Goal: Task Accomplishment & Management: Manage account settings

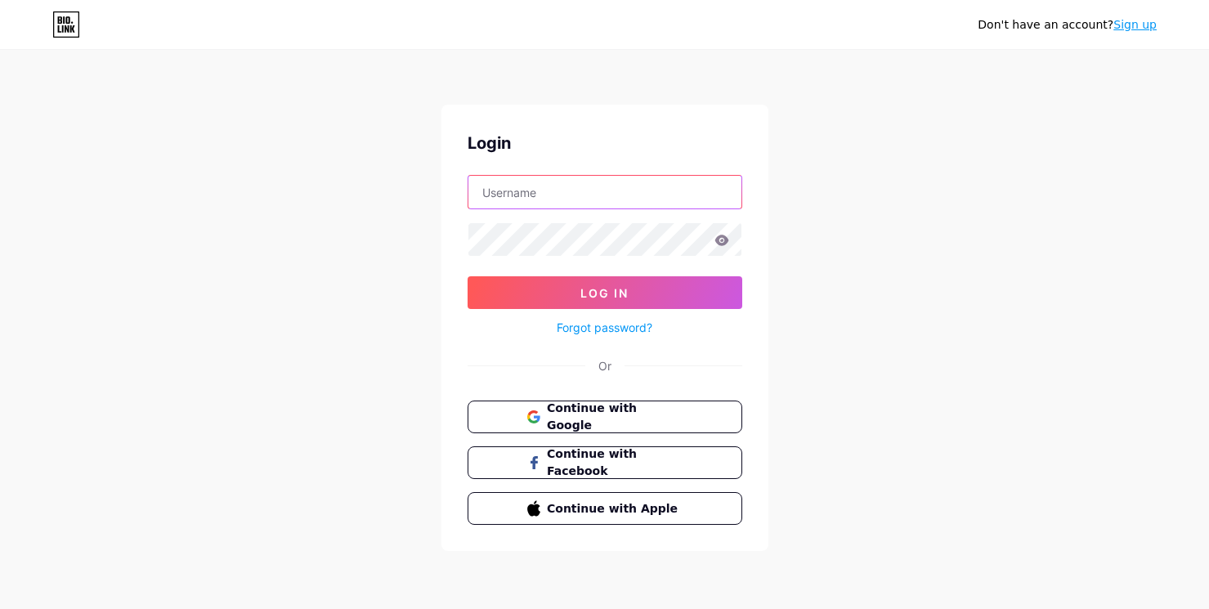
type input "[EMAIL_ADDRESS][DOMAIN_NAME]"
drag, startPoint x: 724, startPoint y: 179, endPoint x: -128, endPoint y: 93, distance: 856.2
click at [0, 93] on html "Don't have an account? Sign up Login [EMAIL_ADDRESS][DOMAIN_NAME] Log In Forgot…" at bounding box center [604, 304] width 1209 height 609
type input "[PERSON_NAME][EMAIL_ADDRESS][DOMAIN_NAME]"
click at [622, 198] on input "[PERSON_NAME][EMAIL_ADDRESS][DOMAIN_NAME]" at bounding box center [604, 192] width 273 height 33
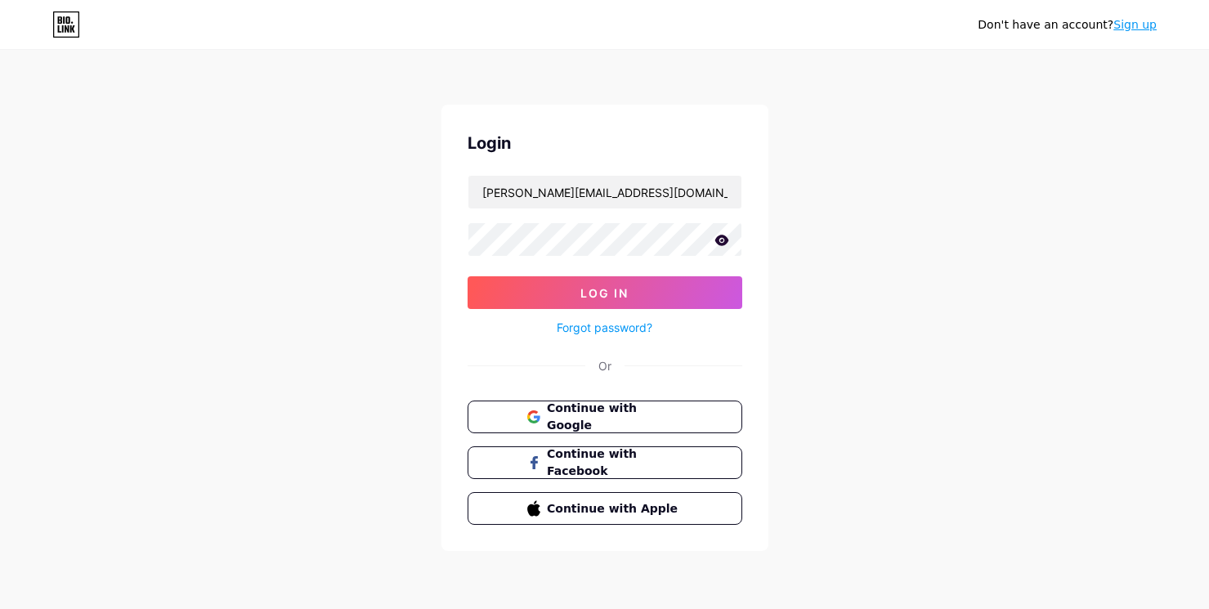
click at [1131, 25] on link "Sign up" at bounding box center [1135, 24] width 43 height 13
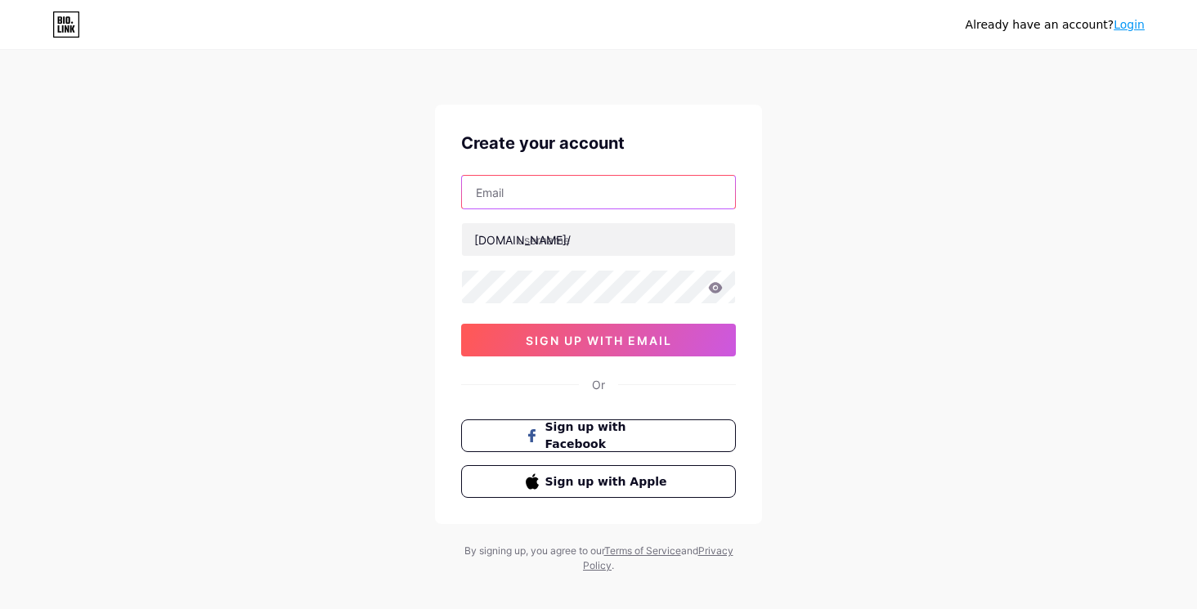
click at [545, 177] on input "text" at bounding box center [598, 192] width 273 height 33
paste input "[PERSON_NAME][EMAIL_ADDRESS][DOMAIN_NAME]"
type input "[PERSON_NAME][EMAIL_ADDRESS][DOMAIN_NAME]"
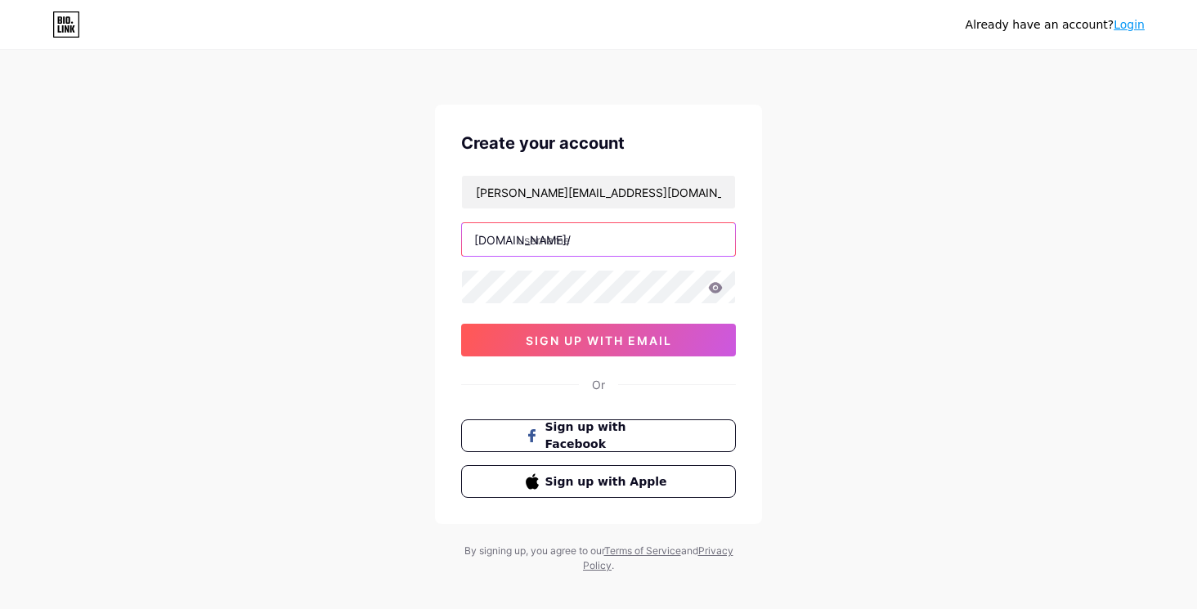
click at [585, 254] on input "text" at bounding box center [598, 239] width 273 height 33
type input "silaalsac"
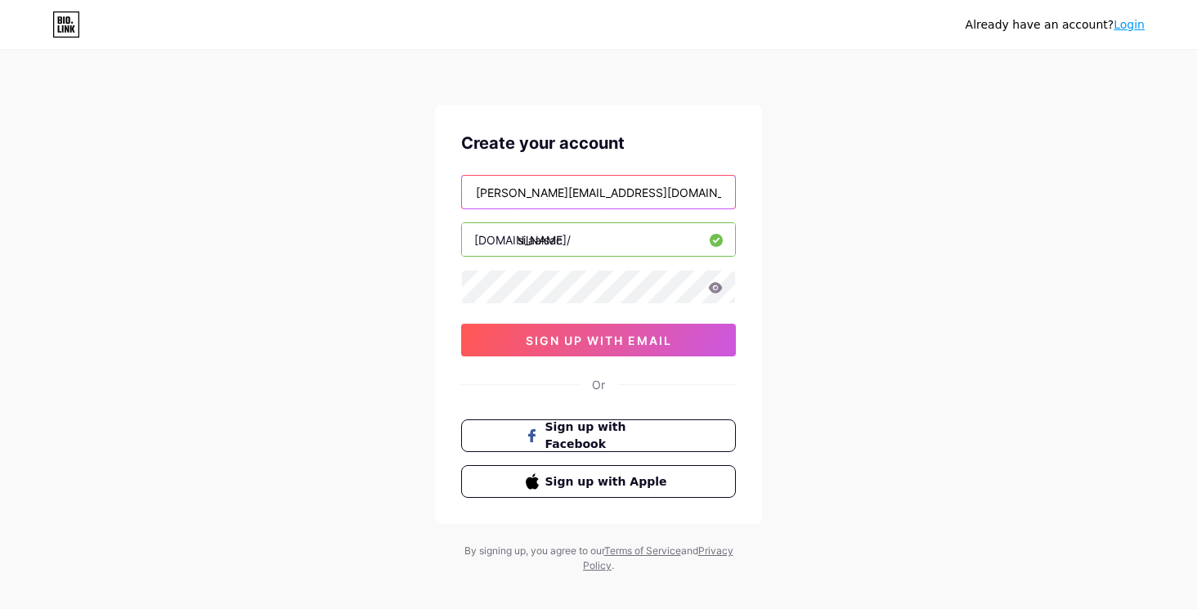
click at [497, 192] on input "[PERSON_NAME][EMAIL_ADDRESS][DOMAIN_NAME]" at bounding box center [598, 192] width 273 height 33
type input "[EMAIL_ADDRESS][DOMAIN_NAME]"
click at [719, 282] on div at bounding box center [598, 287] width 275 height 34
click at [715, 288] on icon at bounding box center [715, 287] width 15 height 11
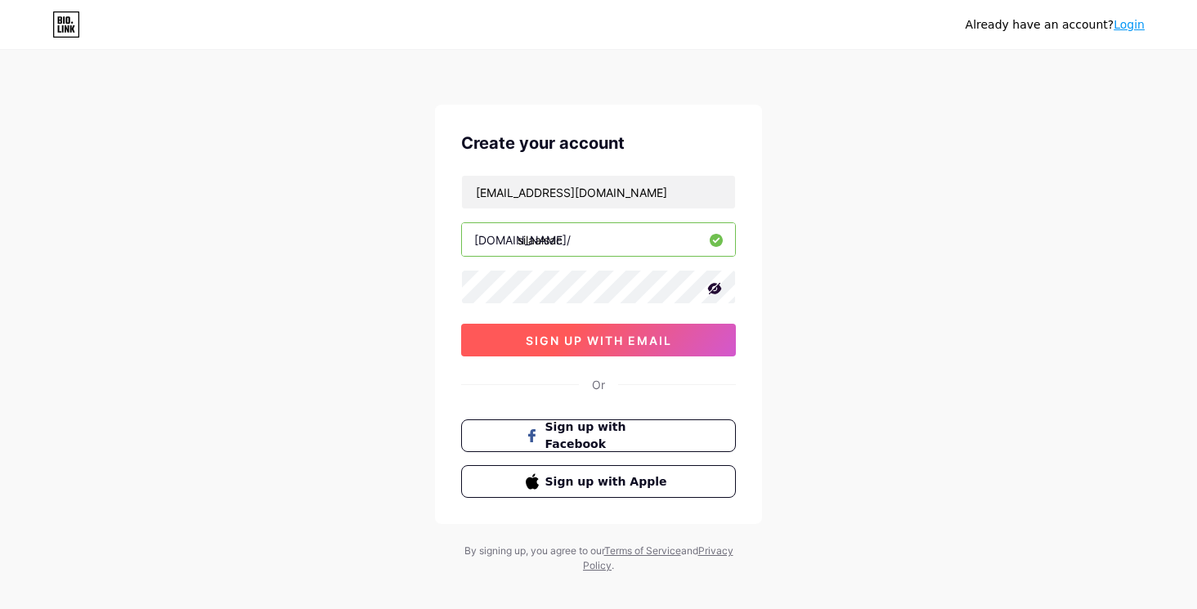
click at [604, 345] on span "sign up with email" at bounding box center [599, 341] width 146 height 14
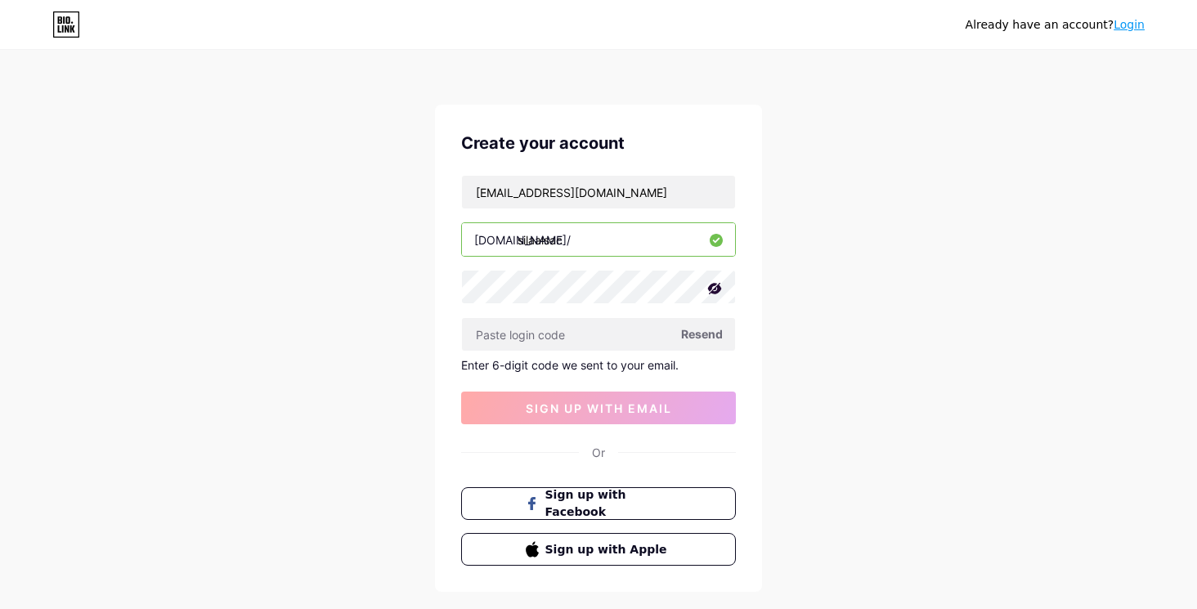
click at [710, 336] on span "Resend" at bounding box center [702, 333] width 42 height 17
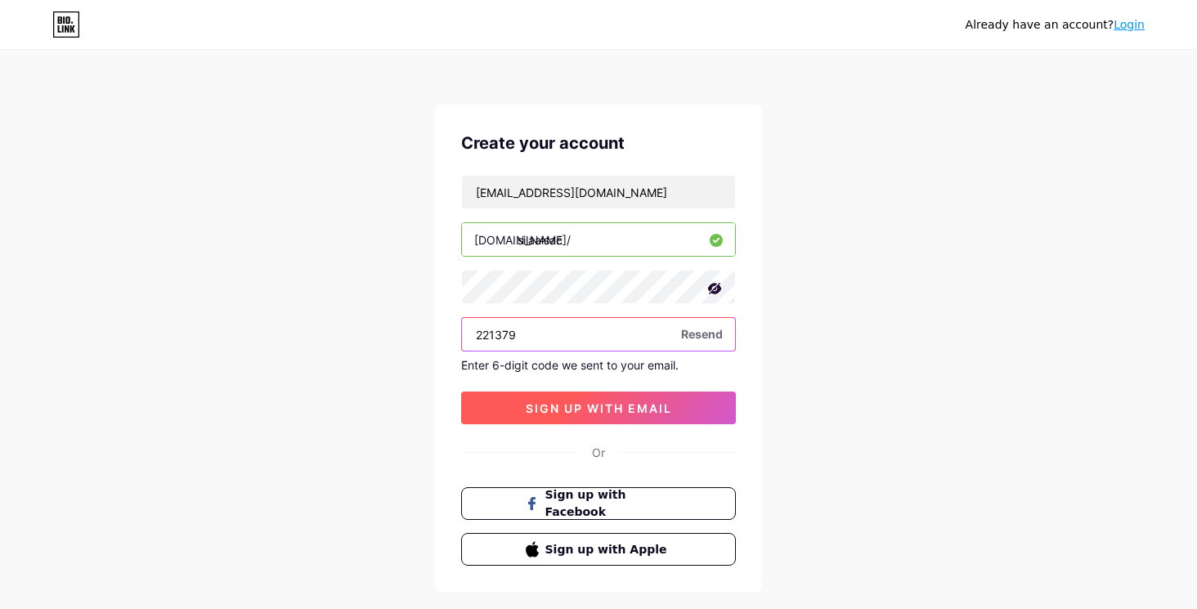
type input "221379"
click at [609, 409] on span "sign up with email" at bounding box center [599, 408] width 146 height 14
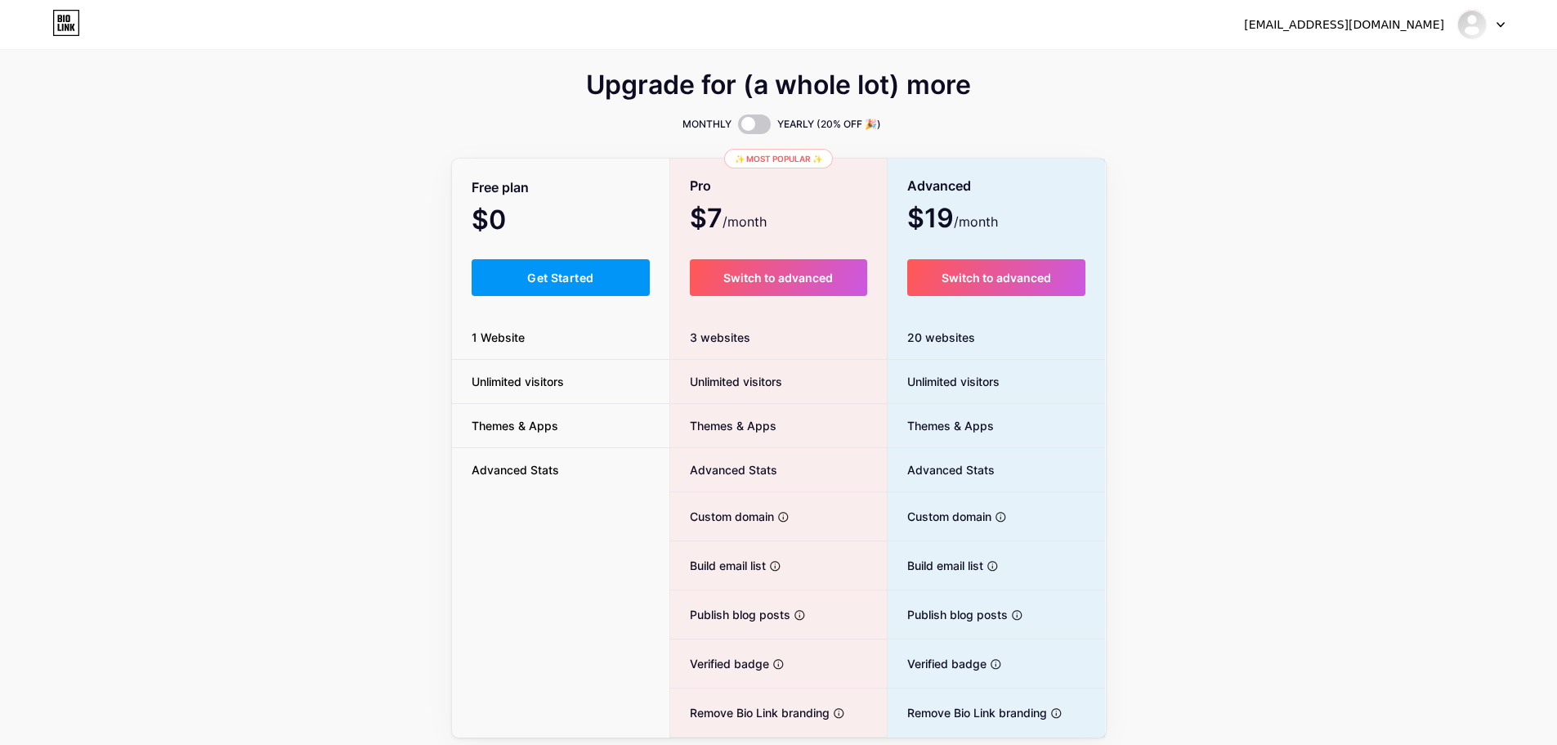
click at [87, 29] on div "[EMAIL_ADDRESS][DOMAIN_NAME] Dashboard Logout" at bounding box center [778, 24] width 1557 height 29
click at [71, 20] on icon at bounding box center [66, 23] width 28 height 26
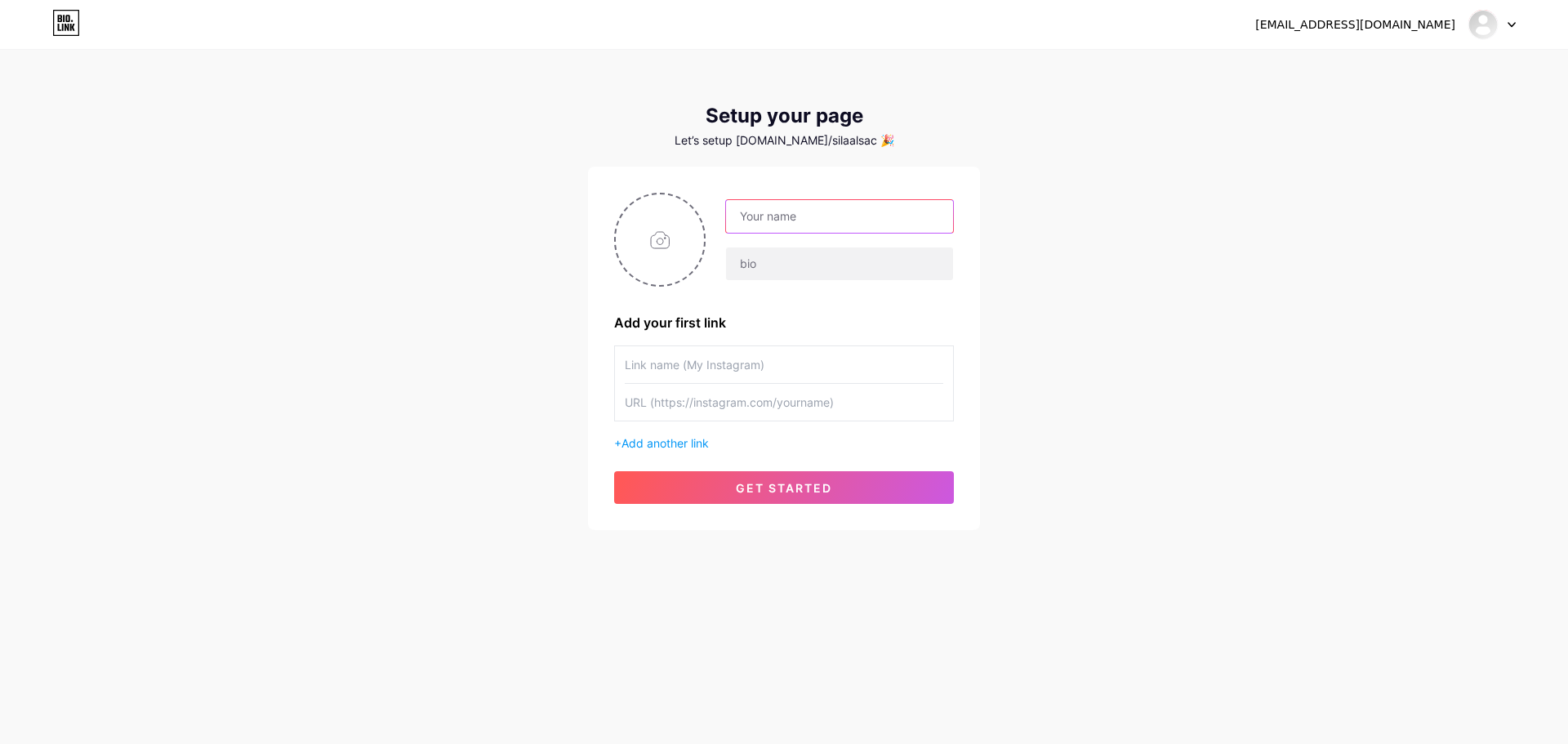
click at [808, 213] on input "text" at bounding box center [839, 216] width 227 height 33
type input "[PERSON_NAME]"
type input "Alsaç"
type input """
click at [644, 246] on input "file" at bounding box center [659, 240] width 88 height 91
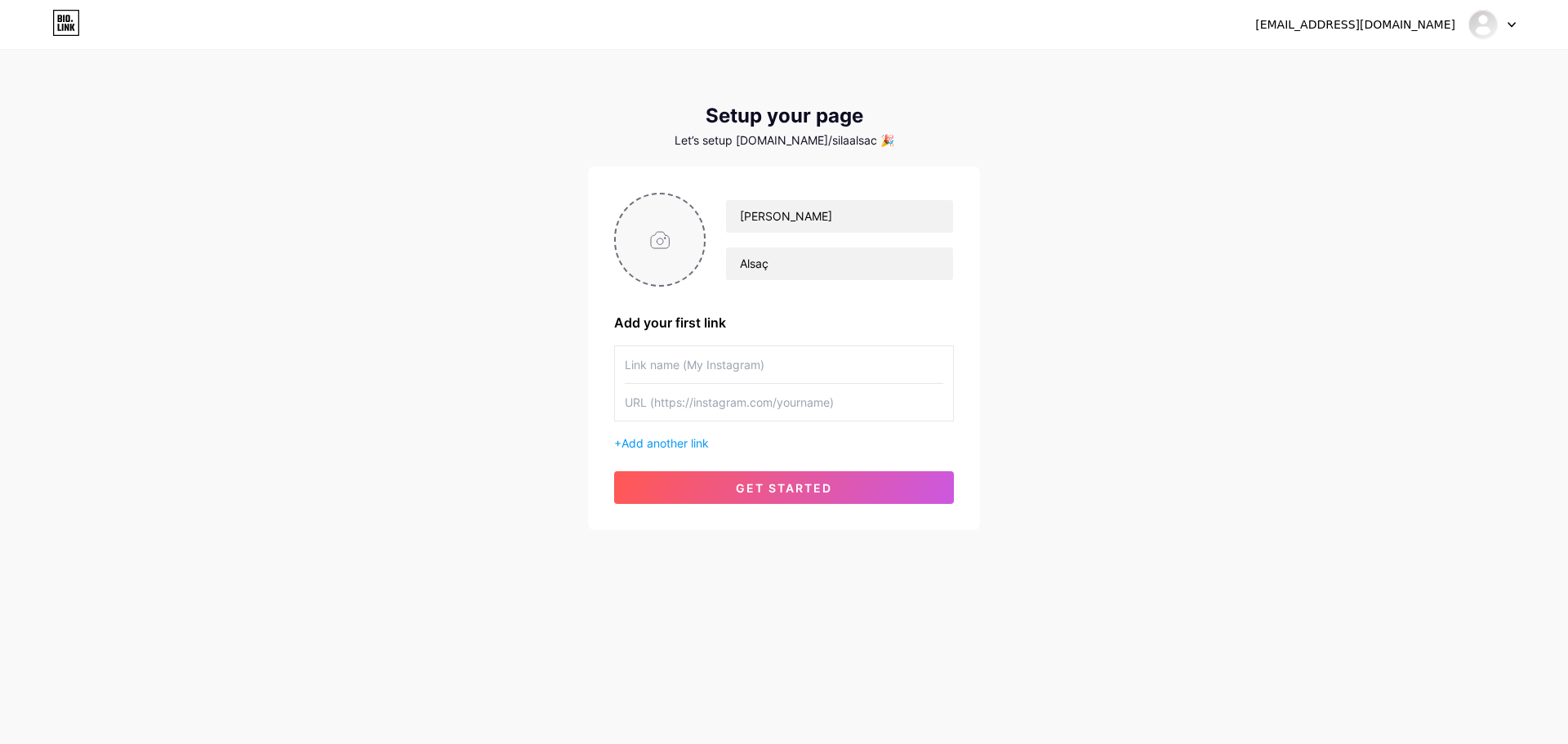
type input "C:\fakepath\68a2db530ff2a2000c1fa1ab.png"
click at [692, 213] on circle at bounding box center [696, 205] width 18 height 18
click at [681, 225] on input "file" at bounding box center [659, 240] width 88 height 91
type input "C:\fakepath\123123sıla.png"
click at [683, 372] on input "text" at bounding box center [783, 365] width 319 height 37
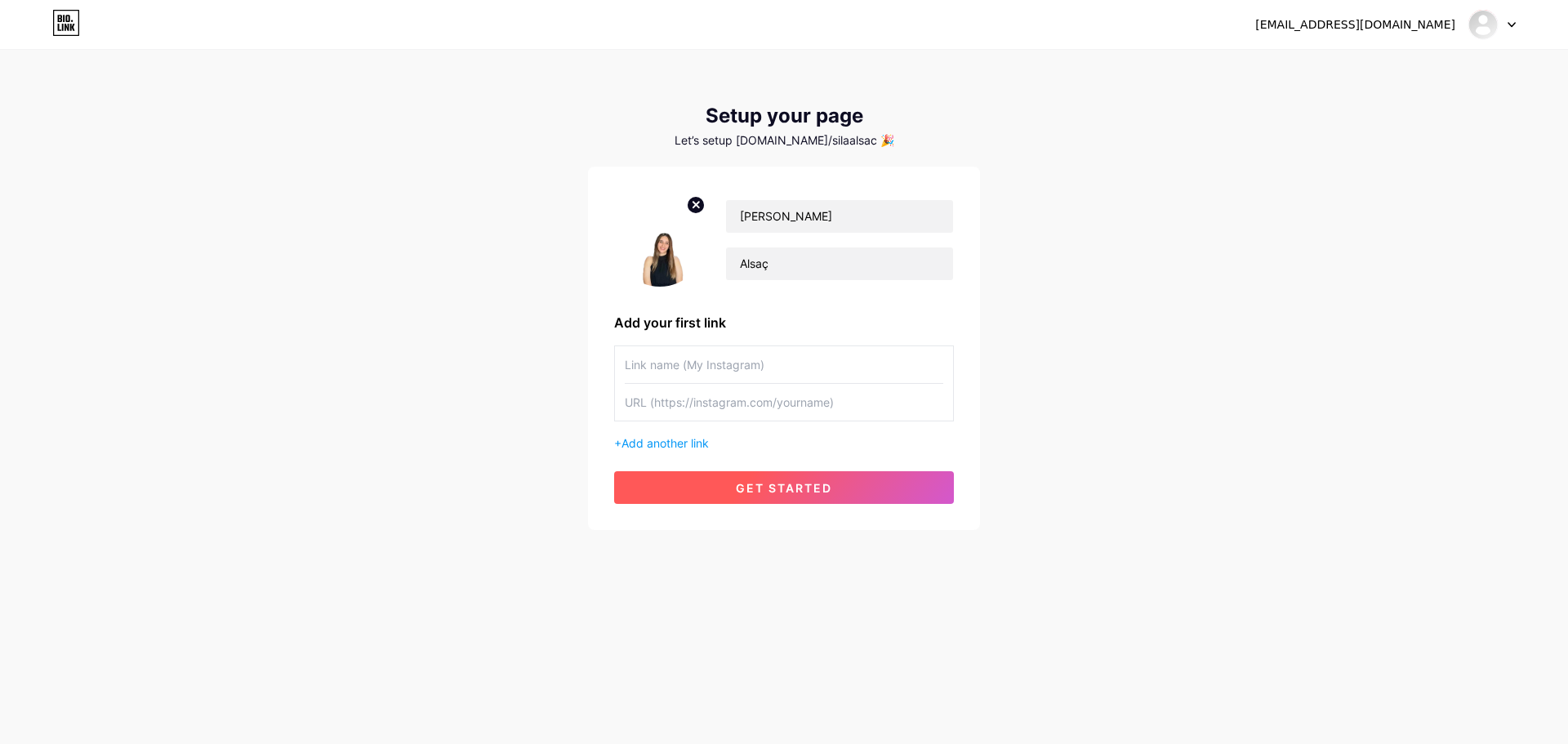
click at [707, 488] on button "get started" at bounding box center [784, 487] width 340 height 33
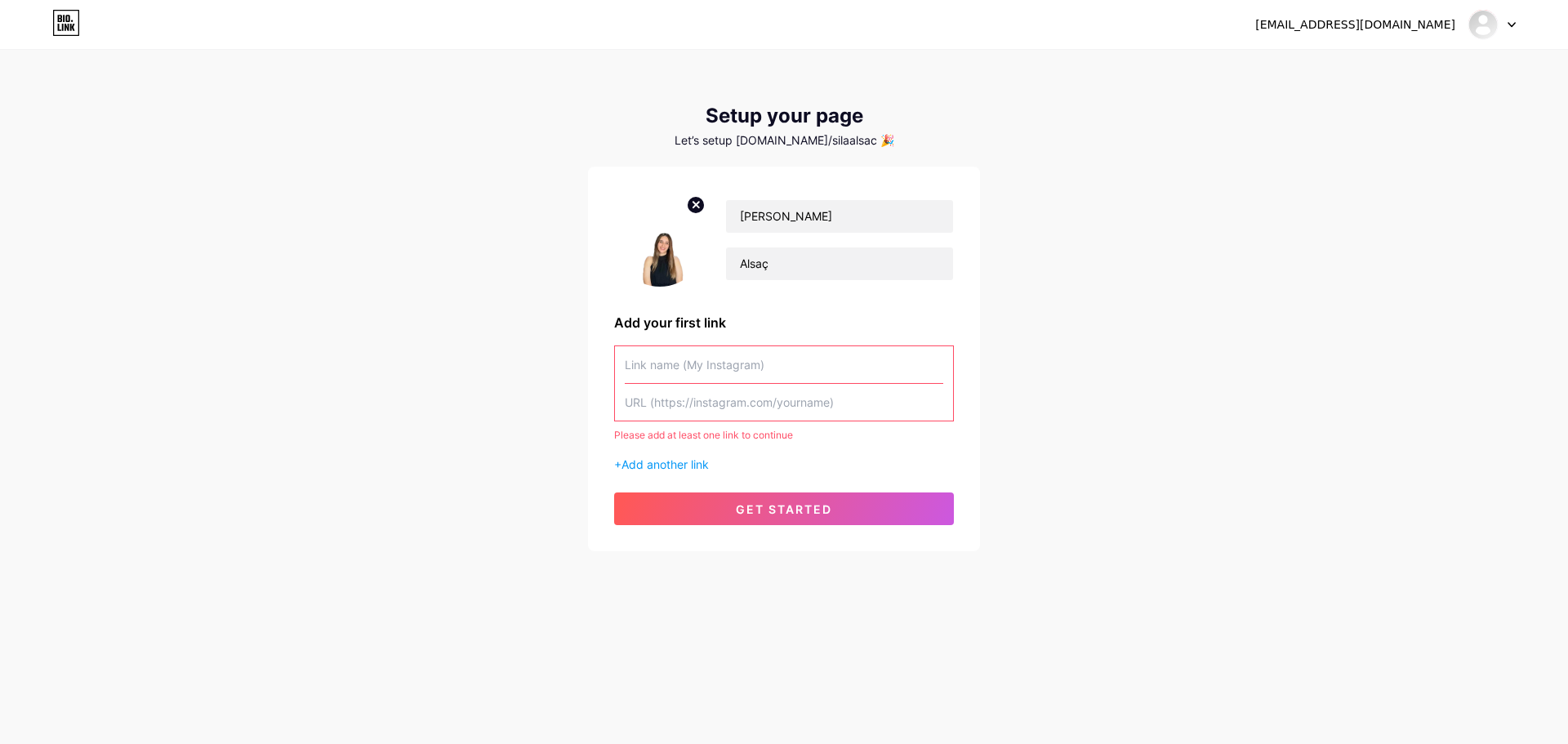
click at [676, 359] on input "text" at bounding box center [783, 365] width 319 height 37
click at [694, 209] on circle at bounding box center [696, 205] width 18 height 18
click at [666, 236] on input "file" at bounding box center [659, 240] width 88 height 91
type input "C:\fakepath\SilaAlsac_waifu2x_photo_noise3_scale.png"
click at [648, 262] on img at bounding box center [660, 240] width 92 height 94
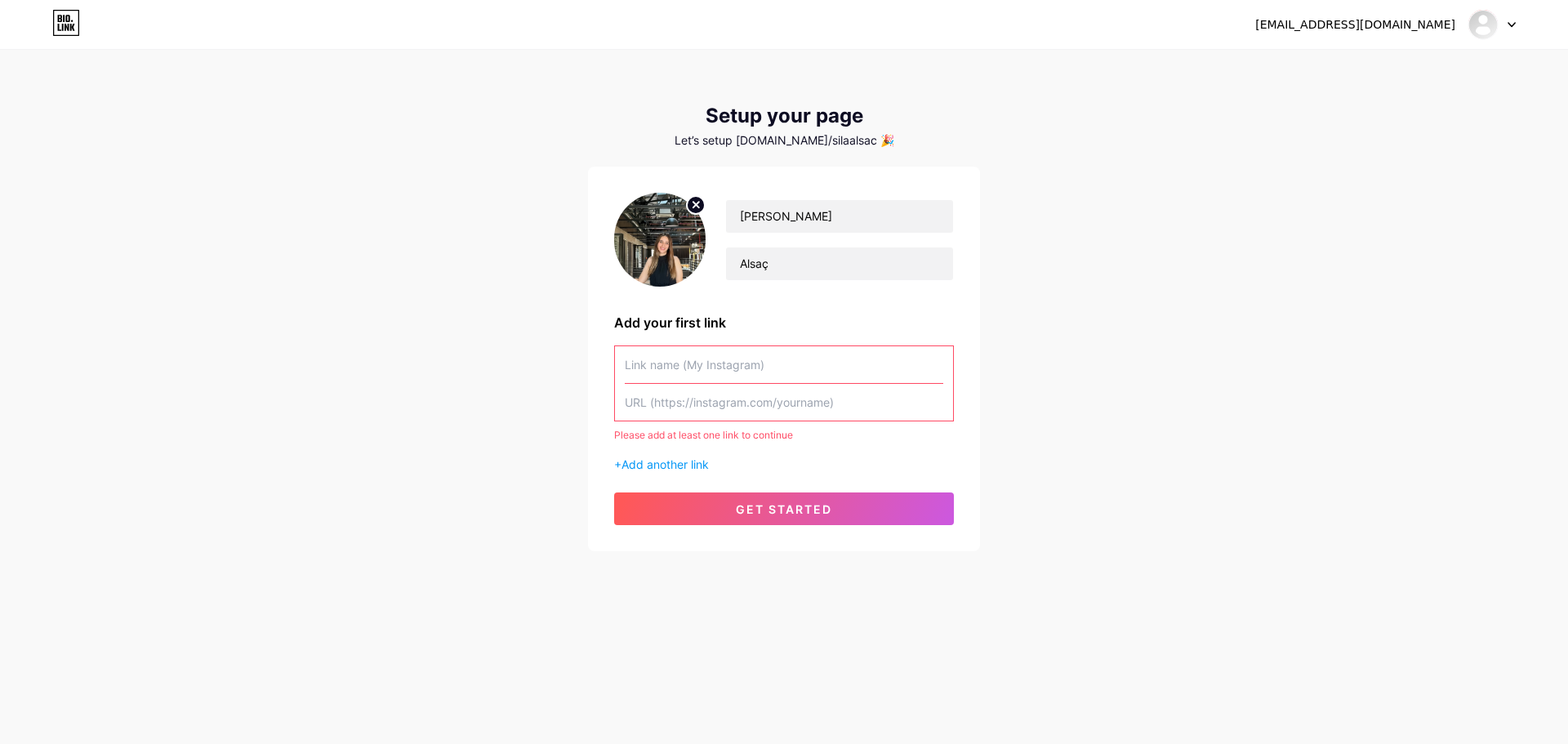
click at [648, 262] on img at bounding box center [660, 240] width 92 height 94
click at [697, 367] on input "text" at bounding box center [783, 365] width 319 height 37
click at [808, 401] on input "text" at bounding box center [783, 401] width 319 height 37
click at [764, 358] on input "text" at bounding box center [783, 365] width 319 height 37
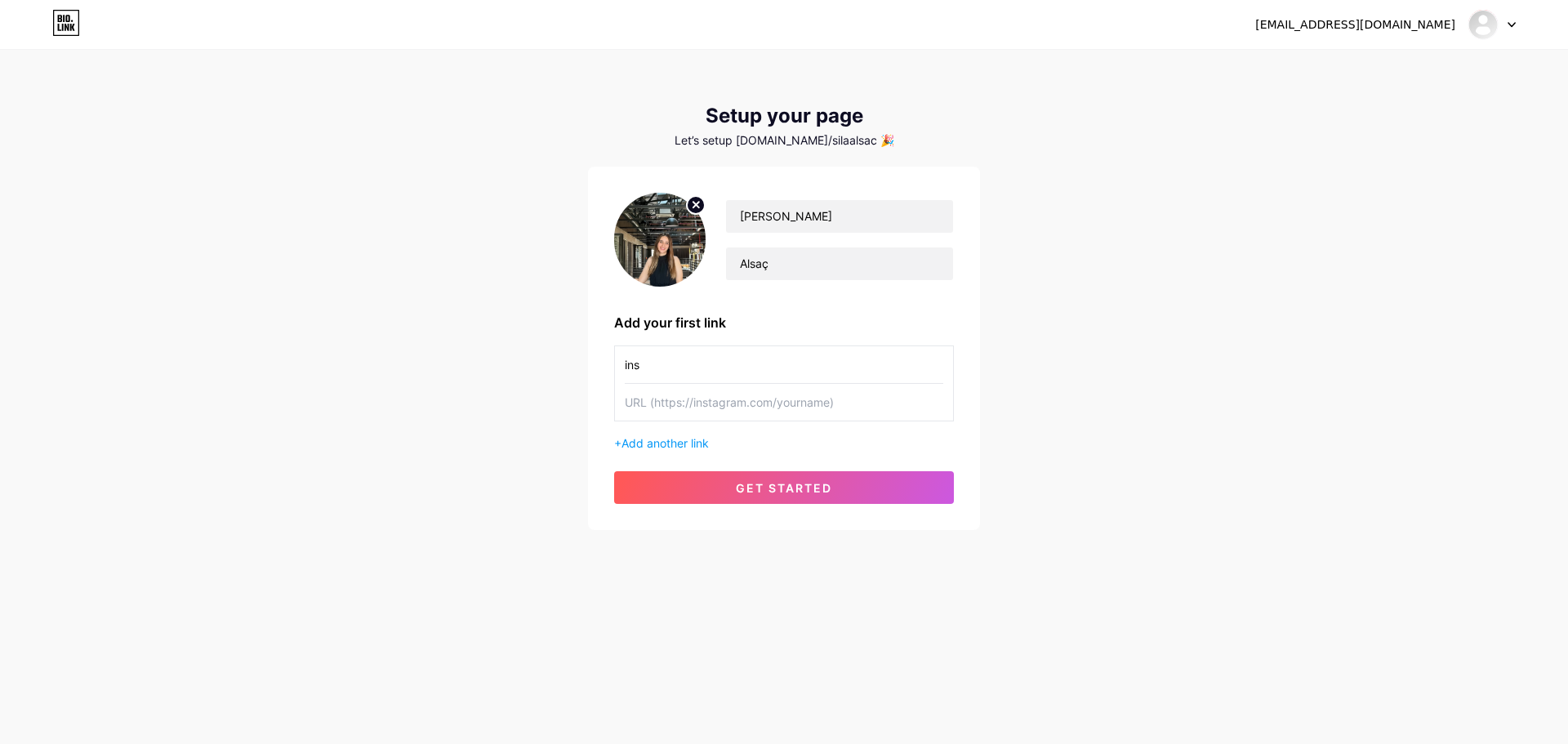
type input "ins"
click at [632, 411] on input "text" at bounding box center [783, 401] width 319 height 37
paste input "[URL][DOMAIN_NAME]"
type input "[URL][DOMAIN_NAME]"
click at [726, 491] on button "get started" at bounding box center [784, 487] width 340 height 33
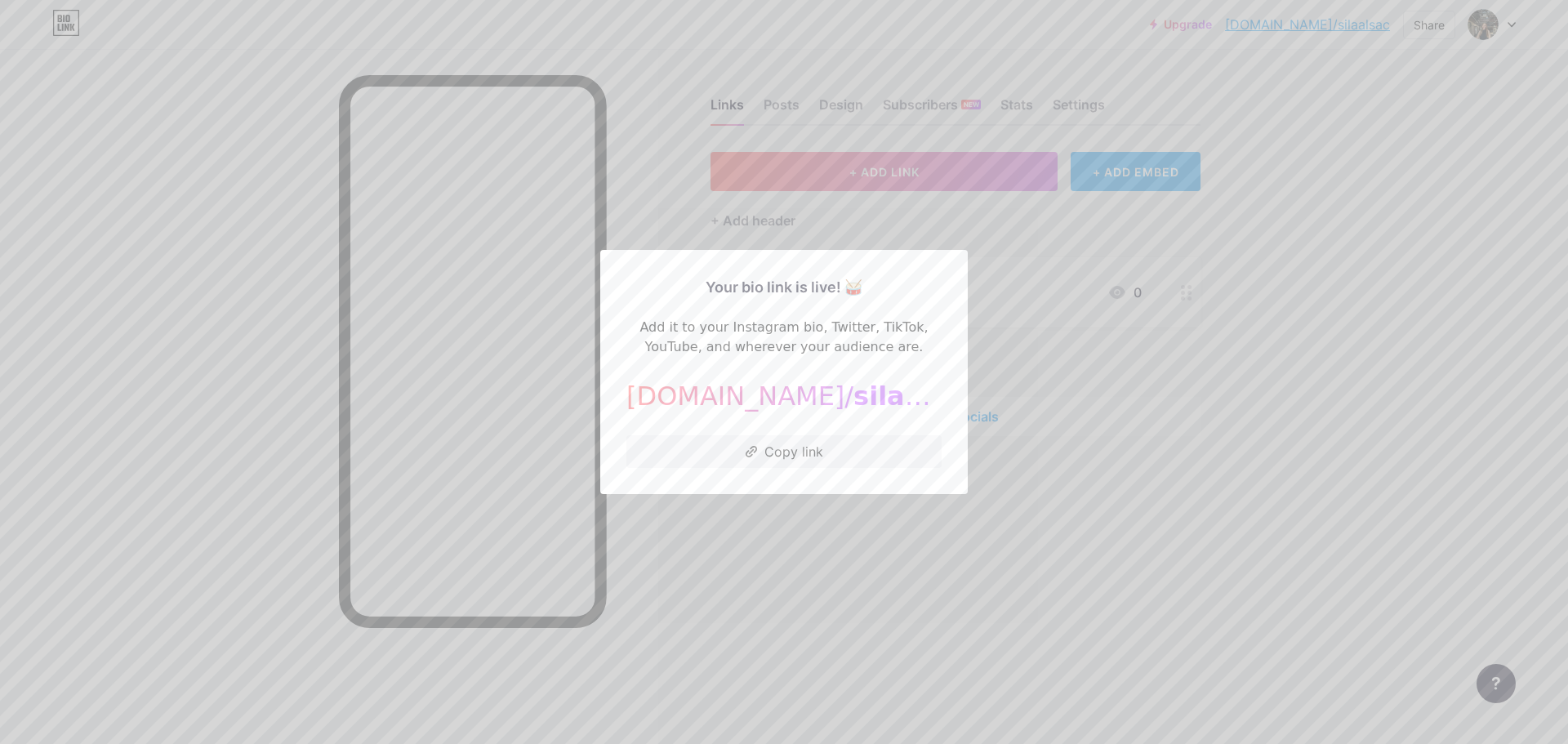
click at [1206, 343] on div at bounding box center [784, 372] width 1568 height 744
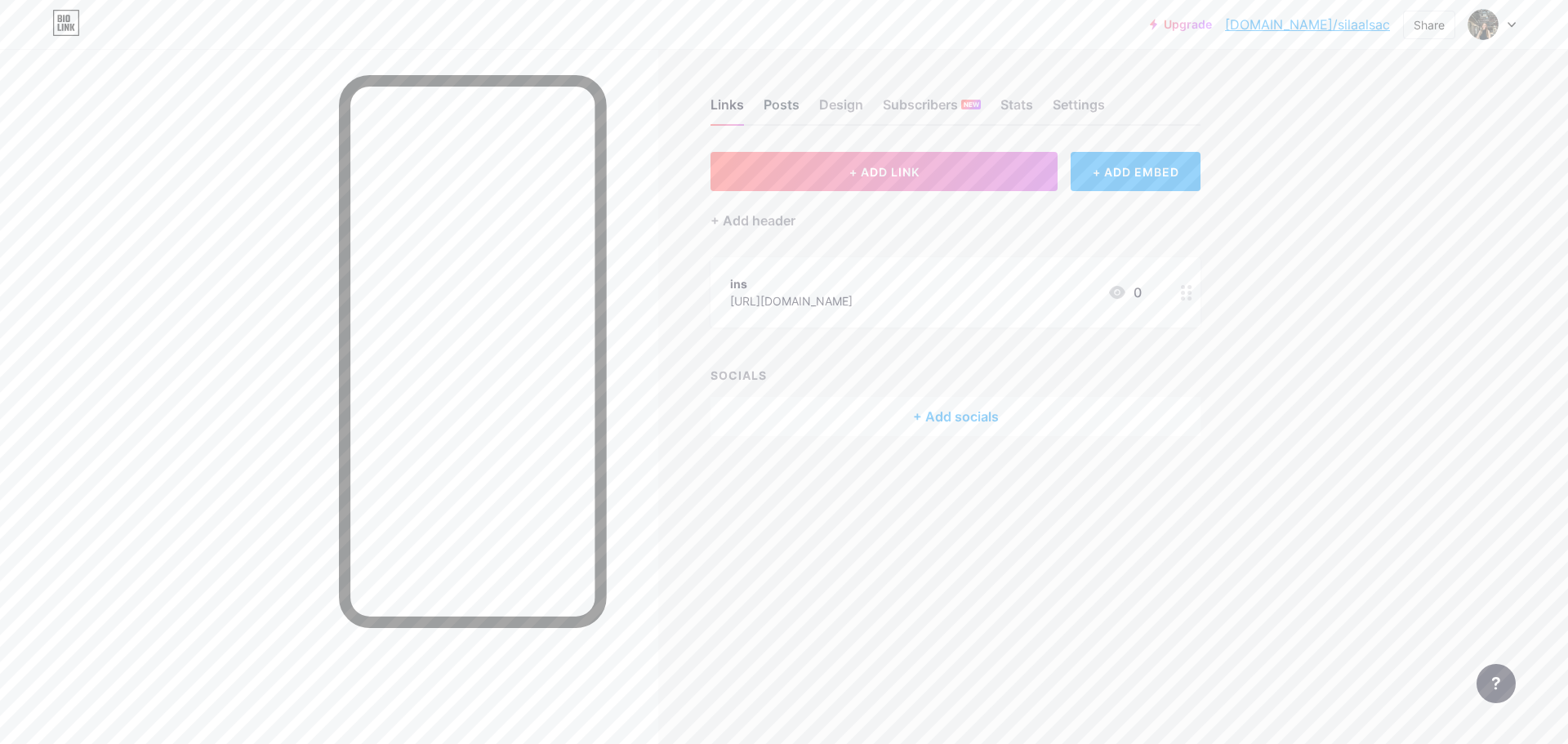
click at [774, 119] on div "Posts" at bounding box center [781, 109] width 36 height 29
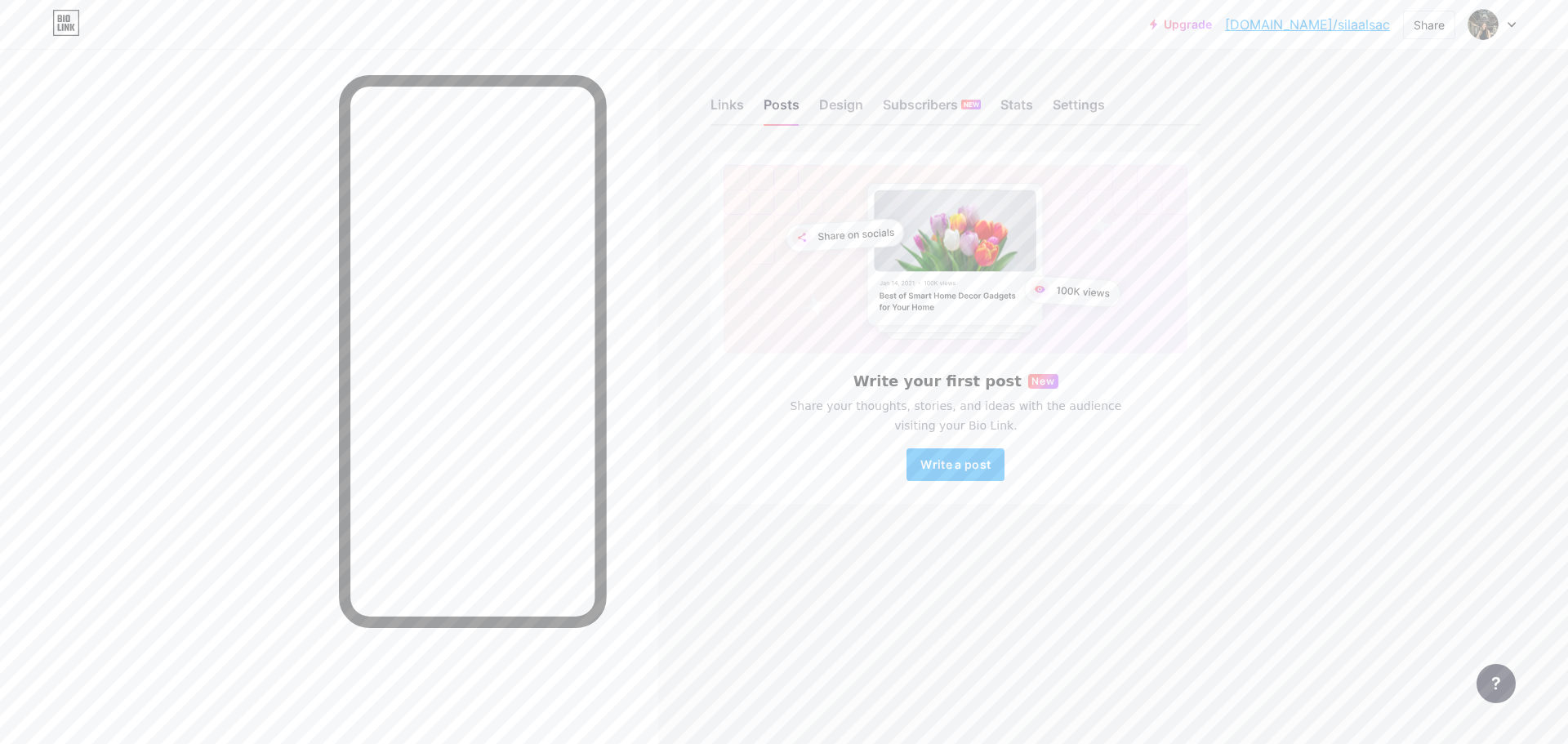
click at [863, 98] on div "Links Posts Design Subscribers NEW Stats Settings" at bounding box center [955, 97] width 490 height 57
click at [860, 110] on div "Design" at bounding box center [841, 109] width 44 height 29
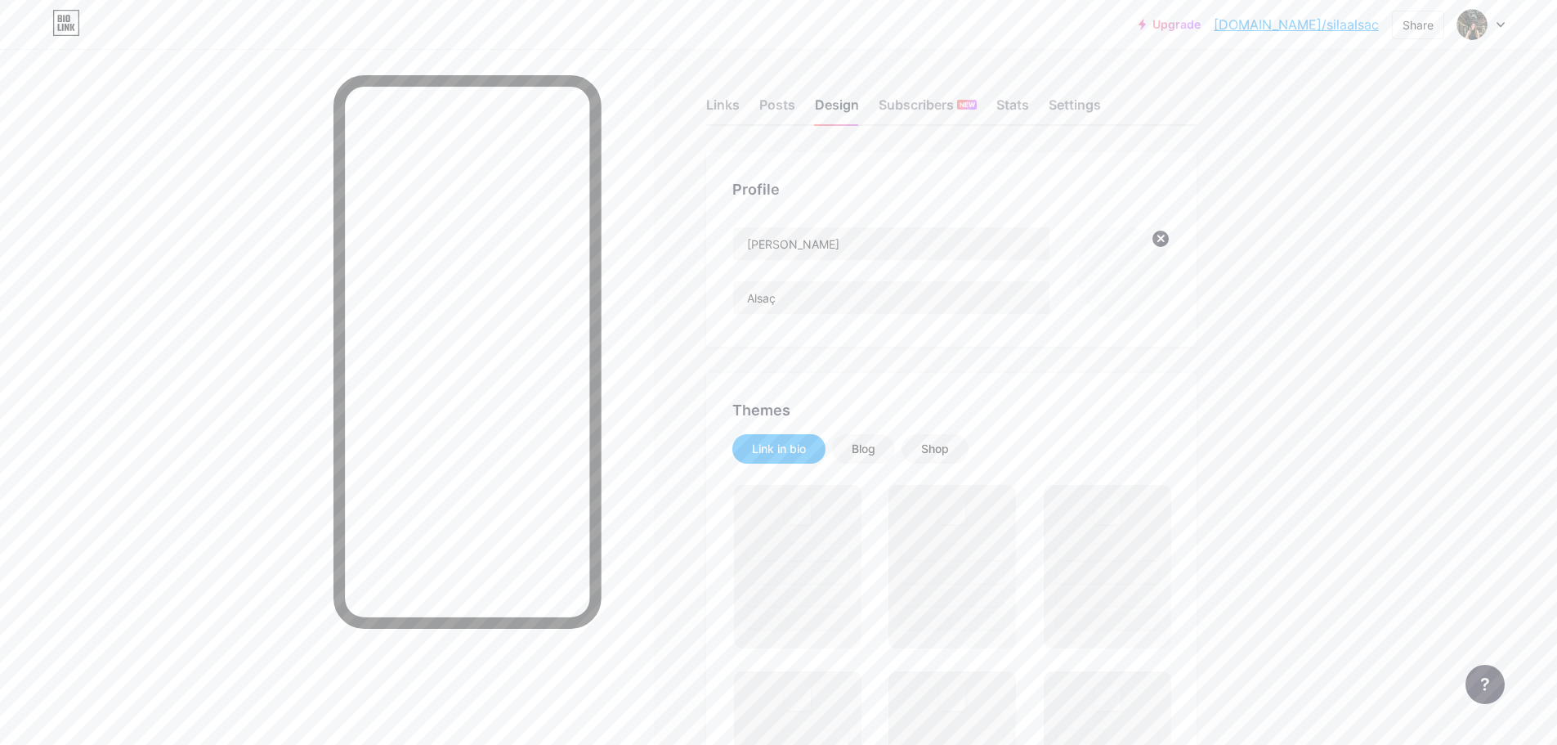
click at [854, 117] on div "Design" at bounding box center [837, 109] width 44 height 29
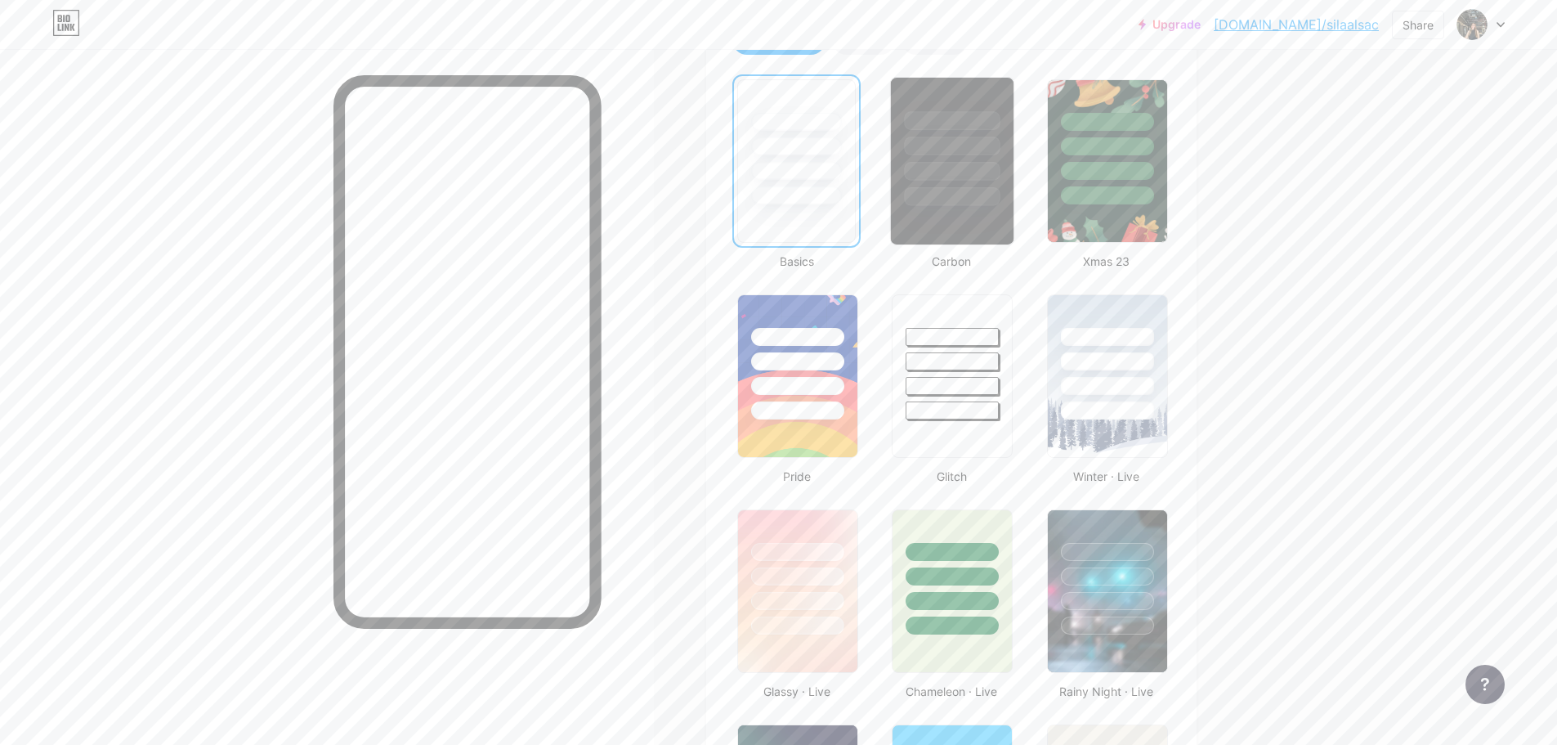
scroll to position [164, 0]
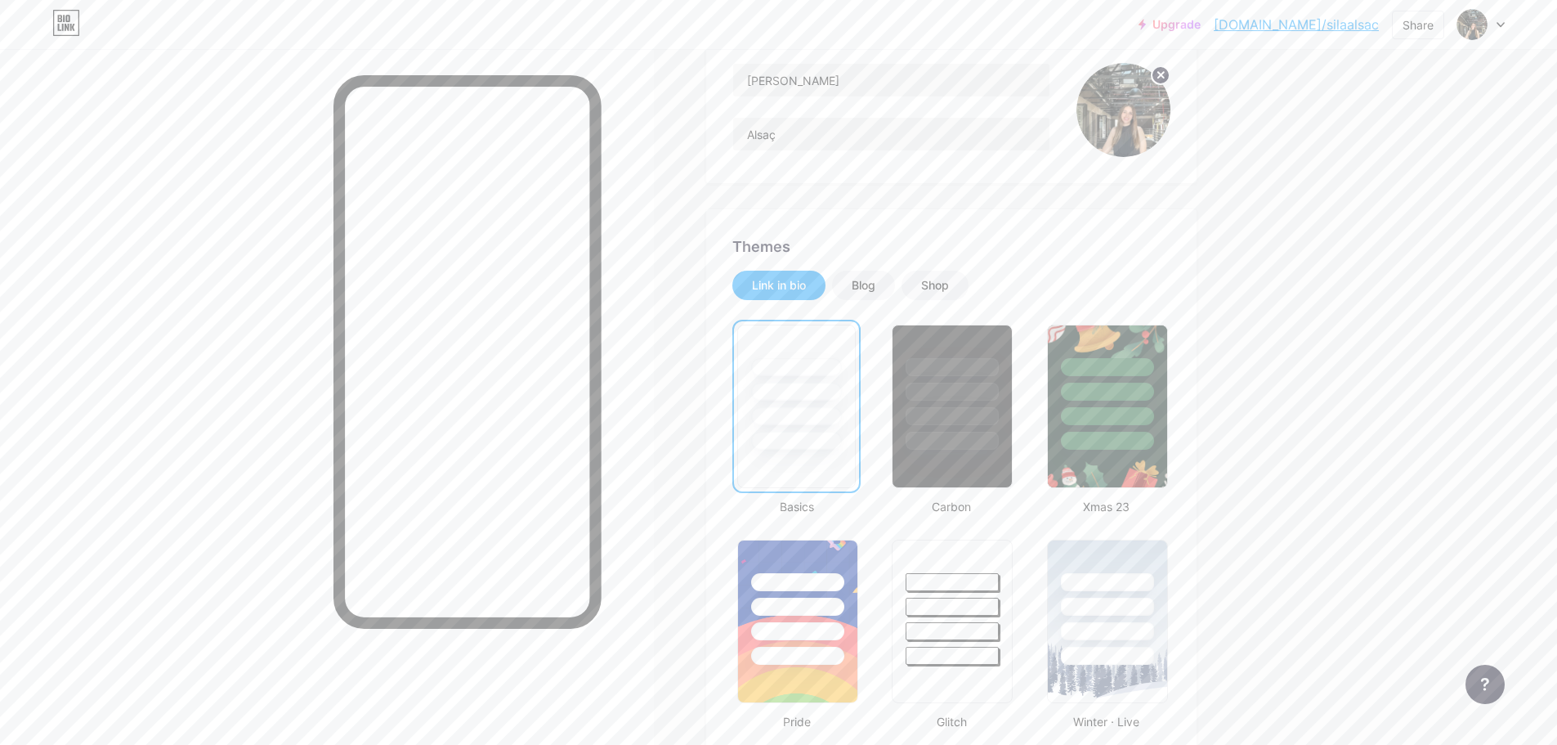
click at [914, 380] on div at bounding box center [952, 387] width 123 height 128
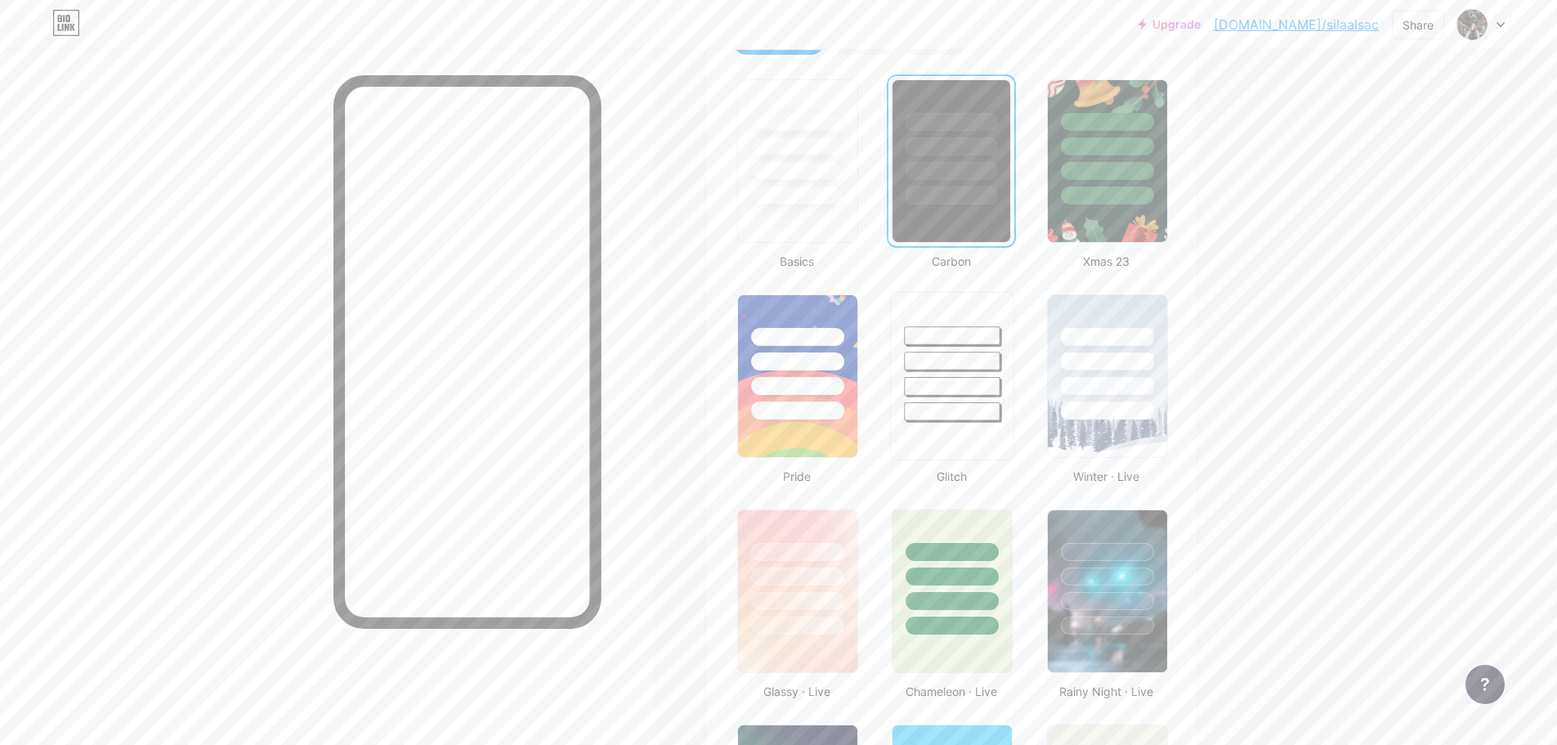
click at [951, 422] on div at bounding box center [952, 376] width 124 height 168
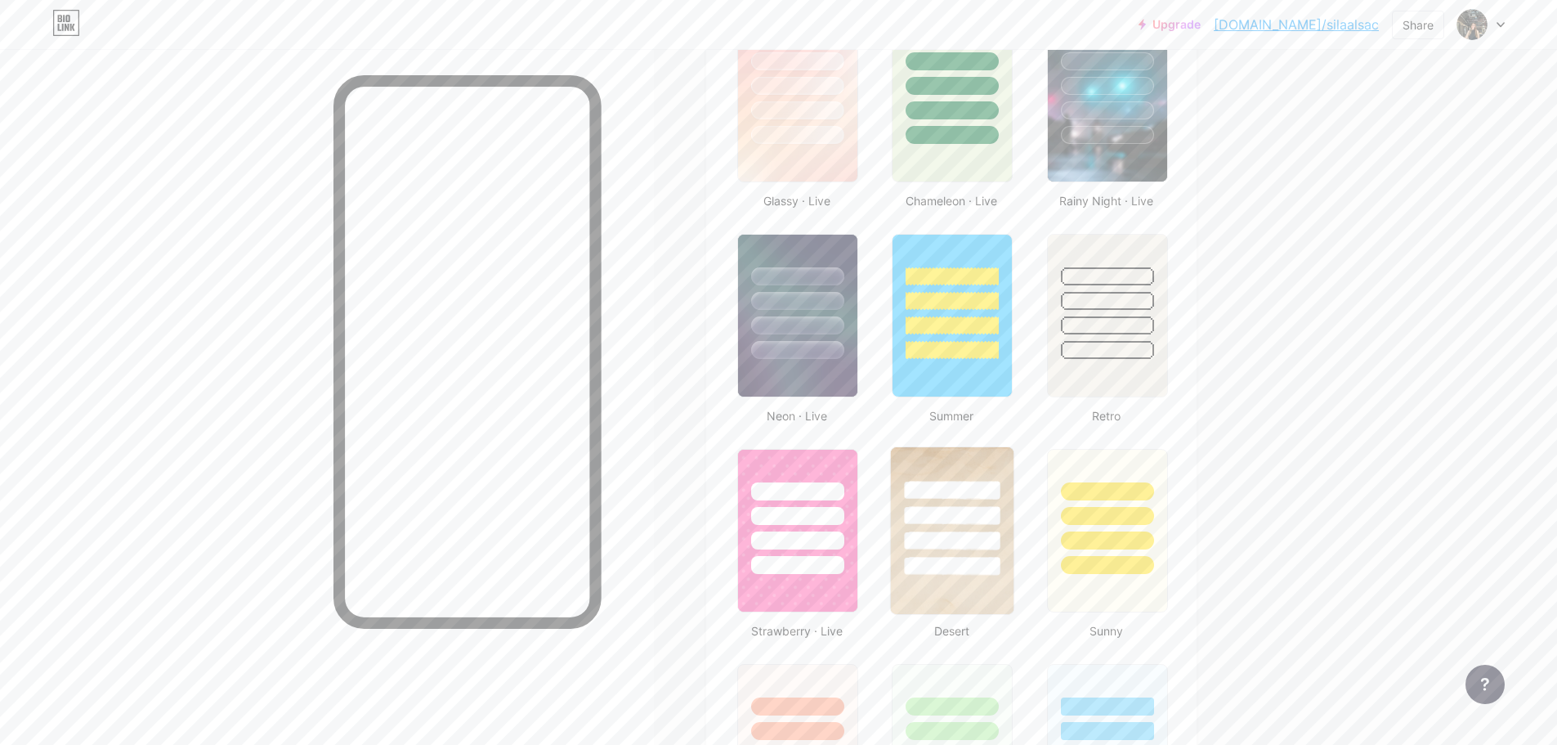
scroll to position [981, 0]
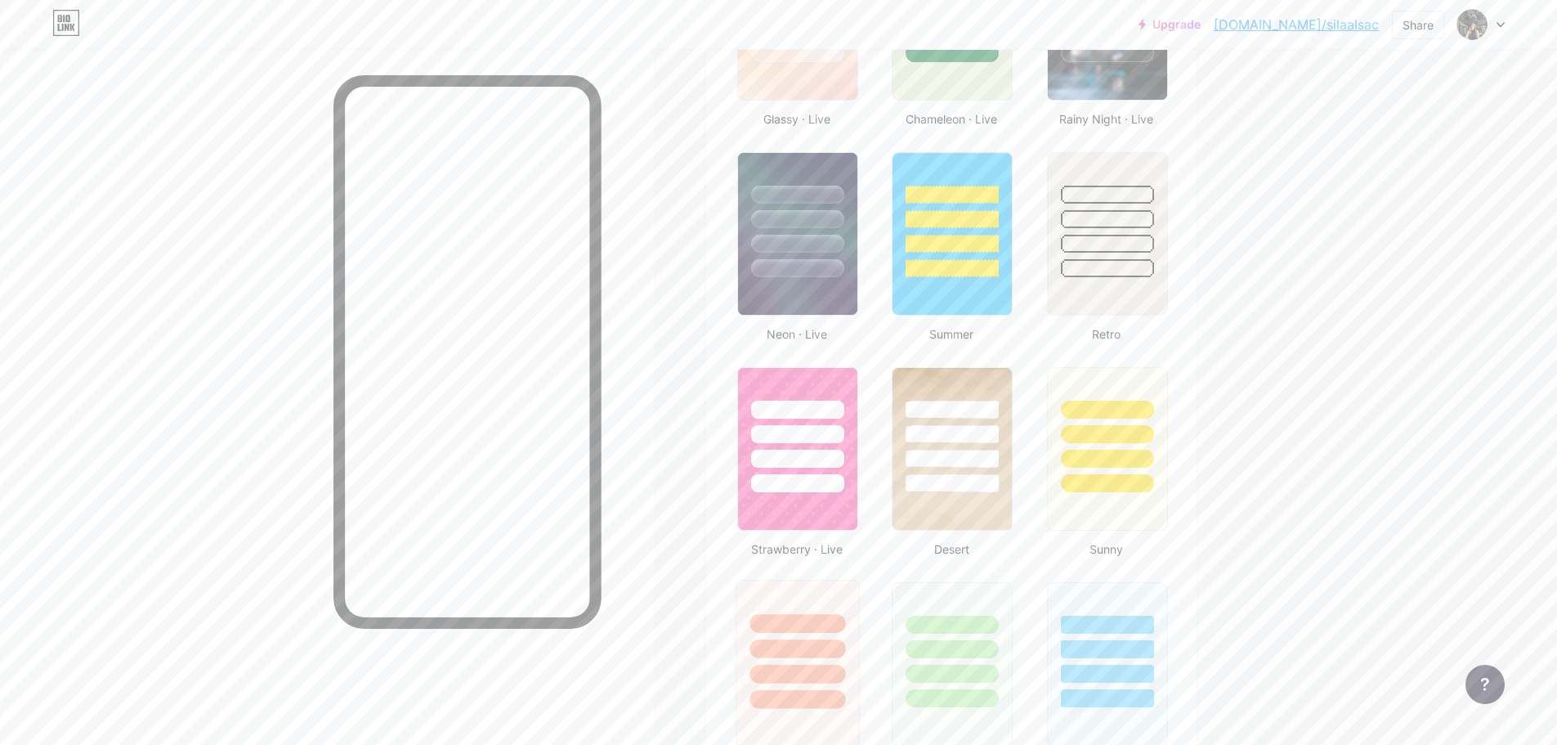
click at [796, 608] on div at bounding box center [798, 623] width 96 height 19
click at [781, 260] on div at bounding box center [798, 269] width 96 height 19
click at [783, 608] on div at bounding box center [798, 623] width 96 height 19
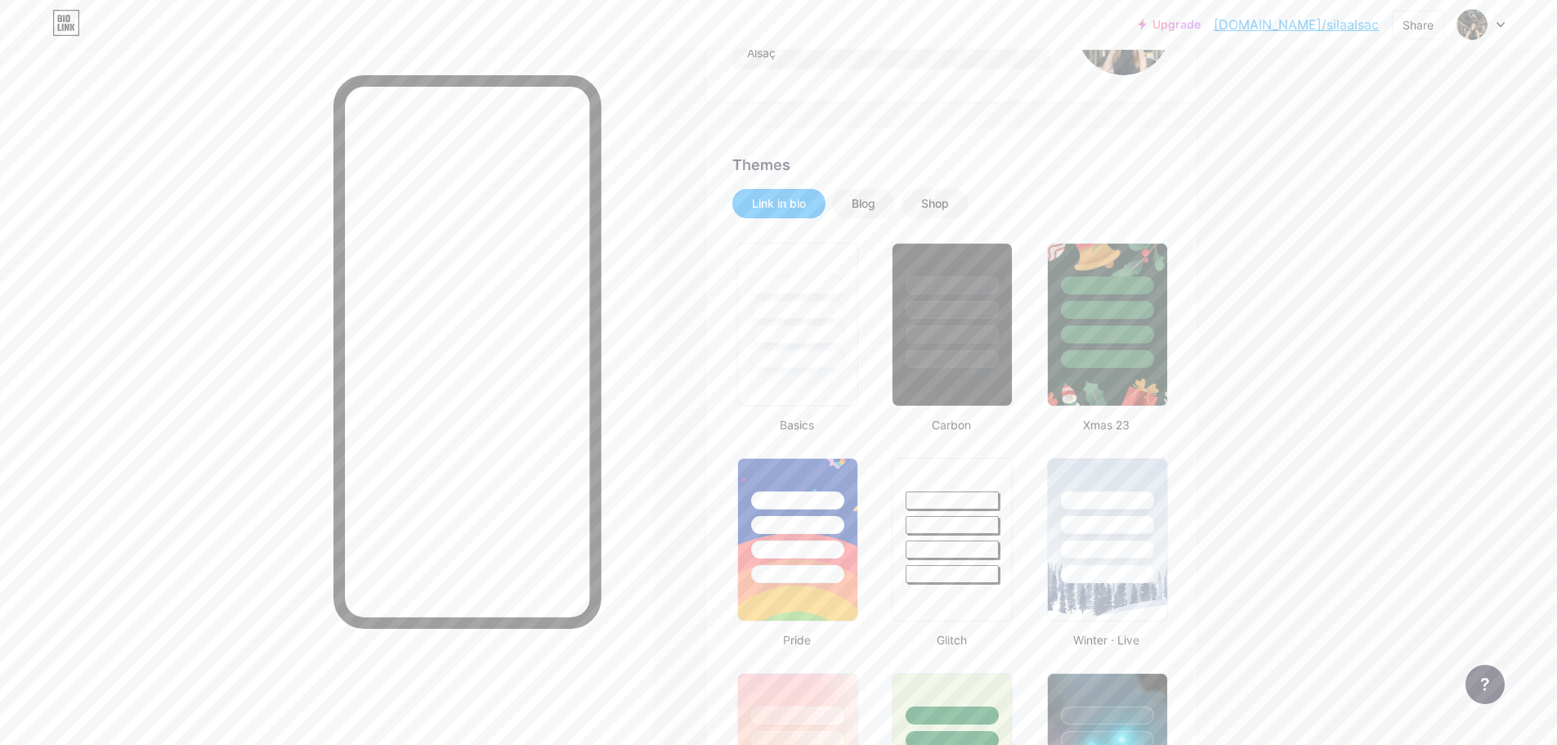
scroll to position [0, 0]
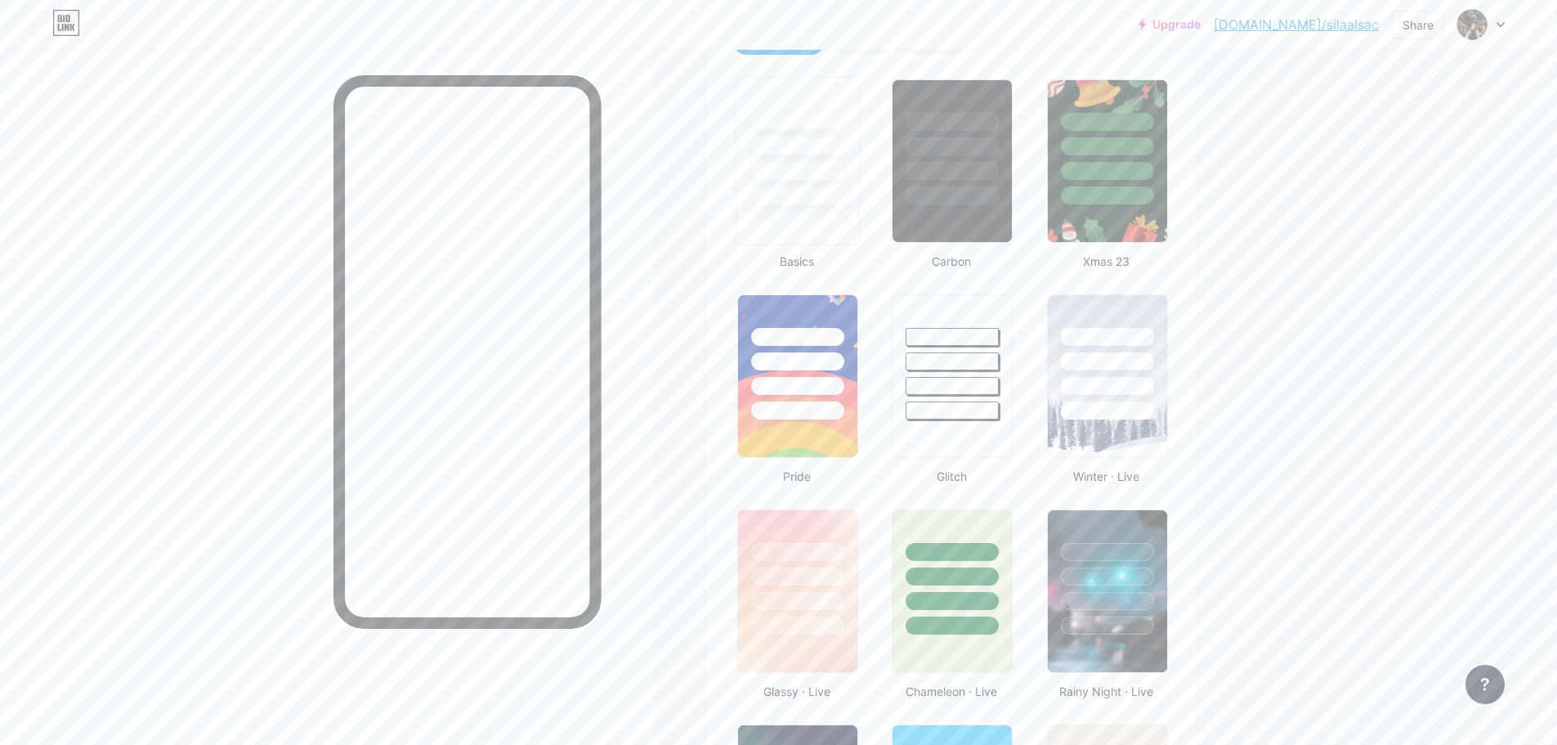
click at [831, 231] on div at bounding box center [798, 161] width 124 height 168
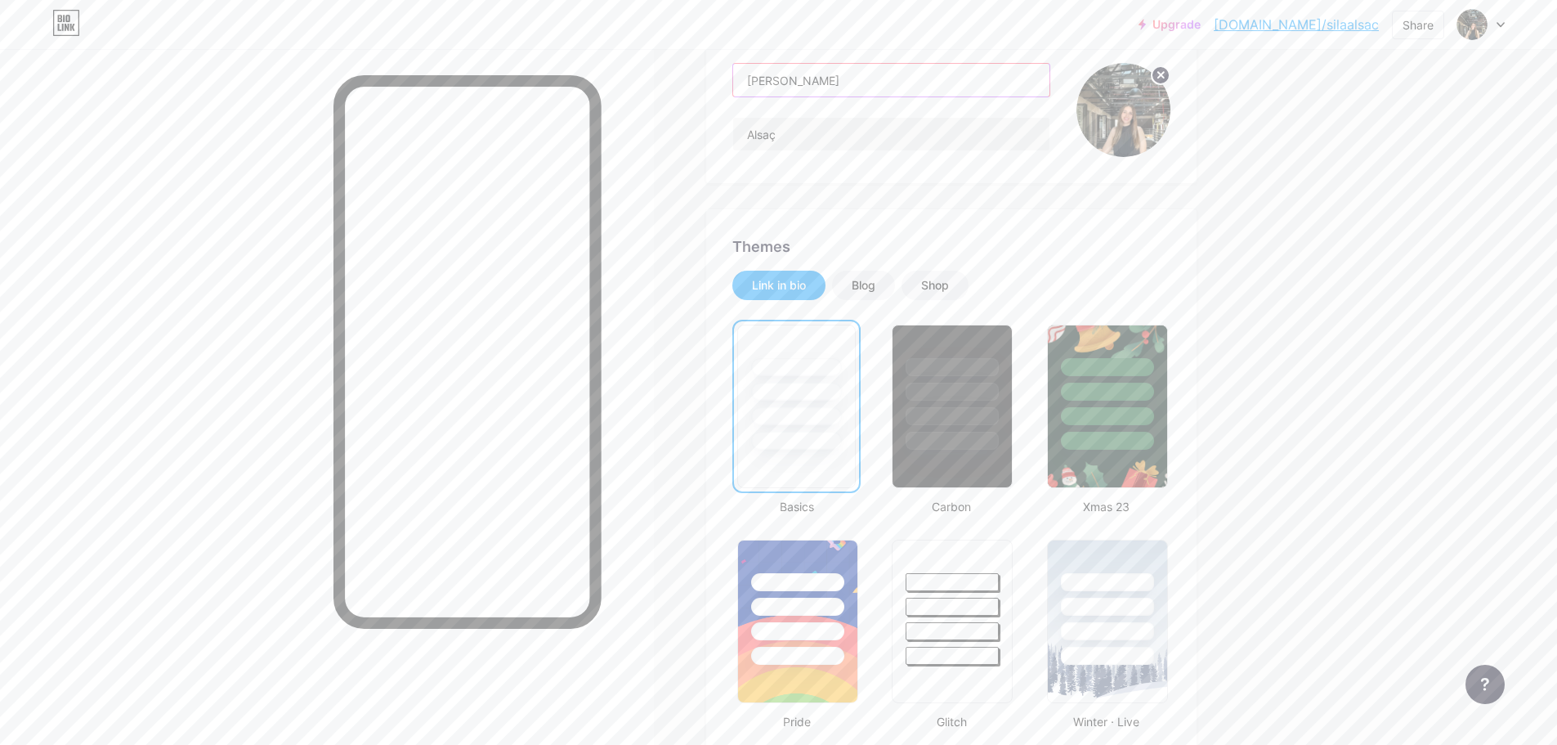
click at [822, 78] on input "[PERSON_NAME]" at bounding box center [891, 80] width 316 height 33
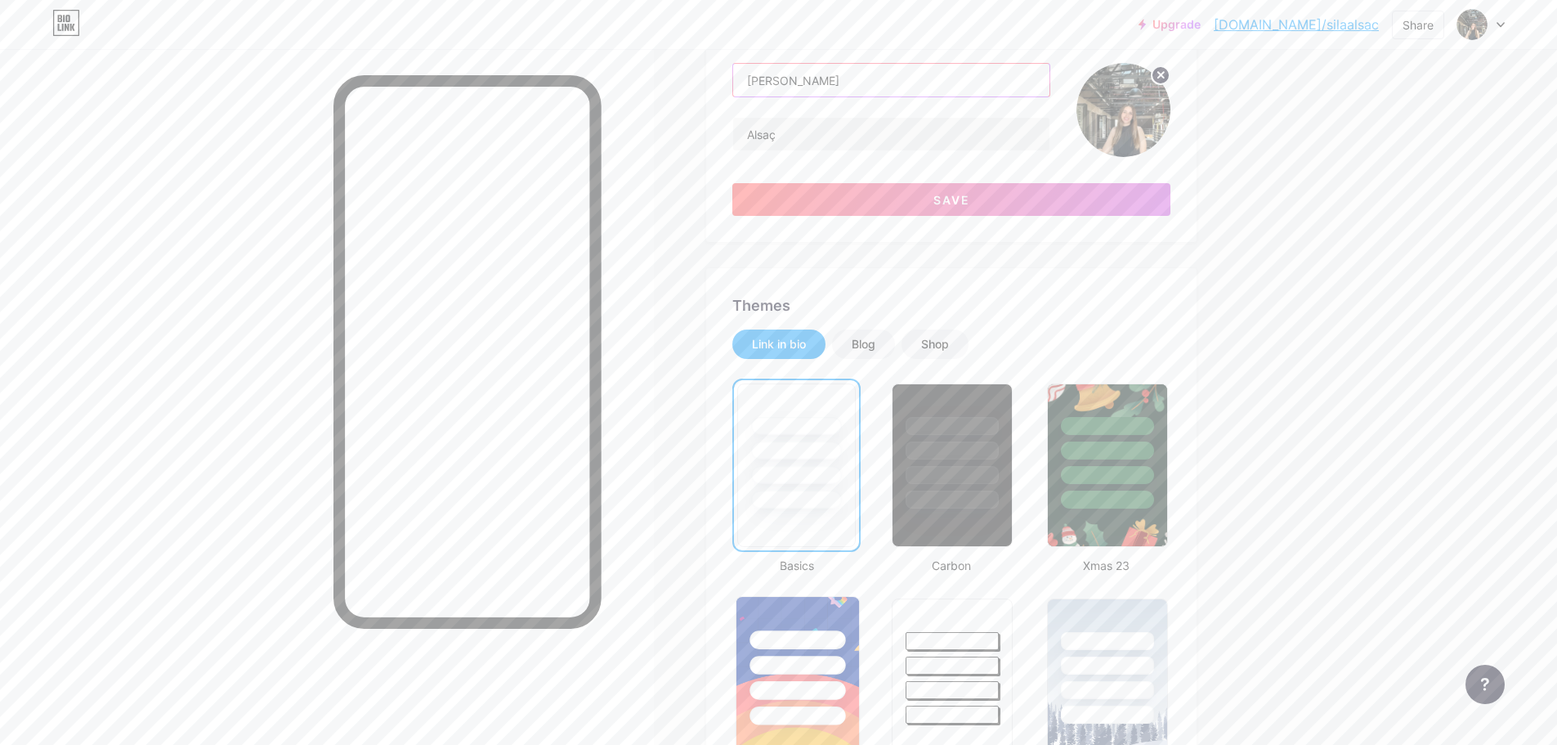
type input "[PERSON_NAME]"
click at [797, 608] on div at bounding box center [798, 639] width 96 height 19
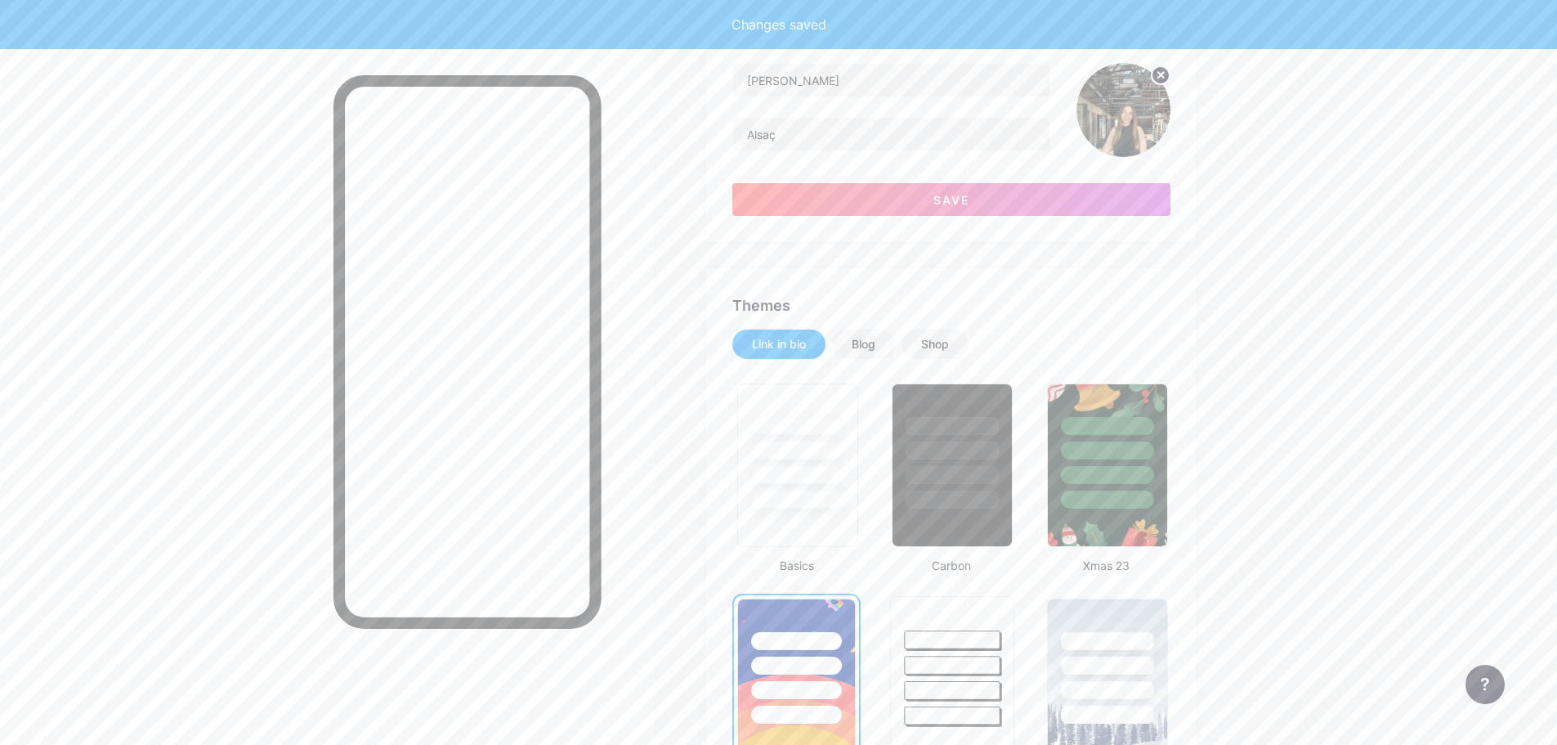
click at [982, 608] on div at bounding box center [953, 690] width 96 height 19
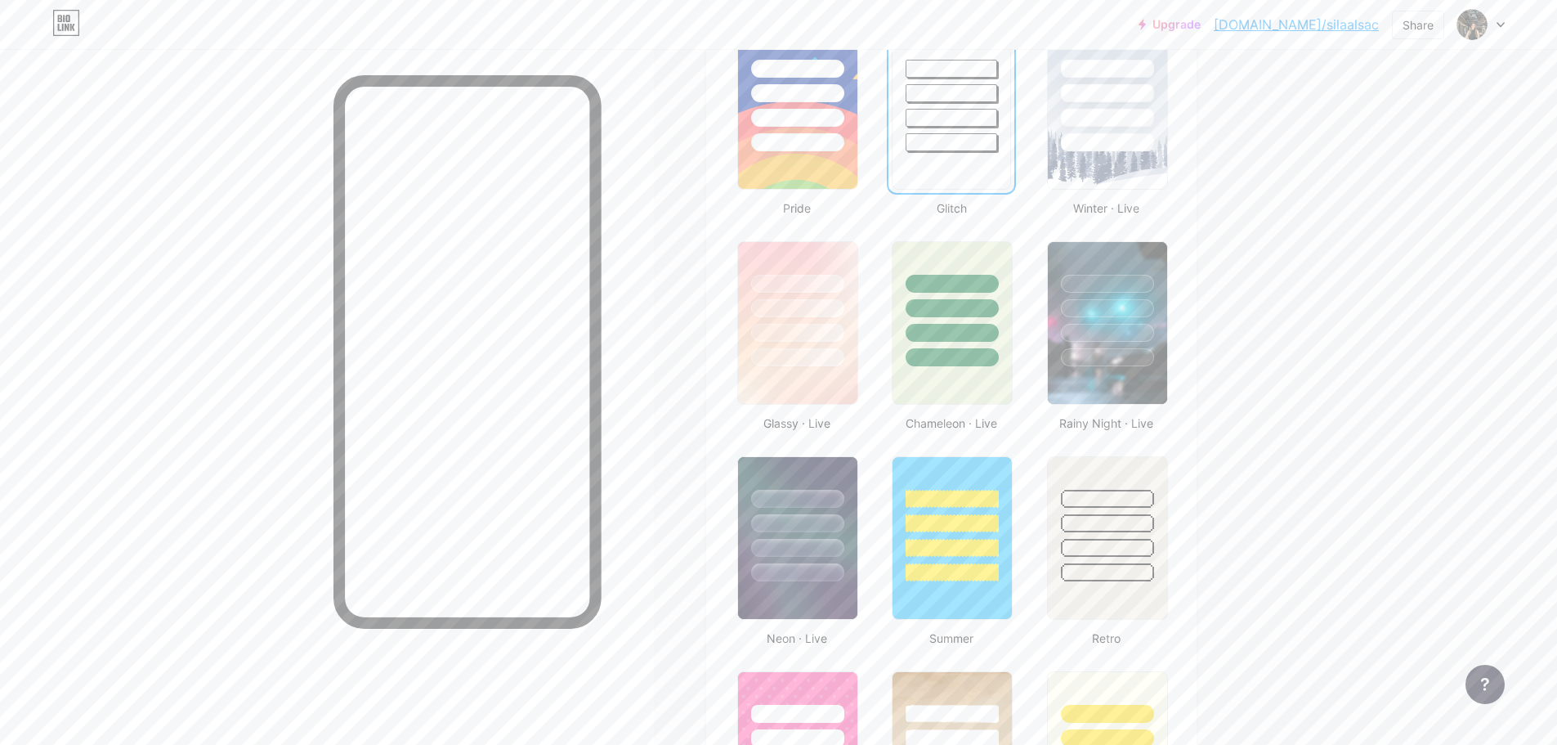
scroll to position [818, 0]
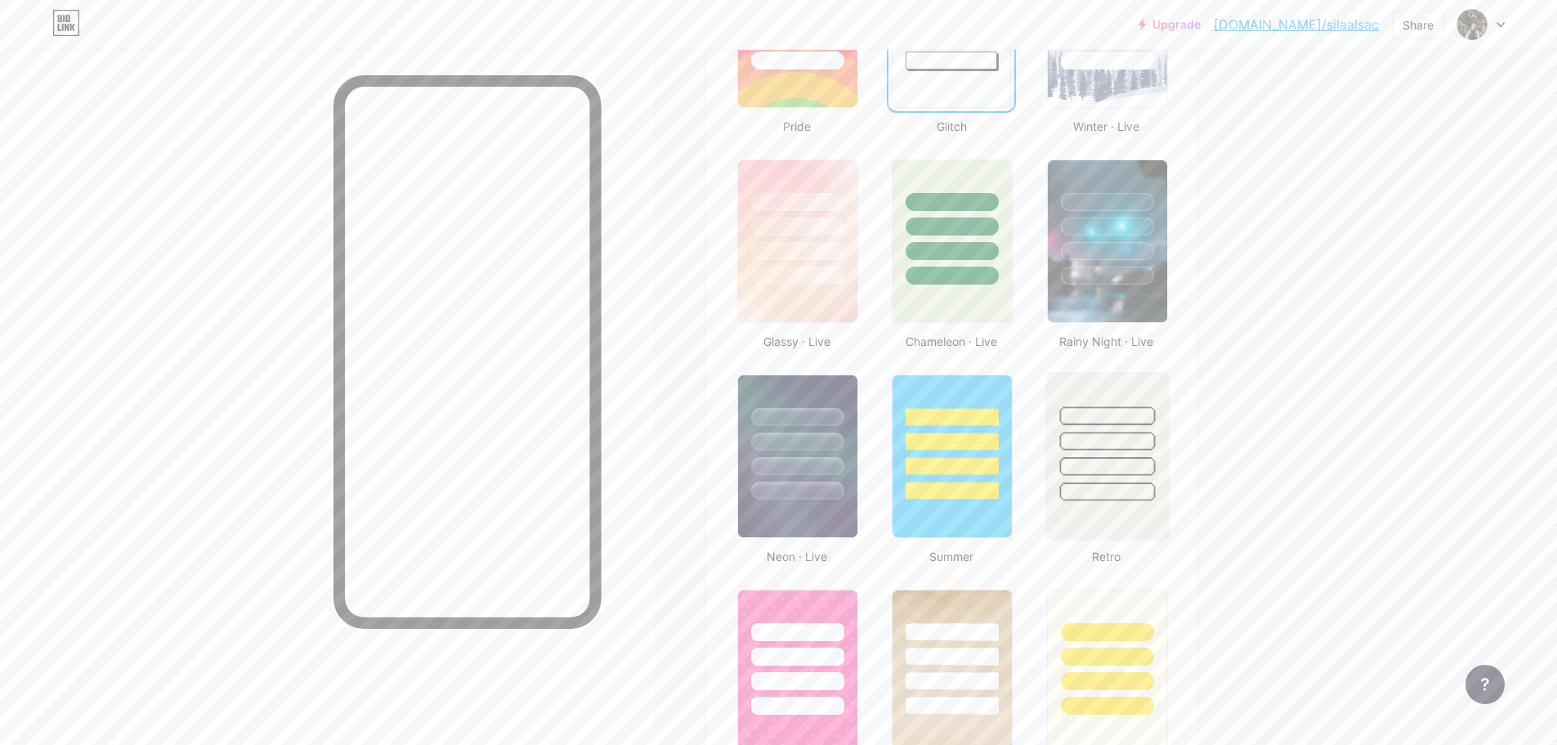
drag, startPoint x: 1079, startPoint y: 449, endPoint x: 1088, endPoint y: 446, distance: 9.6
click at [1080, 449] on div at bounding box center [1108, 441] width 96 height 19
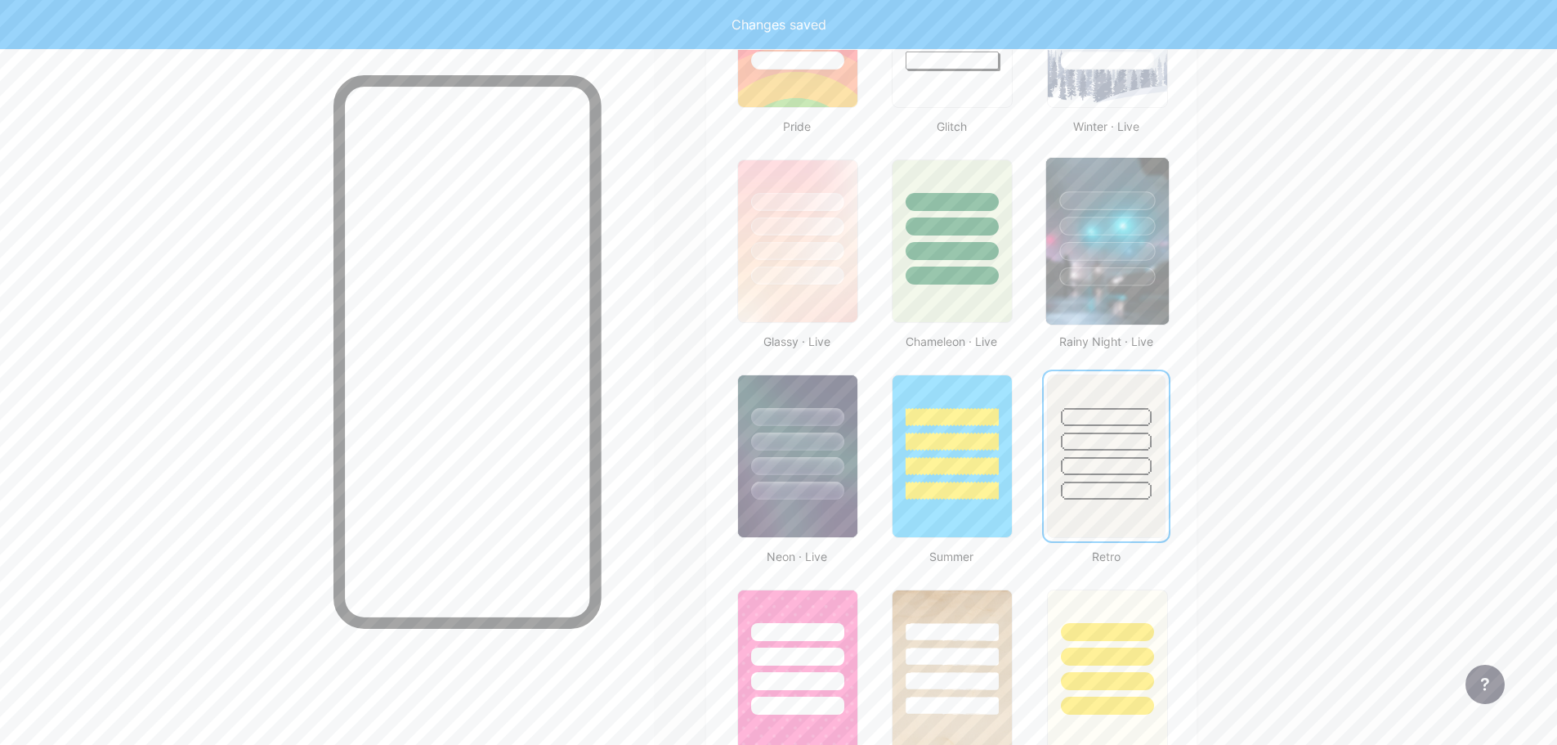
click at [1086, 226] on div at bounding box center [1108, 226] width 96 height 19
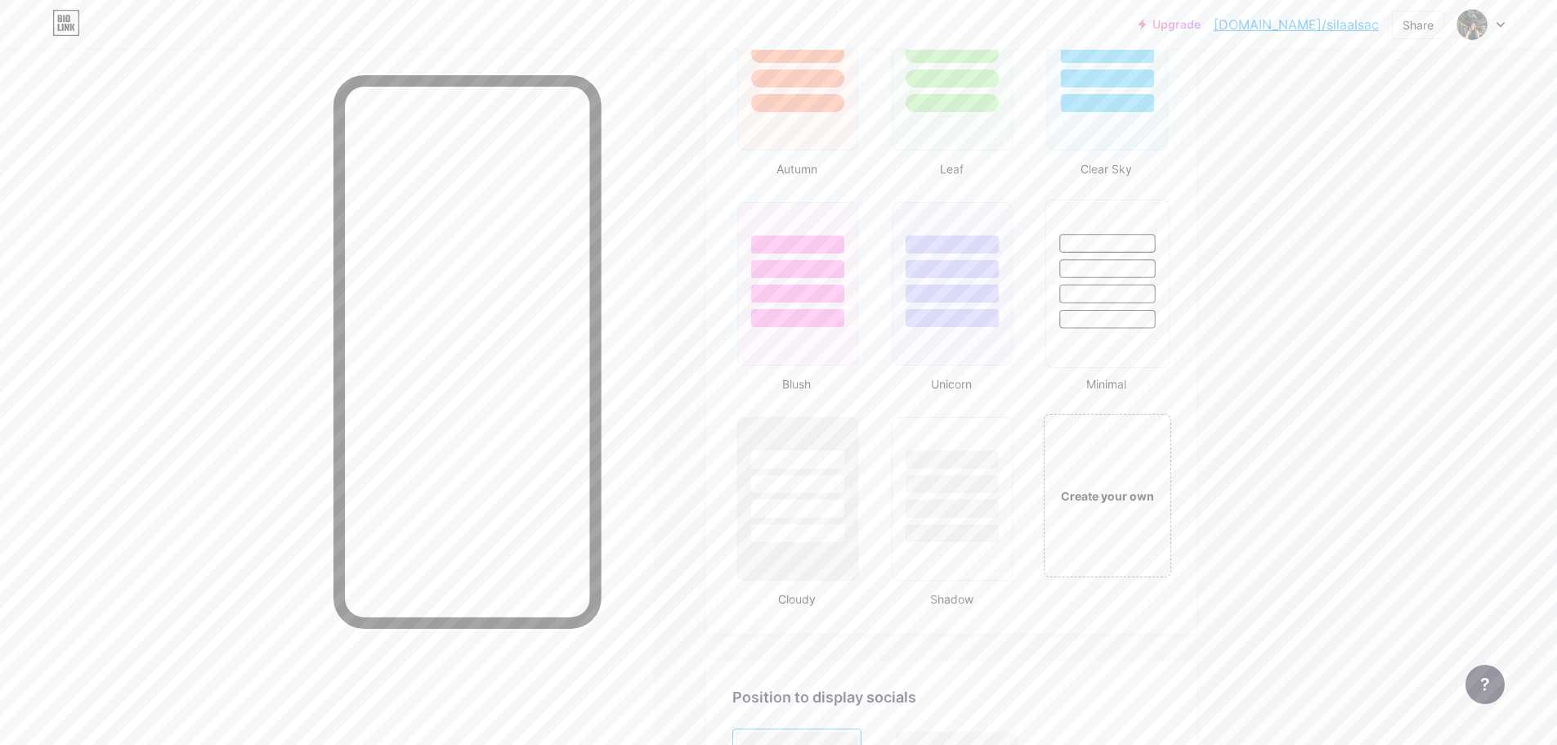
scroll to position [1717, 0]
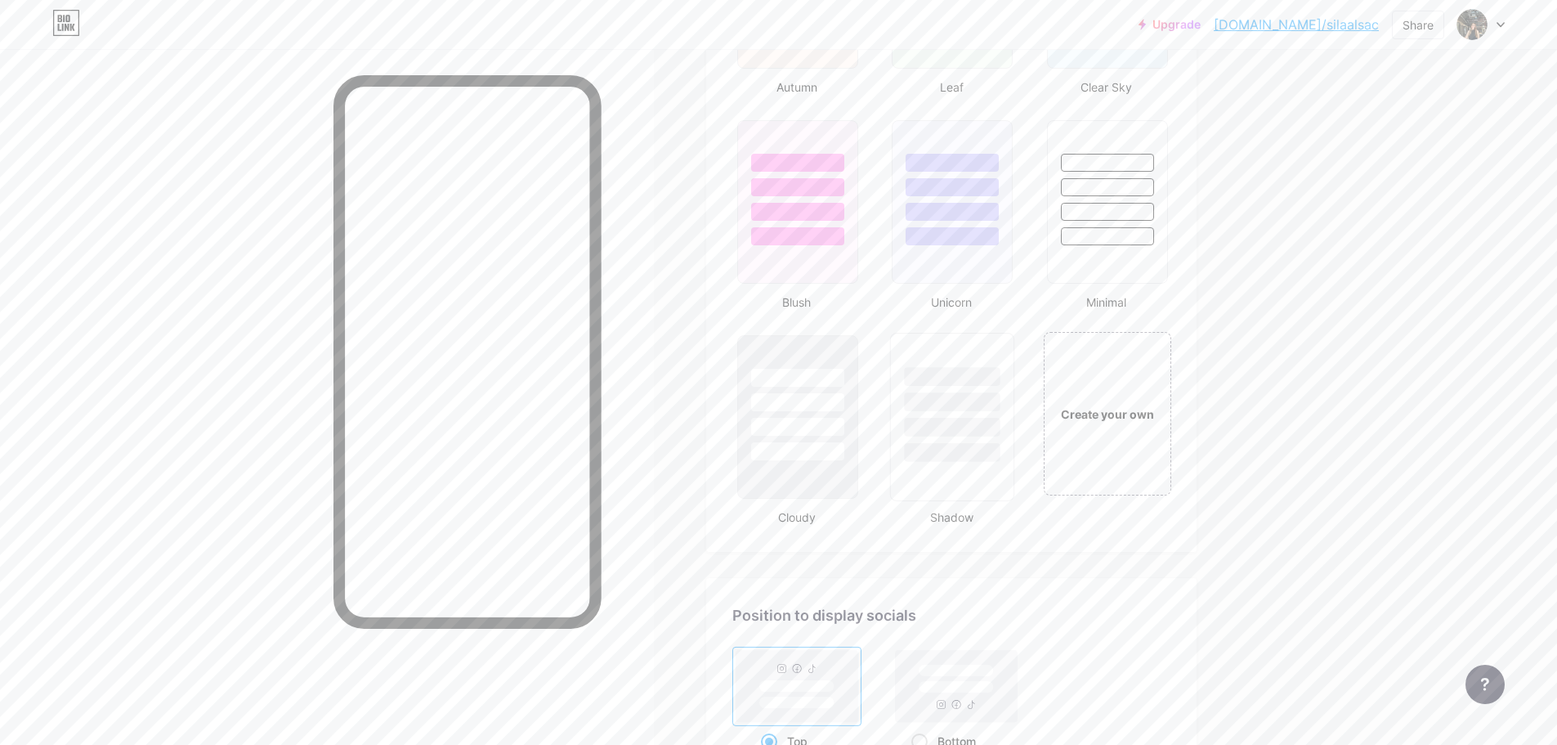
click at [931, 412] on div at bounding box center [952, 398] width 123 height 128
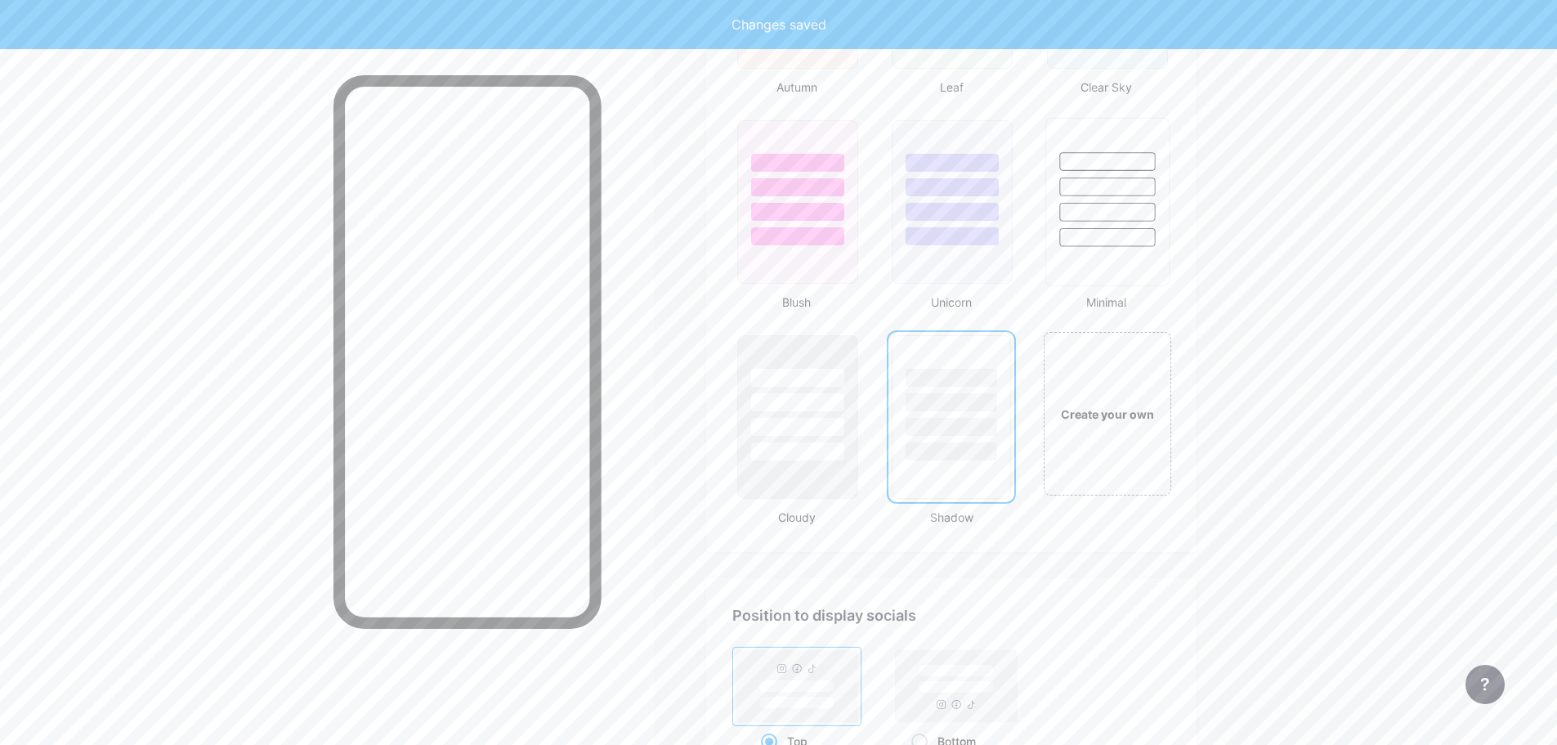
click at [1082, 206] on div at bounding box center [1108, 212] width 96 height 19
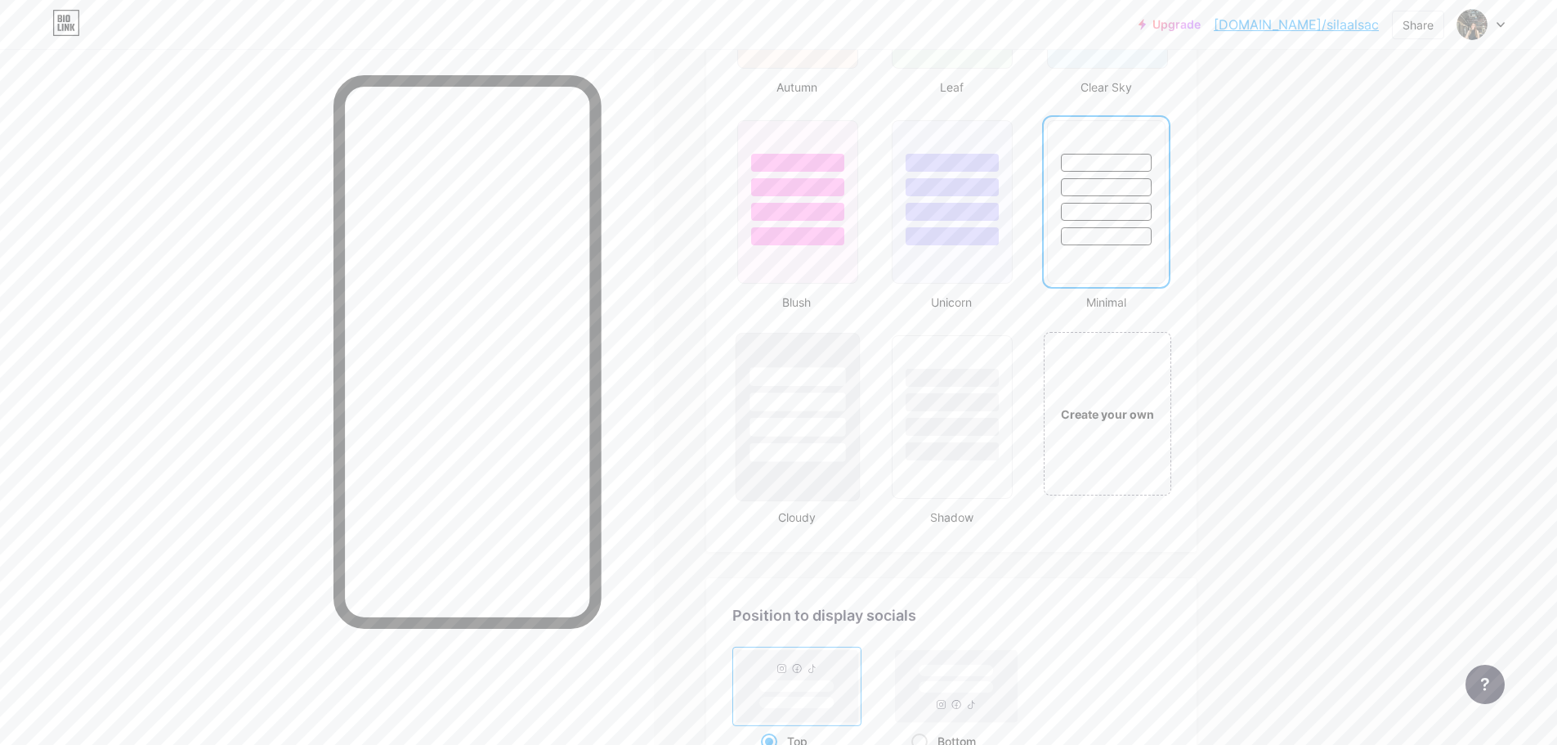
scroll to position [1880, 0]
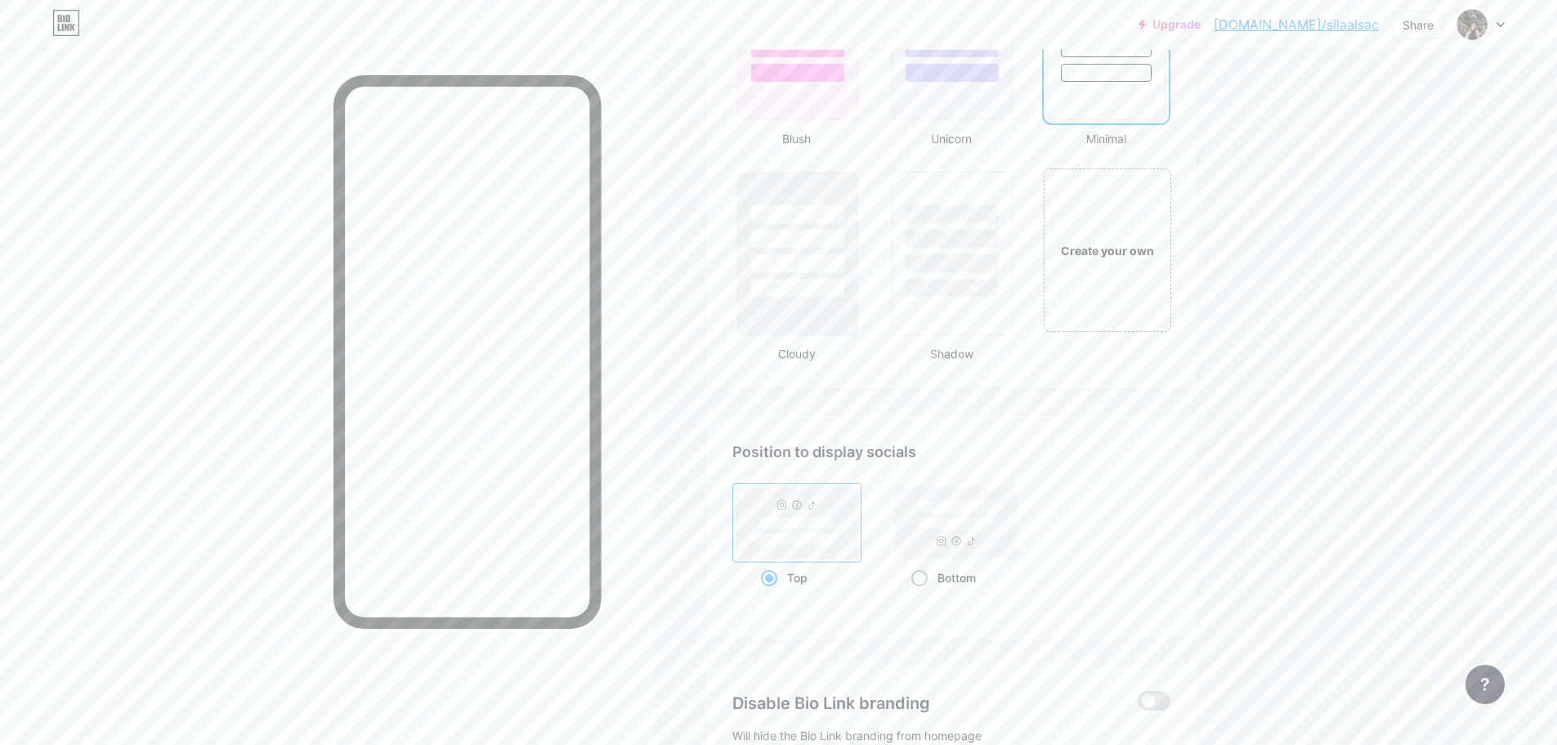
drag, startPoint x: 945, startPoint y: 542, endPoint x: 942, endPoint y: 531, distance: 11.1
click at [945, 542] on rect at bounding box center [957, 522] width 122 height 72
click at [922, 593] on input "Bottom" at bounding box center [917, 598] width 11 height 11
radio input "true"
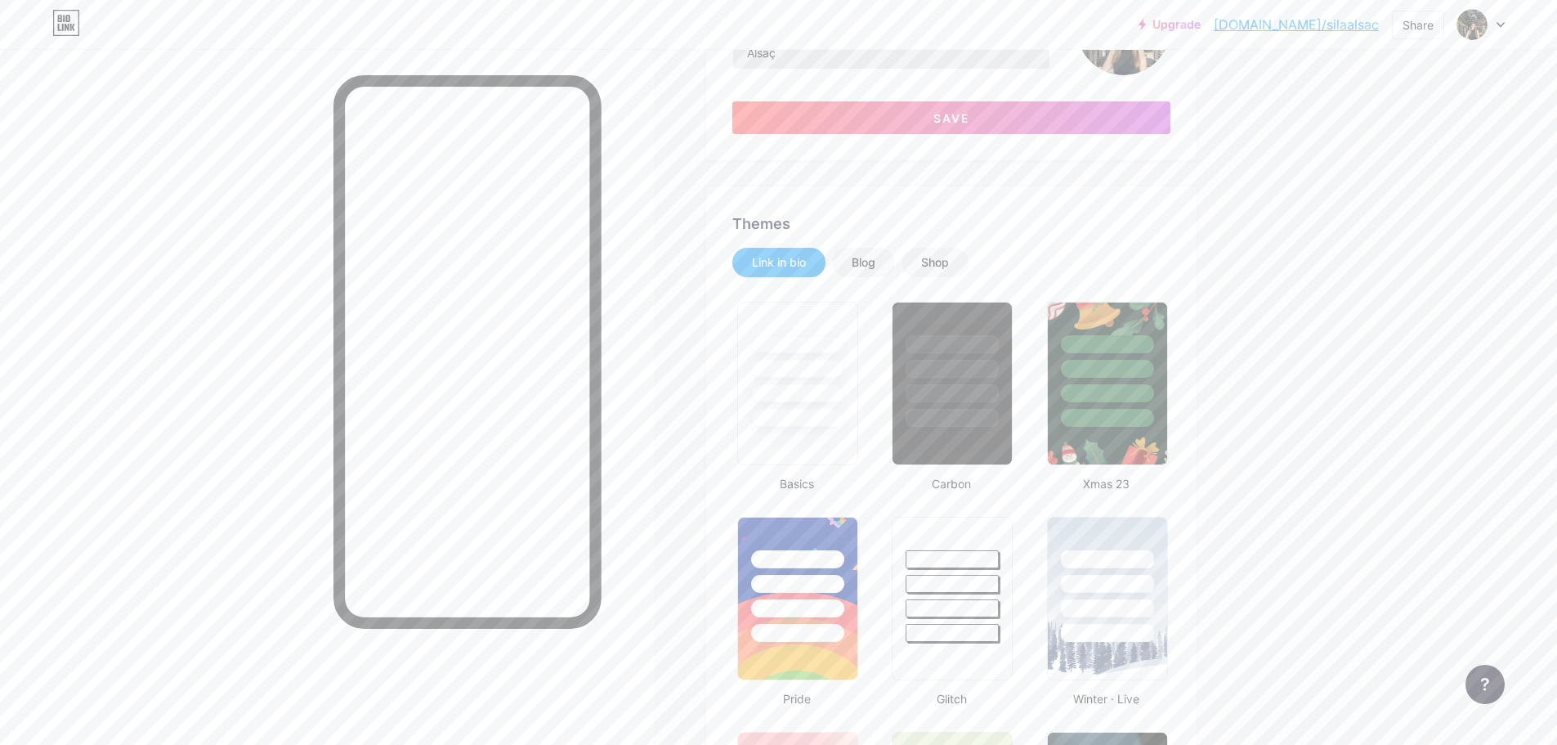
scroll to position [0, 0]
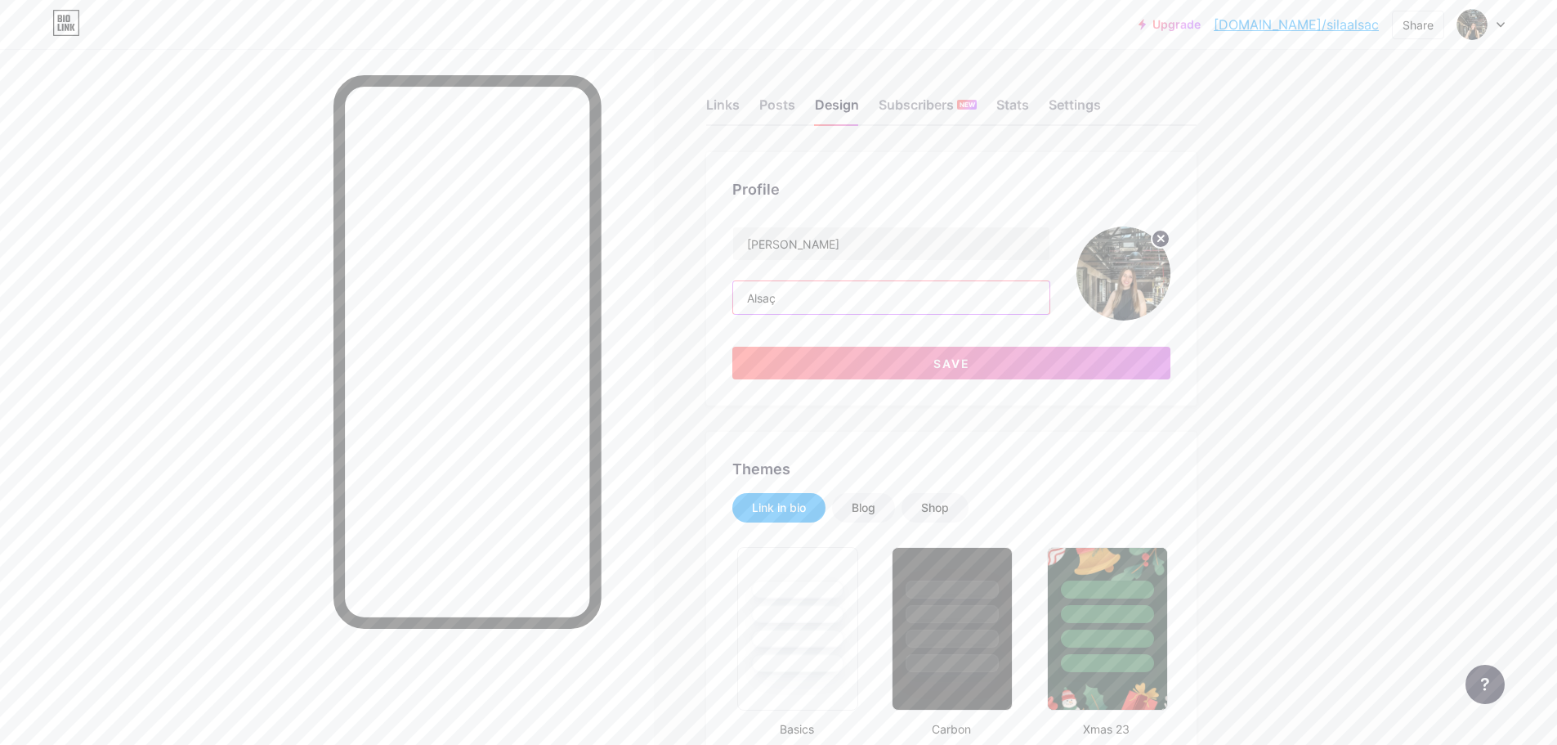
paste input "[PERSON_NAME] ve Çevre Tasarımcısı"
type input "[PERSON_NAME] ve Çevre Tasarımcısı"
click at [814, 368] on button "Save" at bounding box center [952, 363] width 438 height 33
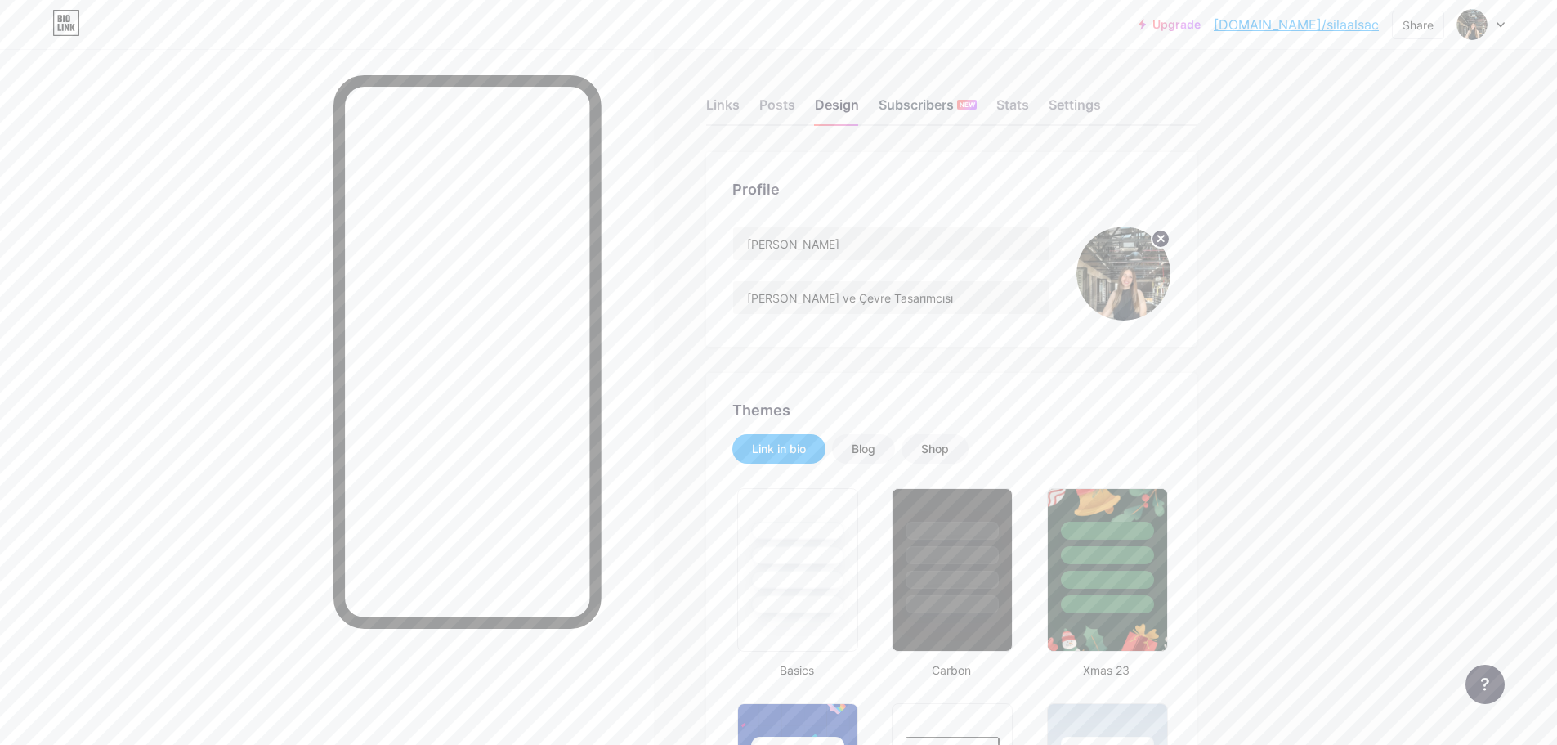
click at [961, 102] on div "Subscribers NEW" at bounding box center [928, 109] width 98 height 29
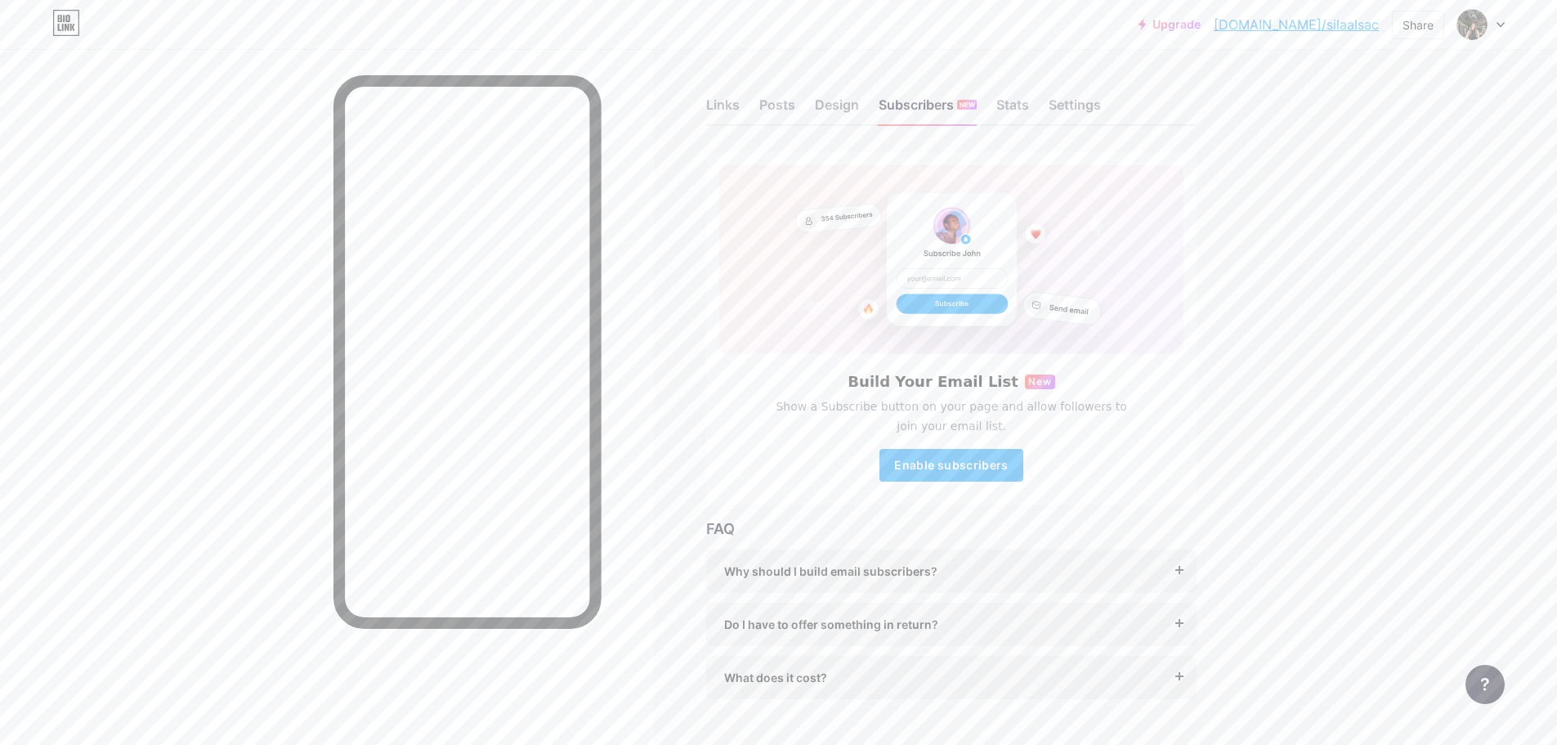
scroll to position [36, 0]
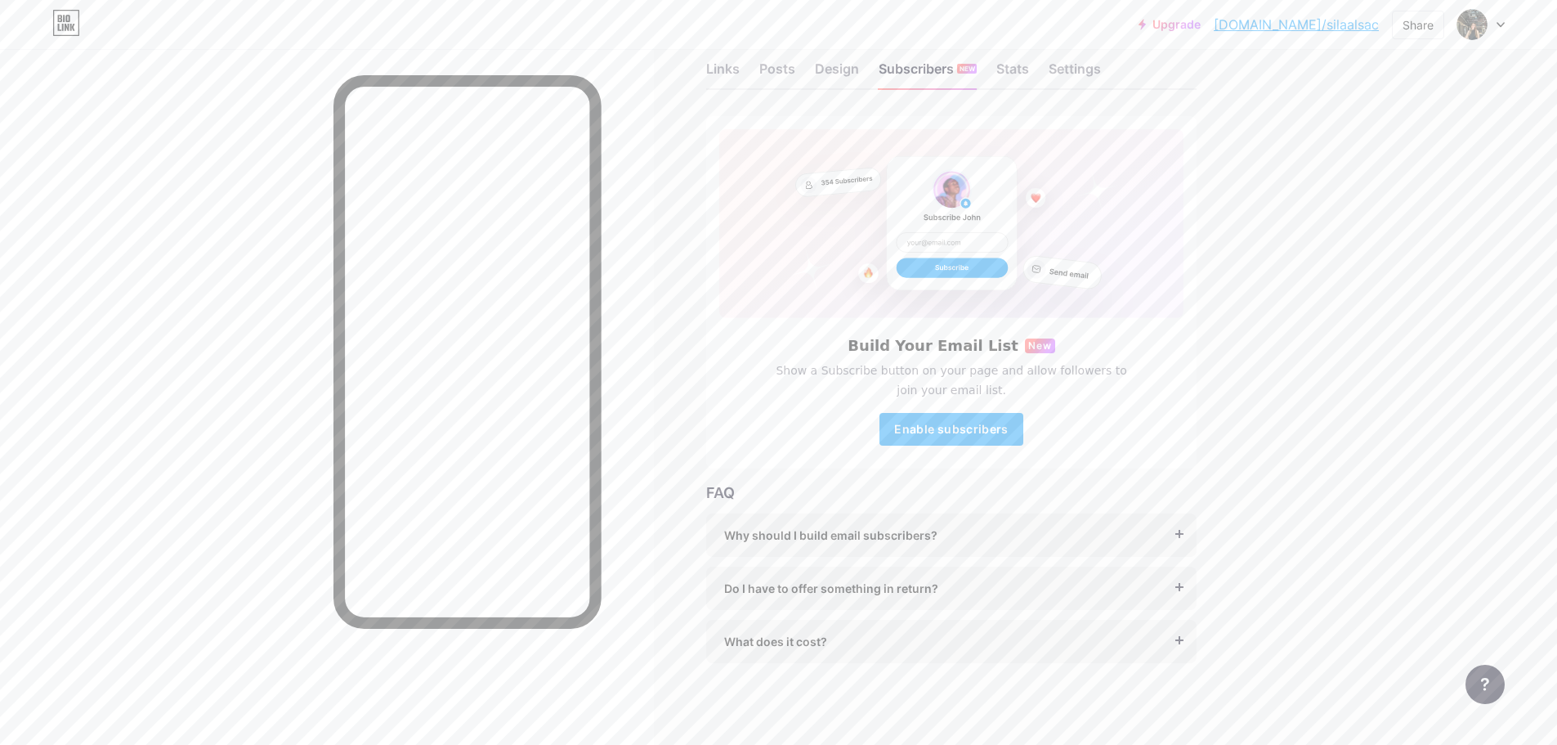
click at [701, 45] on div "Upgrade [DOMAIN_NAME]/silaal... [DOMAIN_NAME]/silaalsac Share Switch accounts […" at bounding box center [778, 24] width 1557 height 49
click at [739, 75] on div "Links" at bounding box center [723, 73] width 34 height 29
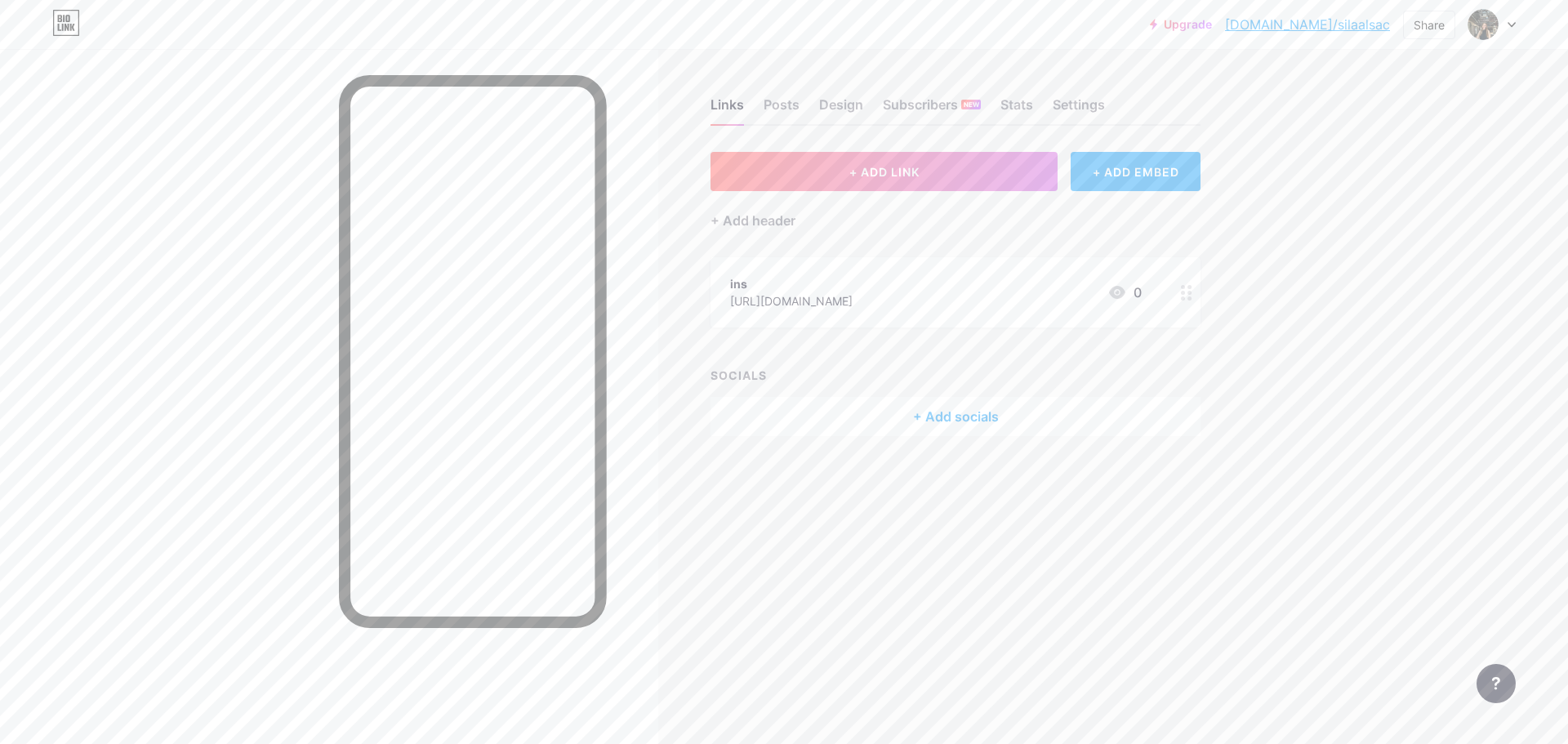
click at [956, 416] on div "+ Add socials" at bounding box center [955, 415] width 490 height 39
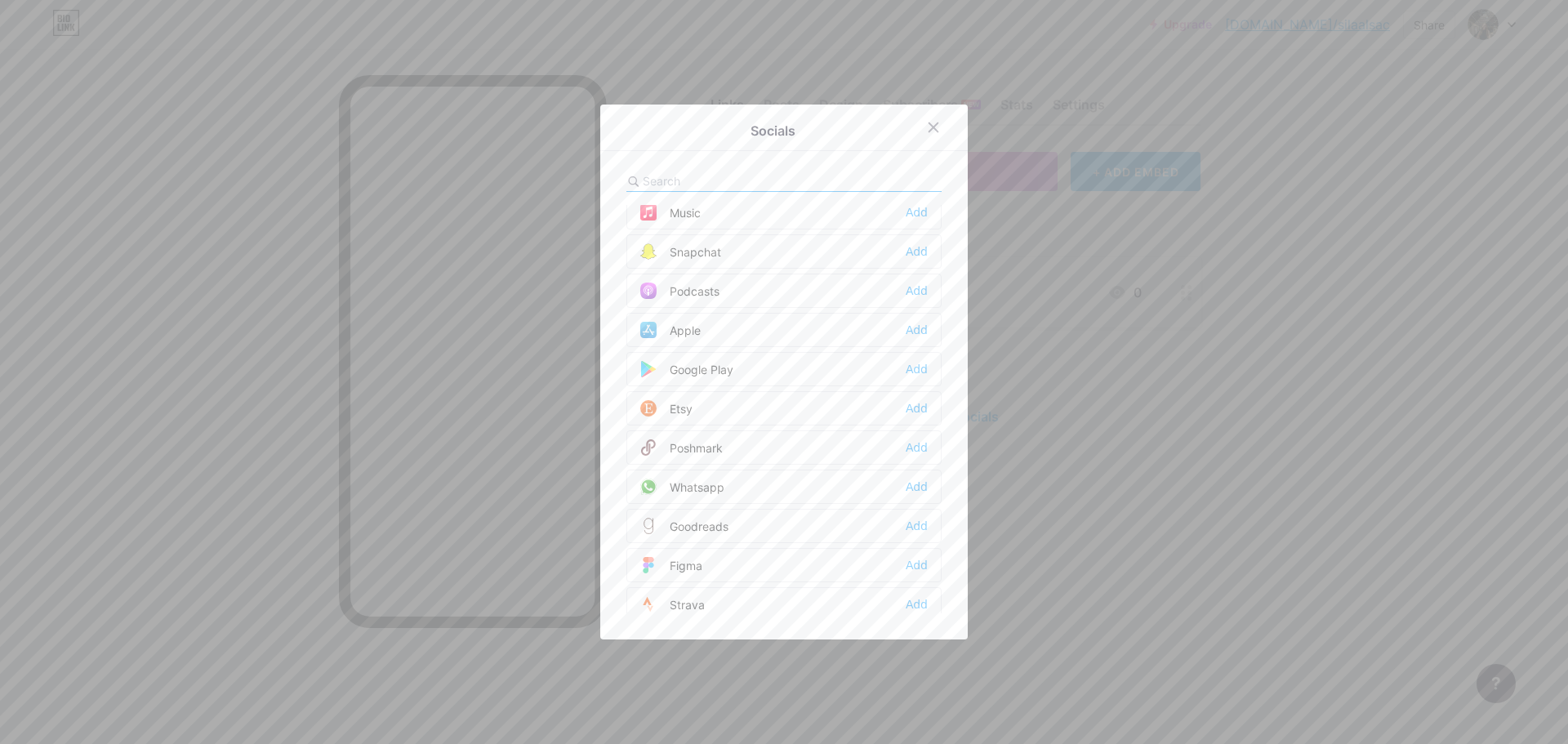
scroll to position [1228, 0]
click at [675, 409] on div "Whatsapp" at bounding box center [682, 404] width 84 height 16
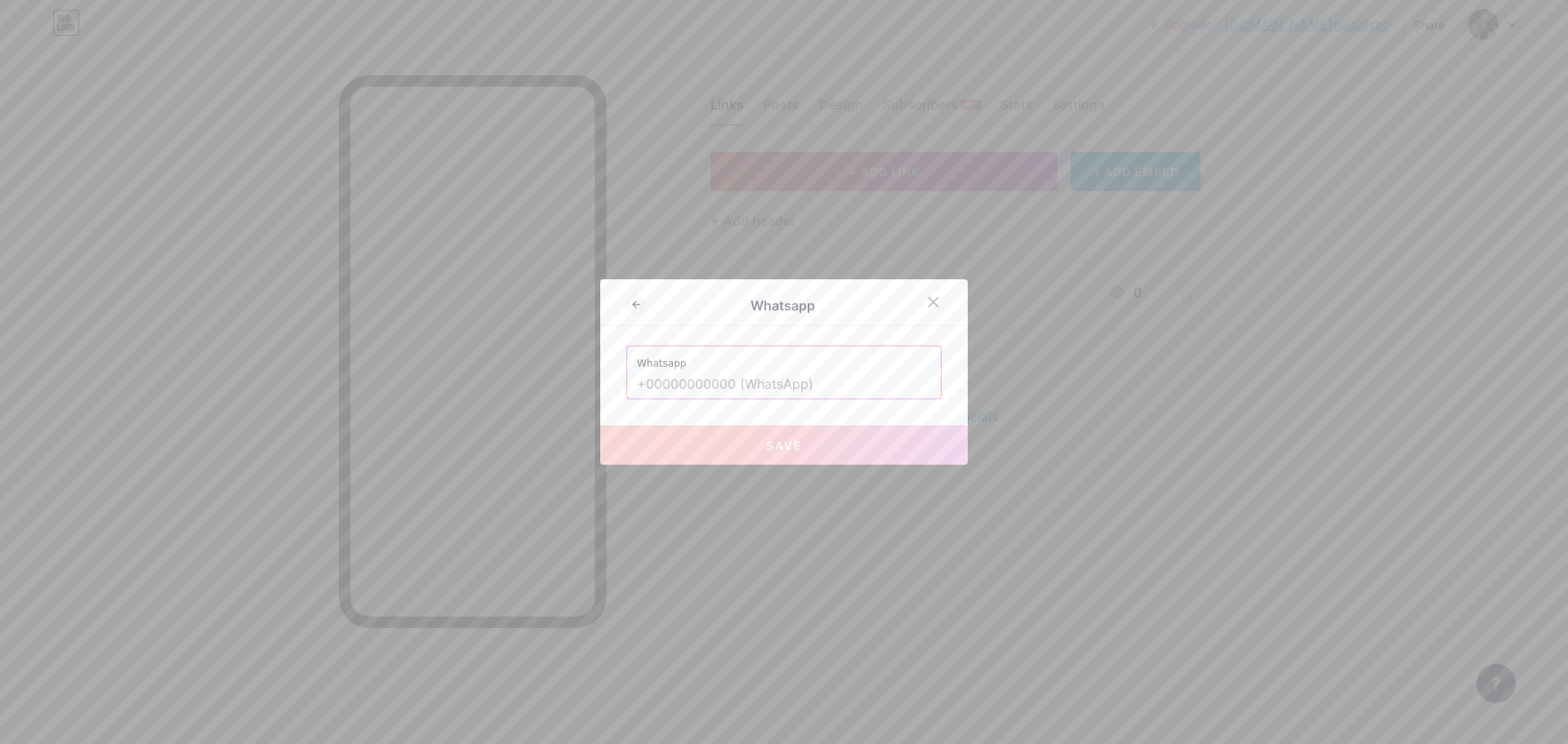
click at [707, 391] on input "text" at bounding box center [784, 384] width 294 height 28
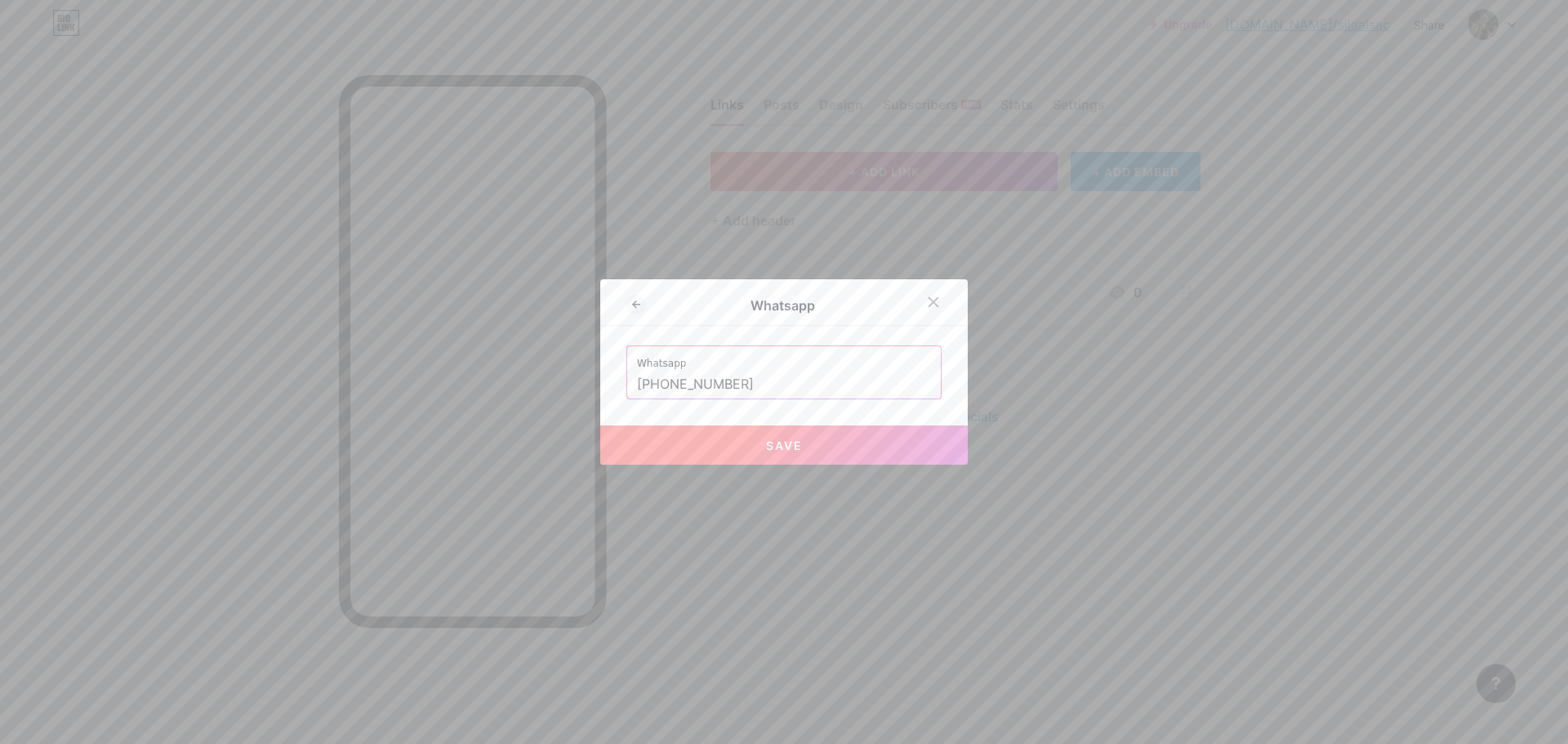
click at [757, 427] on button "Save" at bounding box center [784, 444] width 368 height 39
type input "[URL][DOMAIN_NAME][PHONE_NUMBER]"
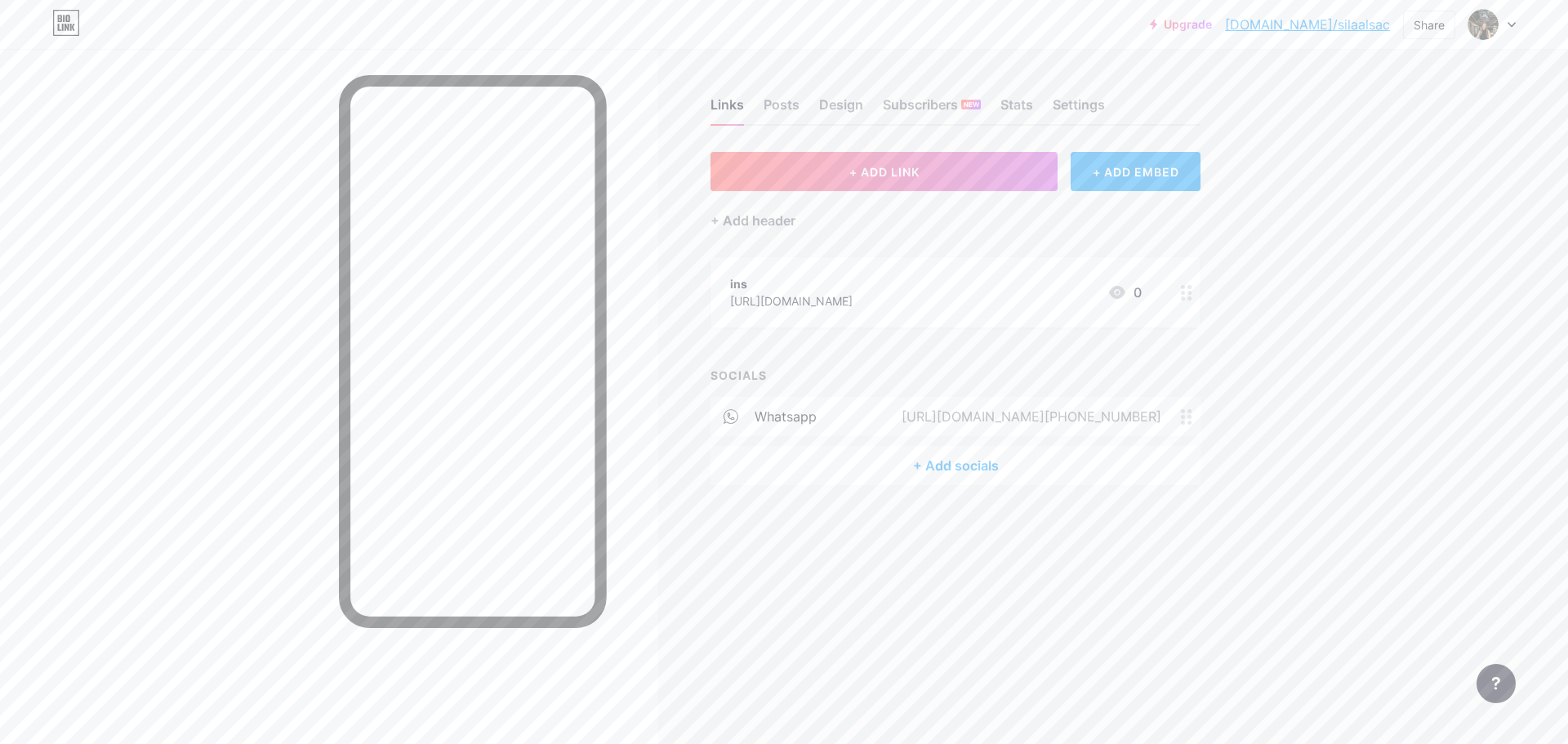
click at [896, 476] on div "+ Add socials" at bounding box center [955, 464] width 490 height 39
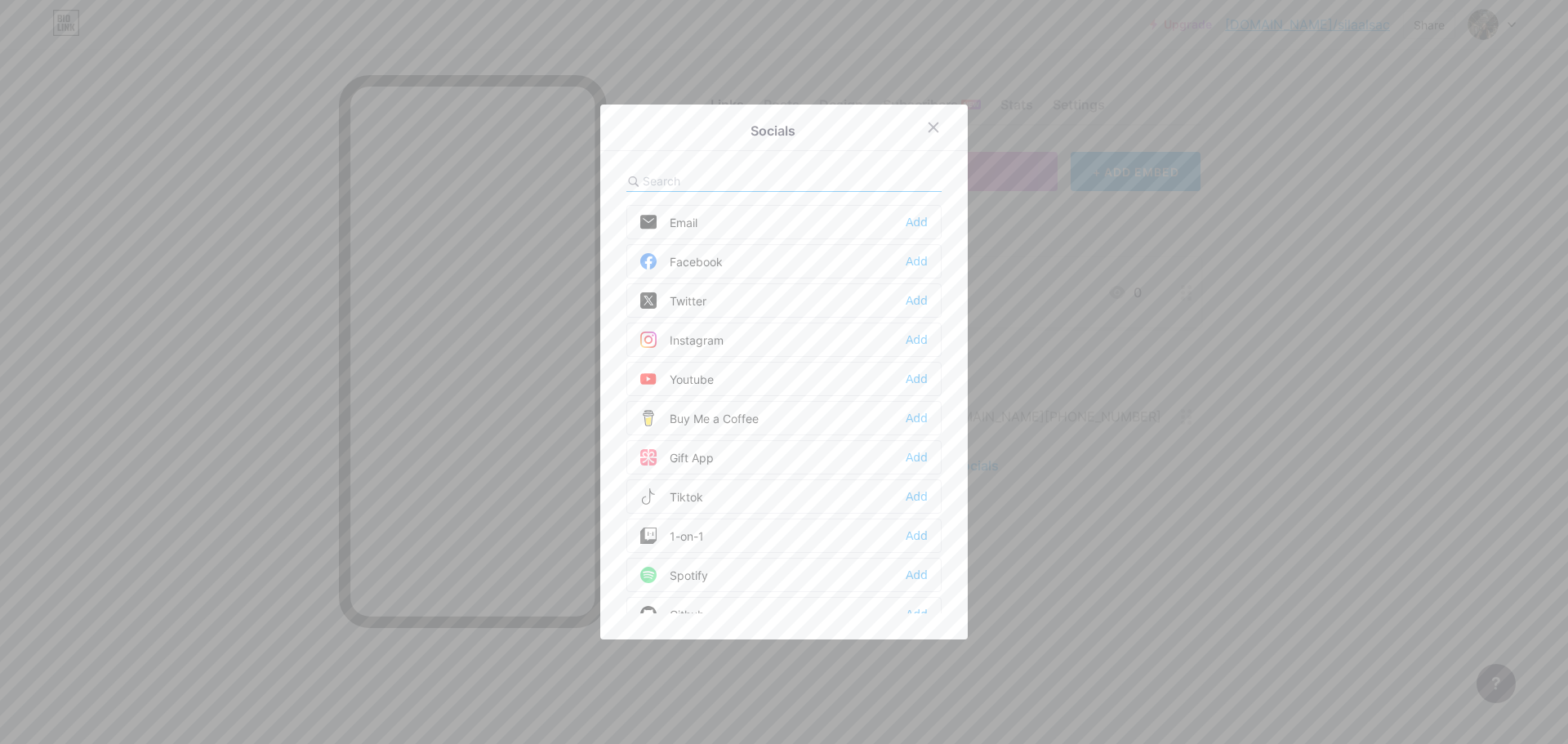
click at [748, 224] on div "Email Add" at bounding box center [784, 222] width 316 height 34
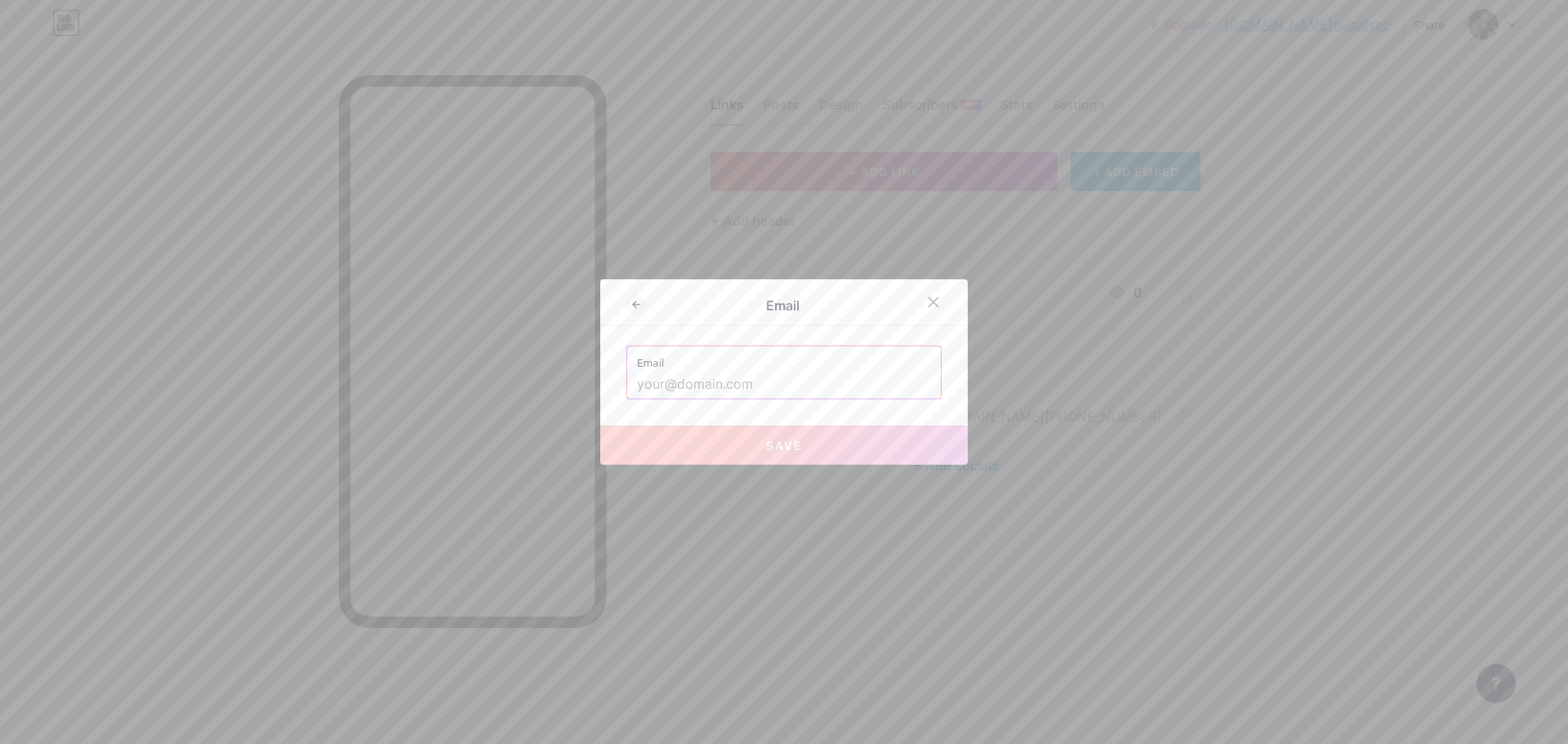
click at [775, 388] on input "text" at bounding box center [784, 384] width 294 height 28
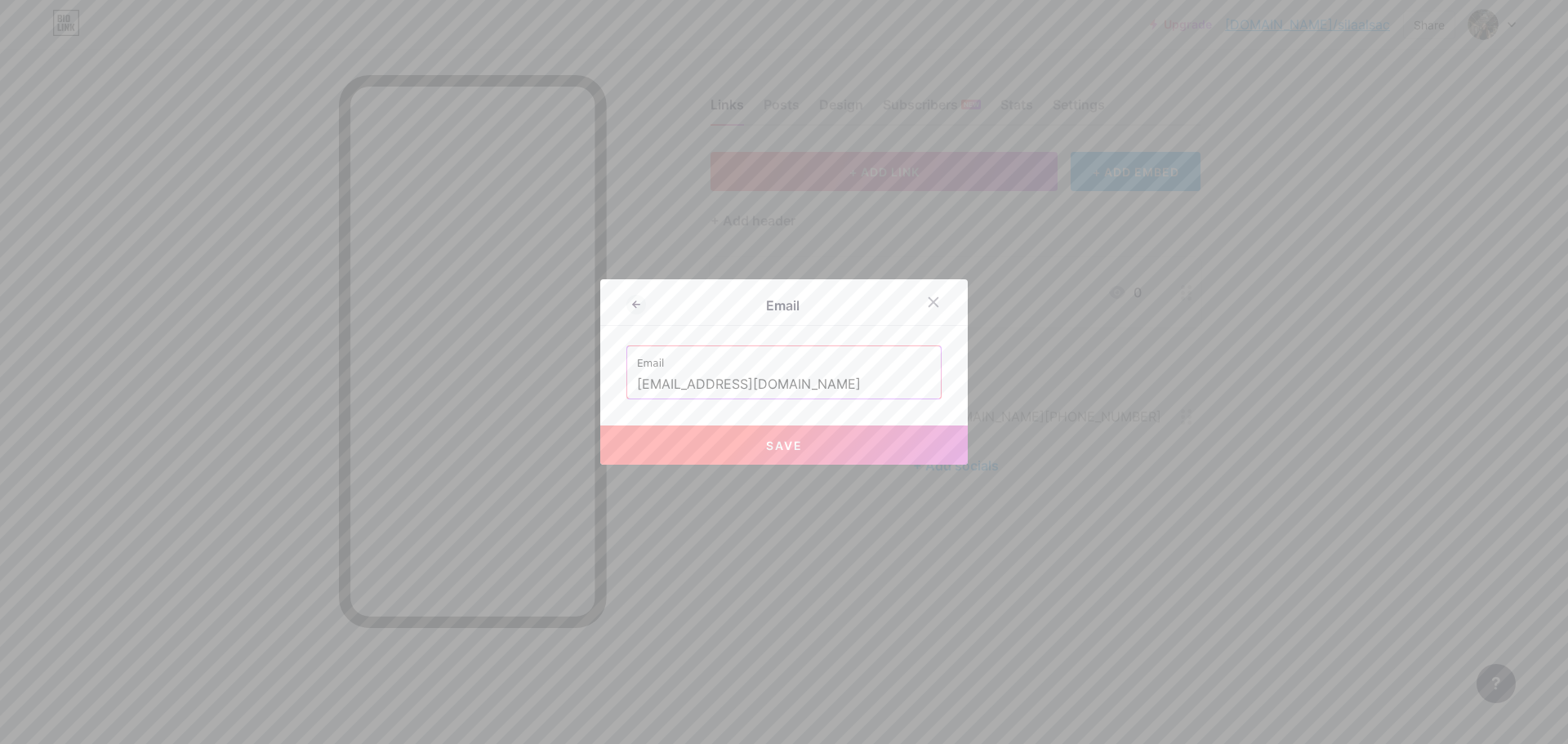
click at [787, 438] on span "Save" at bounding box center [784, 445] width 37 height 14
type input "mailto:[EMAIL_ADDRESS][DOMAIN_NAME]"
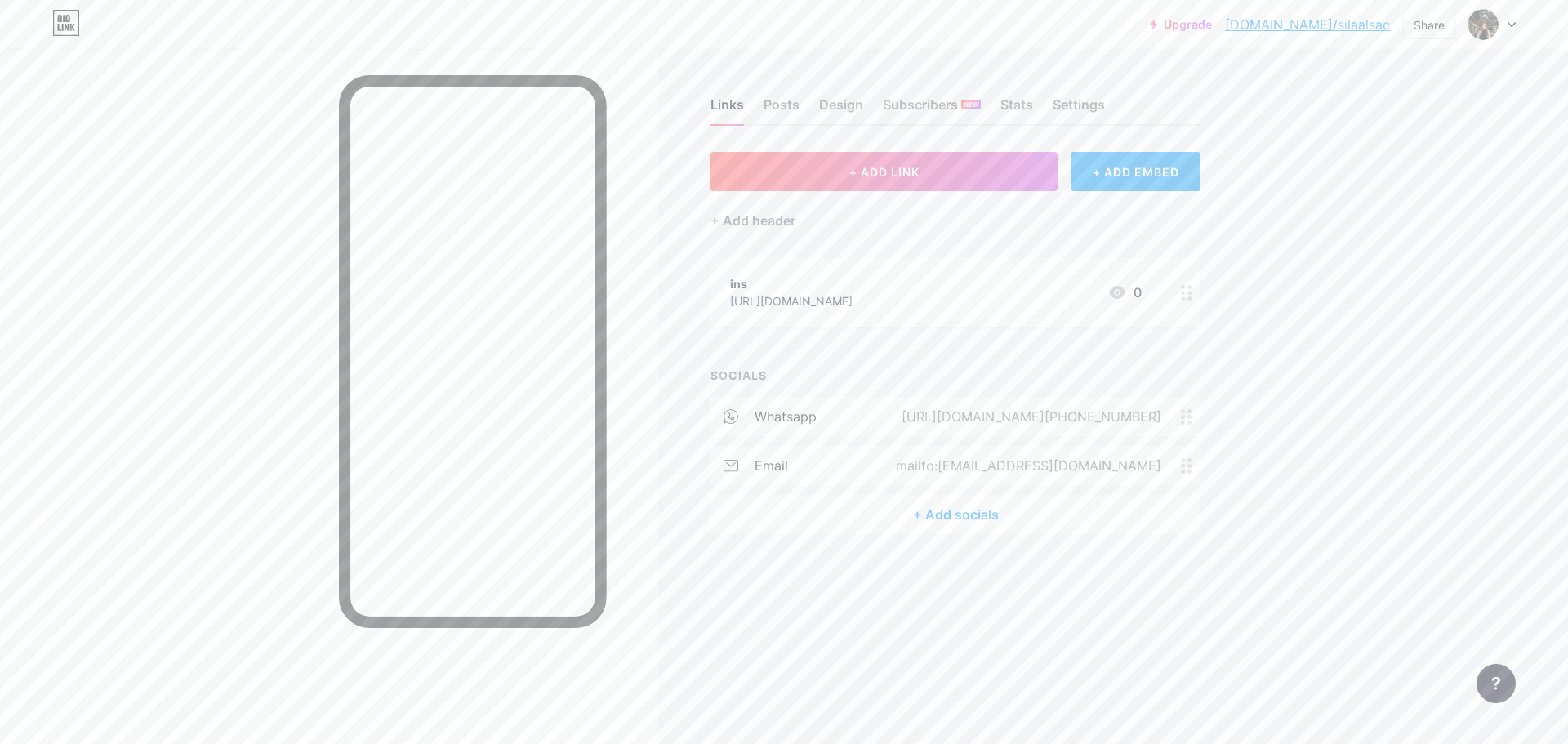
click at [950, 536] on div "Links Posts Design Subscribers NEW Stats Settings + ADD LINK + ADD EMBED + Add …" at bounding box center [634, 332] width 1268 height 566
click at [951, 530] on div "+ Add socials" at bounding box center [955, 513] width 490 height 39
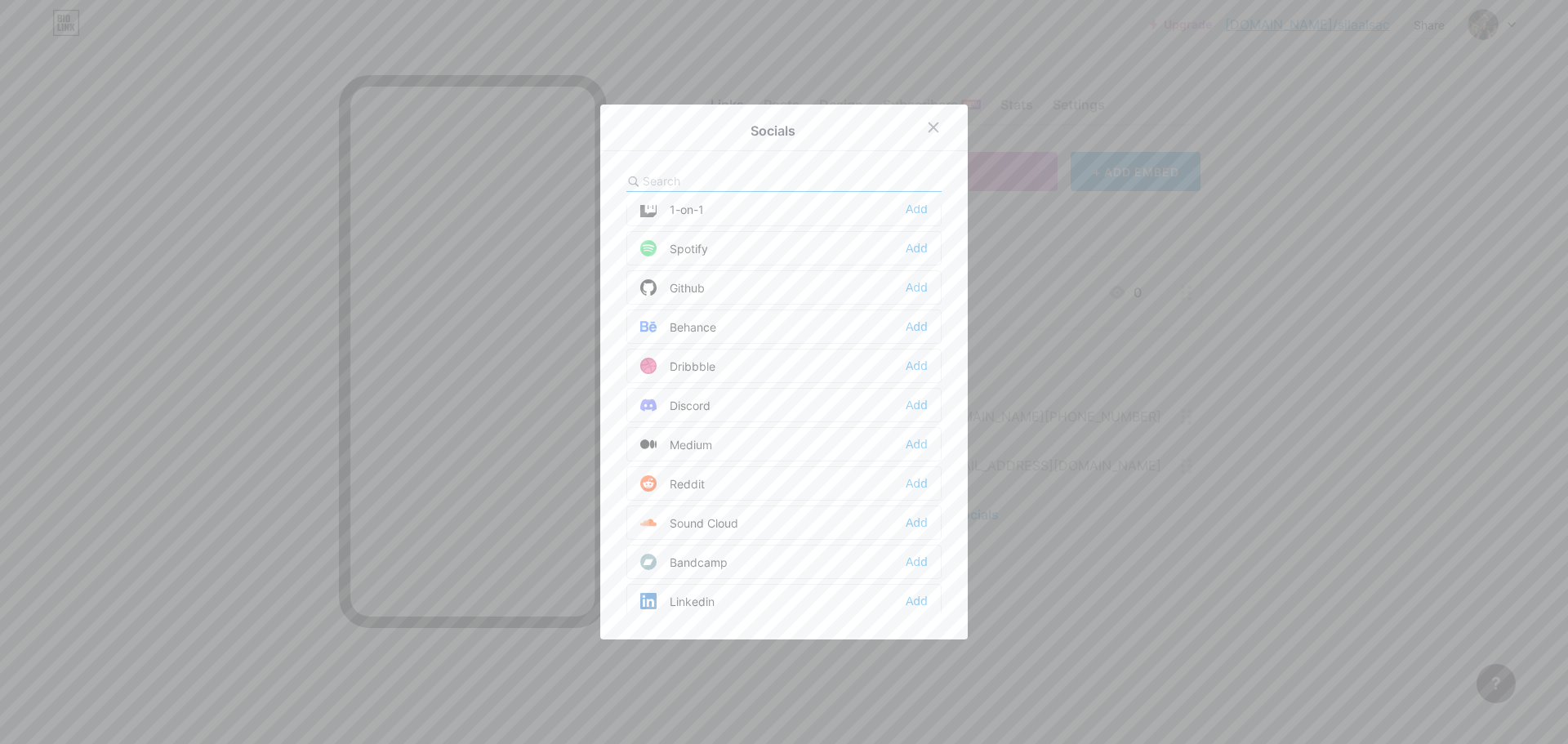
scroll to position [408, 0]
click at [677, 516] on div "Linkedin" at bounding box center [677, 519] width 74 height 16
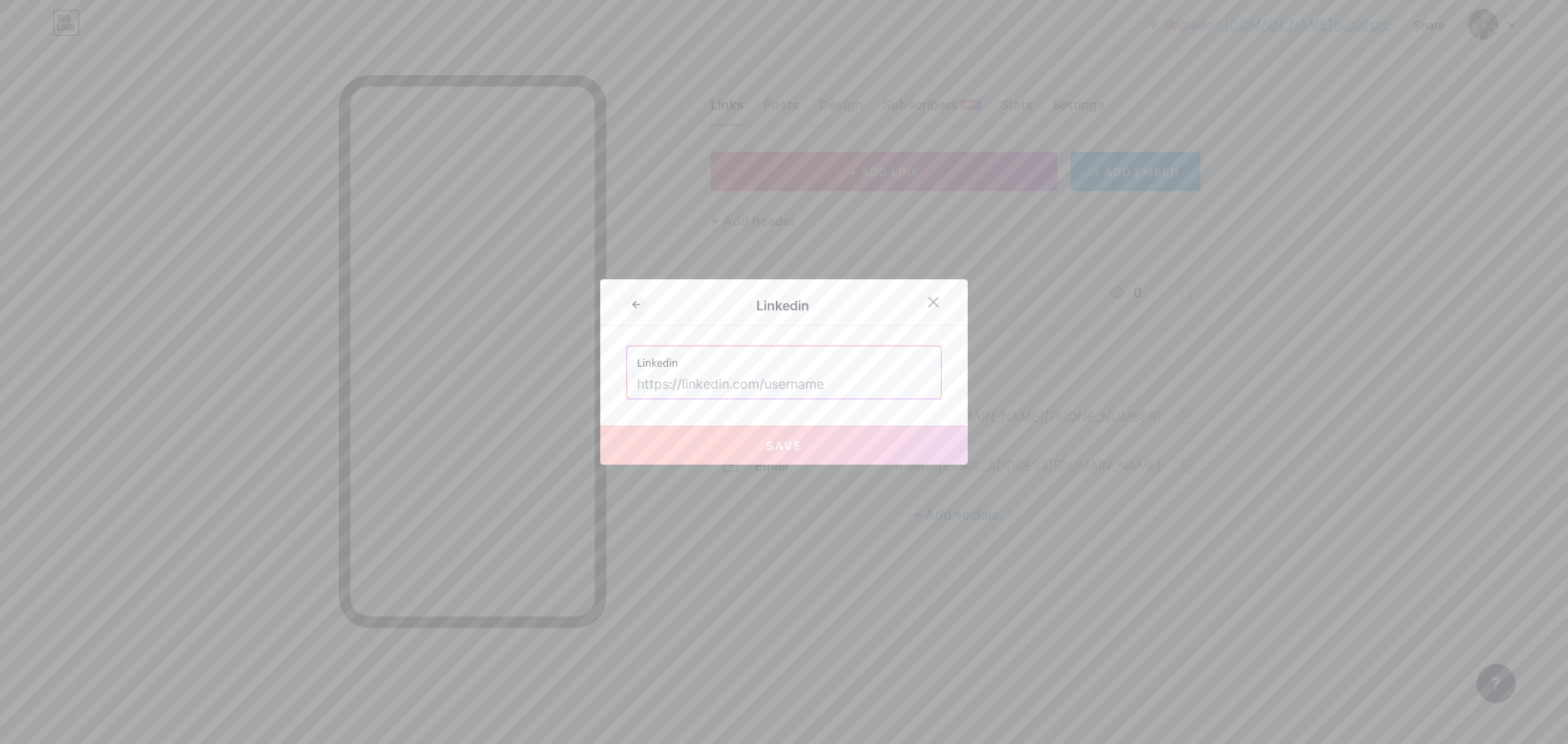
click at [702, 375] on input "text" at bounding box center [784, 384] width 294 height 28
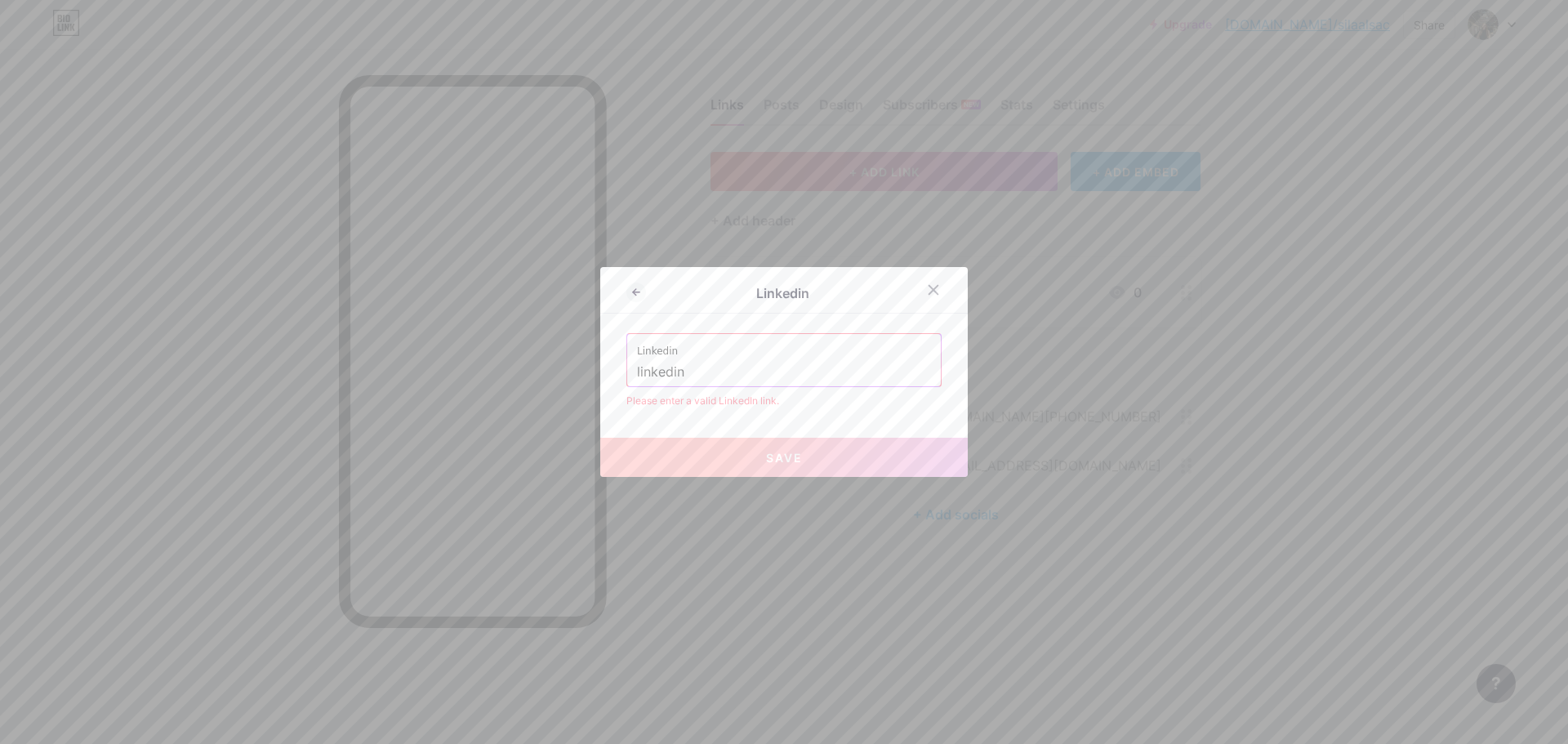
paste input "[URL][DOMAIN_NAME]"
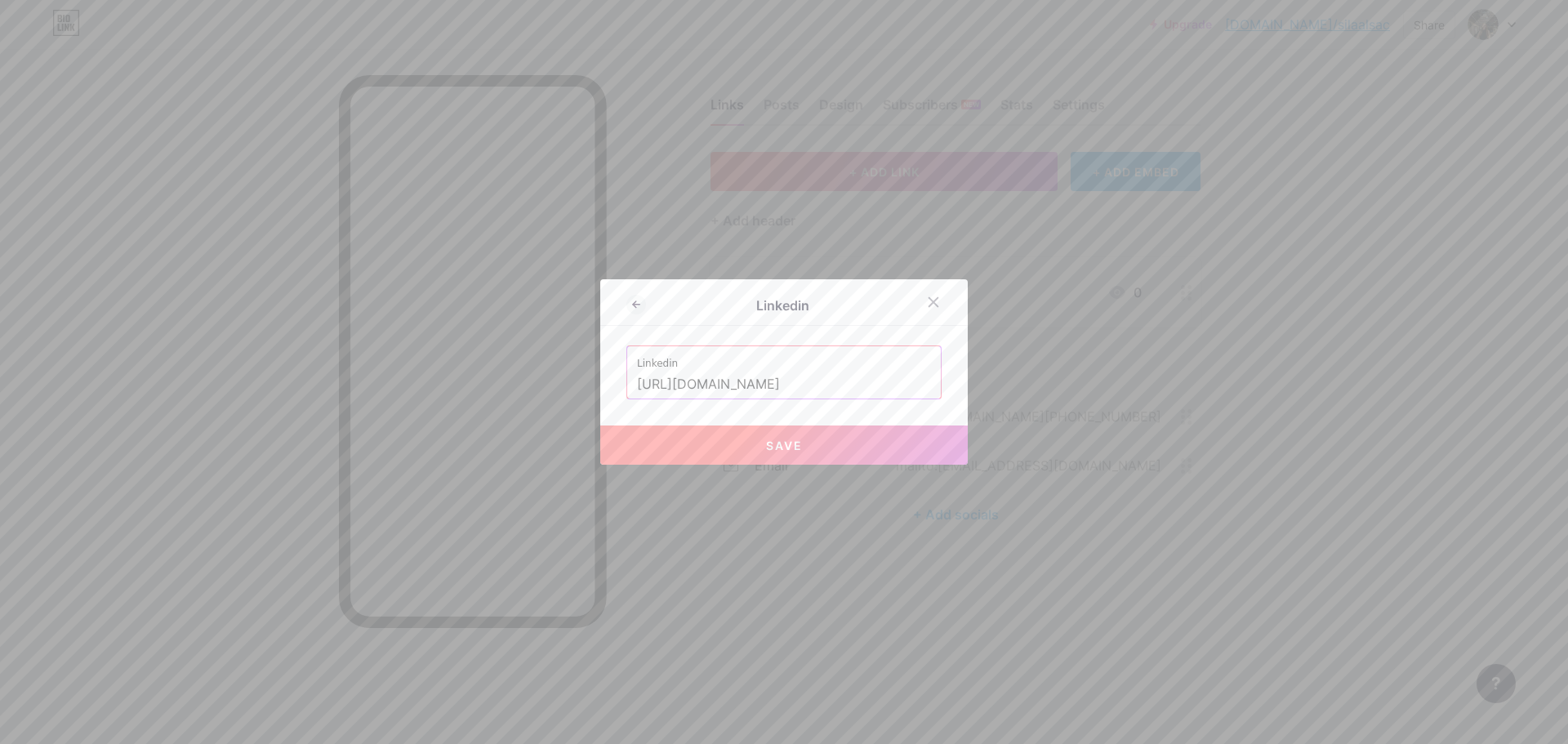
type input "[URL][DOMAIN_NAME]"
click at [757, 436] on button "Save" at bounding box center [784, 444] width 368 height 39
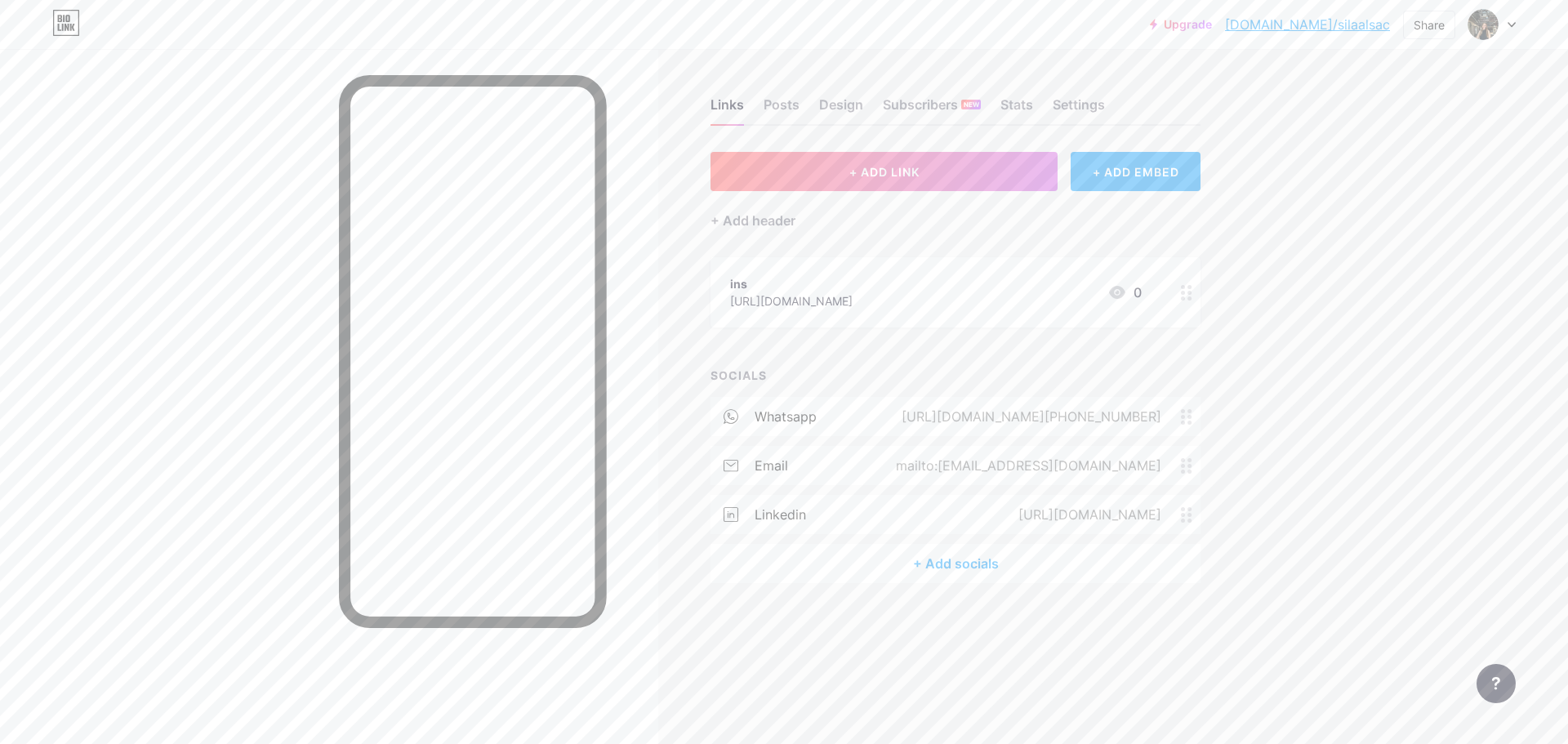
click at [971, 570] on div "+ Add socials" at bounding box center [955, 562] width 490 height 39
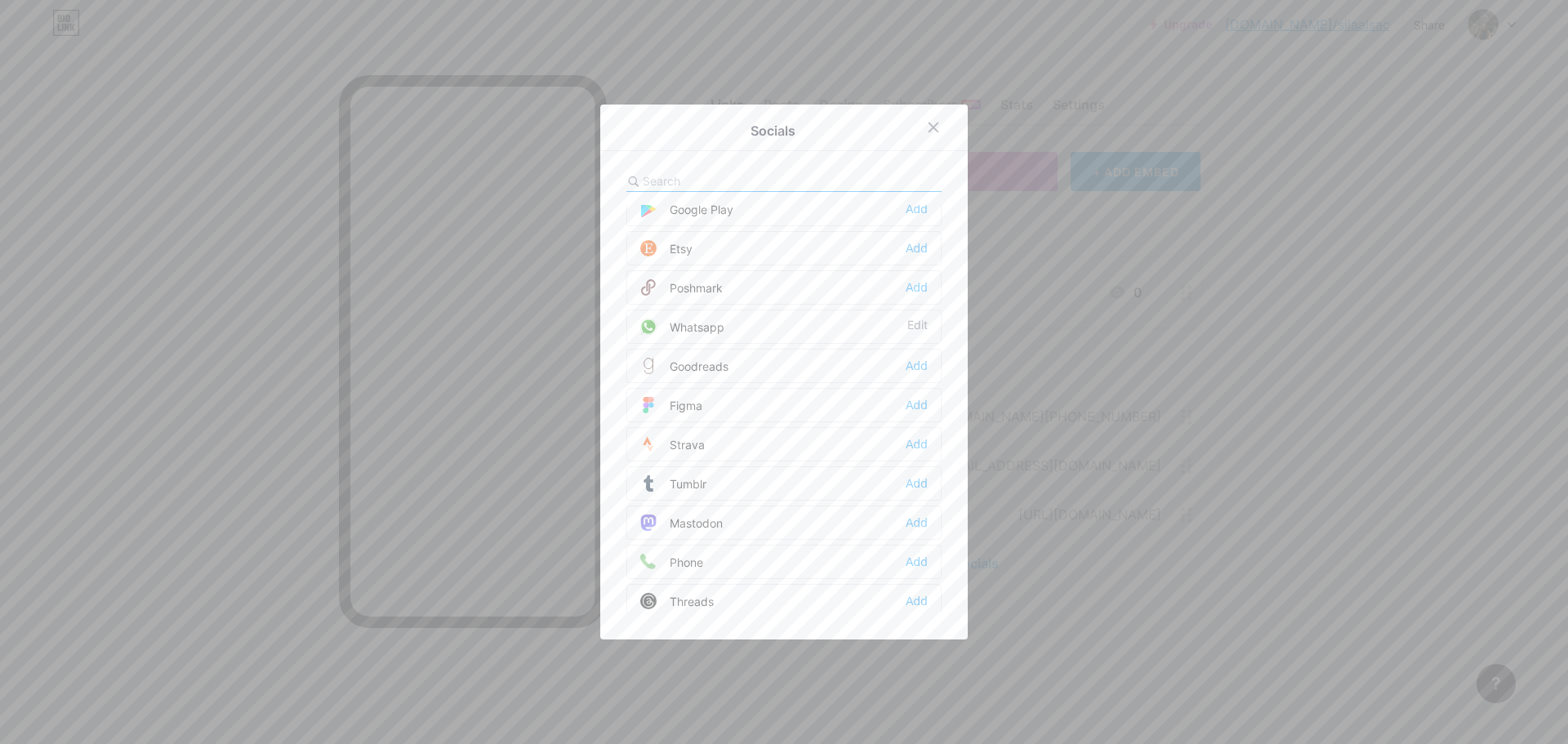
scroll to position [1388, 0]
click at [676, 484] on div "Phone" at bounding box center [671, 480] width 63 height 16
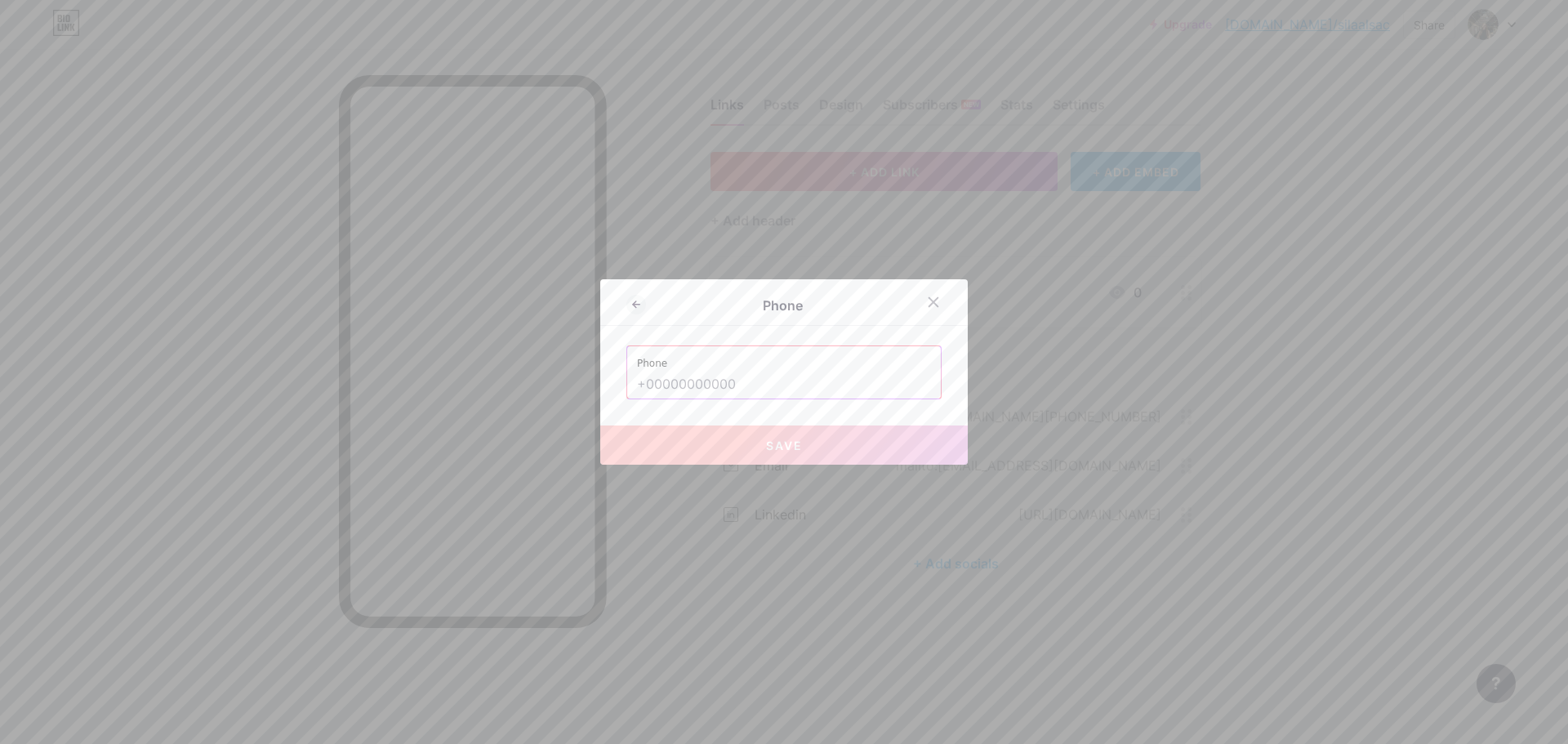
click at [730, 377] on input "text" at bounding box center [784, 384] width 294 height 28
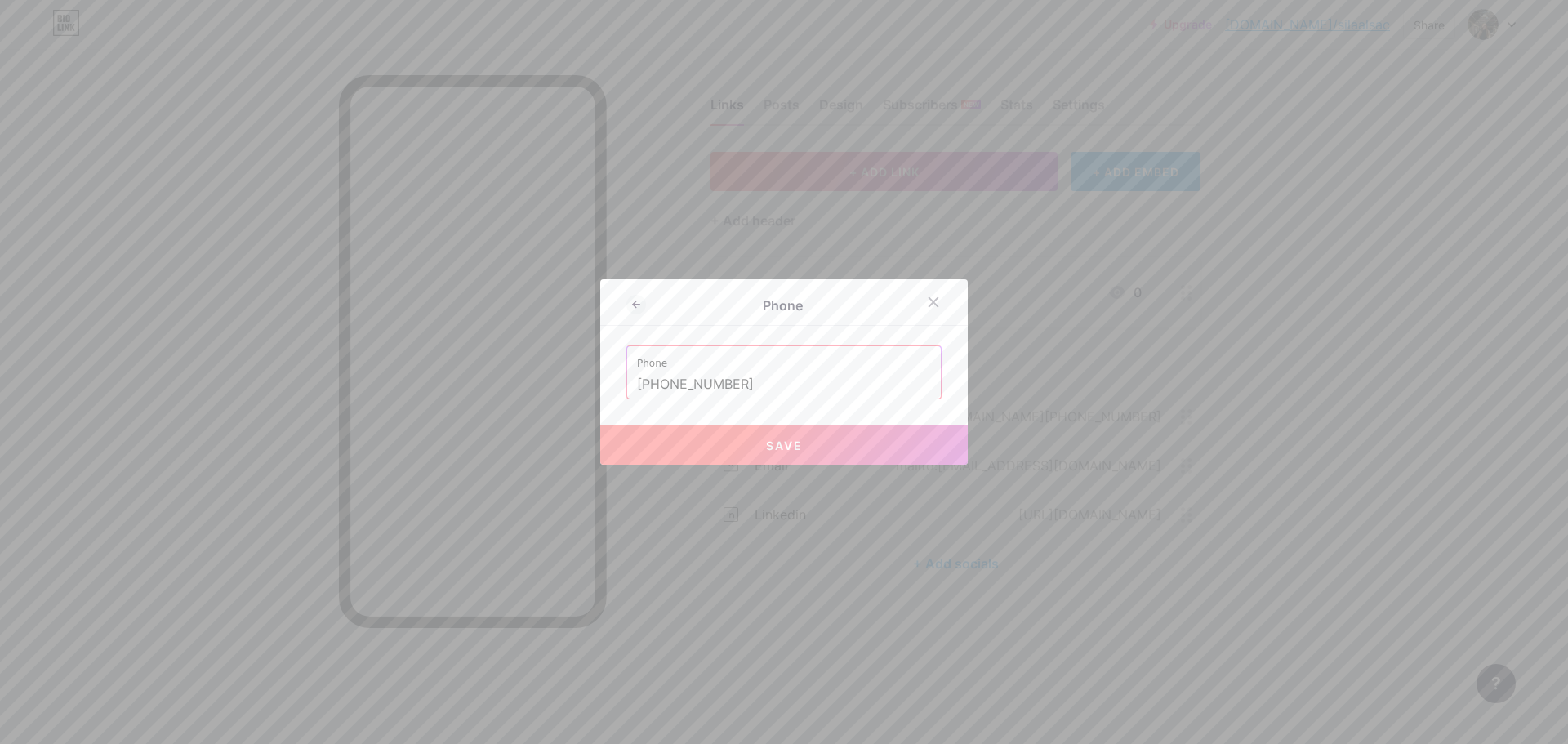
click at [747, 430] on button "Save" at bounding box center [784, 444] width 368 height 39
type input "tel:[PHONE_NUMBER]"
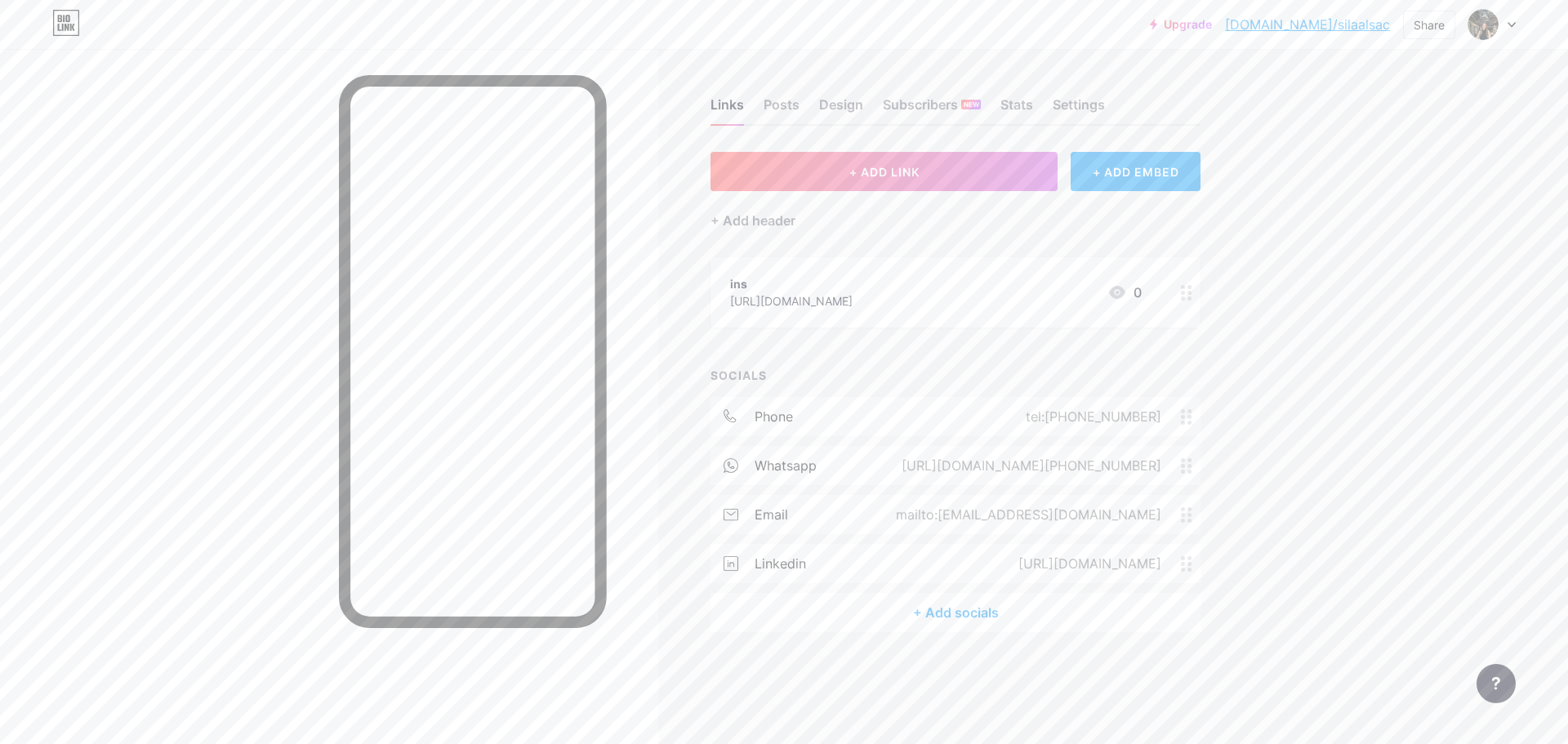
click at [984, 607] on div "+ Add socials" at bounding box center [955, 612] width 490 height 39
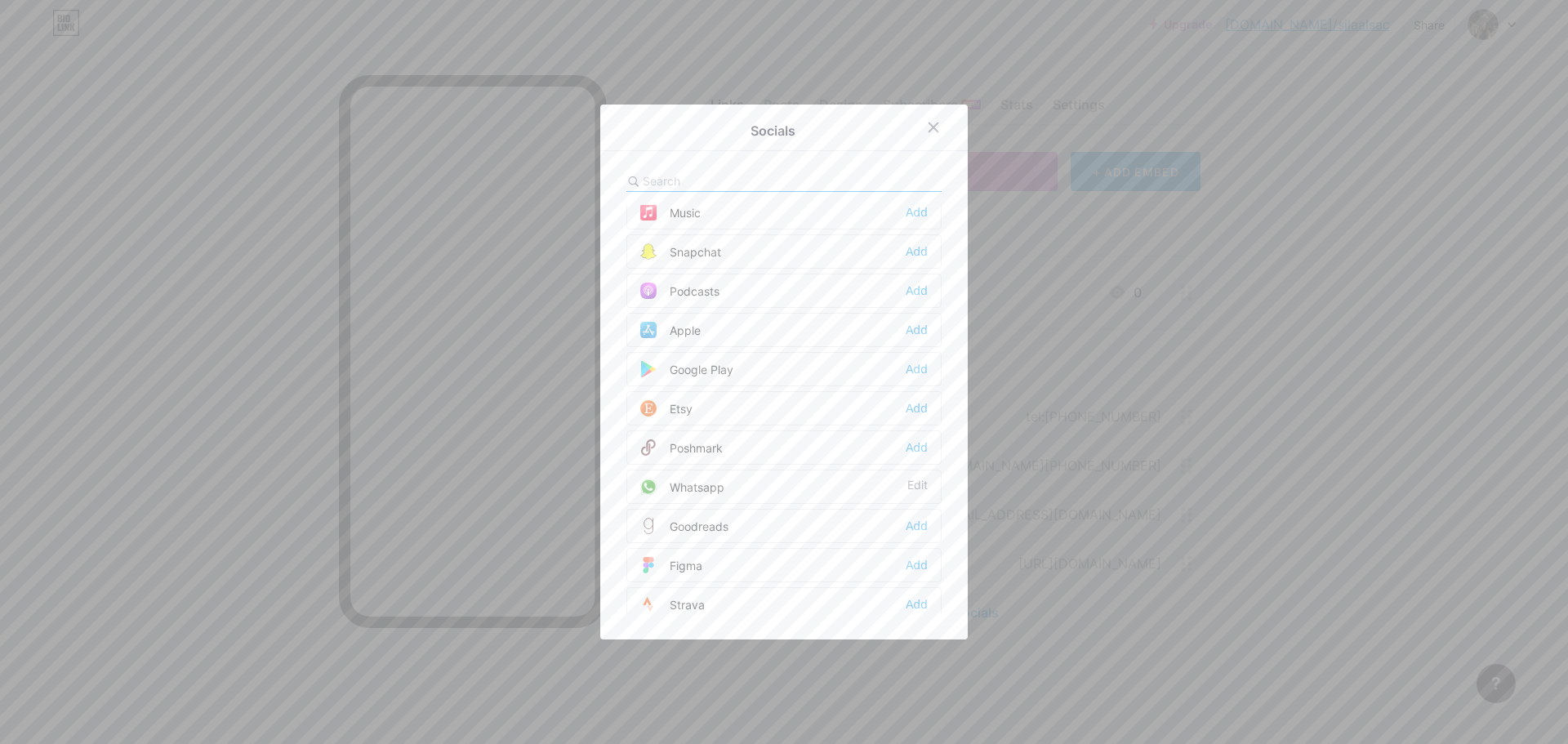
scroll to position [1473, 0]
click at [676, 168] on div "Socials Email Edit Facebook Add Twitter Add Instagram Add Youtube Add Buy Me a …" at bounding box center [784, 372] width 368 height 534
click at [681, 178] on input "text" at bounding box center [732, 181] width 181 height 17
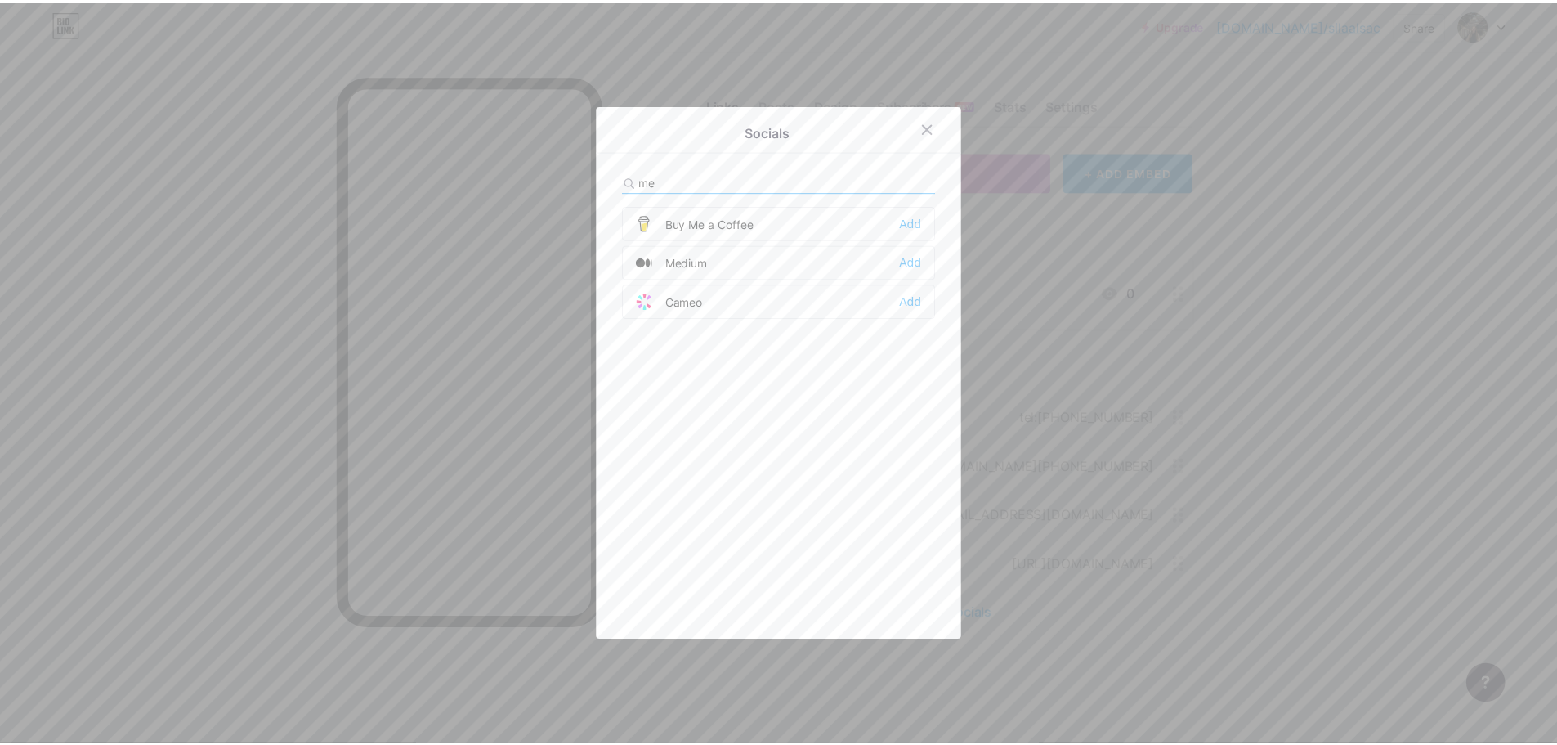
scroll to position [0, 0]
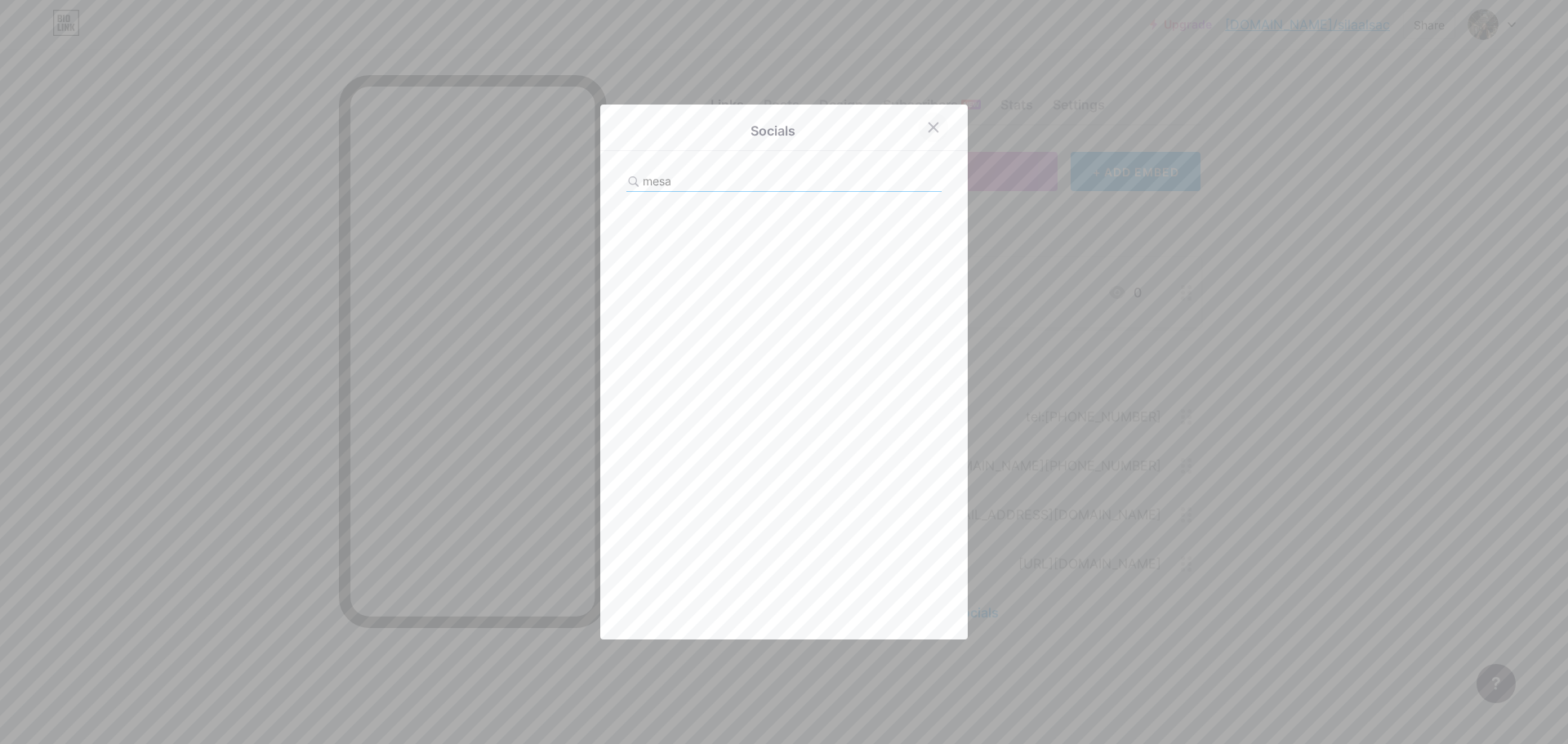
type input "mesa"
click at [937, 132] on div at bounding box center [933, 127] width 29 height 29
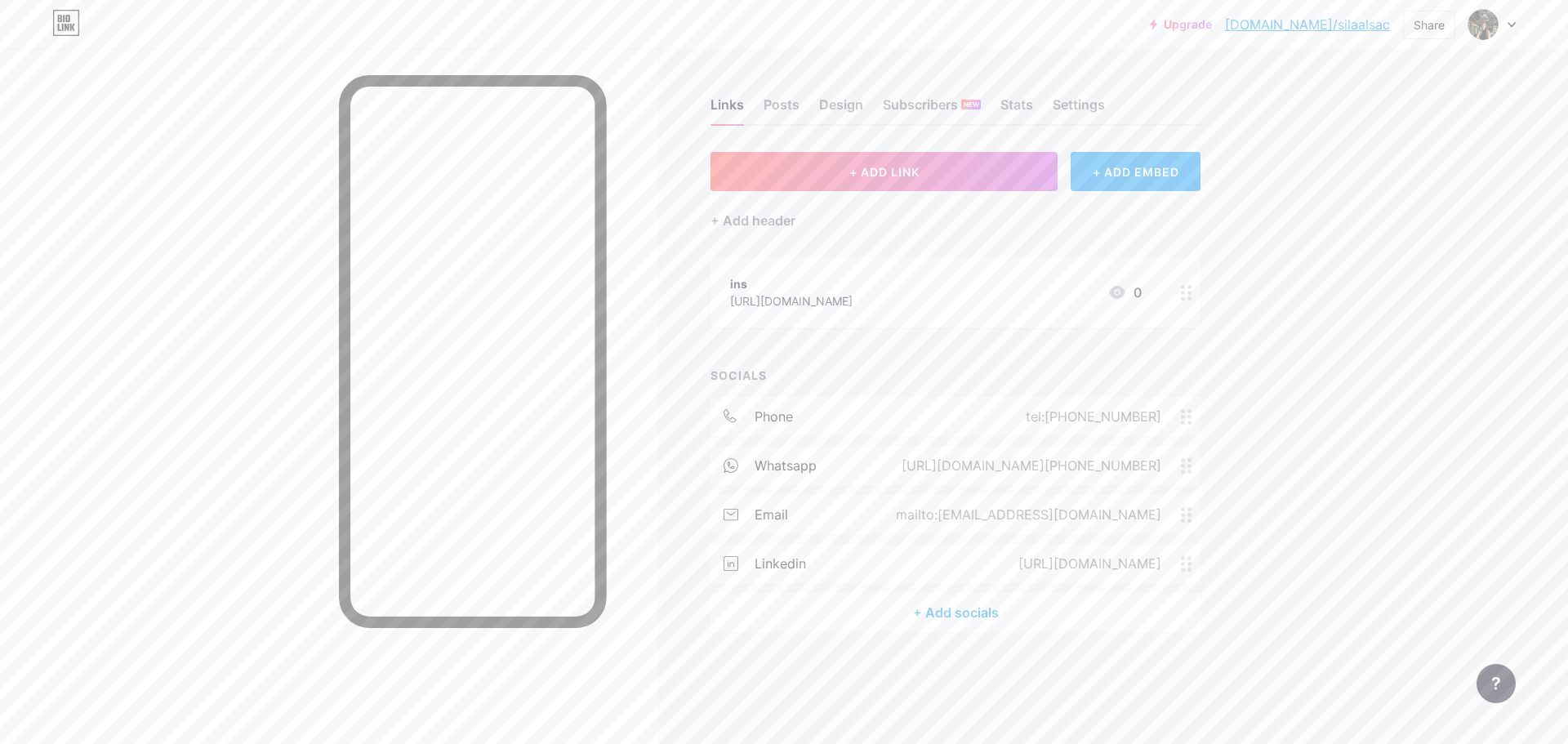
click at [1192, 297] on div at bounding box center [1186, 293] width 28 height 70
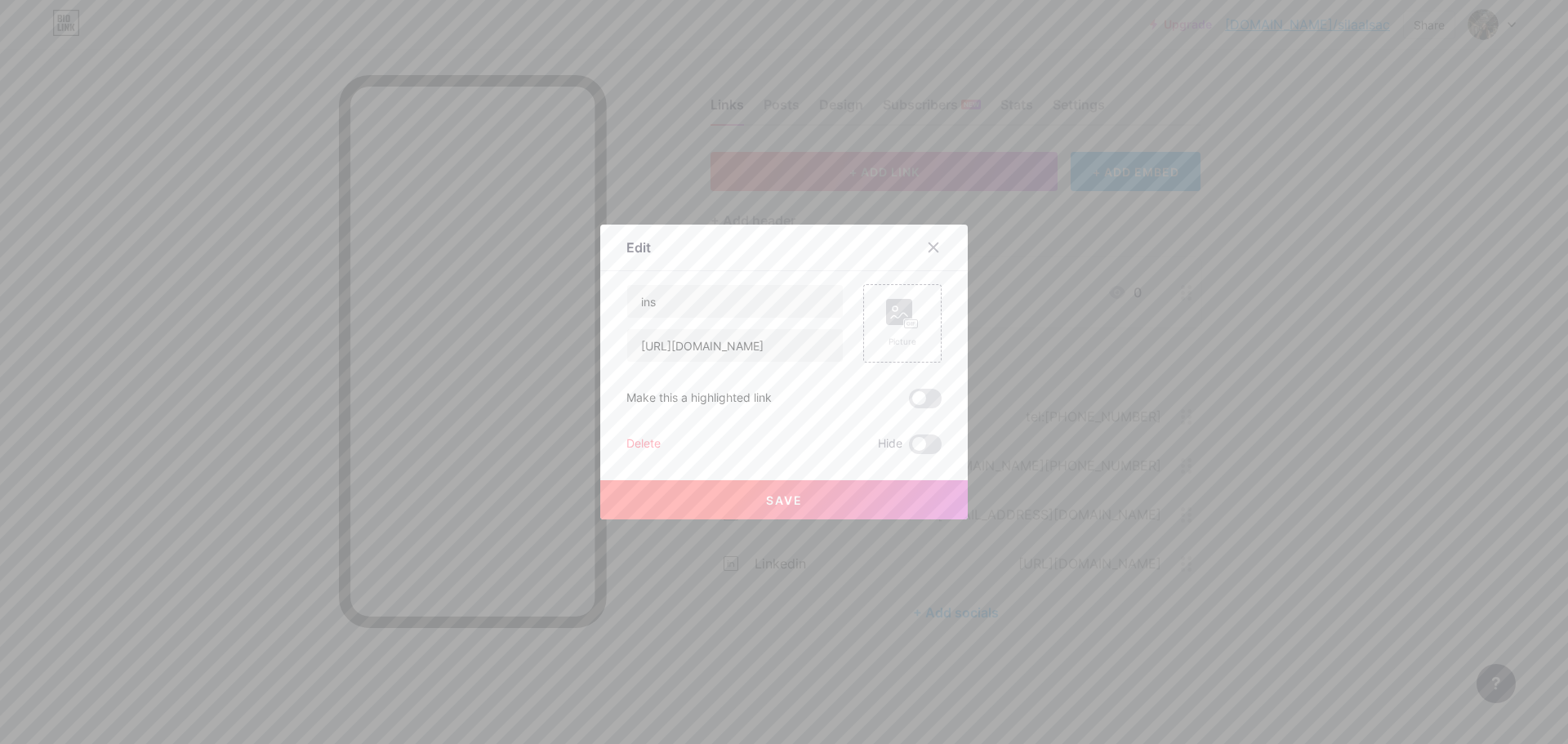
click at [627, 436] on div "Delete" at bounding box center [643, 444] width 34 height 20
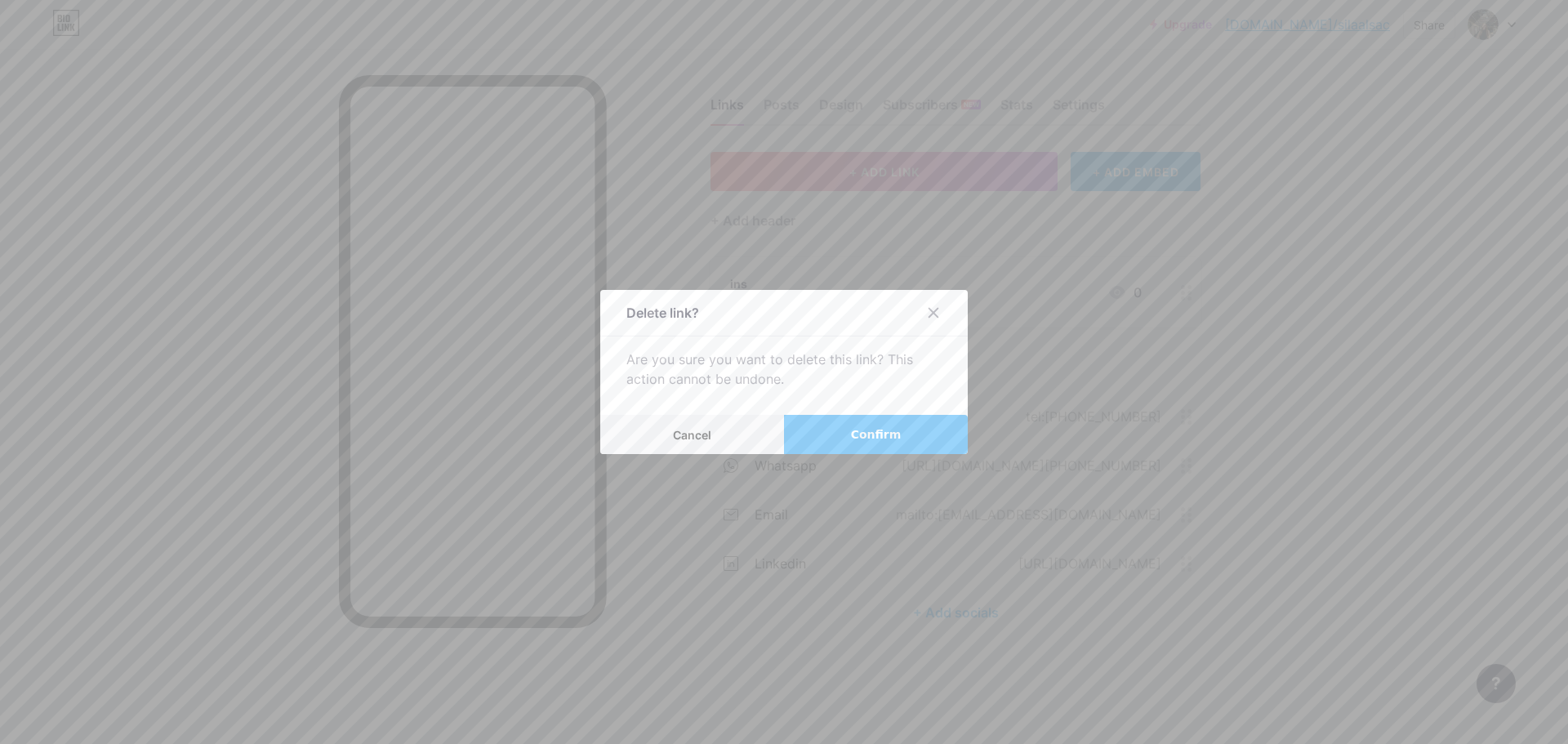
click at [860, 434] on span "Confirm" at bounding box center [876, 434] width 51 height 17
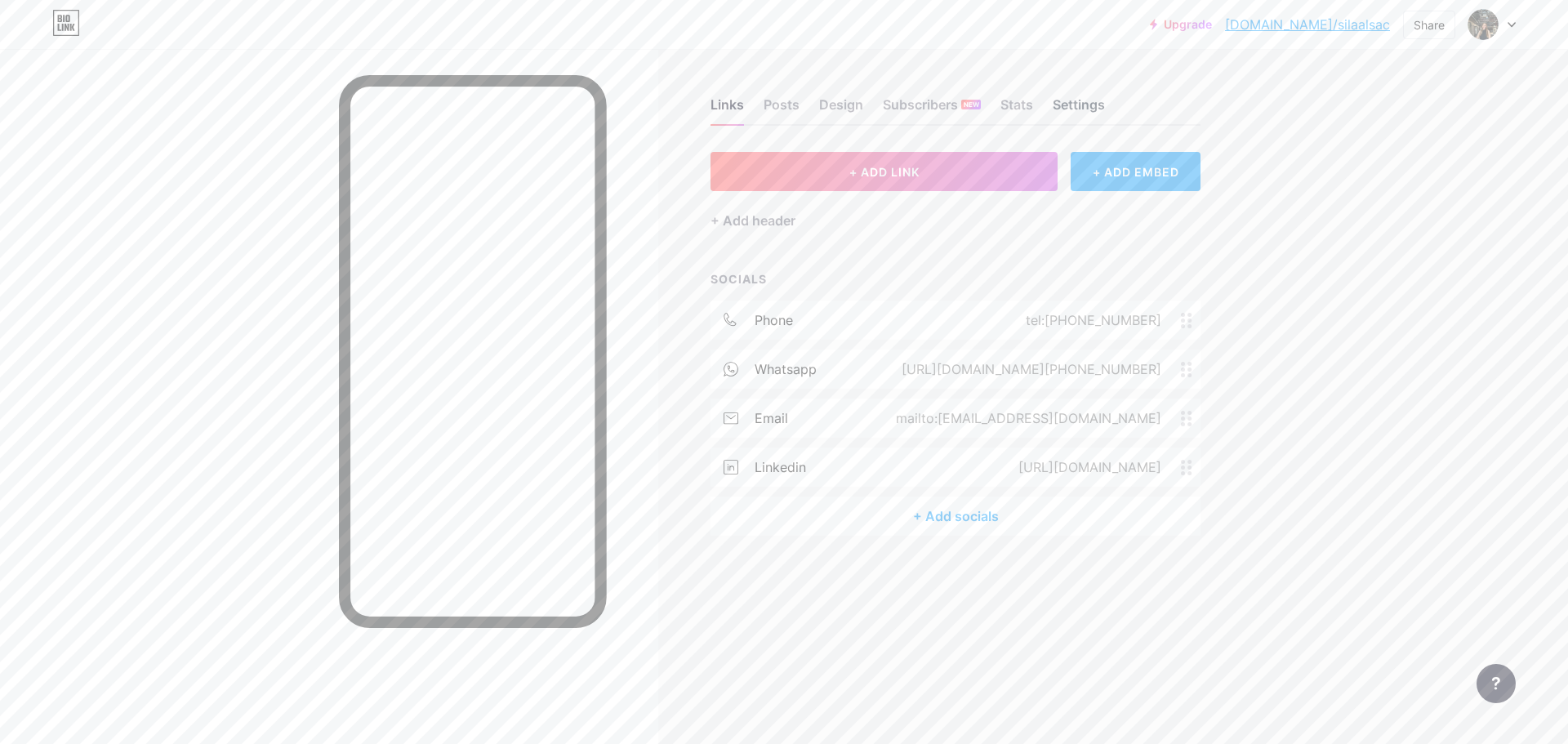
click at [1077, 110] on div "Settings" at bounding box center [1079, 109] width 52 height 29
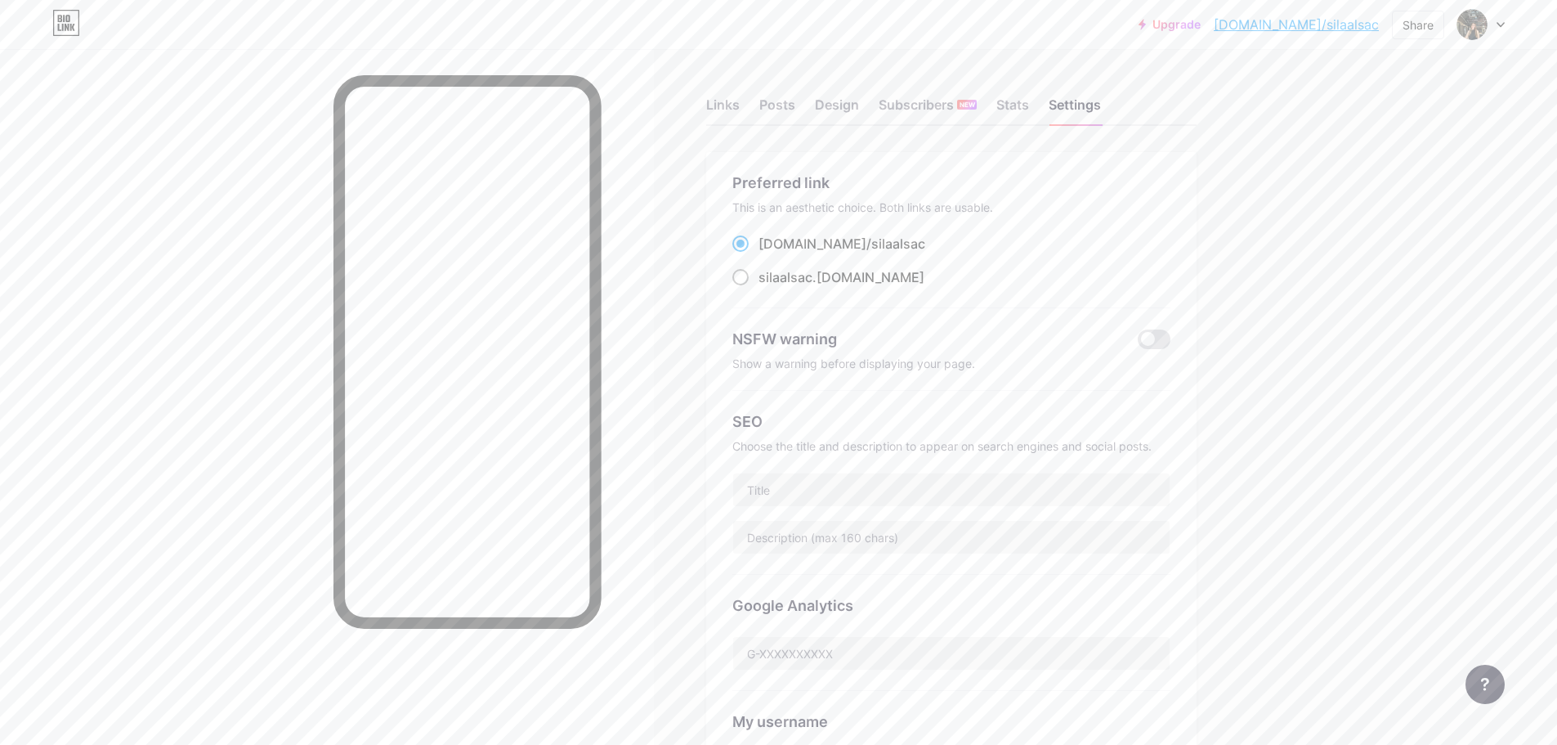
click at [782, 277] on span "silaalsac" at bounding box center [786, 277] width 54 height 16
click at [769, 287] on input "silaalsac .[DOMAIN_NAME]" at bounding box center [764, 292] width 11 height 11
radio input "true"
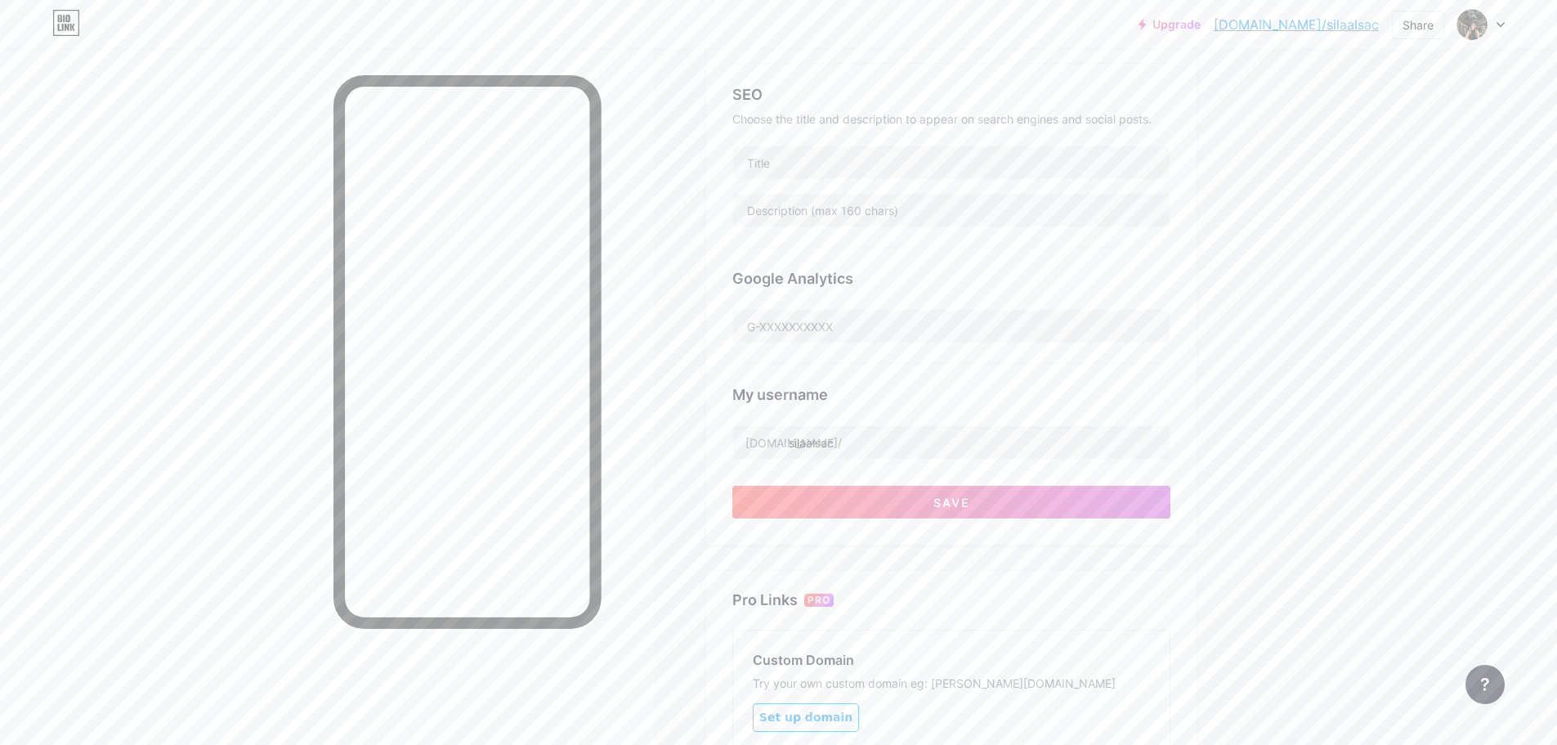
scroll to position [593, 0]
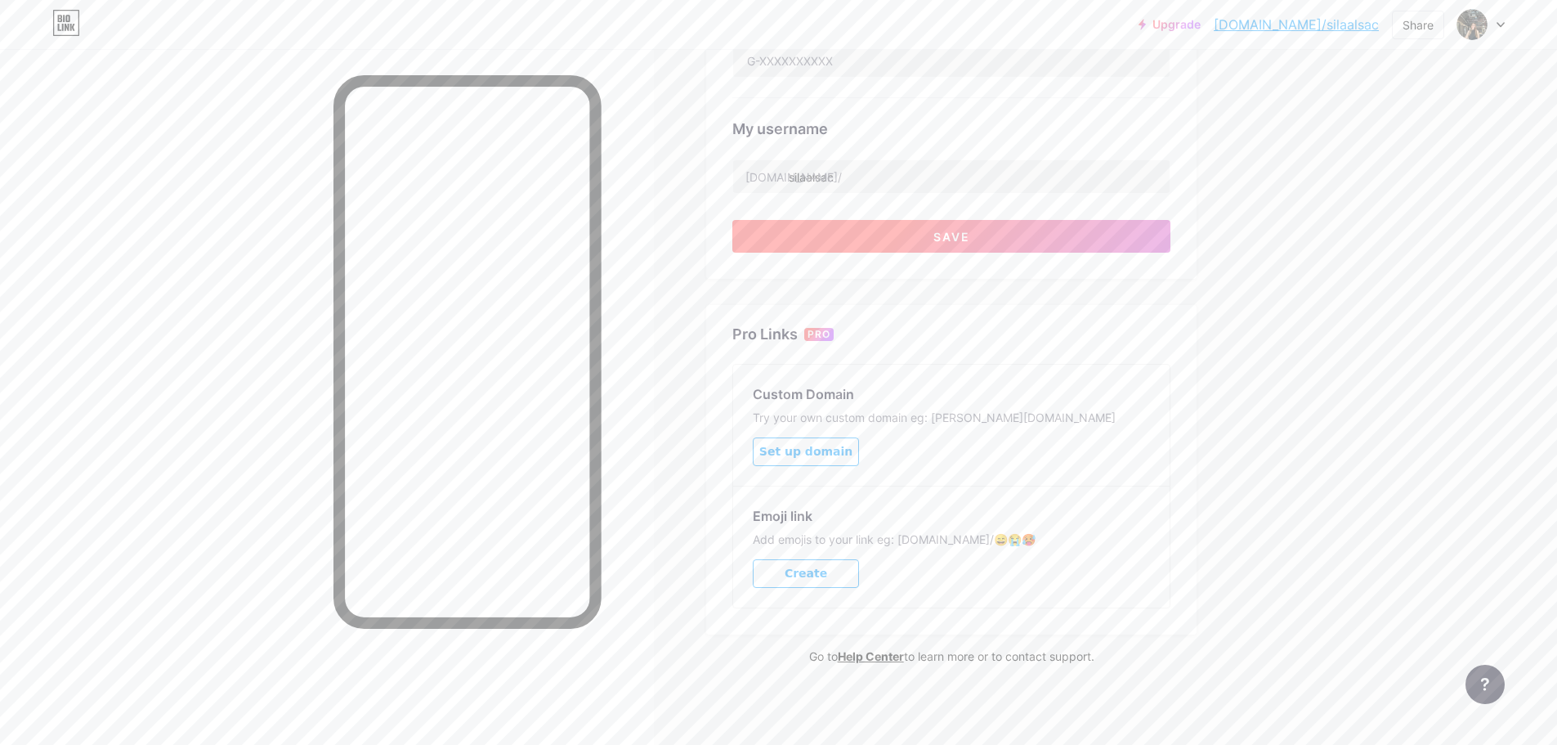
click at [878, 220] on button "Save" at bounding box center [952, 236] width 438 height 33
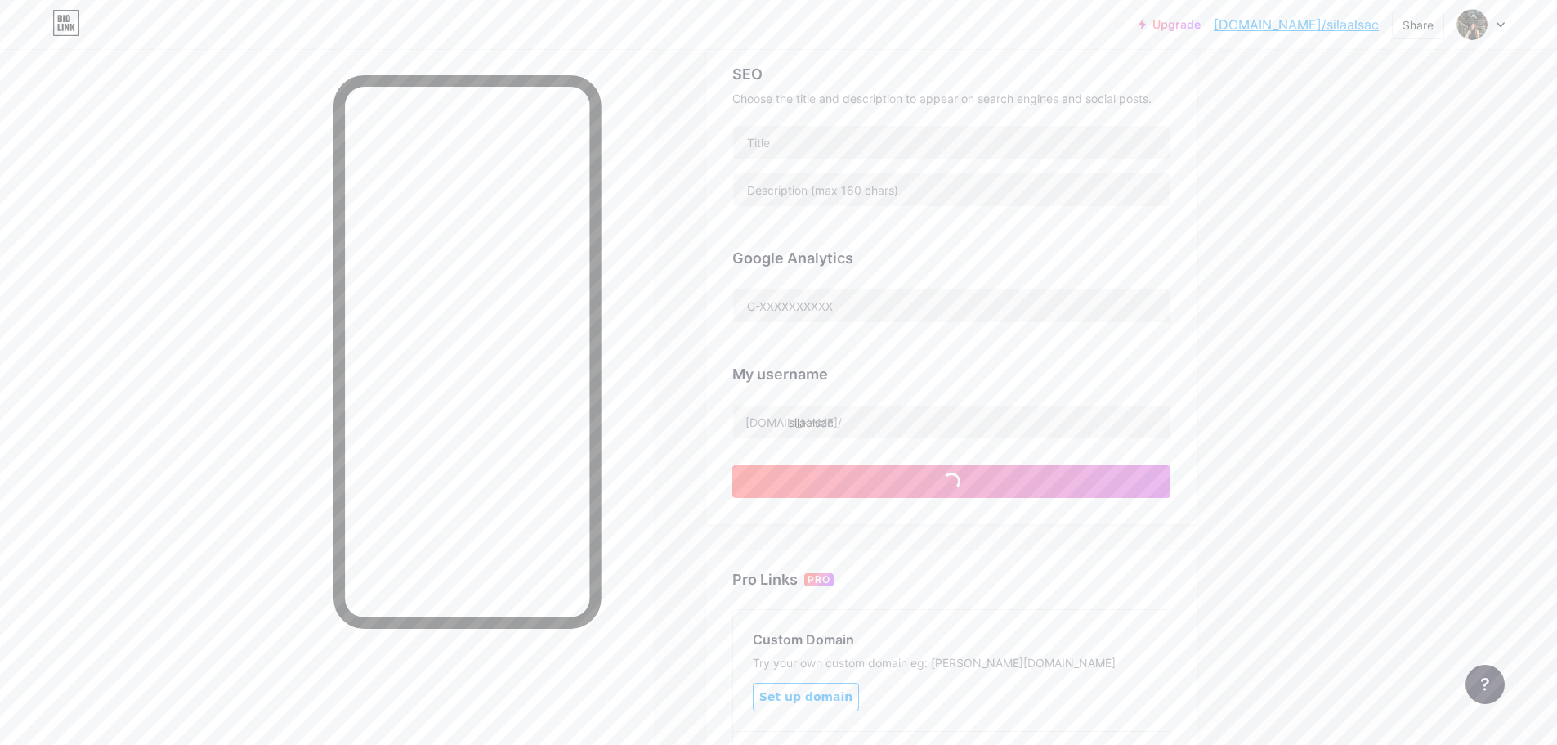
scroll to position [20, 0]
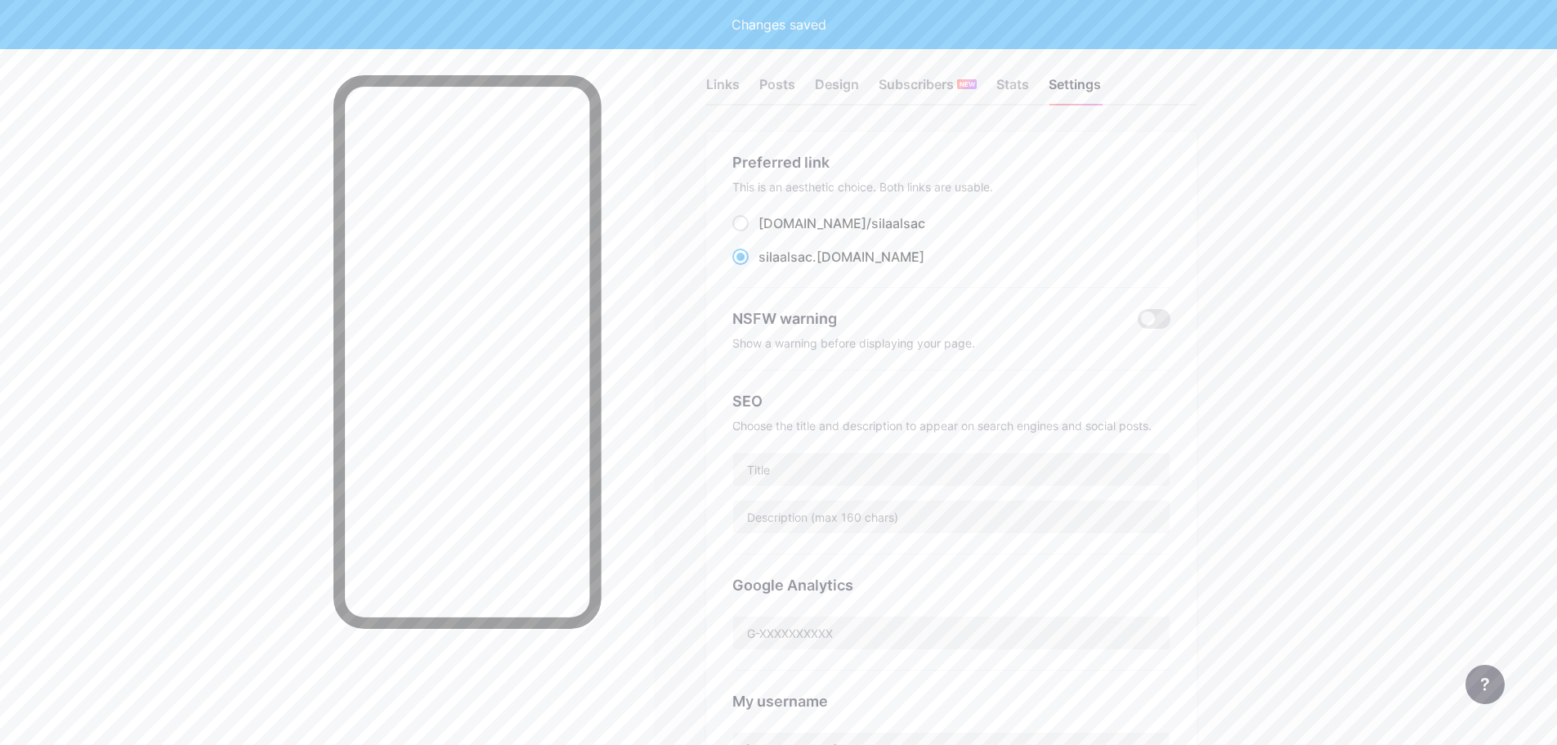
click at [957, 73] on div "Links Posts Design Subscribers NEW Stats Settings" at bounding box center [951, 76] width 491 height 57
click at [1025, 74] on div "Stats" at bounding box center [1013, 88] width 33 height 29
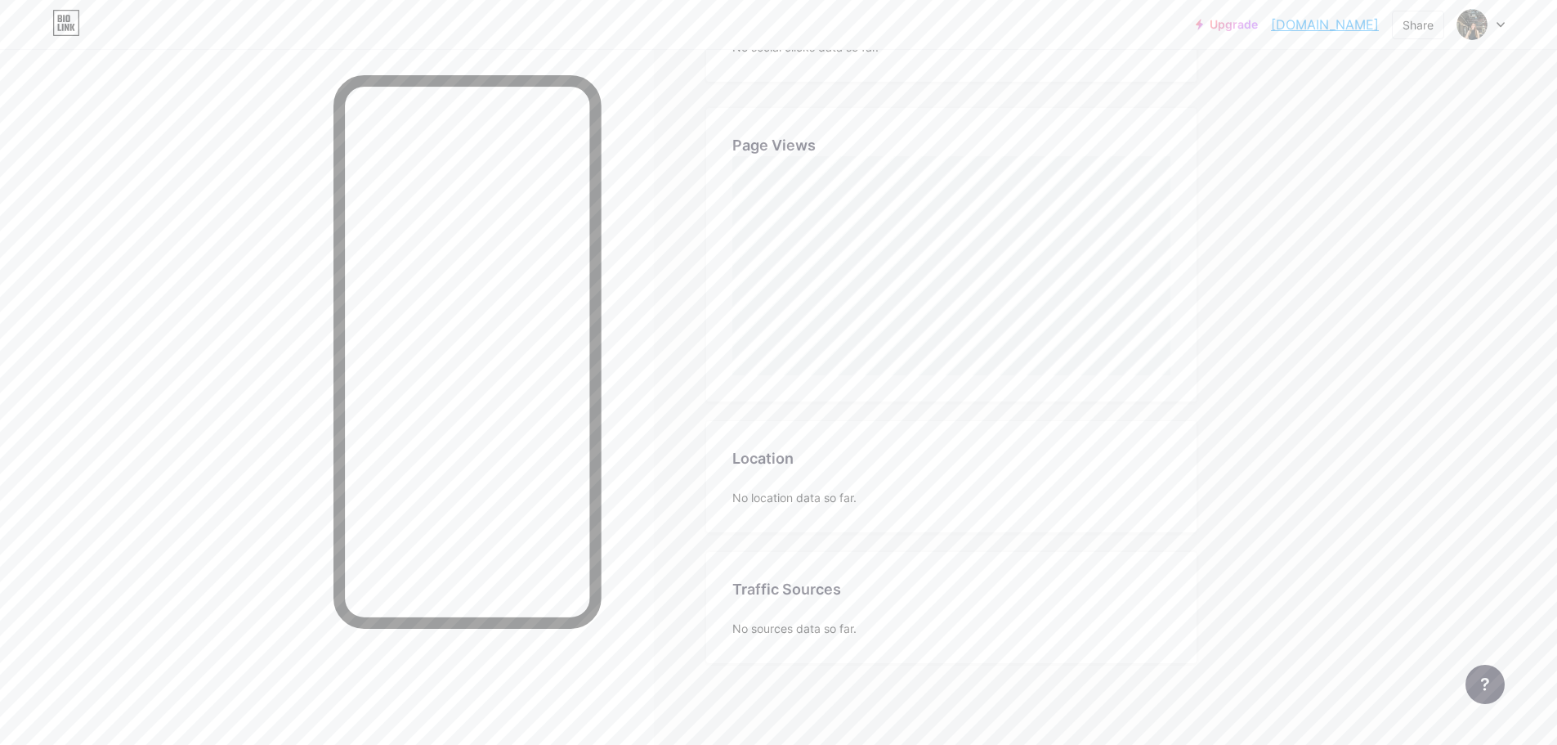
scroll to position [29, 0]
click at [914, 79] on div "Subscribers NEW" at bounding box center [928, 80] width 98 height 29
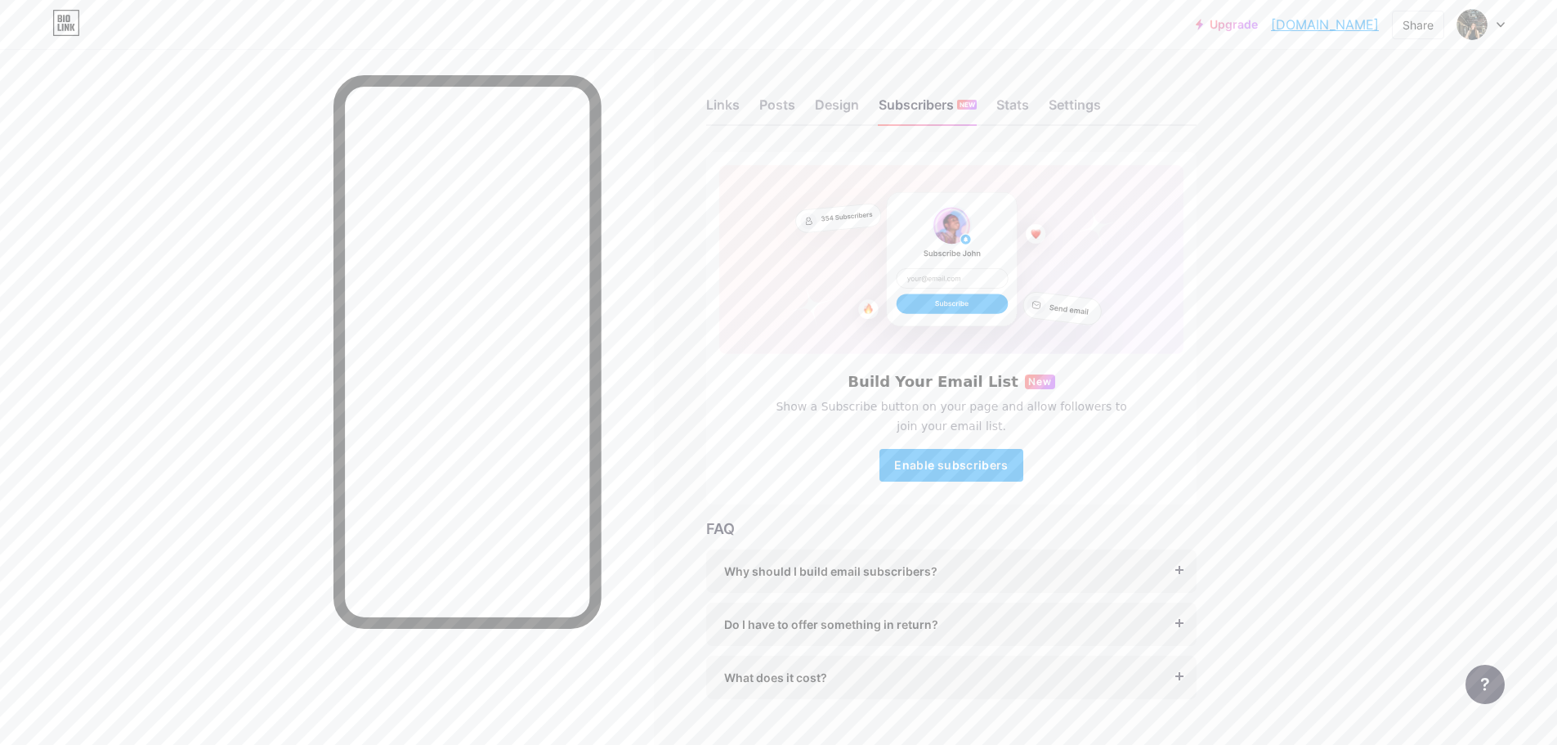
scroll to position [36, 0]
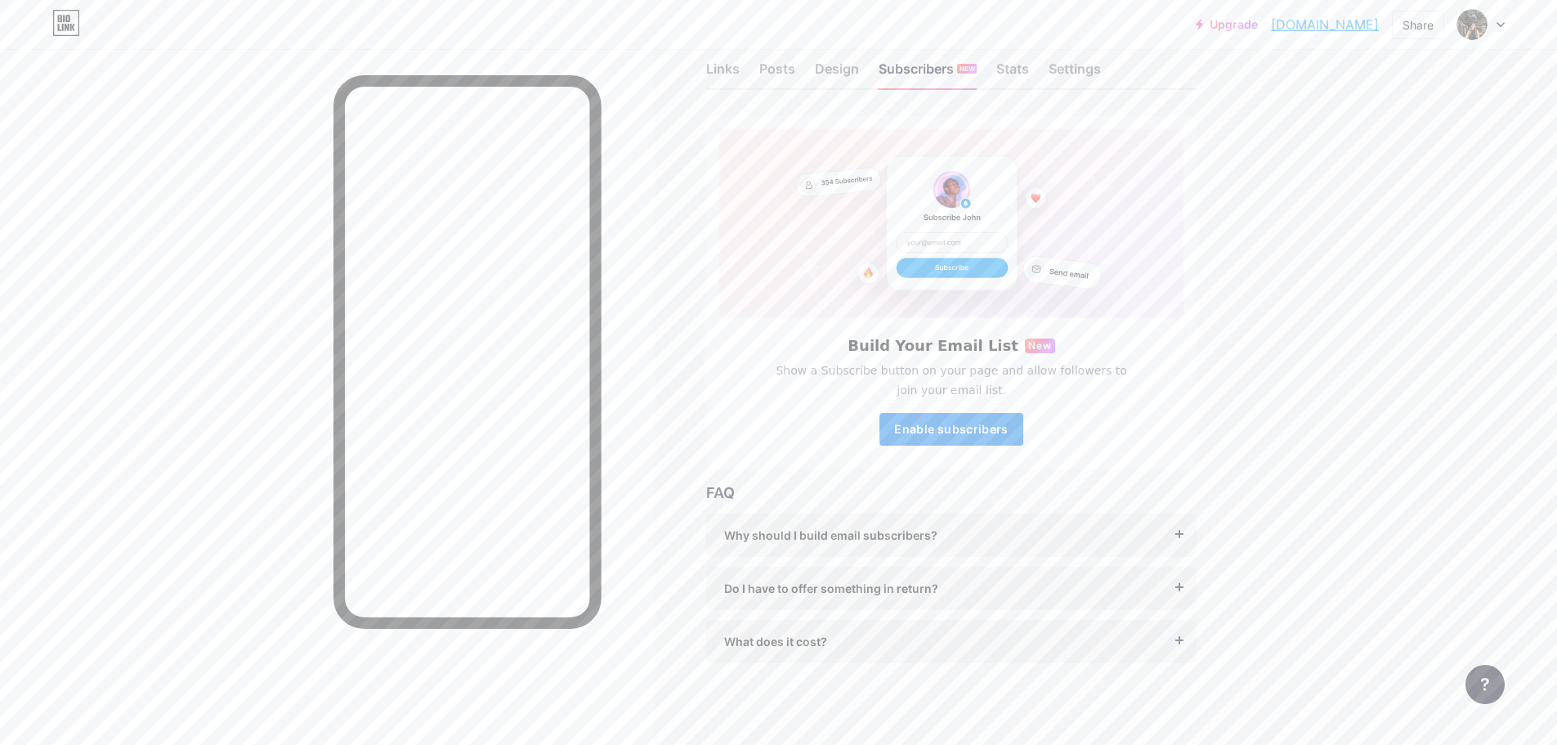
click at [923, 429] on span "Enable subscribers" at bounding box center [951, 429] width 114 height 14
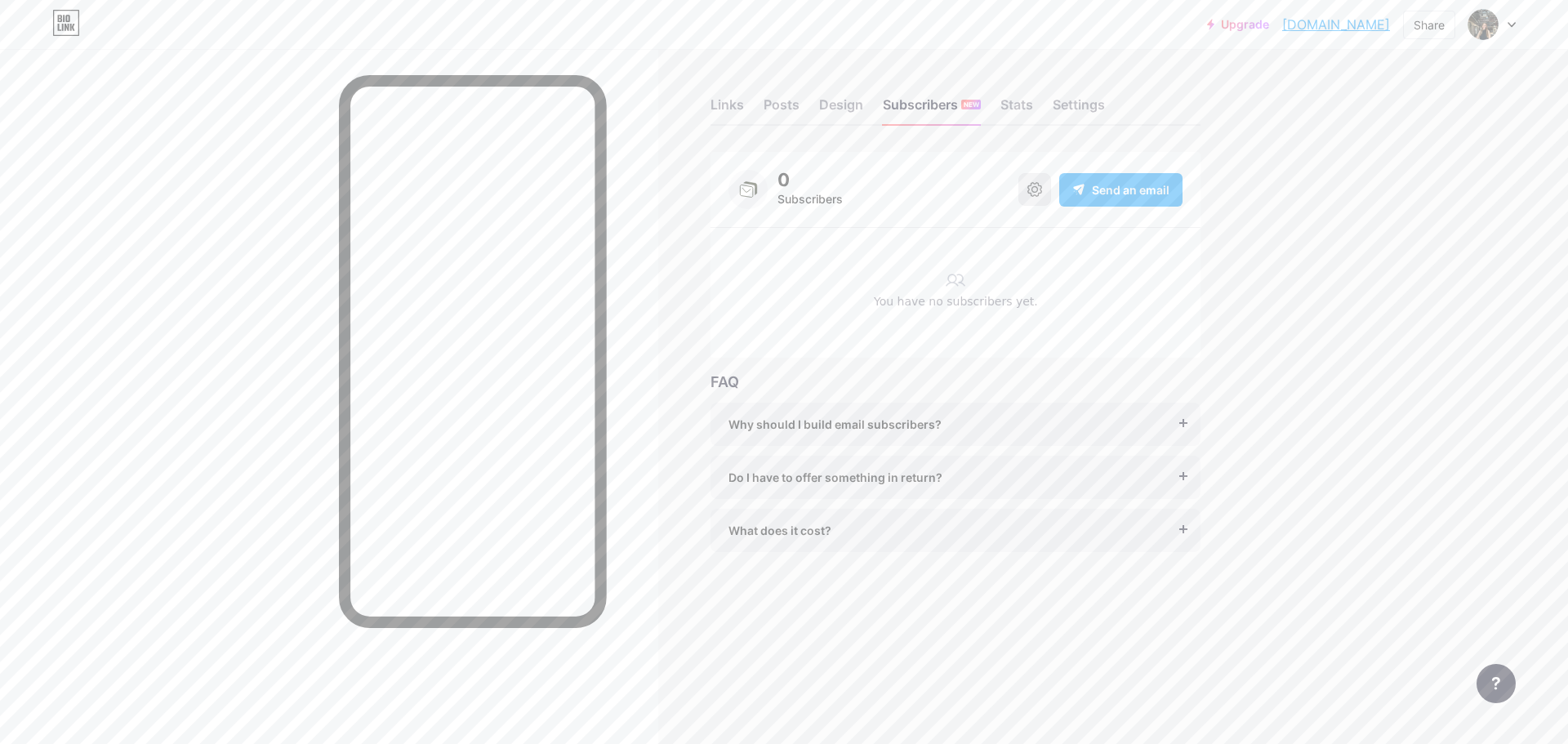
click at [1035, 191] on icon at bounding box center [1034, 189] width 15 height 15
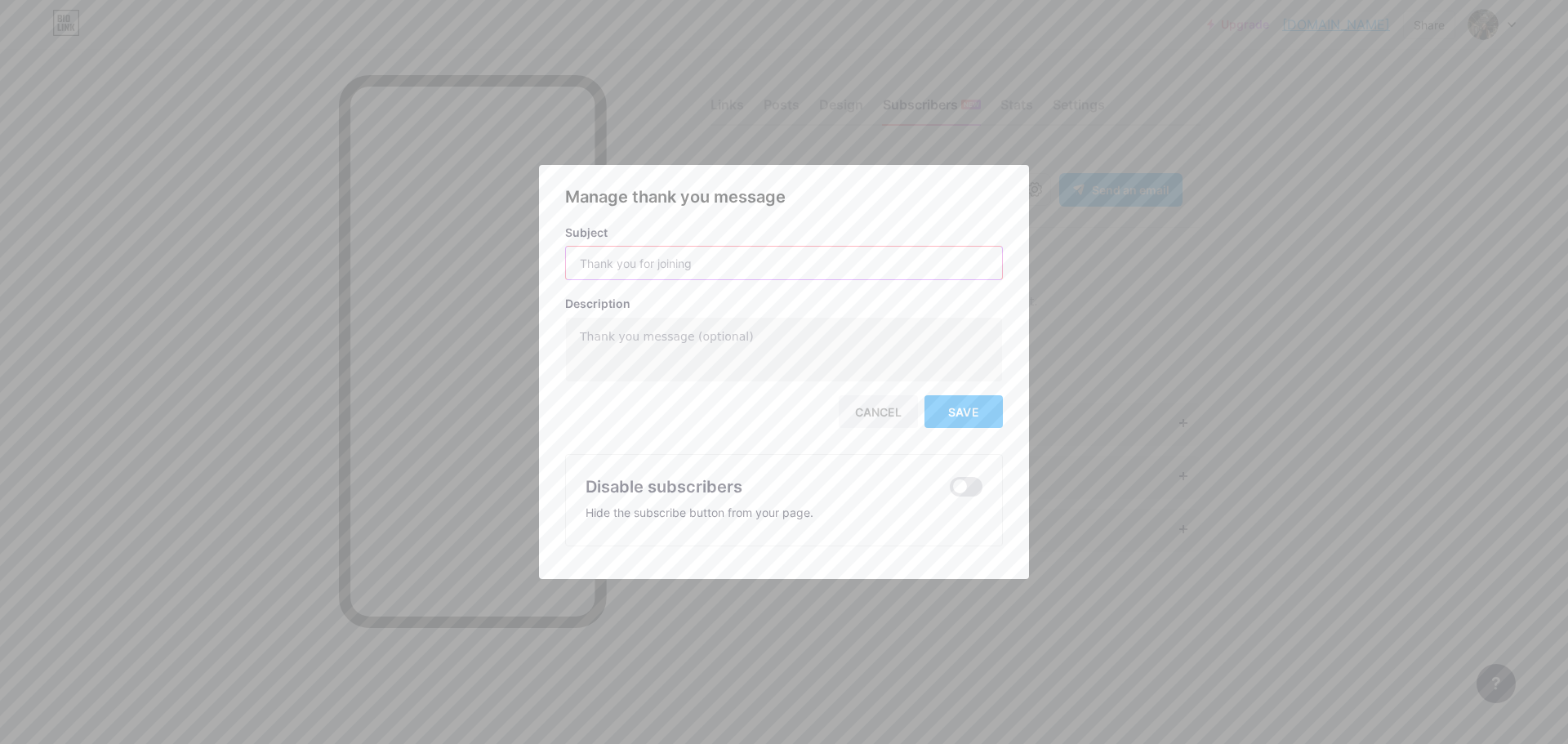
click at [608, 266] on input "text" at bounding box center [784, 263] width 436 height 33
type input "B"
type input "Mesaj At"
type textarea "Merhaba, Bana buradan bir [PERSON_NAME] yazabilirsiniz."
click at [948, 408] on span "Save" at bounding box center [963, 412] width 31 height 14
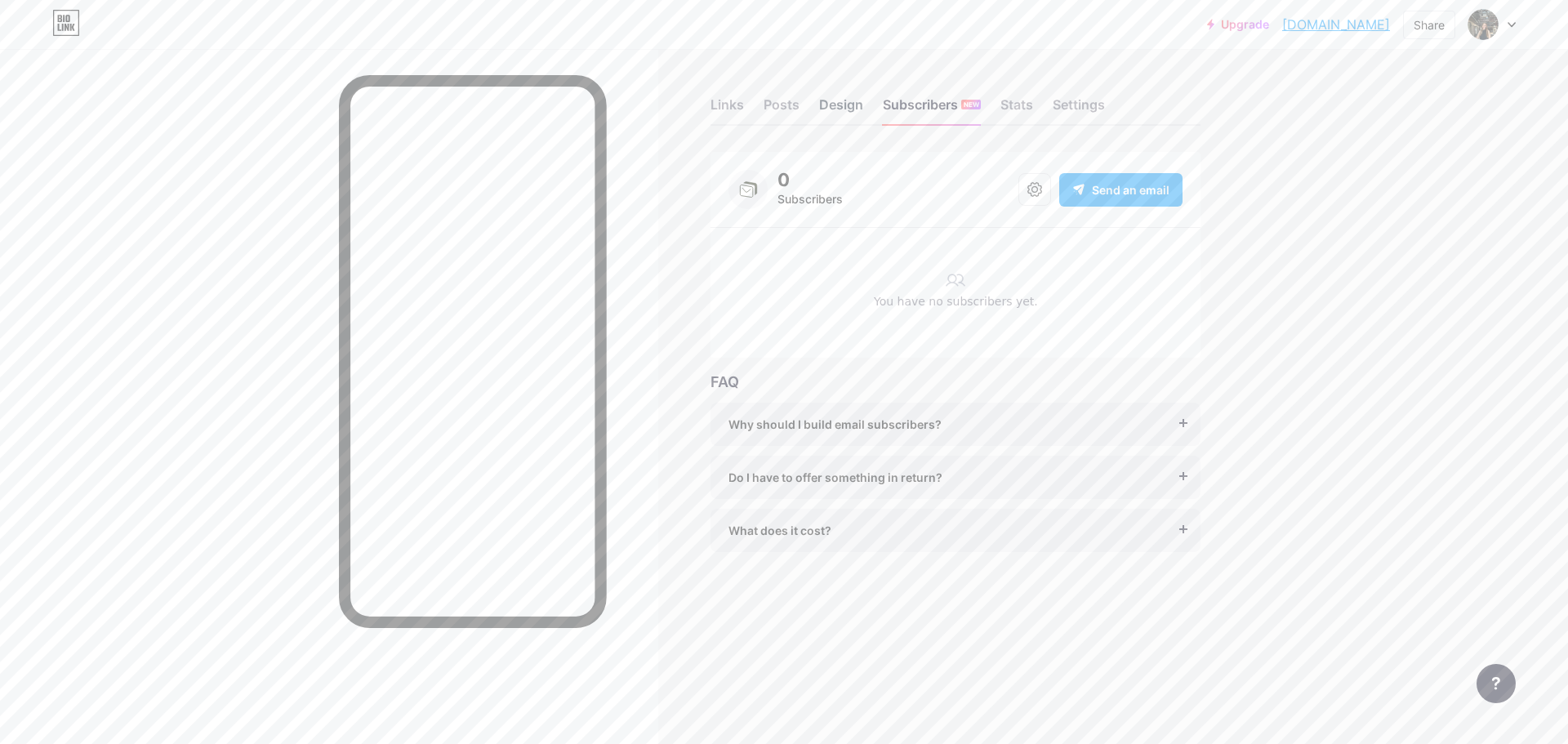
click at [848, 108] on div "Design" at bounding box center [841, 109] width 44 height 29
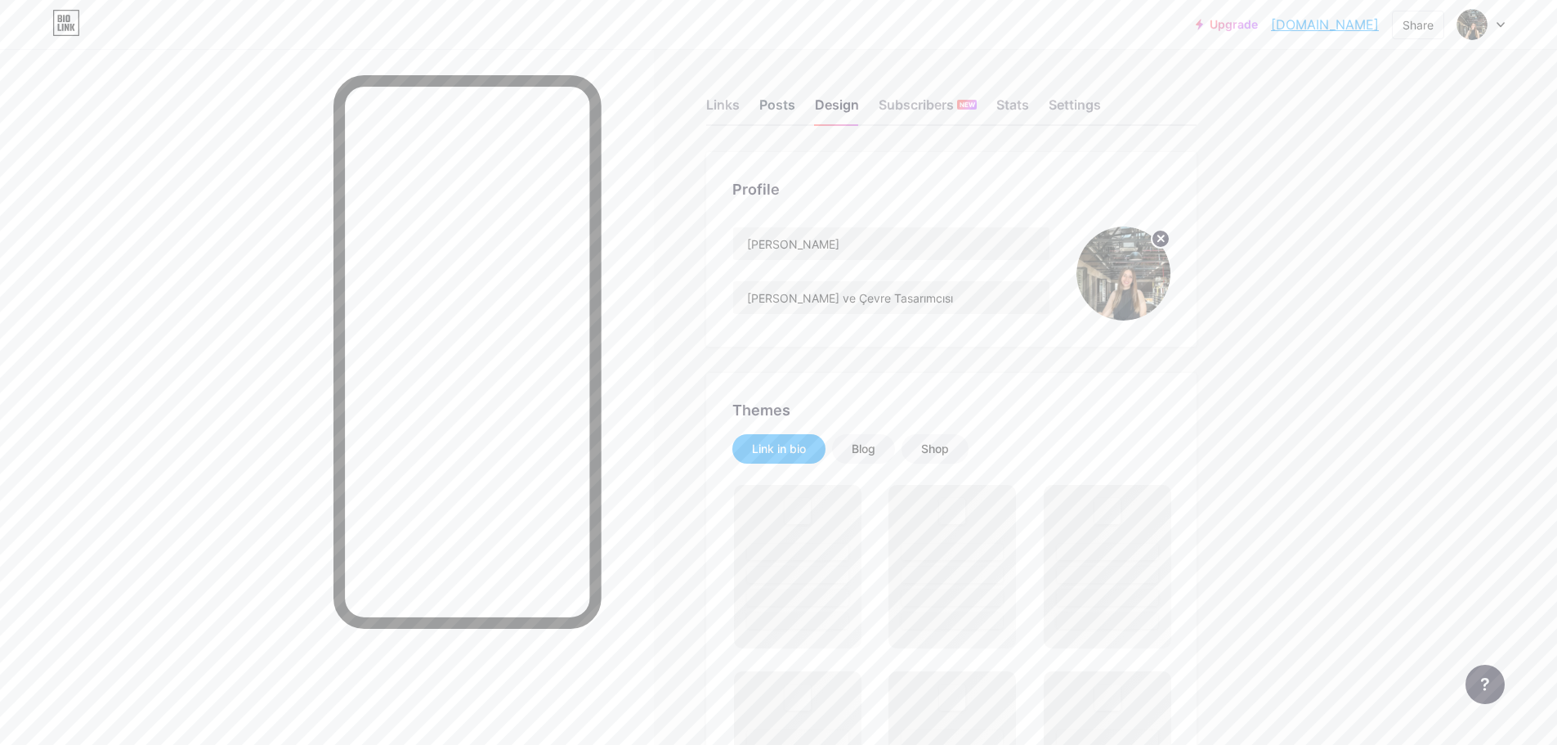
click at [784, 105] on div "Posts" at bounding box center [778, 109] width 36 height 29
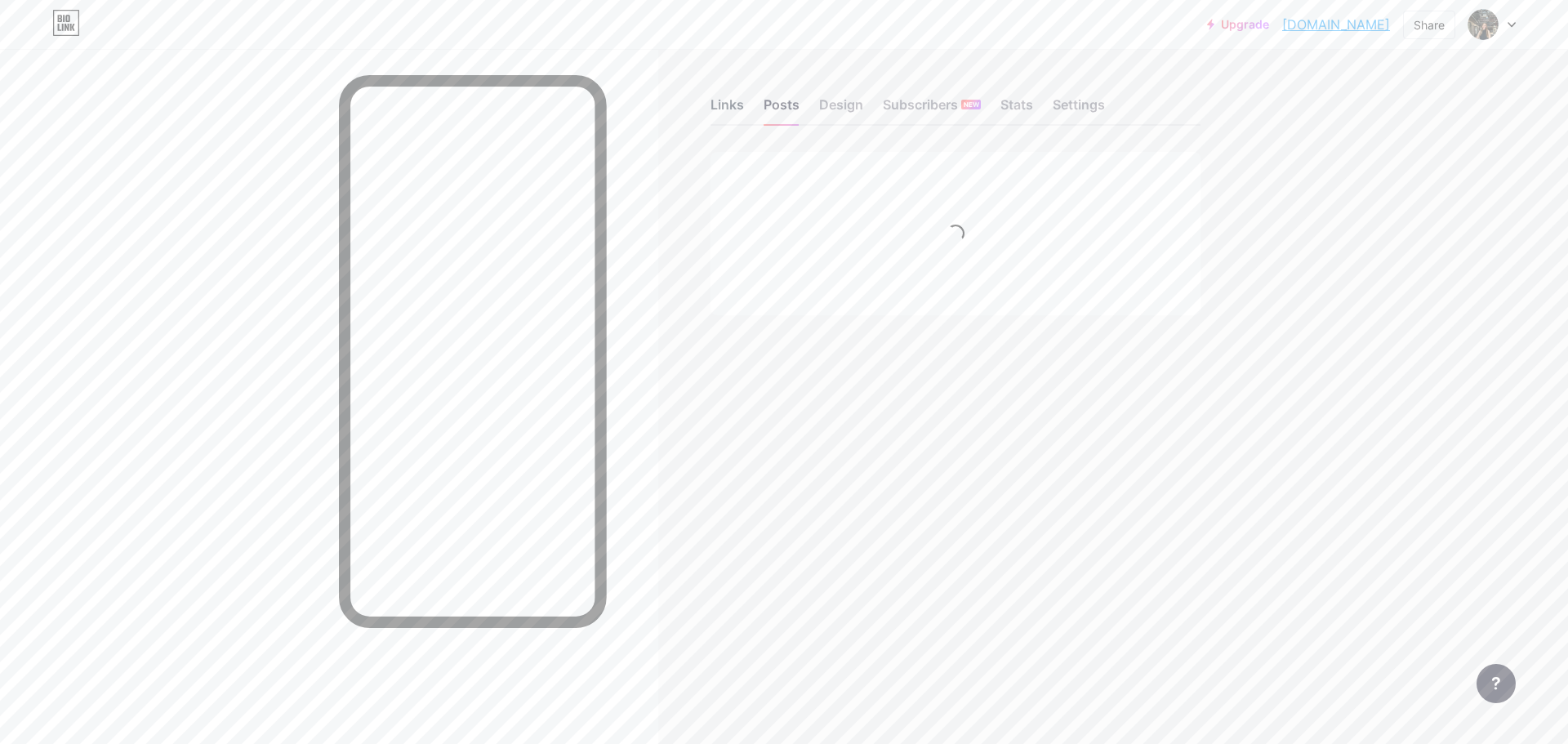
click at [725, 105] on div "Links" at bounding box center [727, 109] width 34 height 29
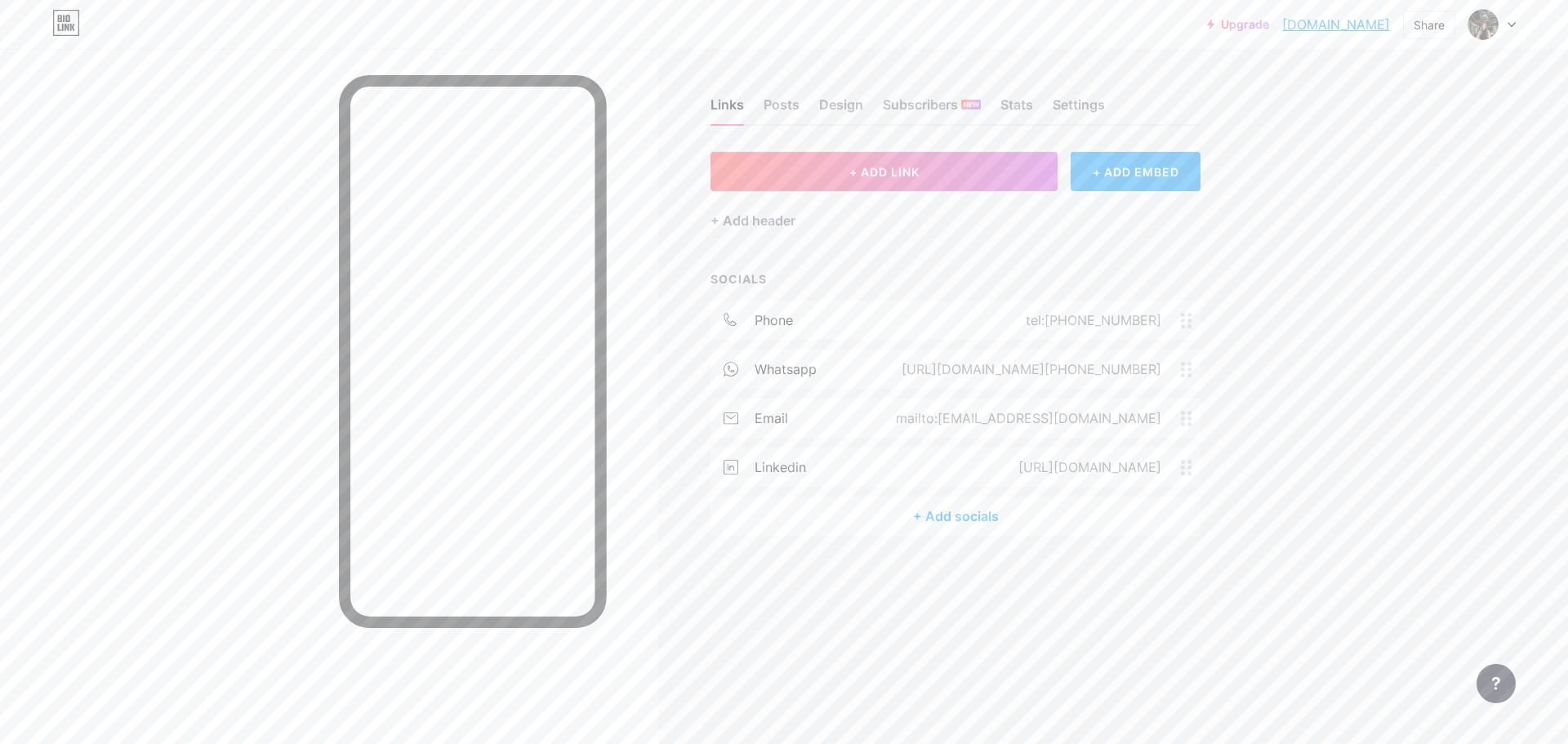
click at [881, 607] on div "Links Posts Design Subscribers NEW Stats Settings + ADD LINK + ADD EMBED + Add …" at bounding box center [634, 372] width 1268 height 744
drag, startPoint x: 792, startPoint y: 83, endPoint x: 775, endPoint y: 103, distance: 26.2
click at [790, 84] on div "Links Posts Design Subscribers NEW Stats Settings" at bounding box center [955, 97] width 490 height 57
click at [775, 103] on div "Posts" at bounding box center [781, 109] width 36 height 29
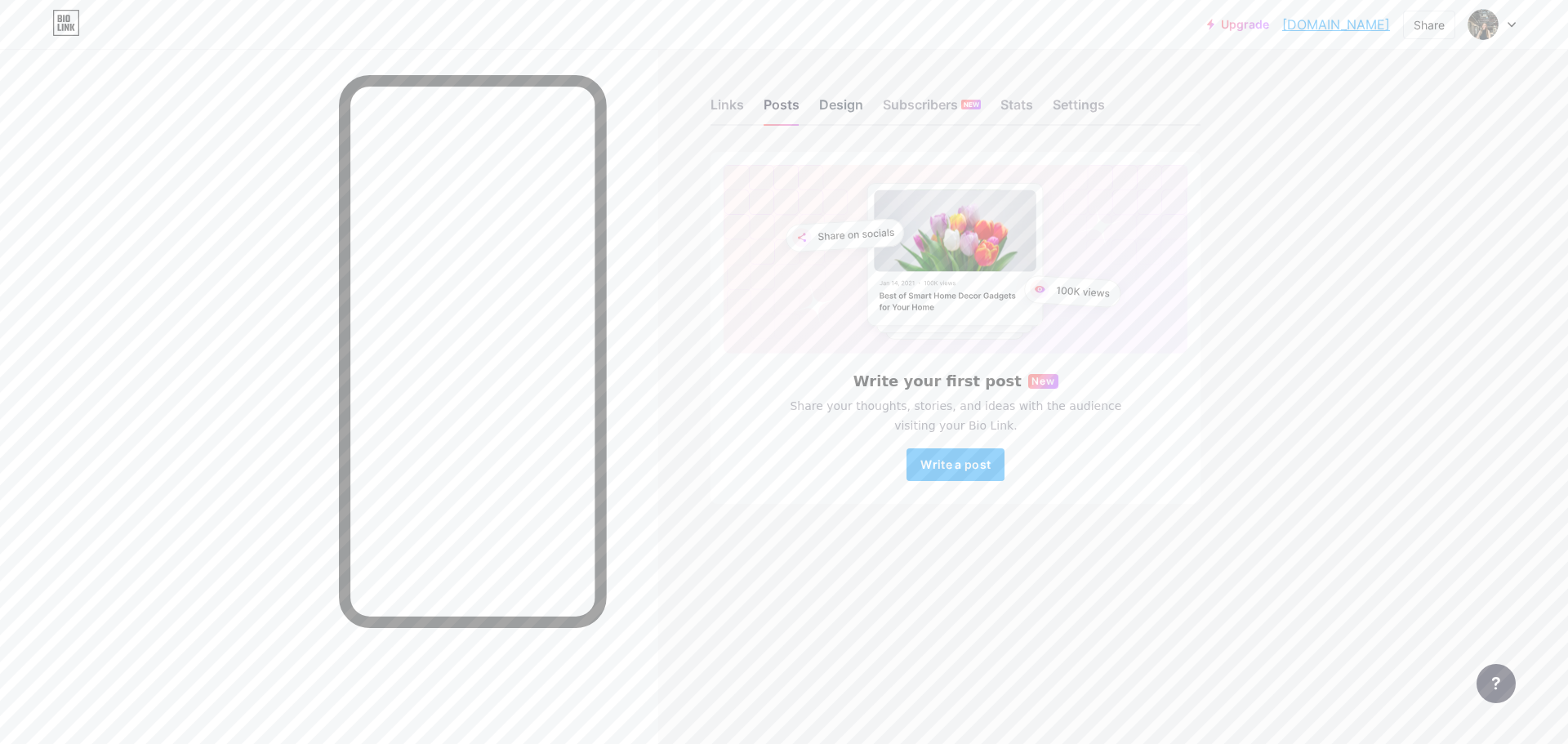
click at [830, 107] on div "Design" at bounding box center [841, 109] width 44 height 29
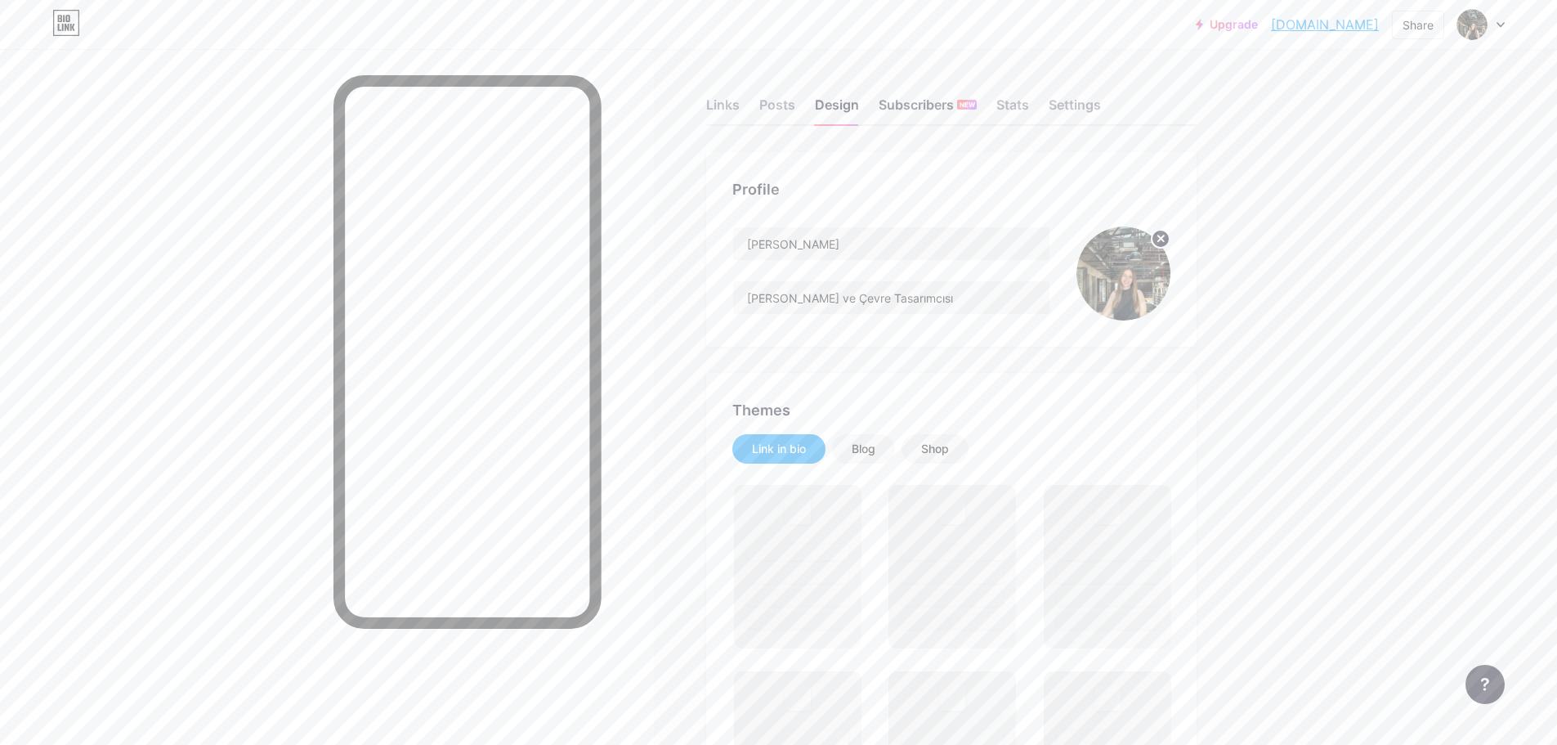
click at [918, 96] on div "Subscribers NEW" at bounding box center [928, 109] width 98 height 29
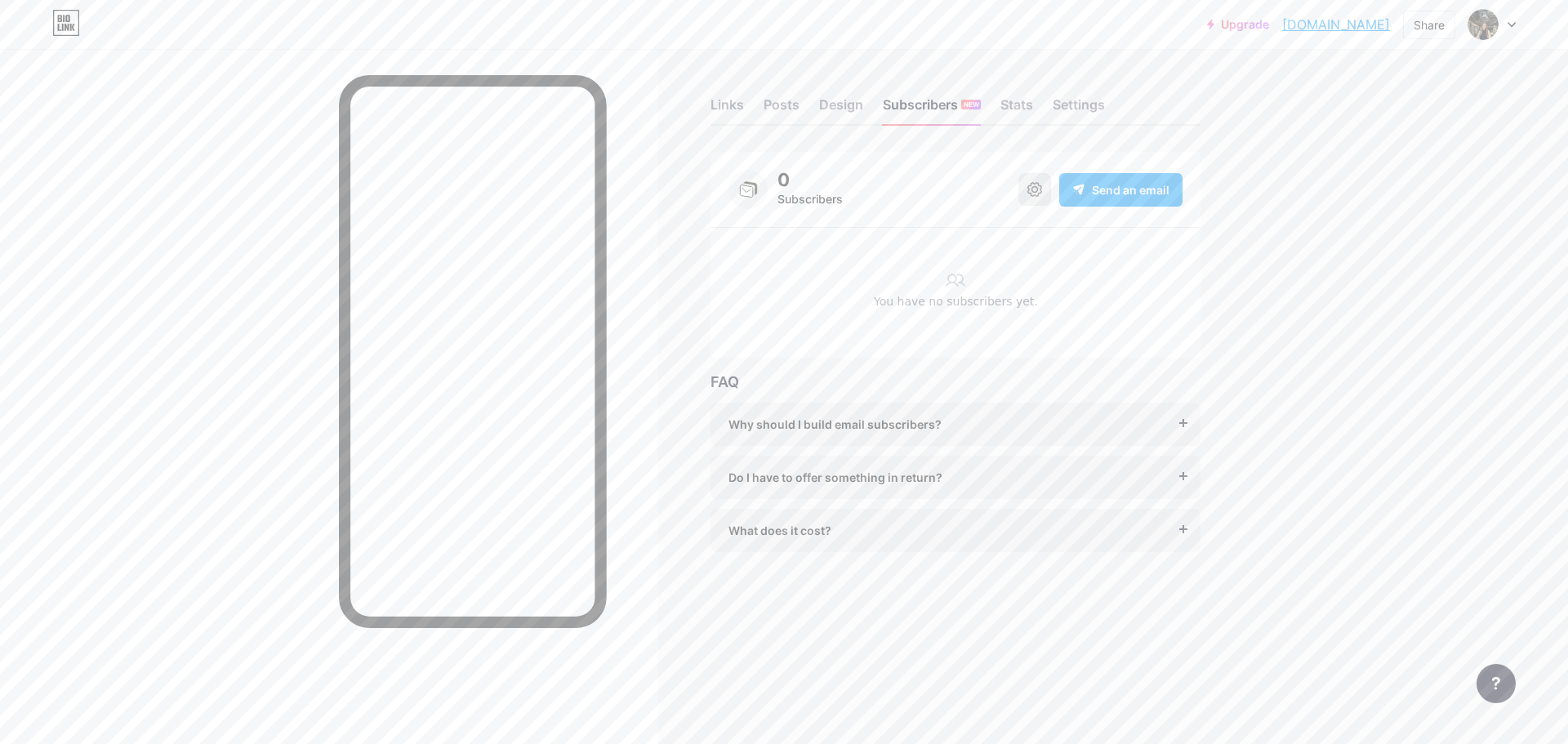
click at [1033, 187] on icon at bounding box center [1034, 189] width 15 height 15
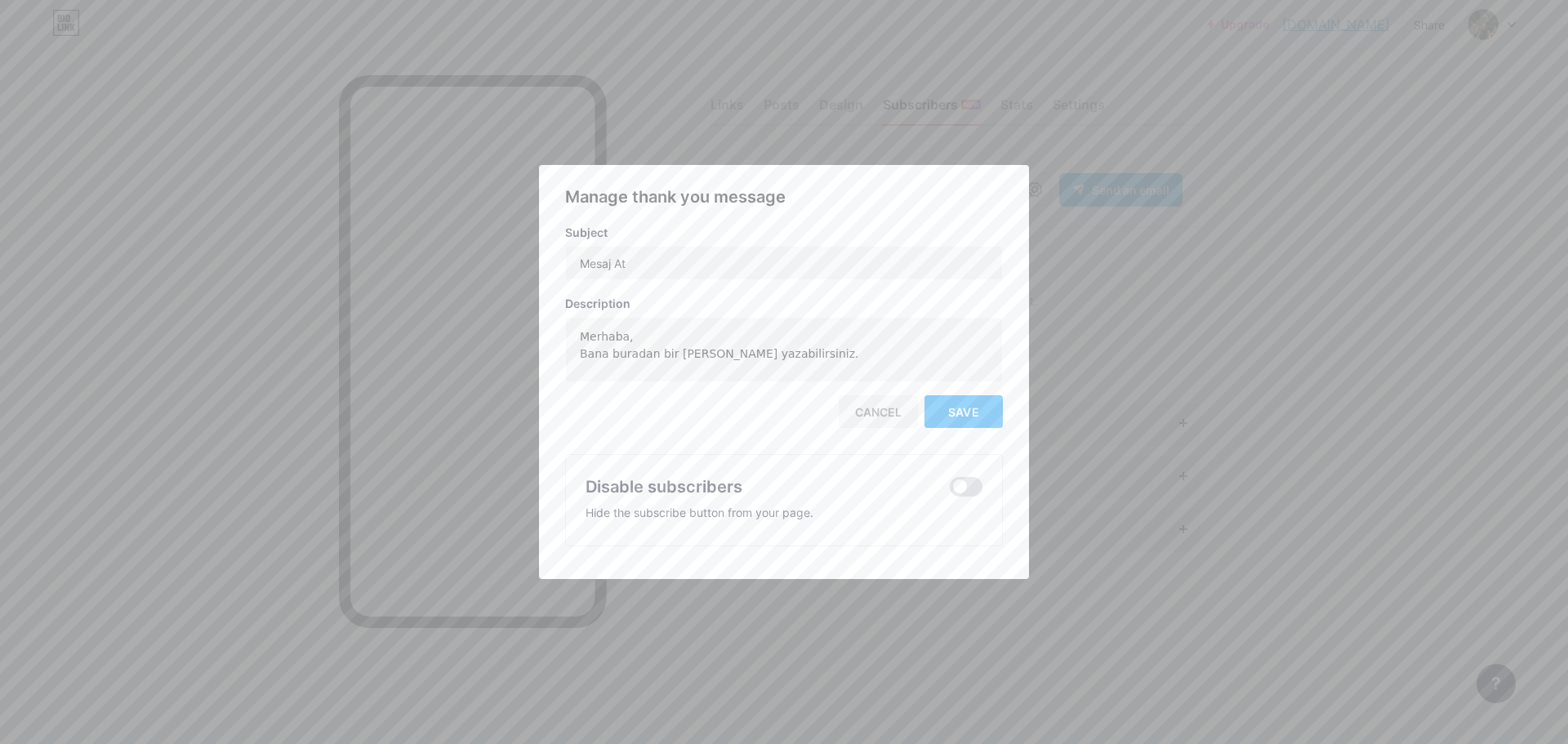
click at [970, 499] on div "Disable subscribers Hide the subscribe button from your page." at bounding box center [784, 500] width 437 height 92
click at [969, 491] on span at bounding box center [966, 486] width 33 height 20
click at [950, 490] on input "checkbox" at bounding box center [950, 490] width 0 height 0
click at [948, 405] on span "Save" at bounding box center [963, 412] width 31 height 14
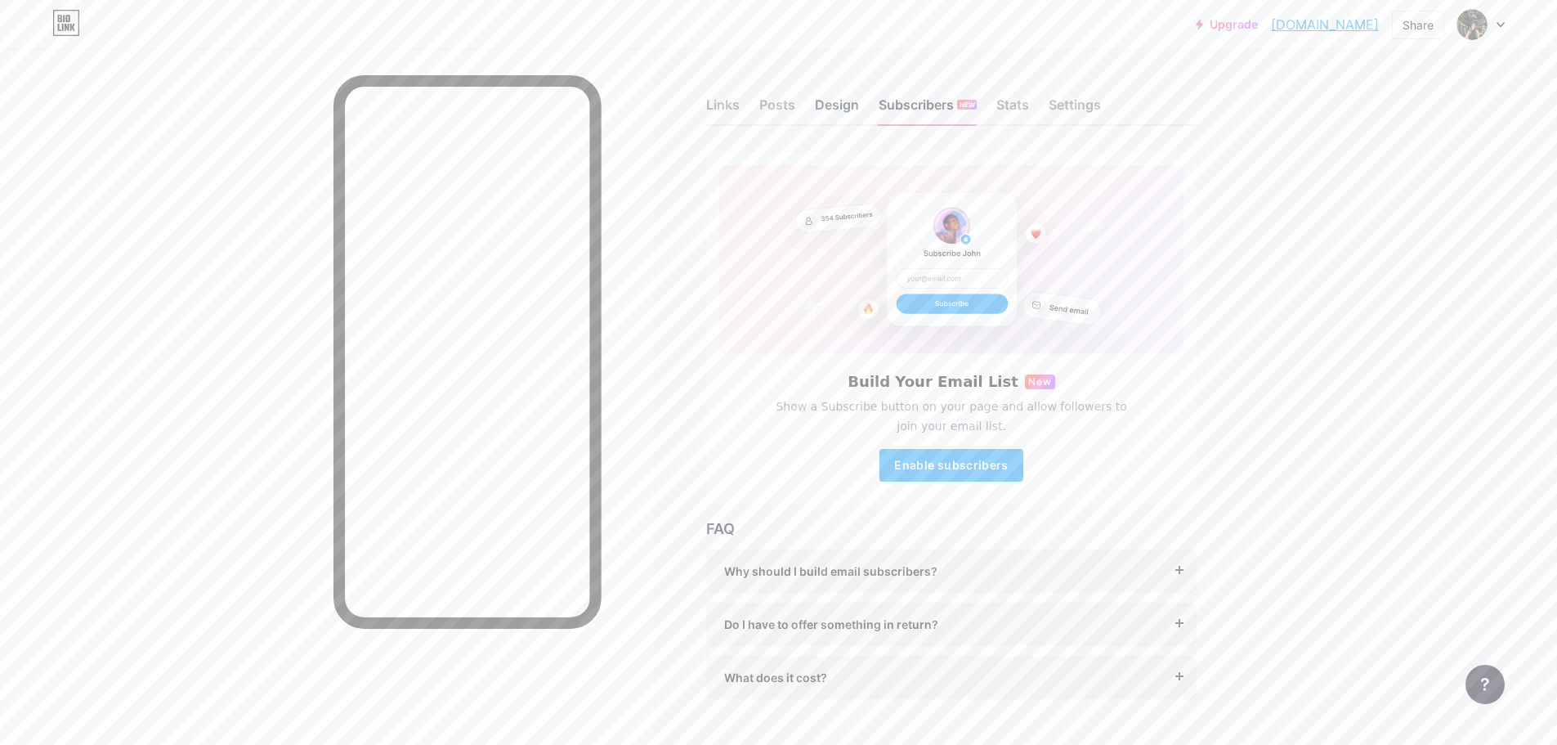
click at [841, 114] on div "Design" at bounding box center [837, 109] width 44 height 29
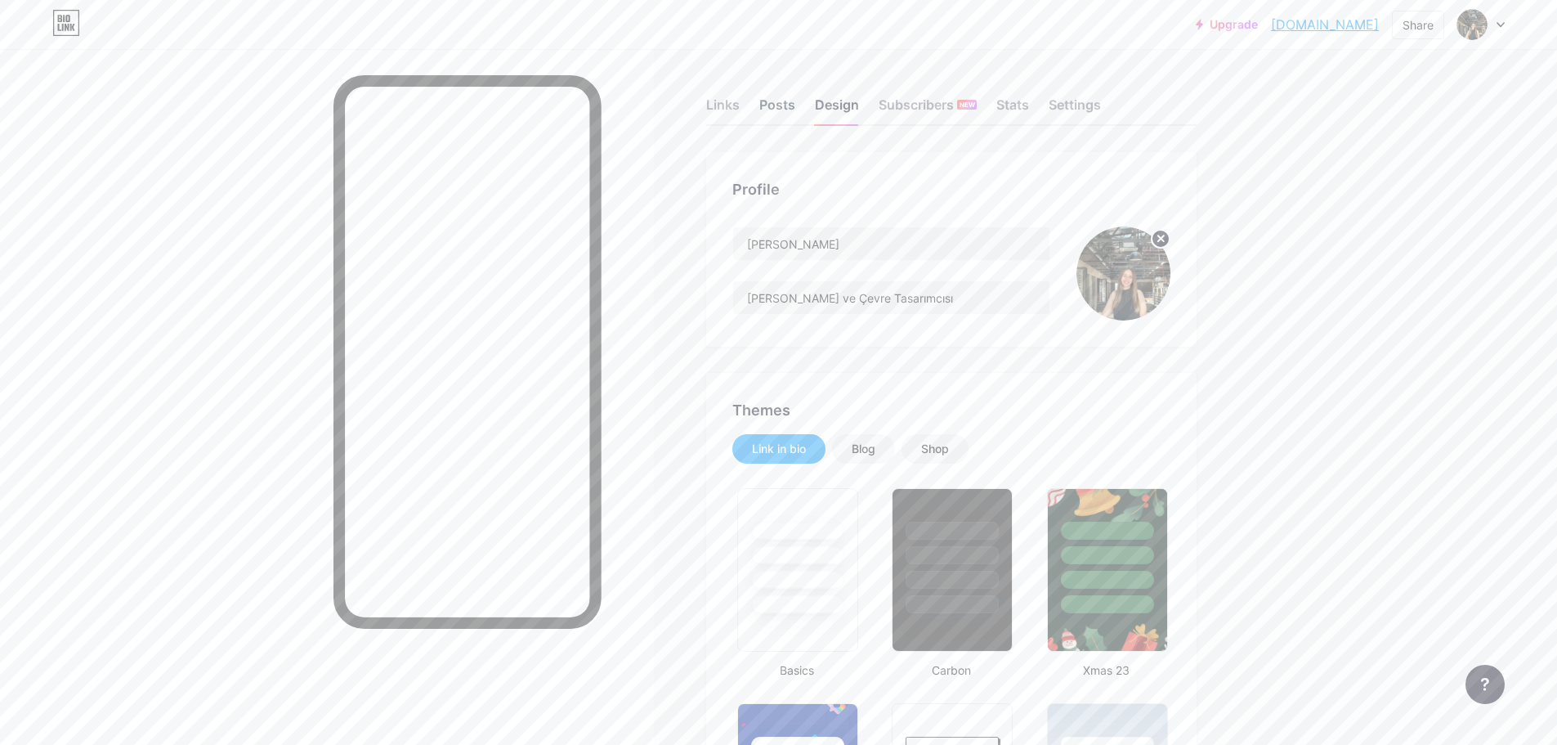
click at [791, 101] on div "Posts" at bounding box center [778, 109] width 36 height 29
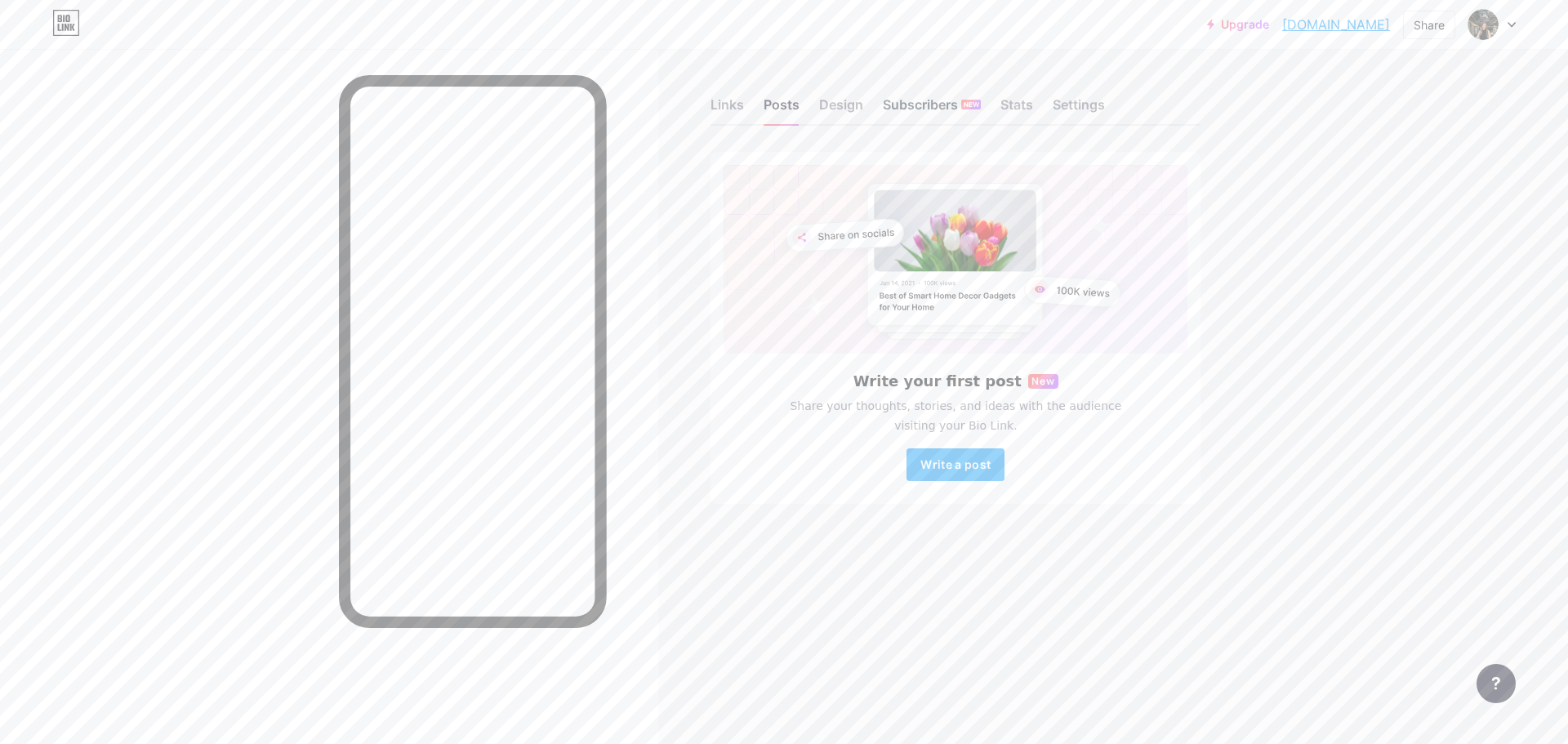
click at [906, 97] on div "Subscribers NEW" at bounding box center [932, 109] width 98 height 29
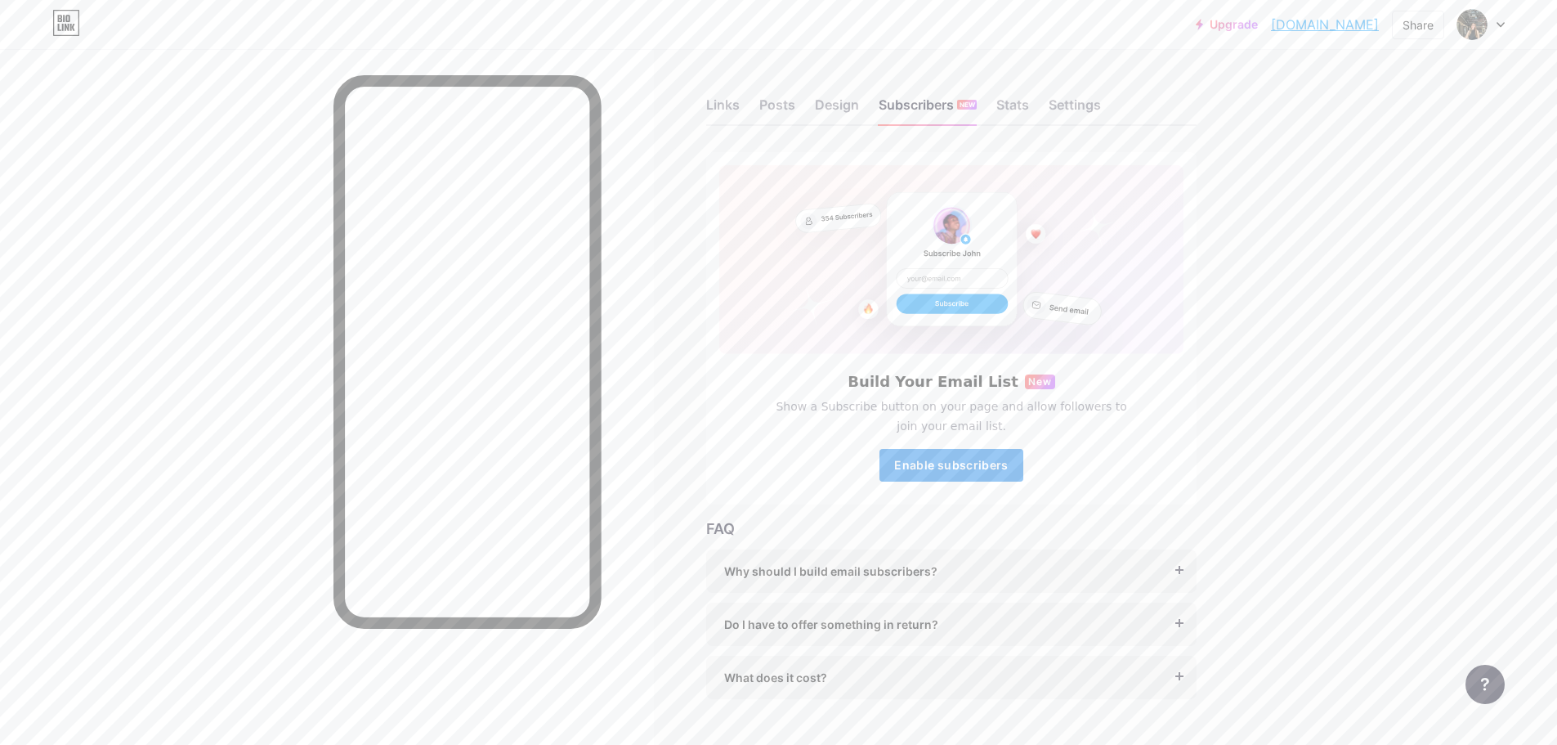
scroll to position [36, 0]
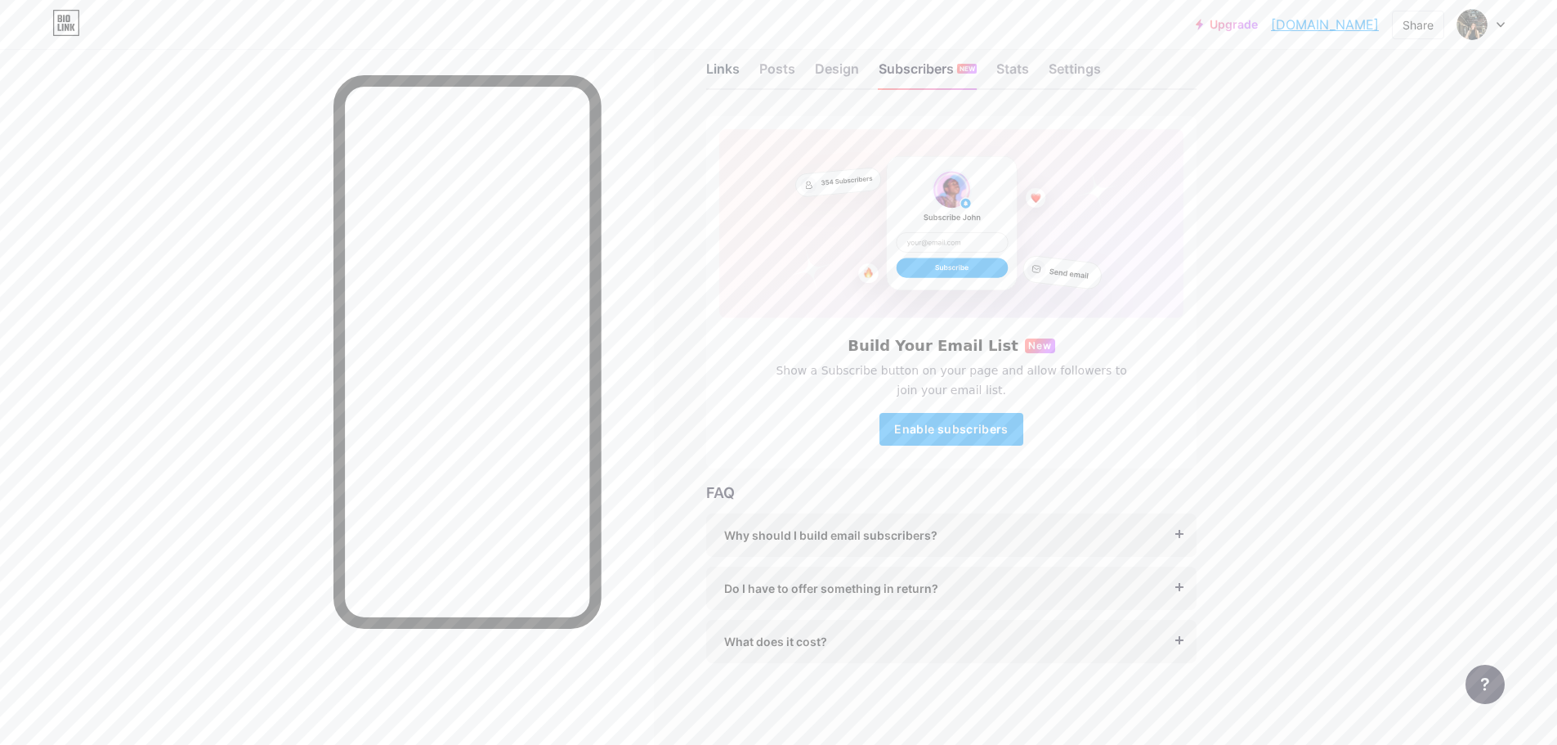
click at [724, 87] on div "Links" at bounding box center [723, 73] width 34 height 29
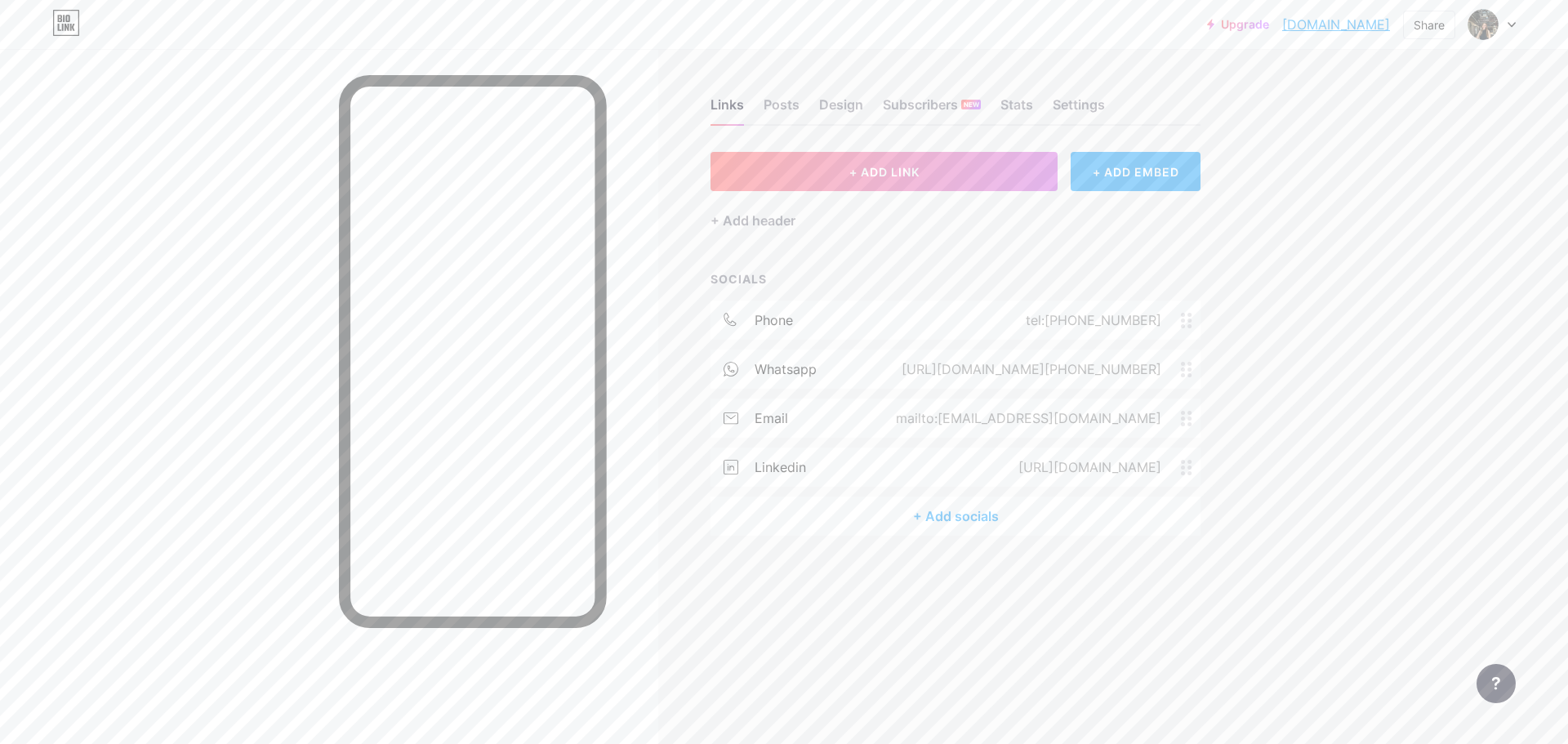
click at [913, 524] on div "+ Add socials" at bounding box center [955, 515] width 490 height 39
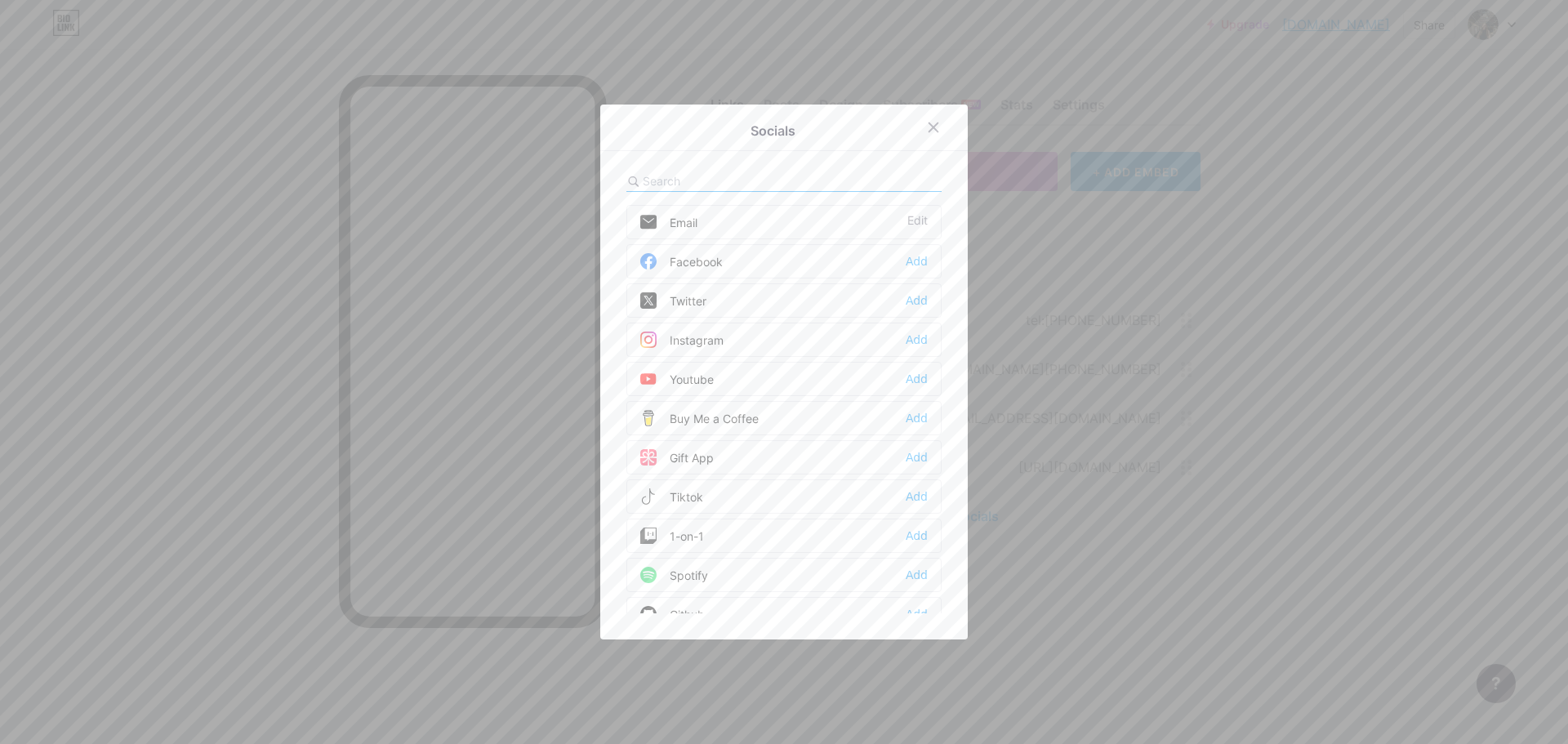
drag, startPoint x: 1145, startPoint y: 635, endPoint x: 1145, endPoint y: 482, distance: 153.0
click at [1145, 607] on div at bounding box center [784, 372] width 1568 height 744
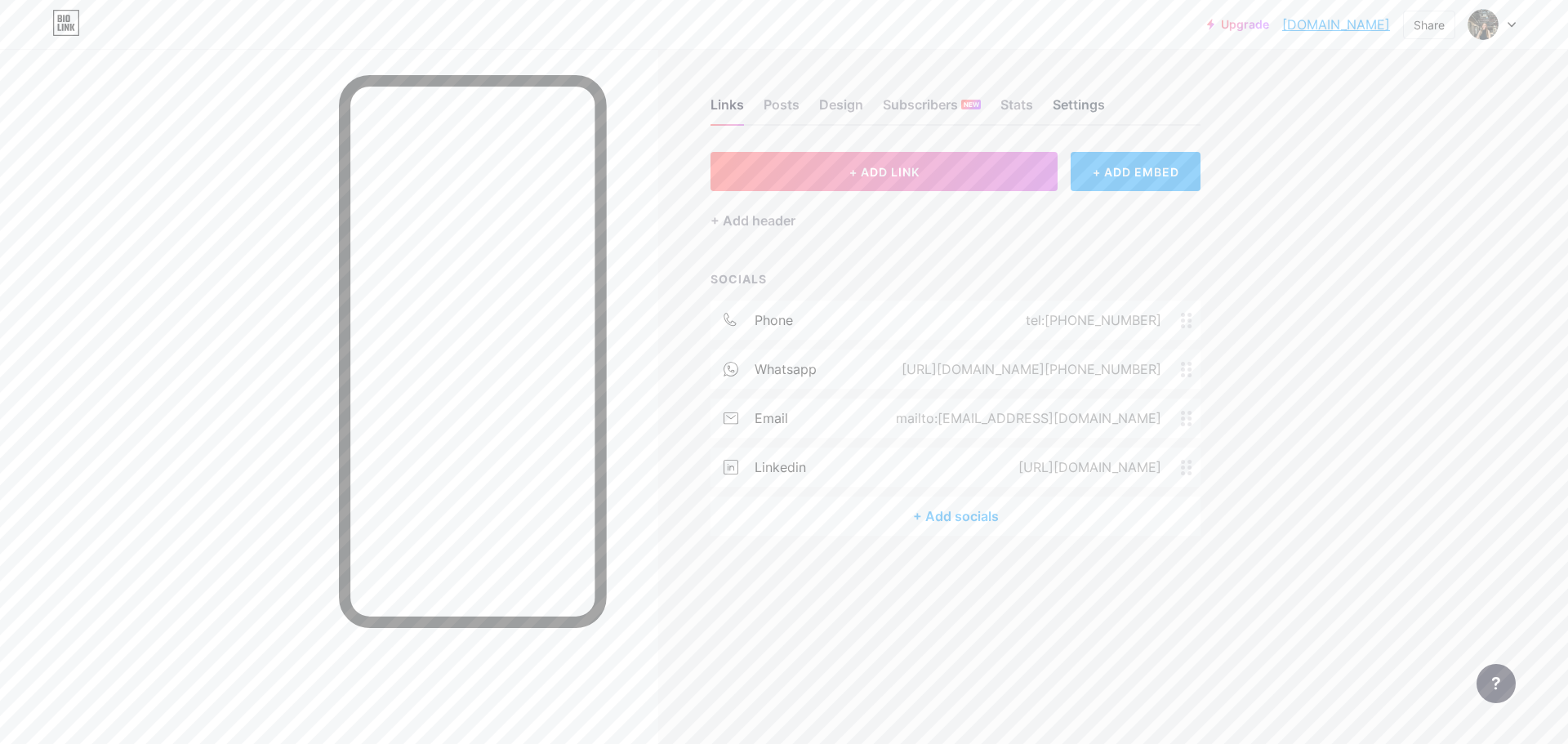
click at [1089, 108] on div "Settings" at bounding box center [1079, 109] width 52 height 29
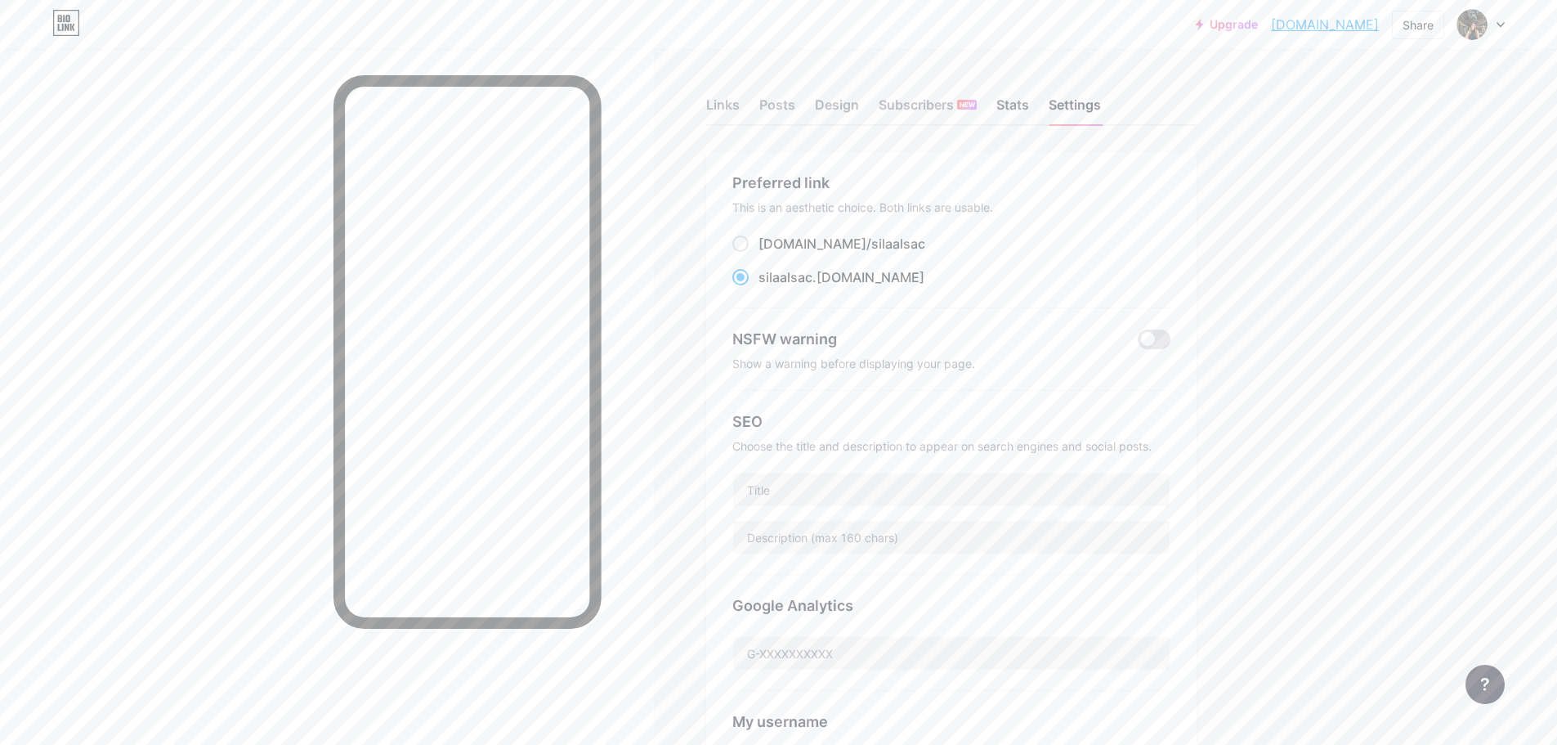
click at [1018, 104] on div "Stats" at bounding box center [1013, 109] width 33 height 29
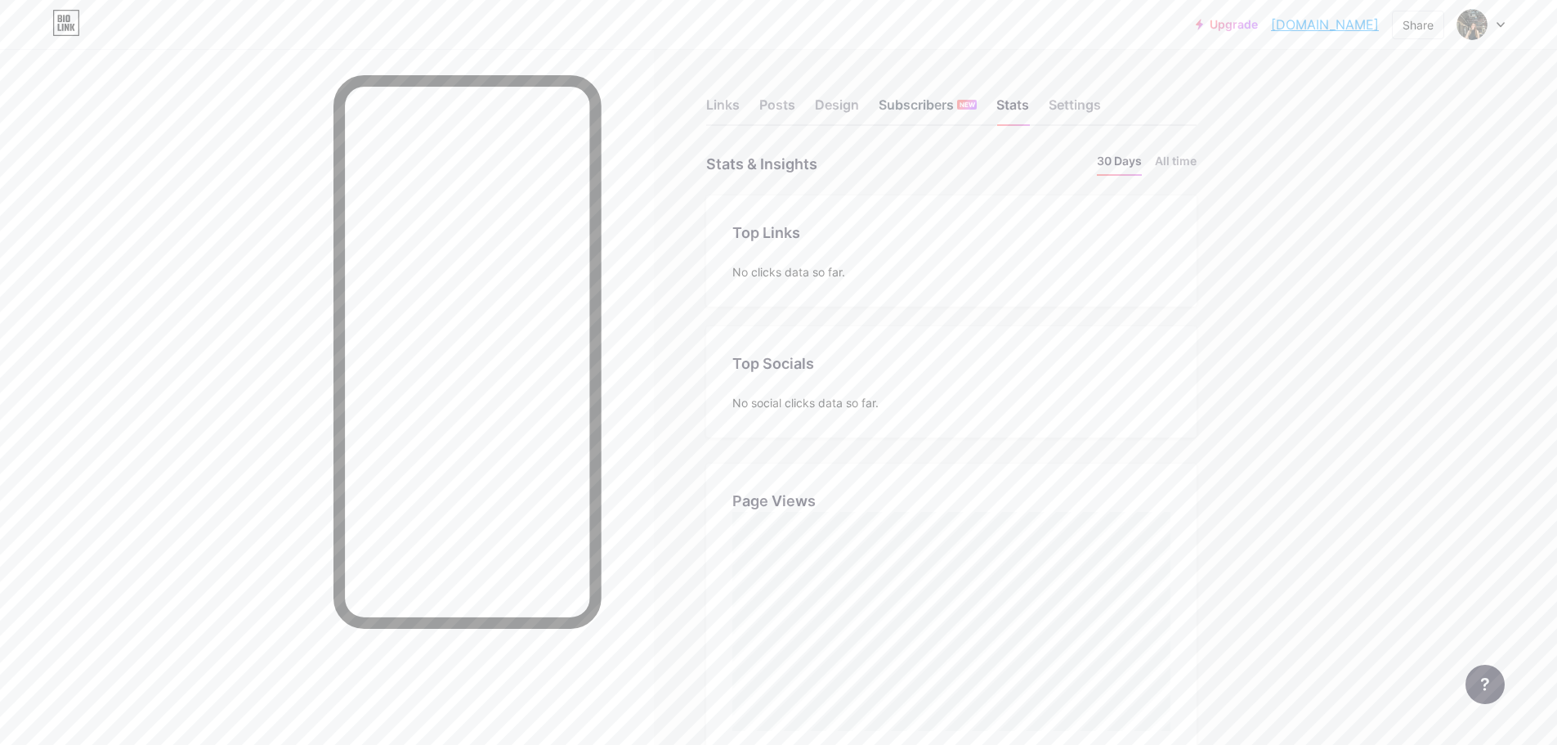
click at [896, 100] on div "Subscribers NEW" at bounding box center [928, 109] width 98 height 29
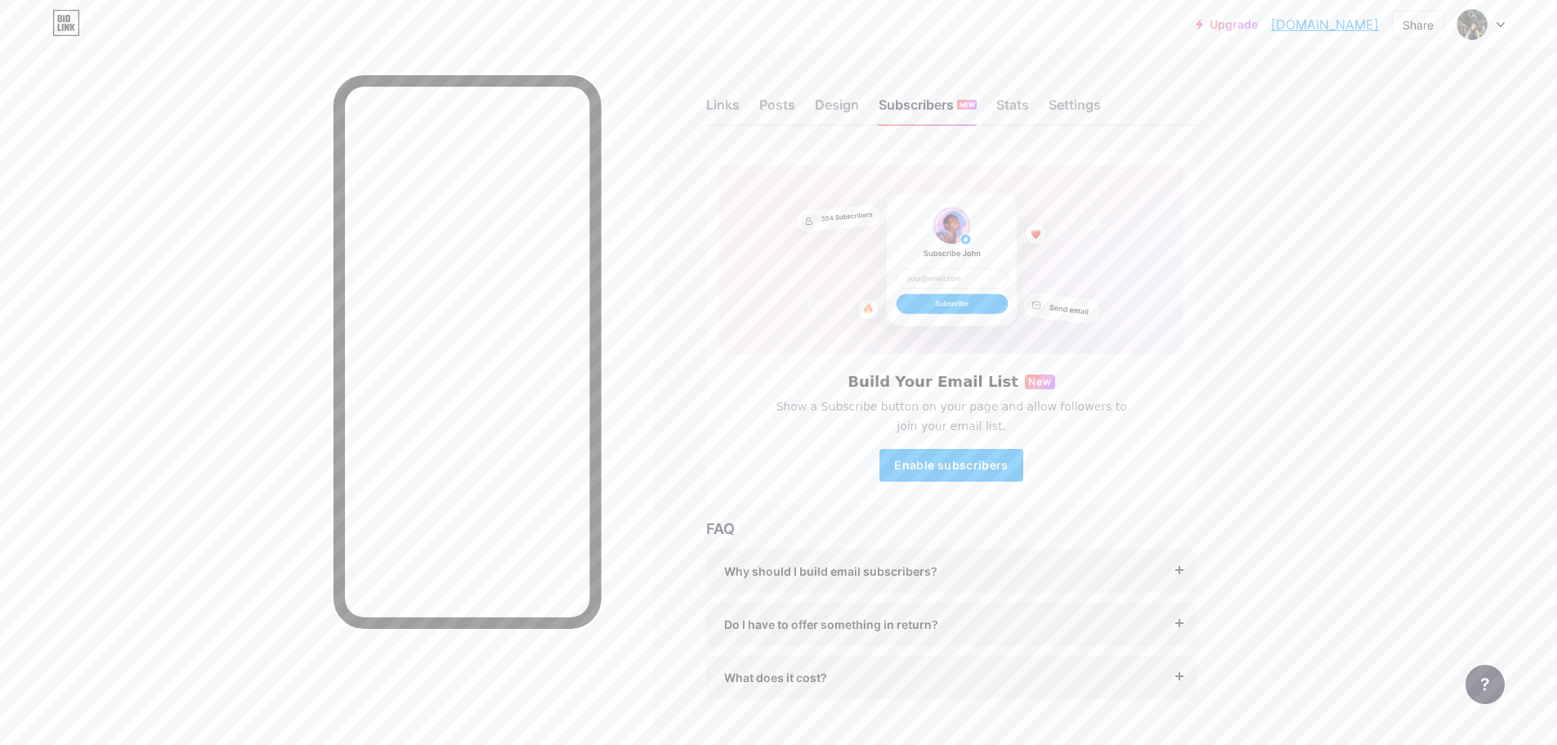
scroll to position [36, 0]
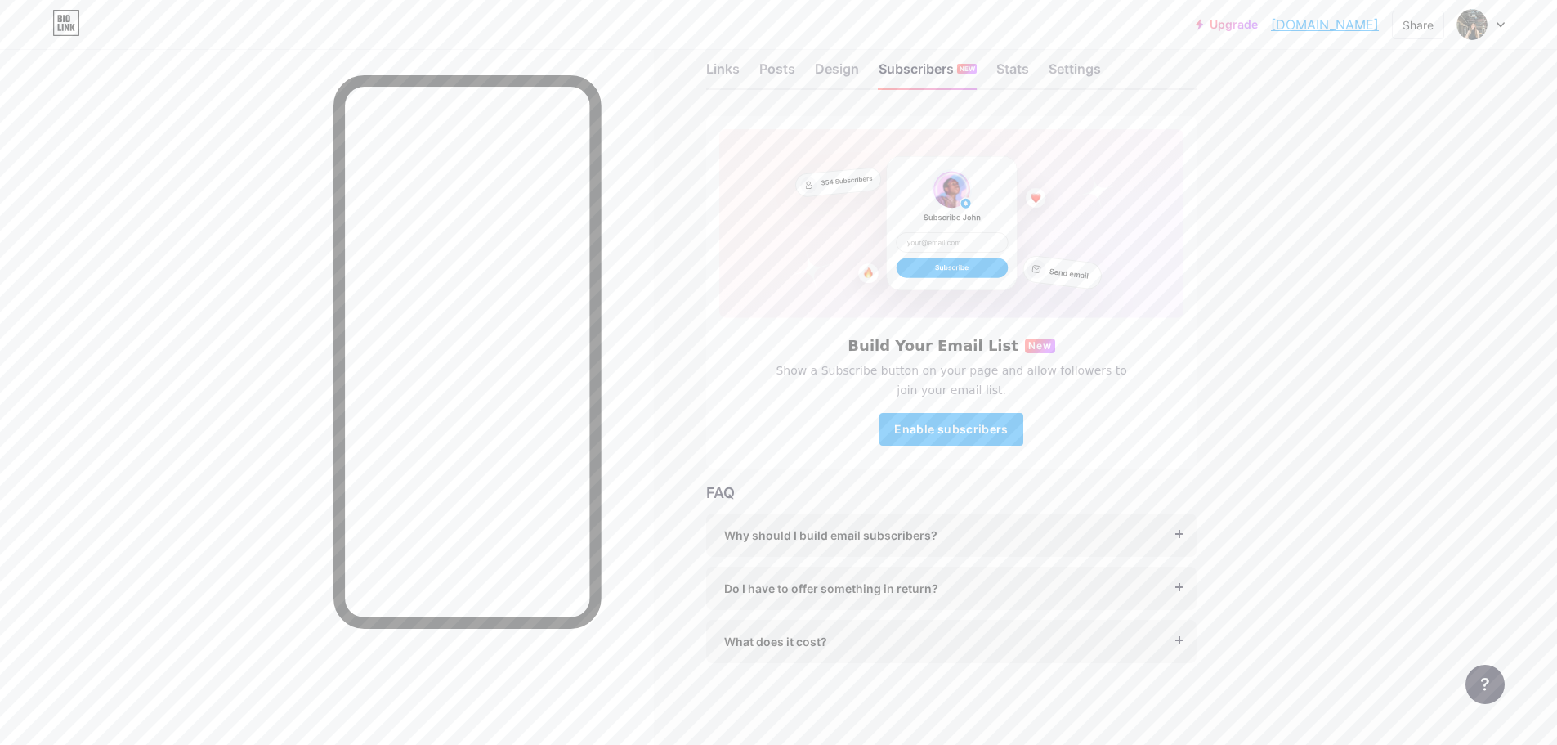
click at [795, 608] on span "What does it cost?" at bounding box center [775, 641] width 103 height 17
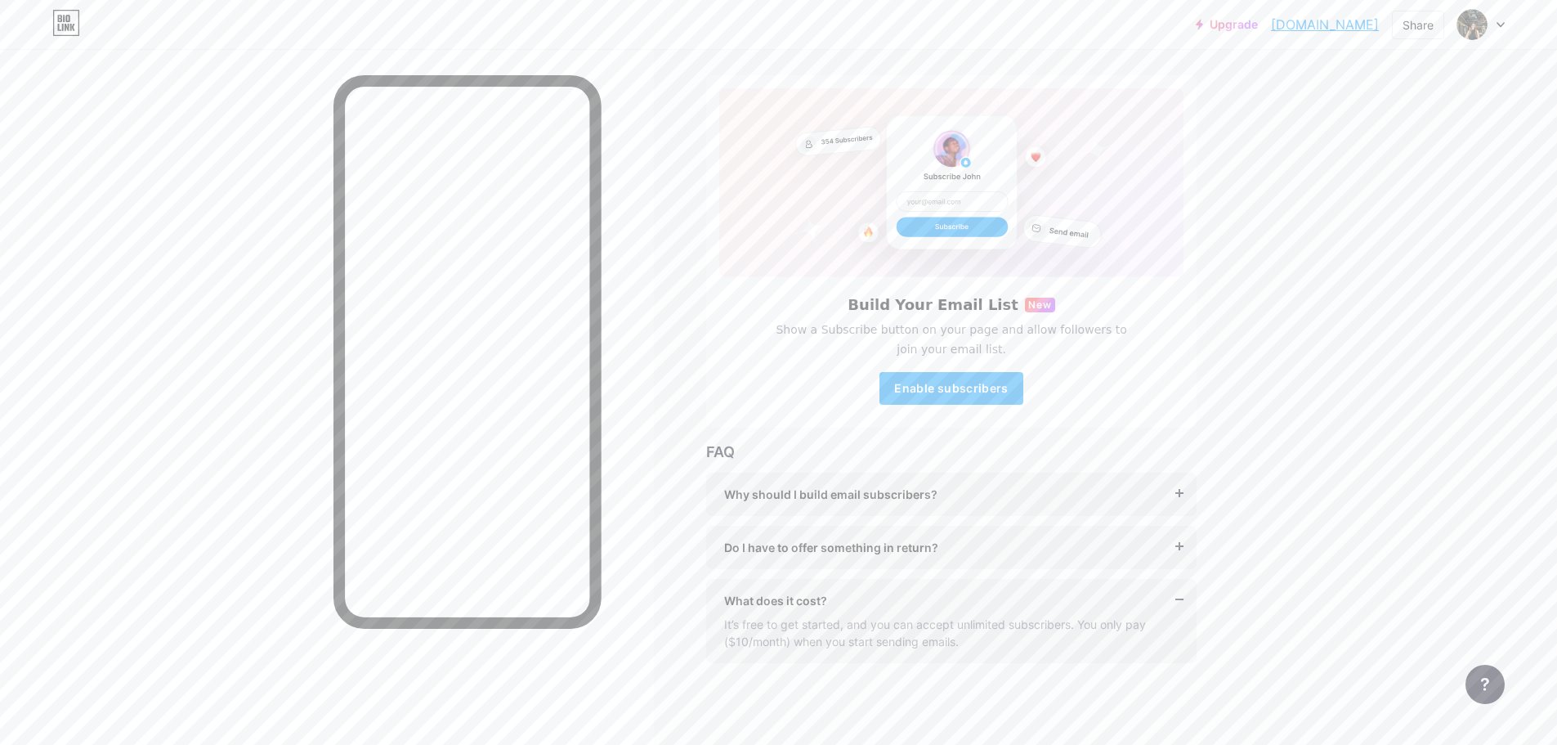
click at [862, 598] on div "What does it cost?" at bounding box center [951, 600] width 455 height 17
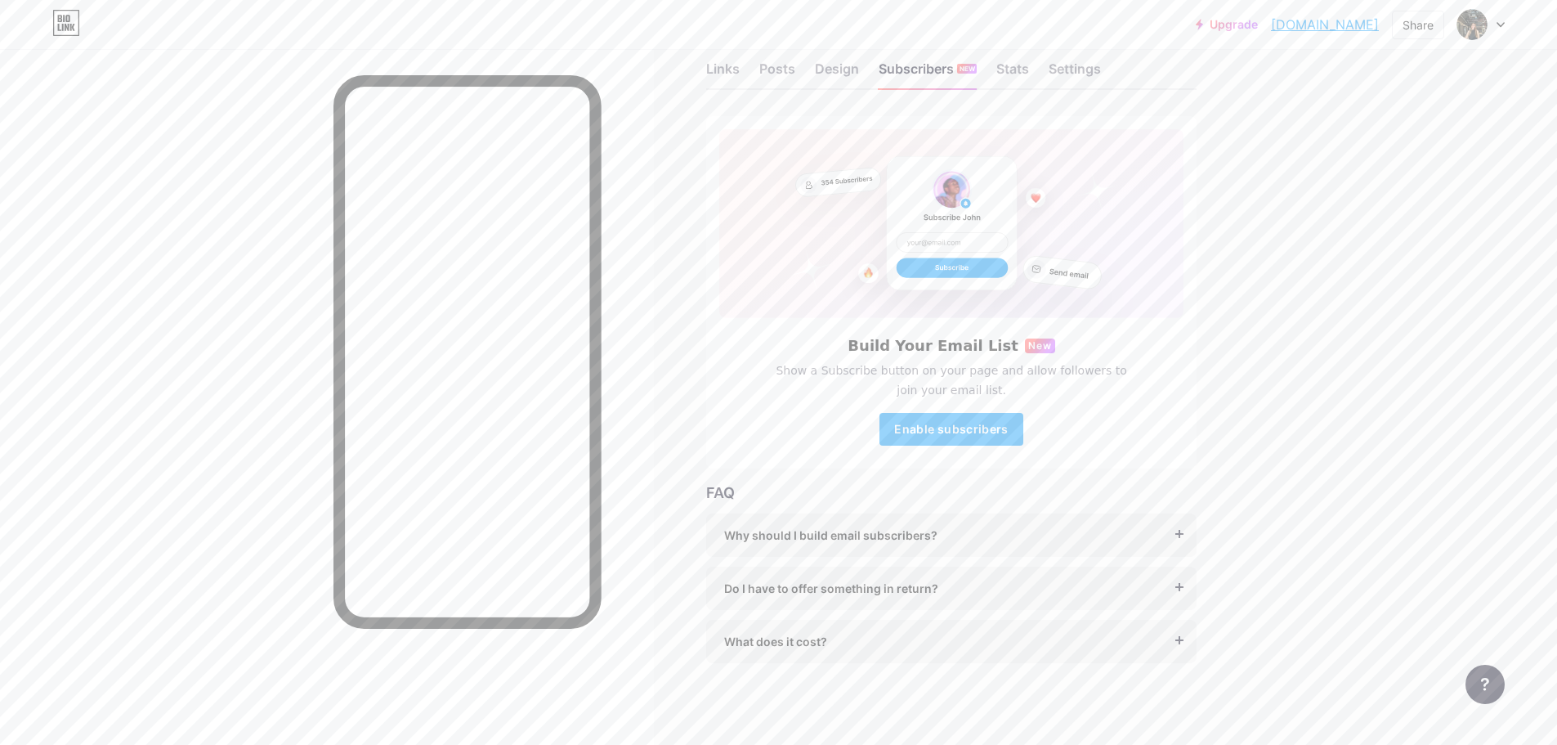
click at [858, 601] on div "Do I have to offer something in return? It’s better if you do, but most creator…" at bounding box center [951, 588] width 491 height 43
click at [839, 593] on span "Do I have to offer something in return?" at bounding box center [831, 588] width 214 height 17
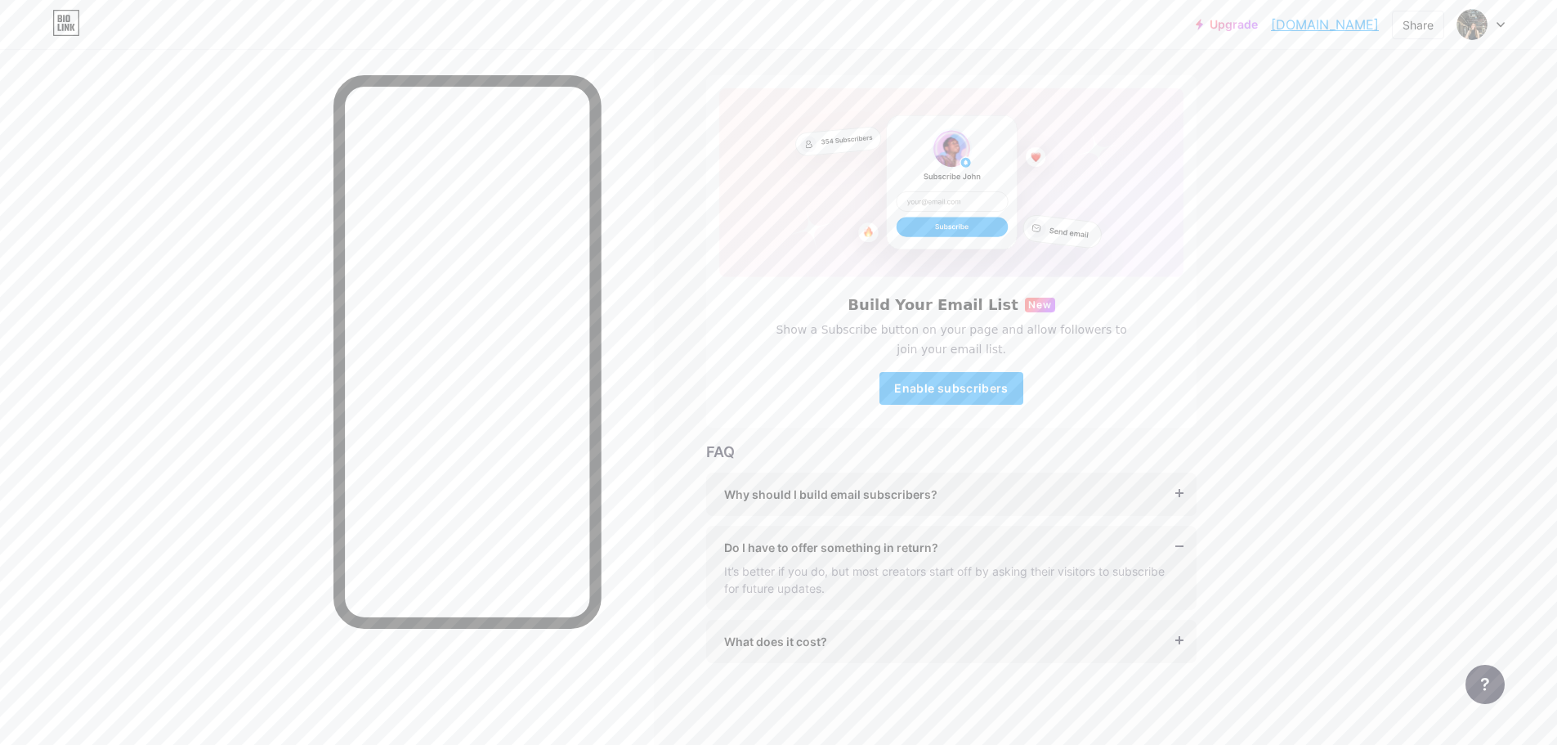
click at [778, 486] on span "Why should I build email subscribers?" at bounding box center [830, 494] width 213 height 17
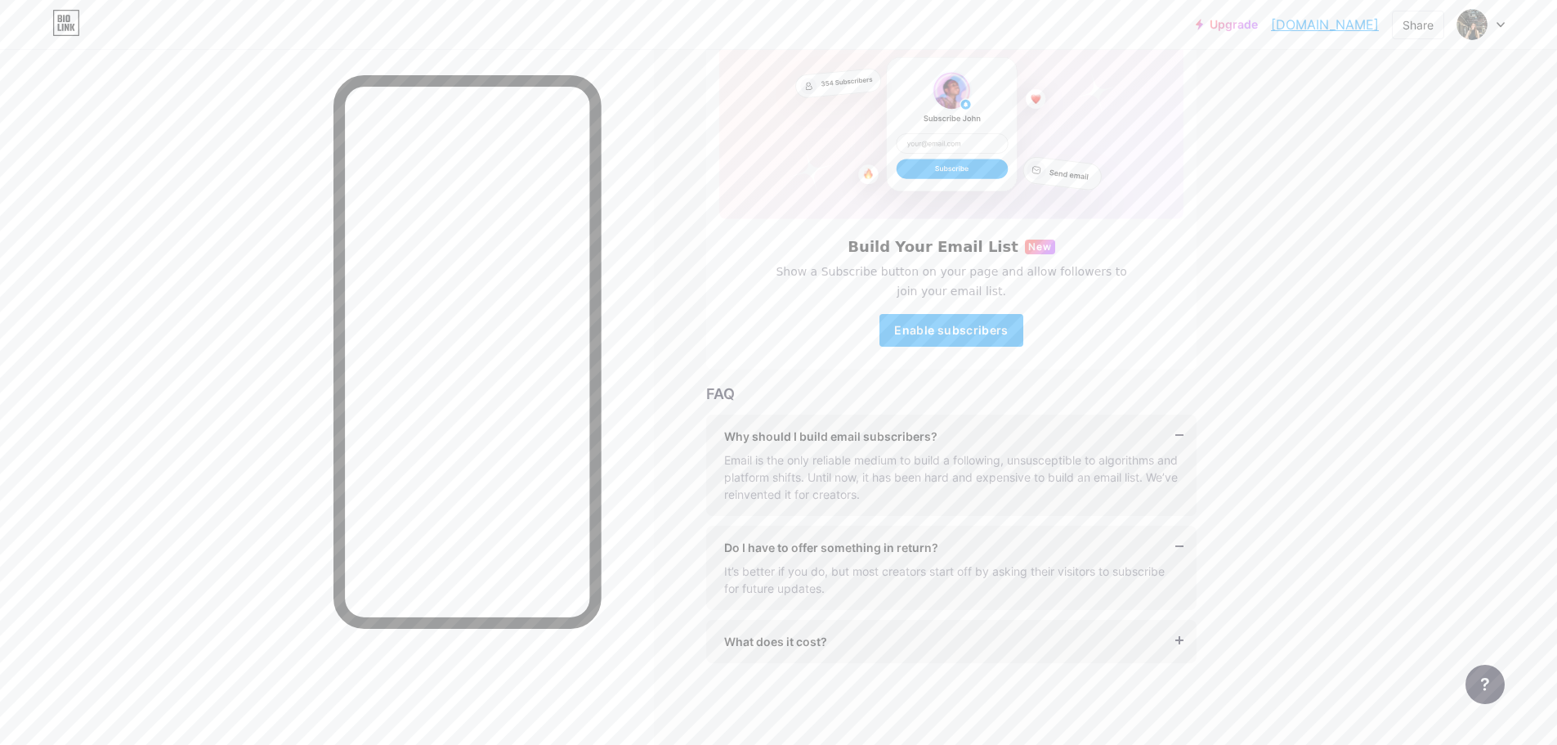
scroll to position [0, 0]
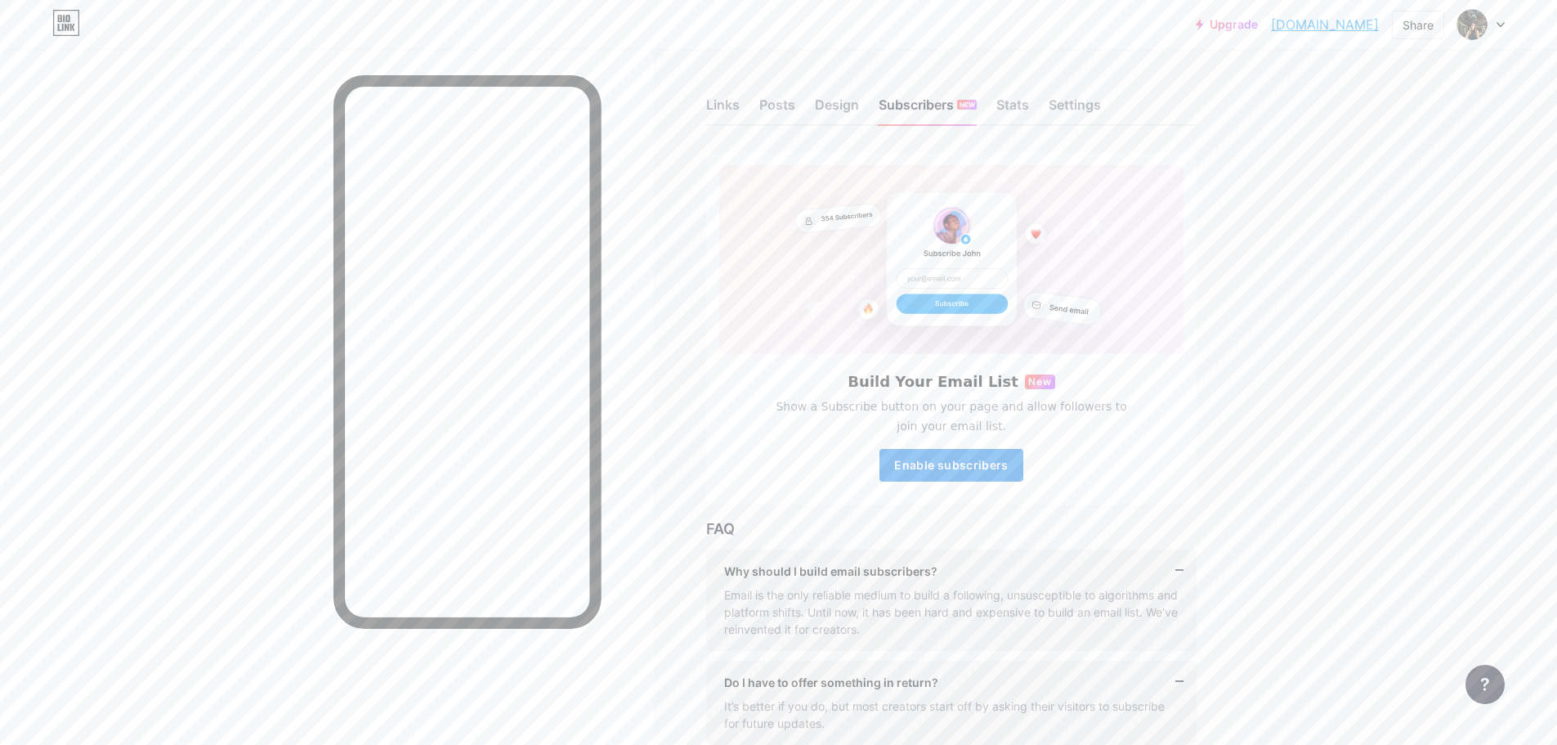
click at [931, 459] on span "Enable subscribers" at bounding box center [951, 465] width 114 height 14
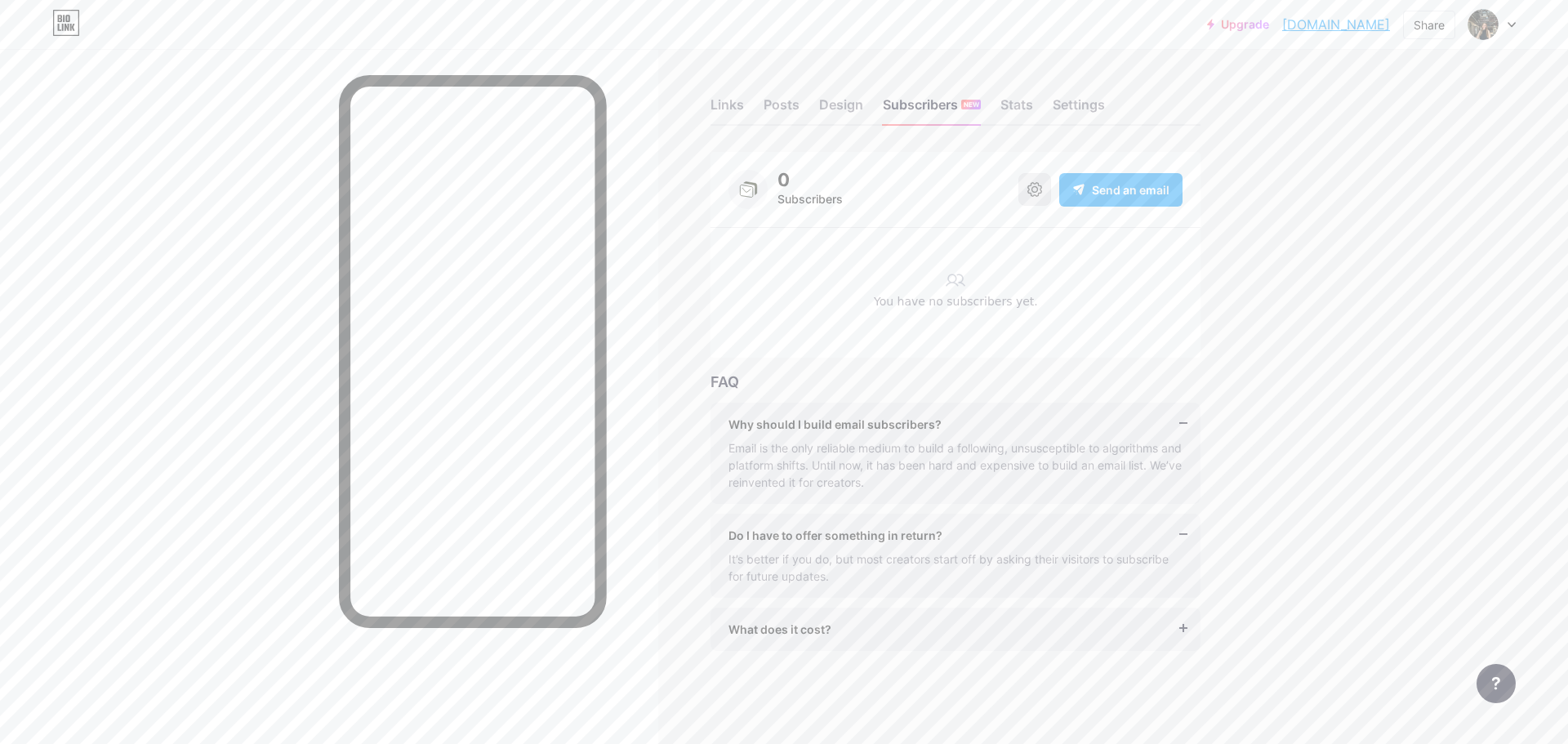
click at [1038, 186] on icon at bounding box center [1034, 189] width 15 height 15
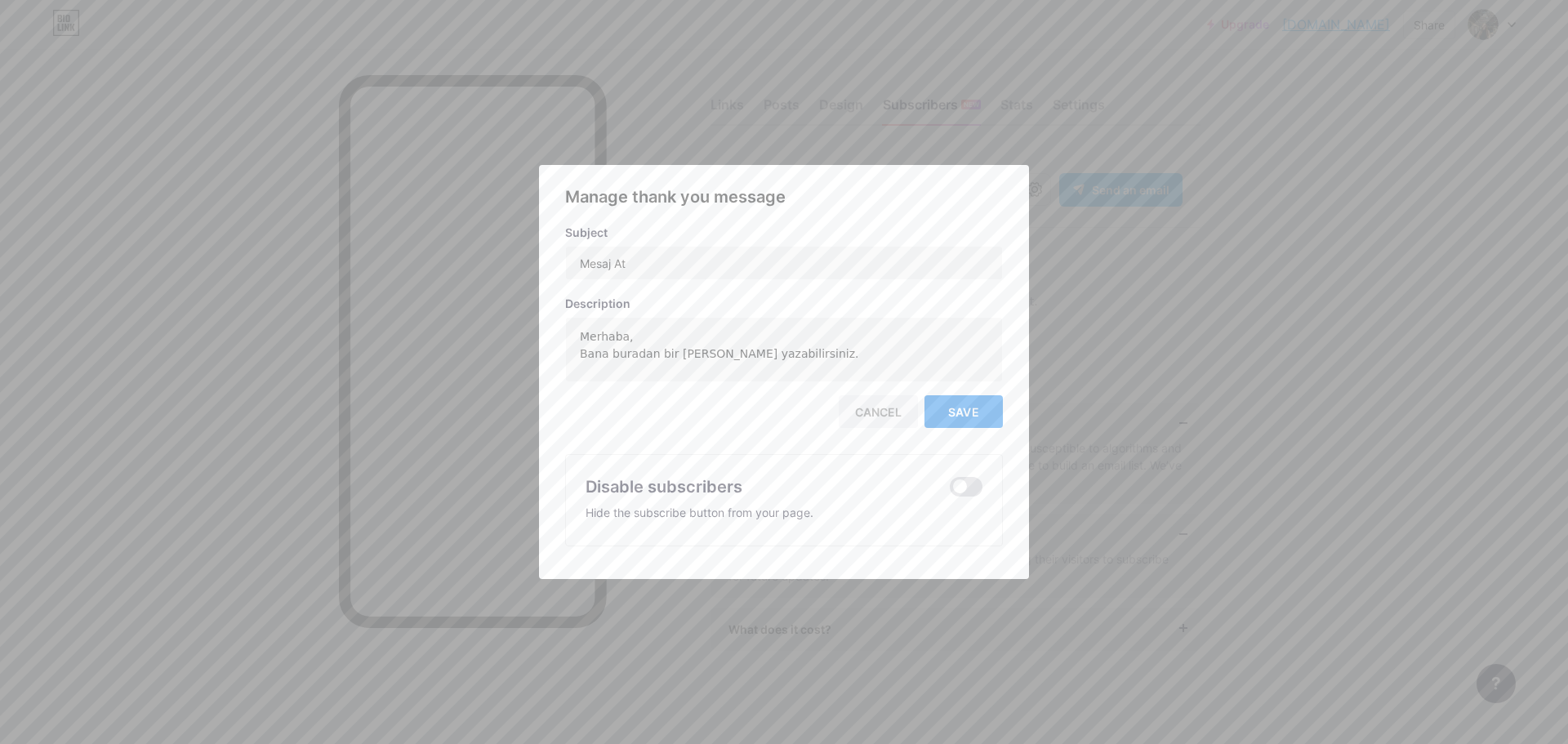
drag, startPoint x: 959, startPoint y: 482, endPoint x: 968, endPoint y: 424, distance: 58.7
click at [960, 482] on span at bounding box center [966, 486] width 33 height 20
click at [950, 490] on input "checkbox" at bounding box center [950, 490] width 0 height 0
click at [960, 397] on button "Save" at bounding box center [963, 411] width 78 height 33
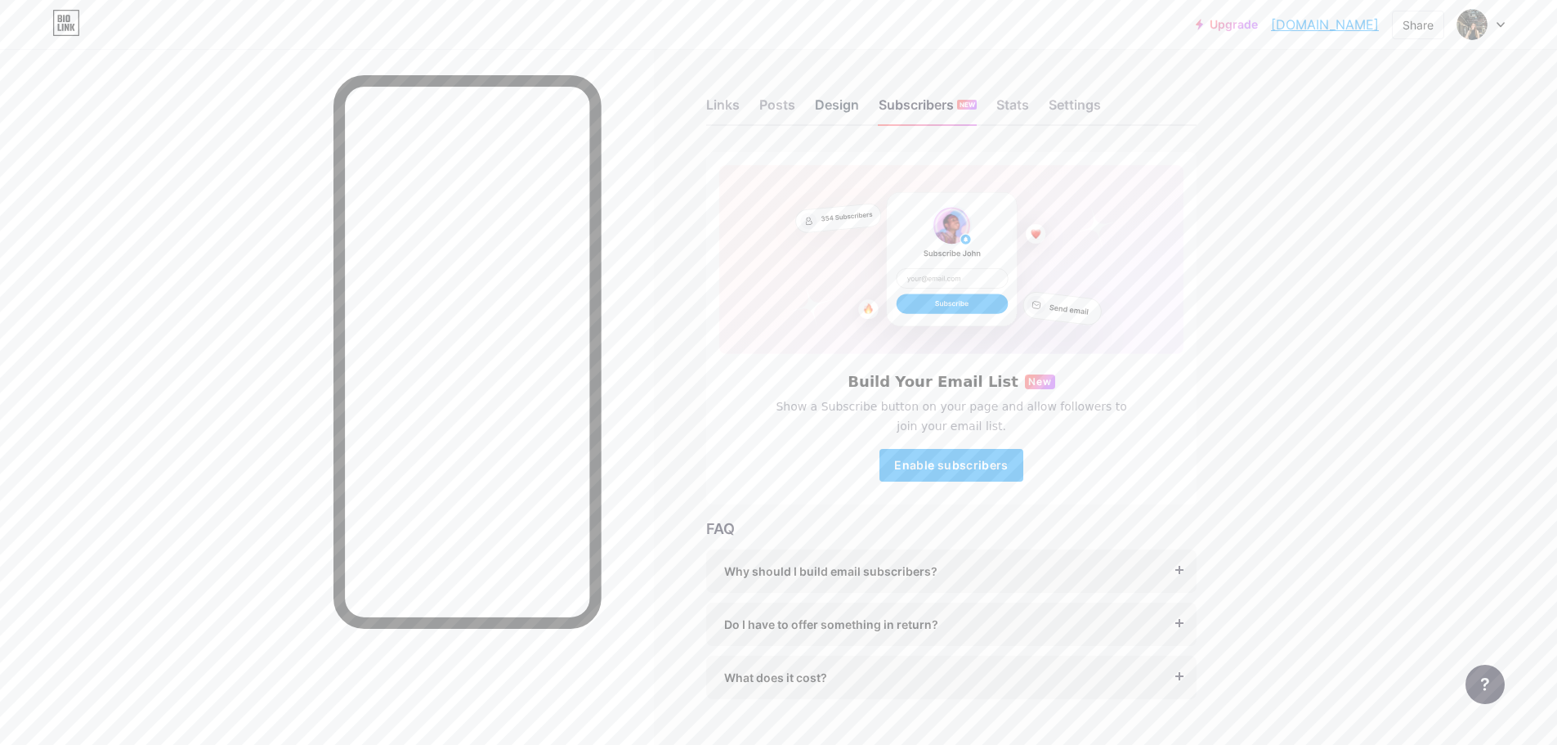
click at [836, 110] on div "Design" at bounding box center [837, 109] width 44 height 29
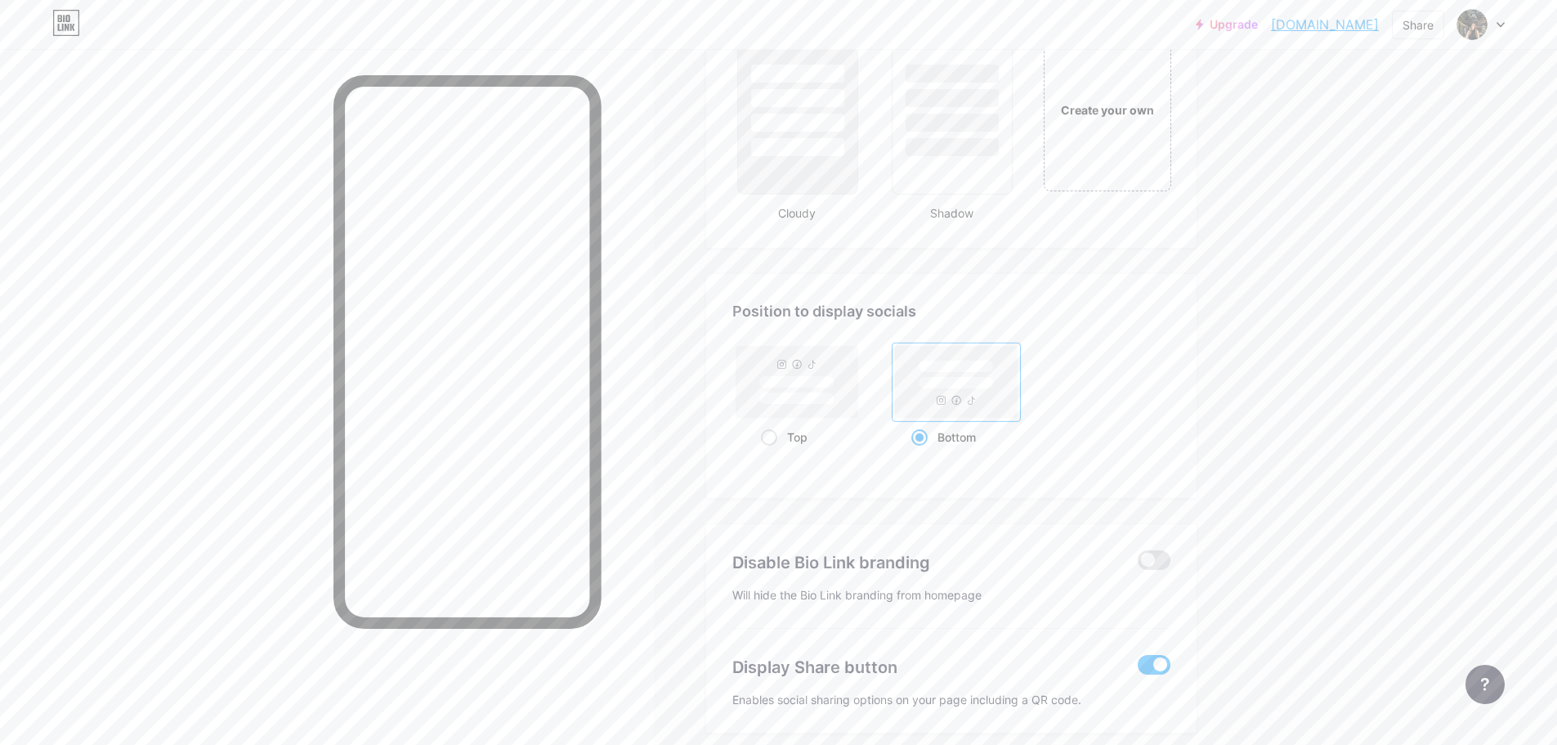
scroll to position [2032, 0]
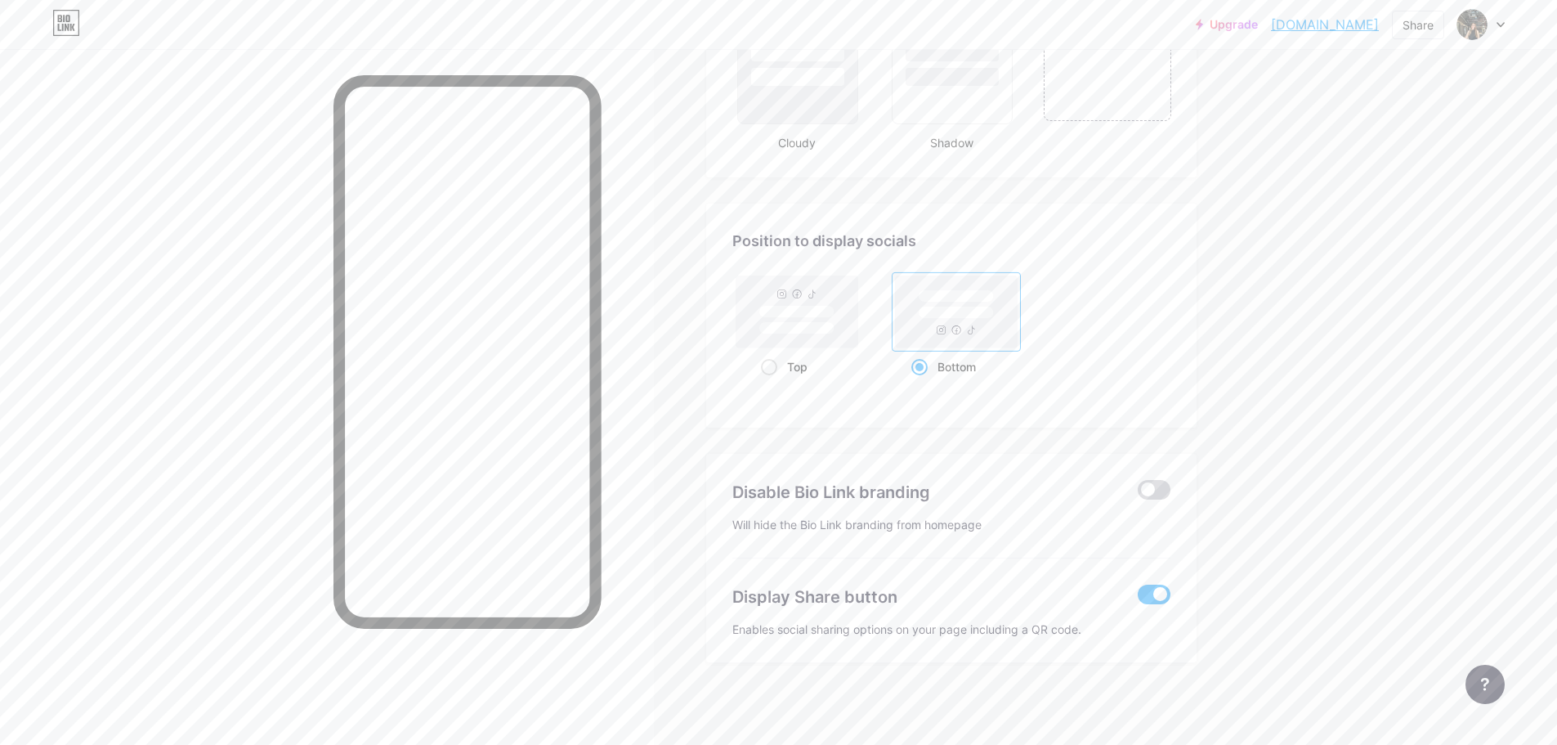
click at [1166, 483] on span at bounding box center [1154, 490] width 33 height 20
click at [1138, 494] on input "checkbox" at bounding box center [1138, 494] width 0 height 0
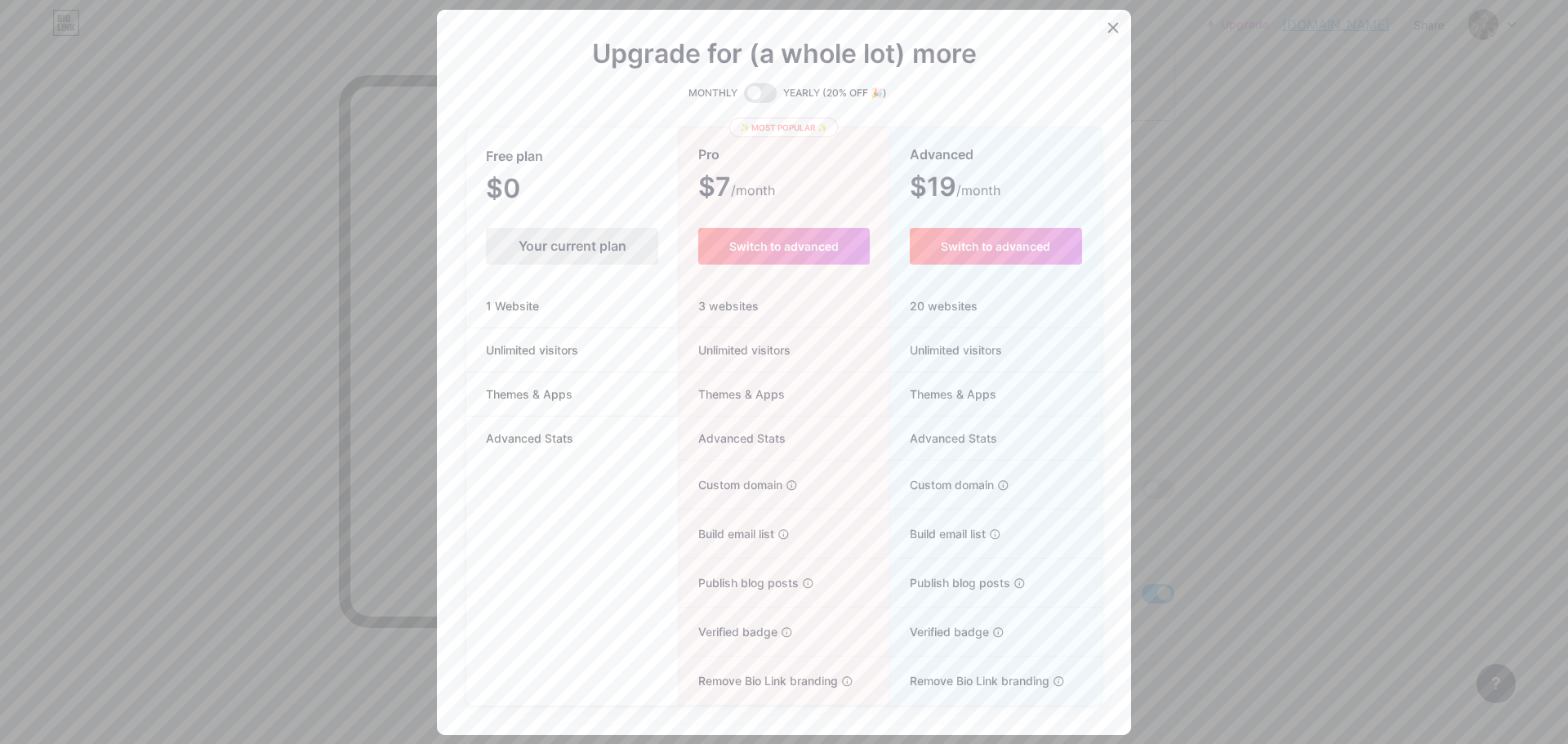
click at [1107, 26] on icon at bounding box center [1113, 27] width 13 height 13
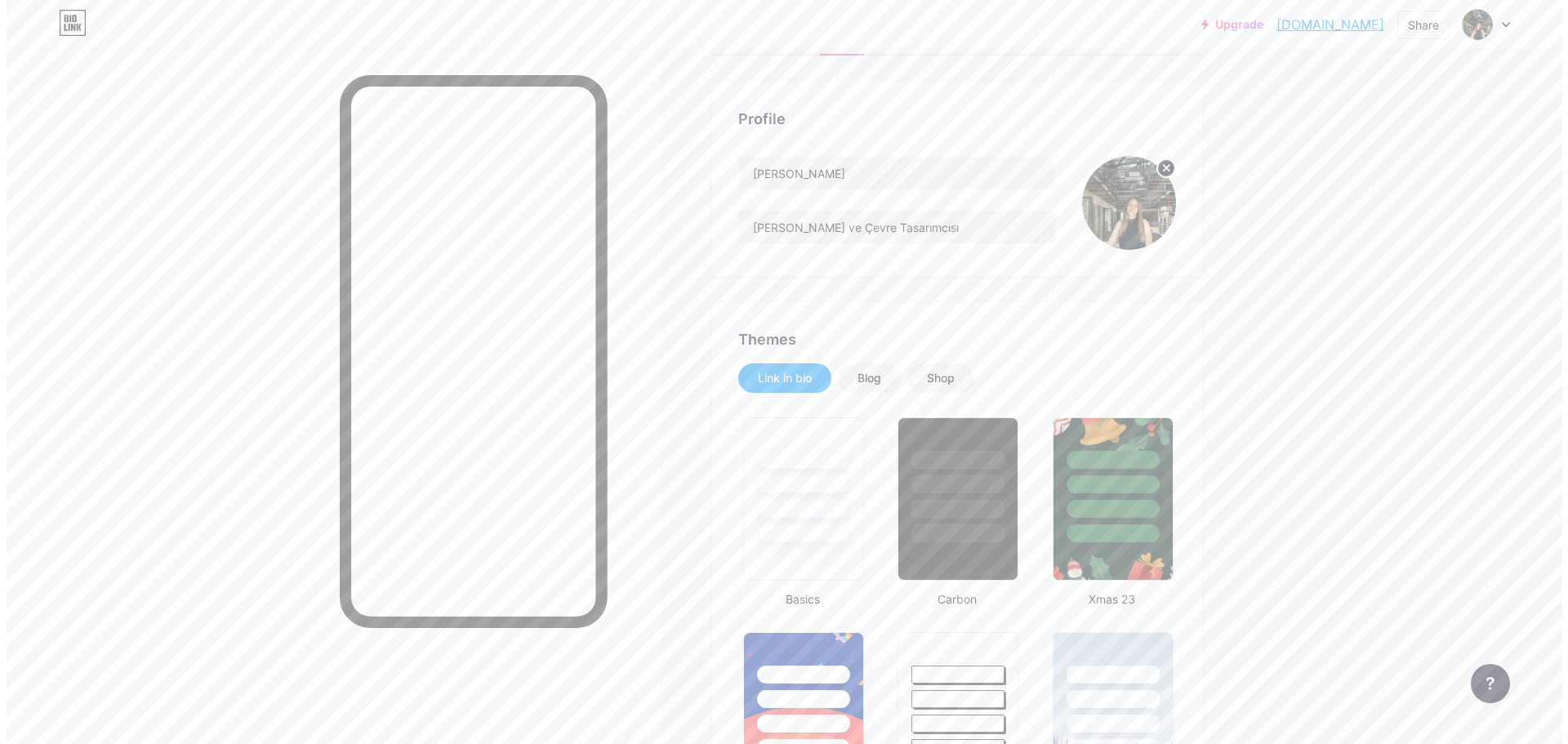
scroll to position [0, 0]
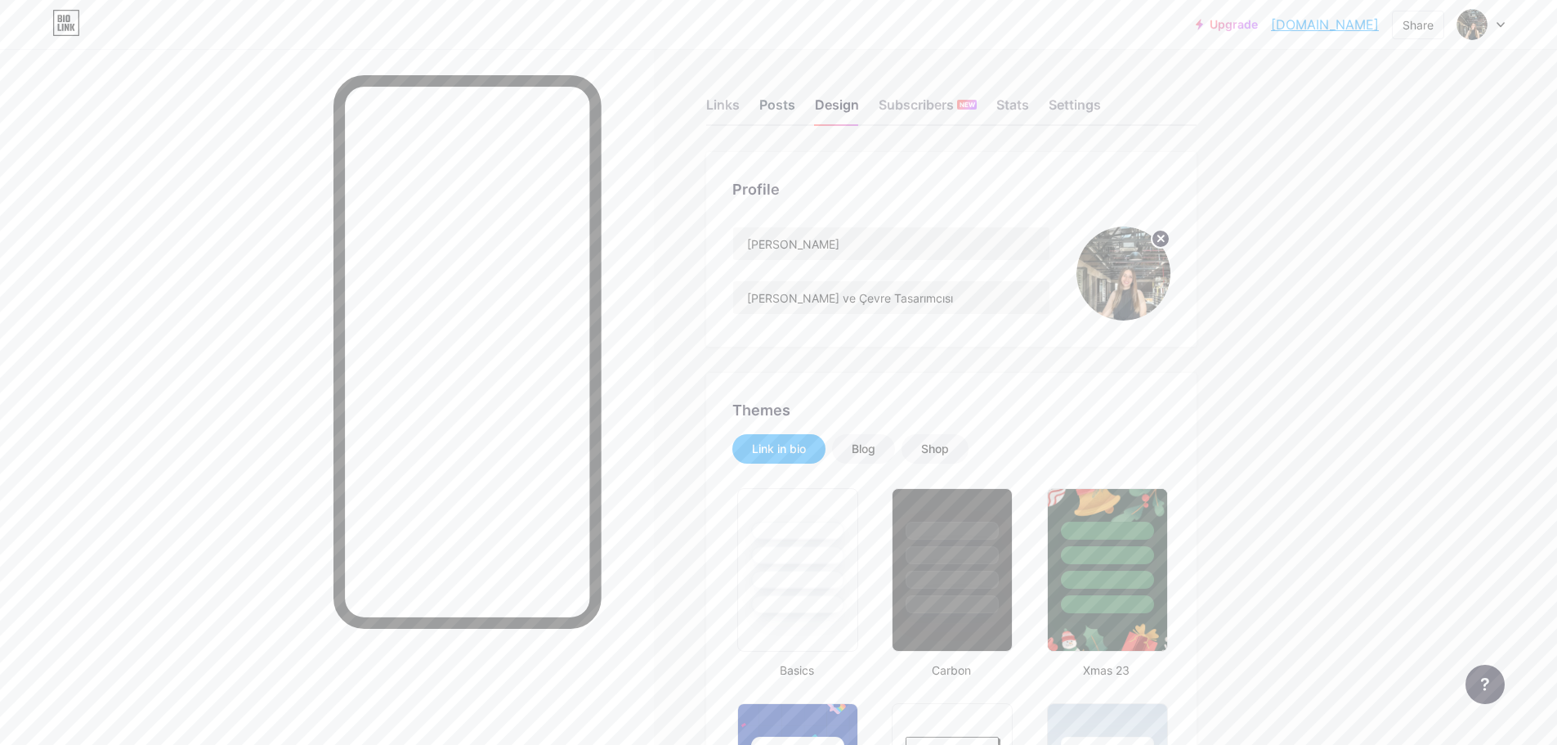
click at [793, 116] on div "Posts" at bounding box center [778, 109] width 36 height 29
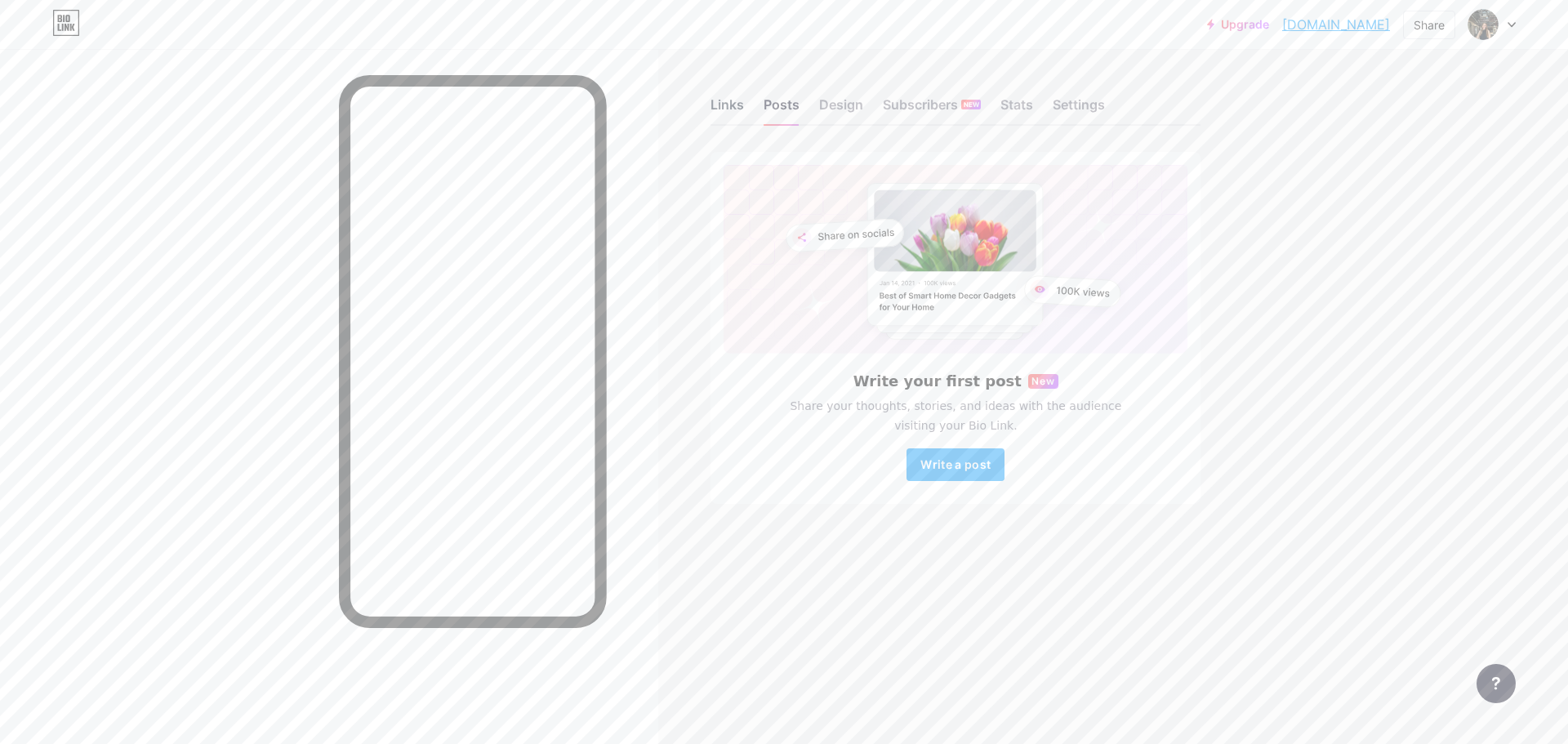
click at [723, 96] on div "Links" at bounding box center [727, 109] width 34 height 29
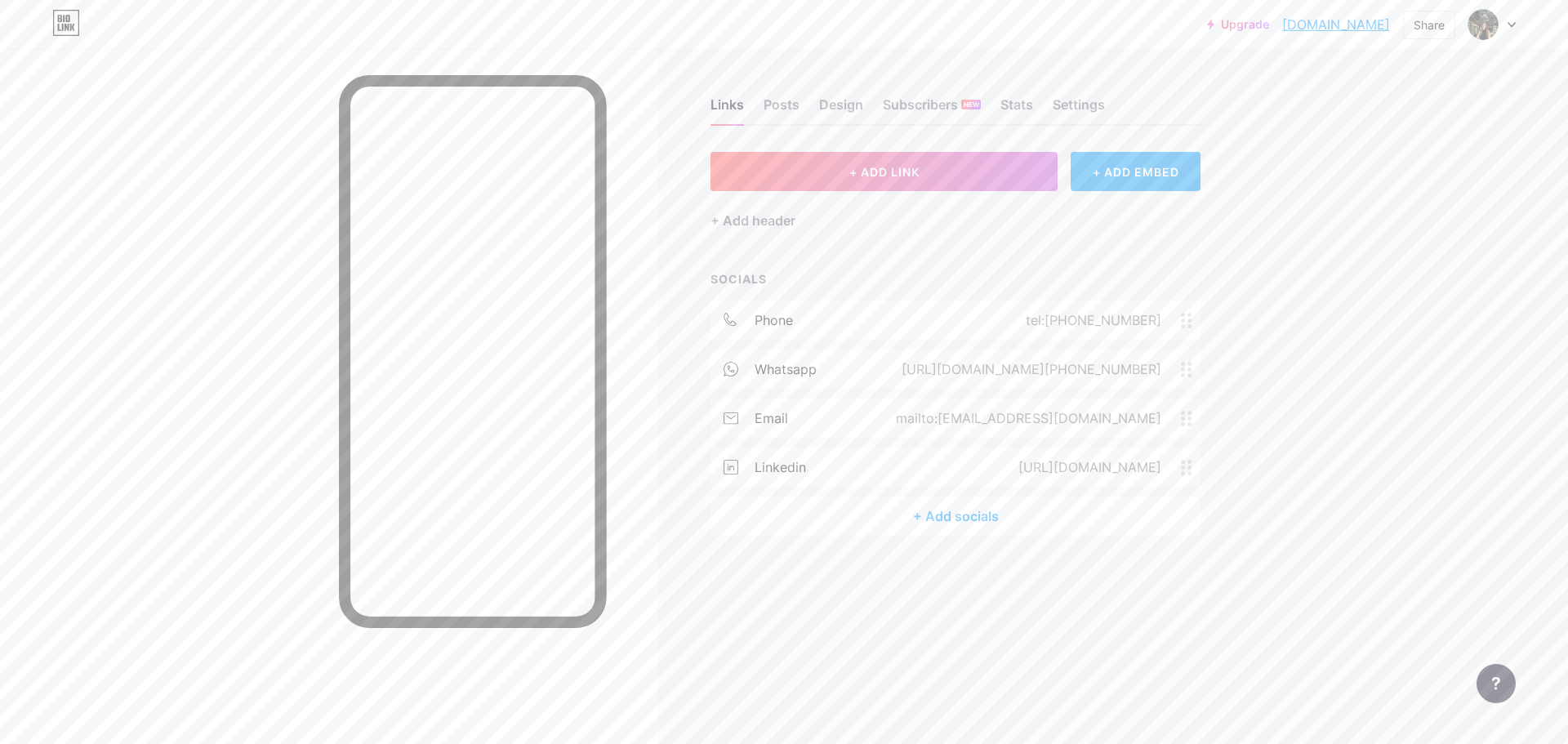
click at [996, 518] on div "+ Add socials" at bounding box center [955, 515] width 490 height 39
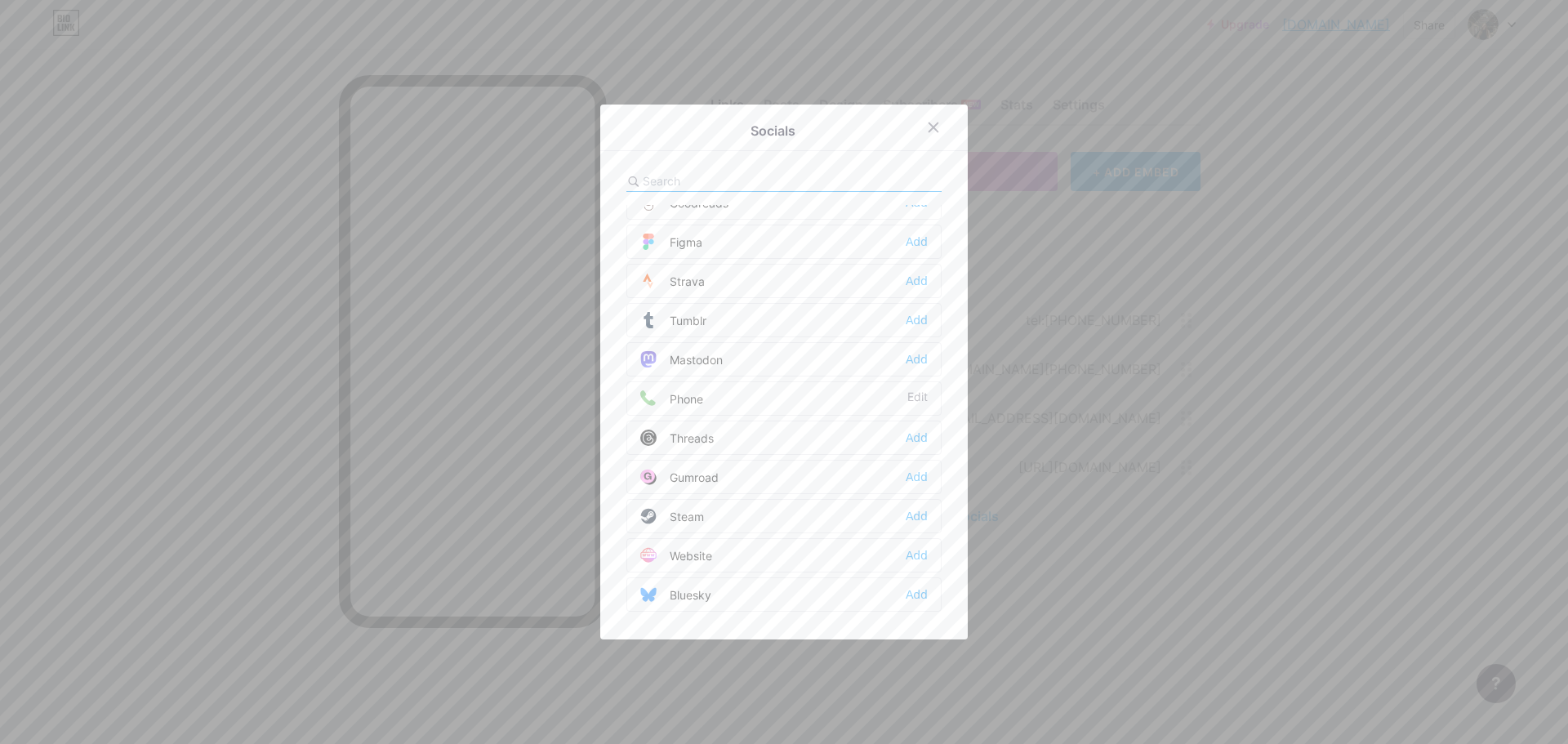
scroll to position [1473, 0]
click at [1206, 298] on div at bounding box center [784, 372] width 1568 height 744
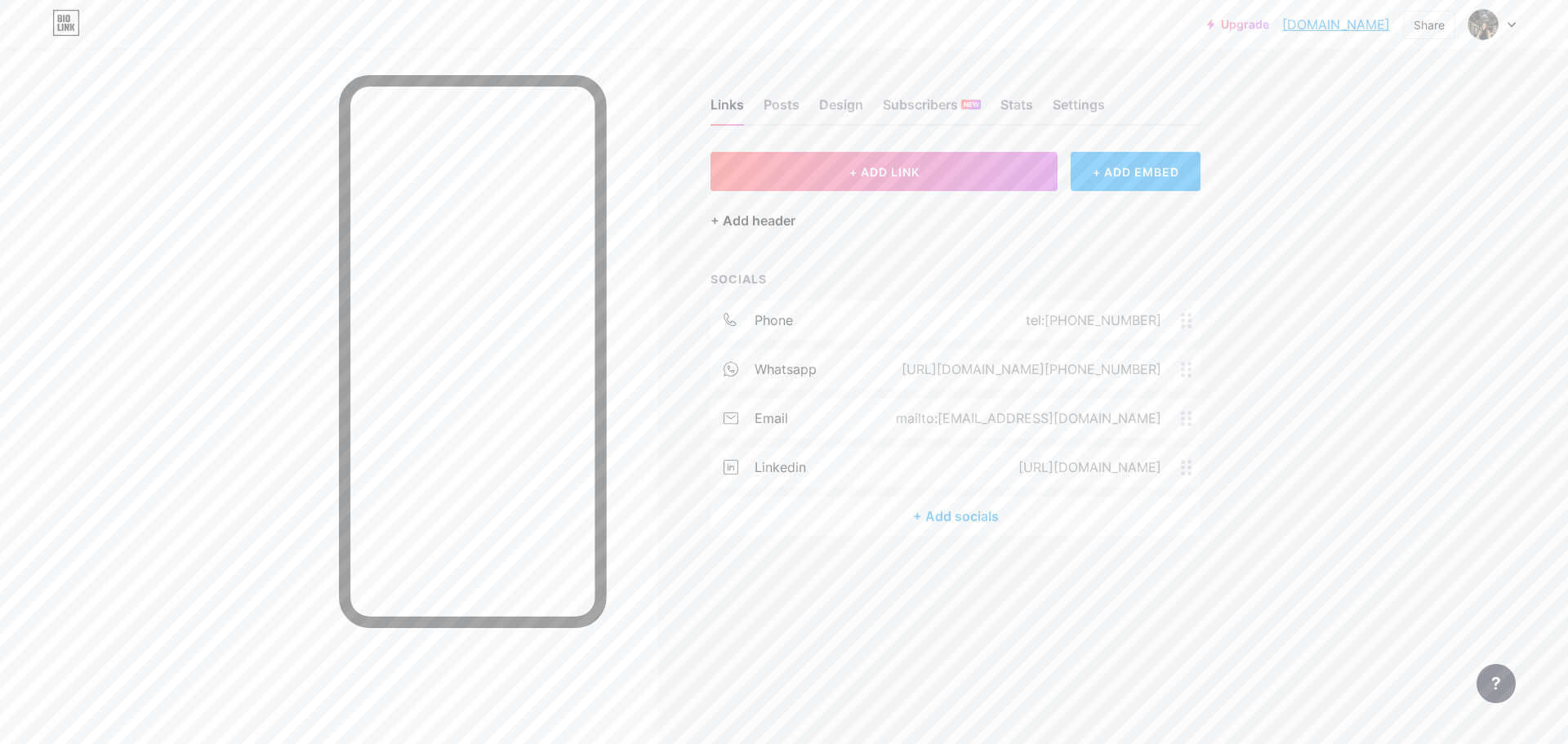
click at [739, 220] on div "+ Add header" at bounding box center [752, 221] width 85 height 20
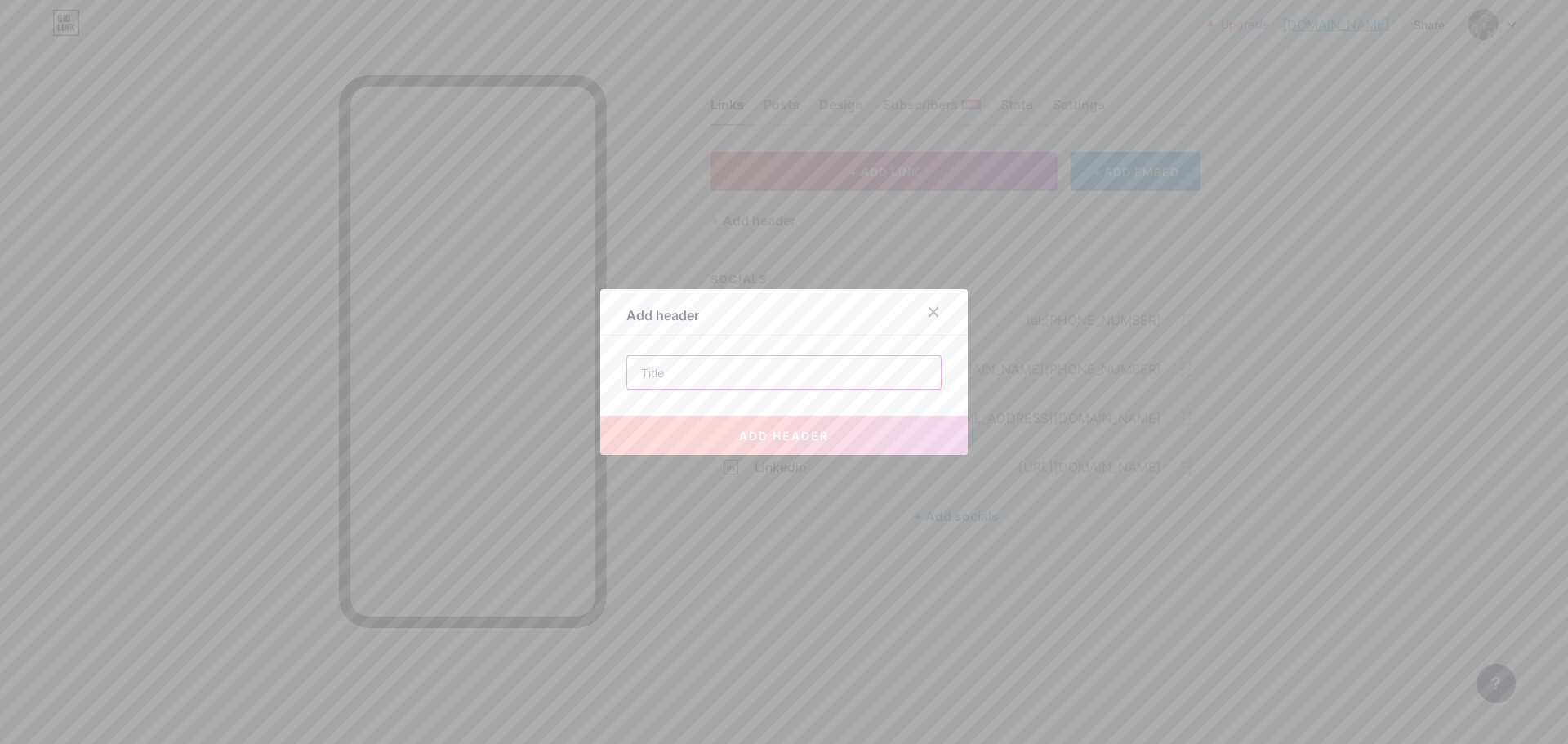
click at [686, 365] on input "text" at bounding box center [784, 372] width 314 height 33
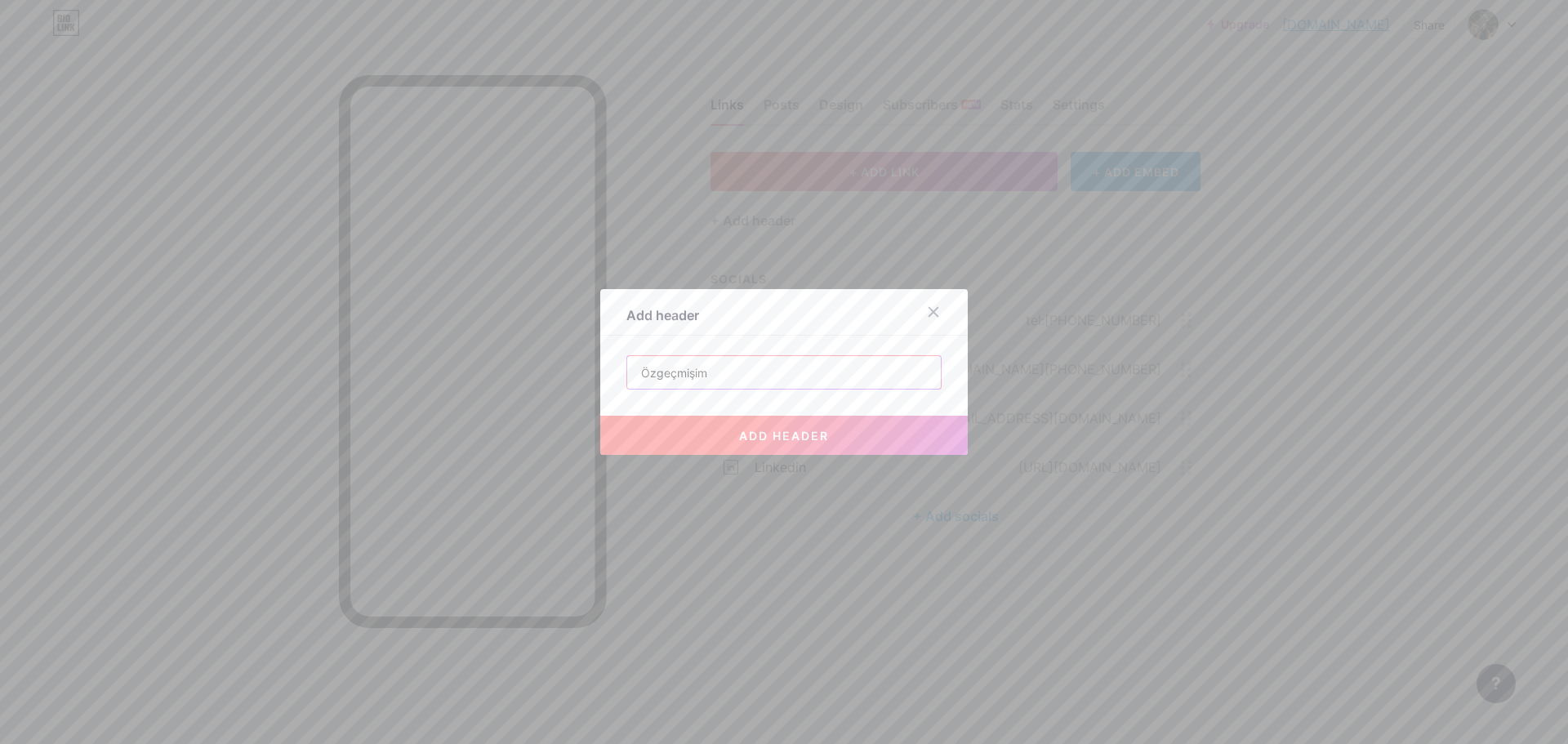
type input "Özgeçmişim"
click at [740, 463] on div at bounding box center [784, 372] width 1568 height 744
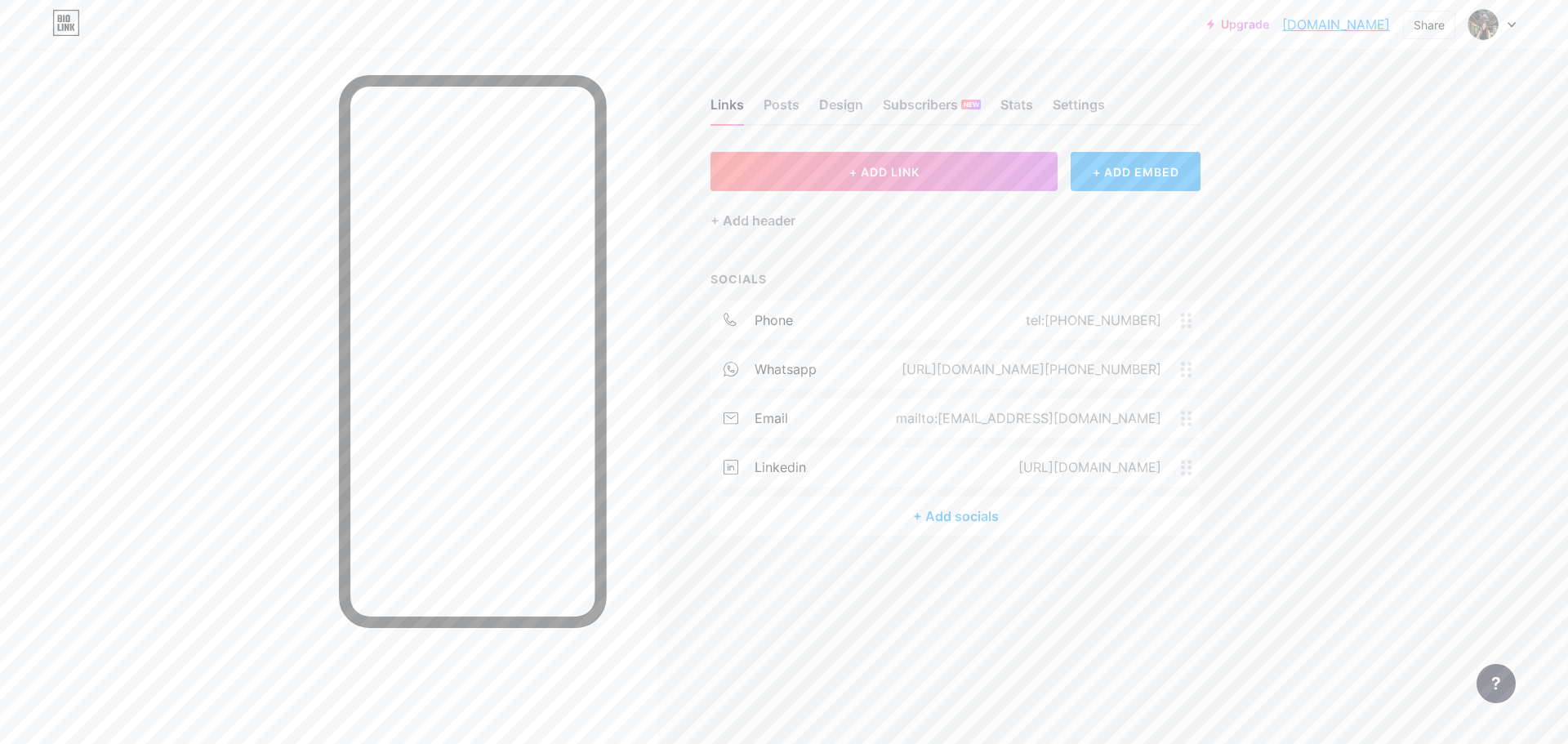
click at [742, 231] on div "+ ADD LINK + ADD EMBED + Add header SOCIALS phone tel:[PHONE_NUMBER] whatsapp […" at bounding box center [955, 344] width 490 height 383
click at [754, 217] on div "+ Add header" at bounding box center [752, 221] width 85 height 20
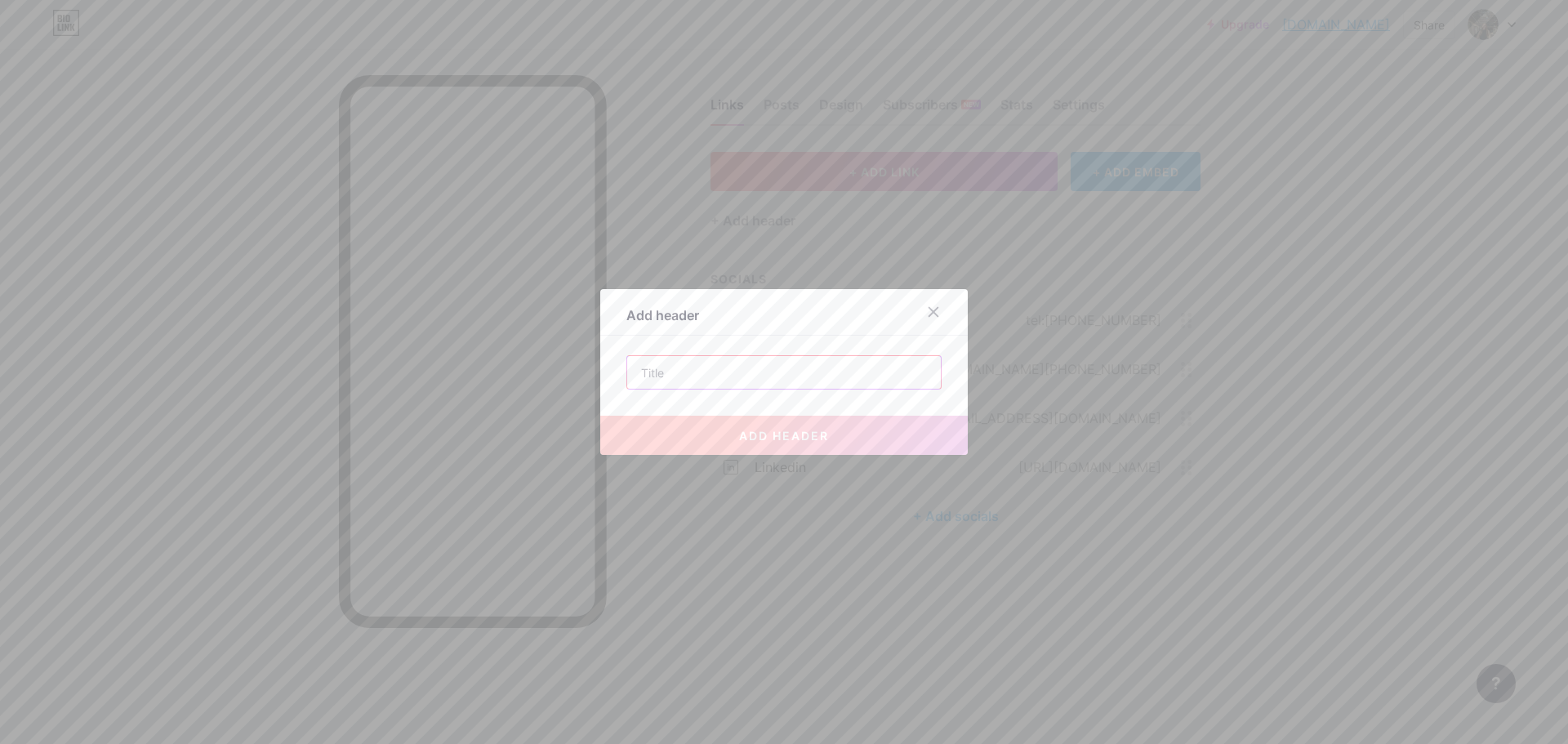
click at [723, 361] on input "text" at bounding box center [784, 372] width 314 height 33
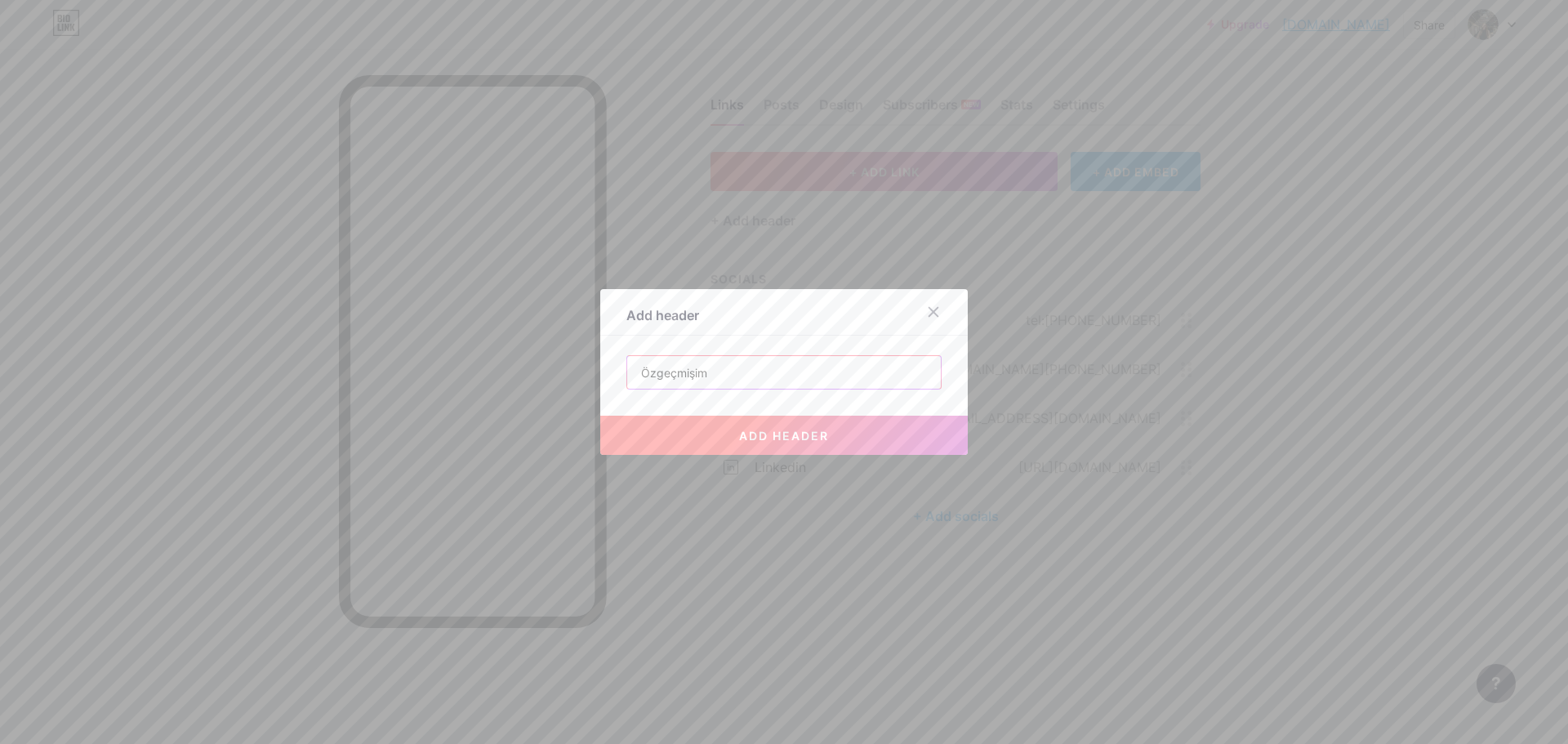
type input "Özgeçmişim"
click at [733, 429] on button "add header" at bounding box center [784, 434] width 368 height 39
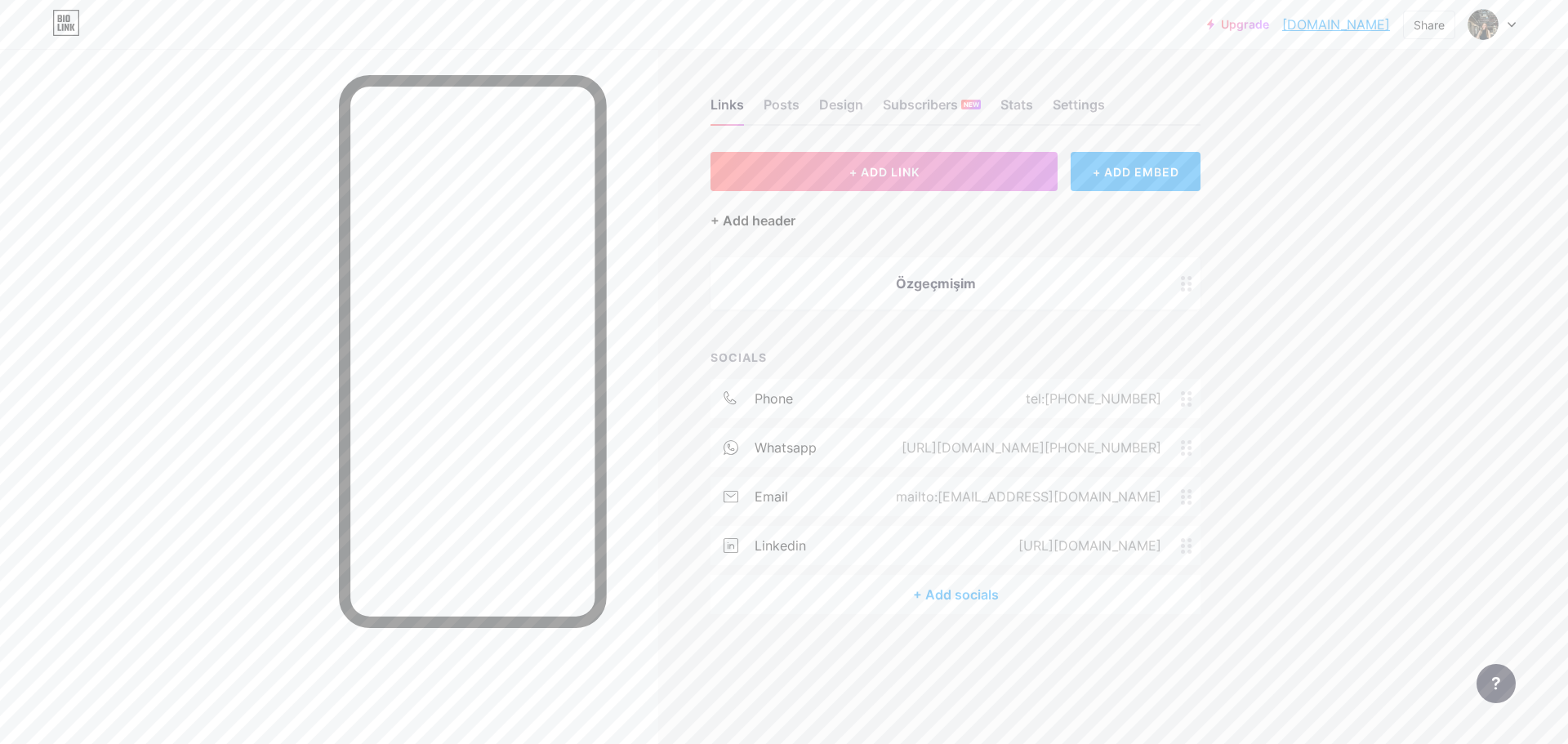
click at [729, 213] on div "+ Add header" at bounding box center [752, 221] width 85 height 20
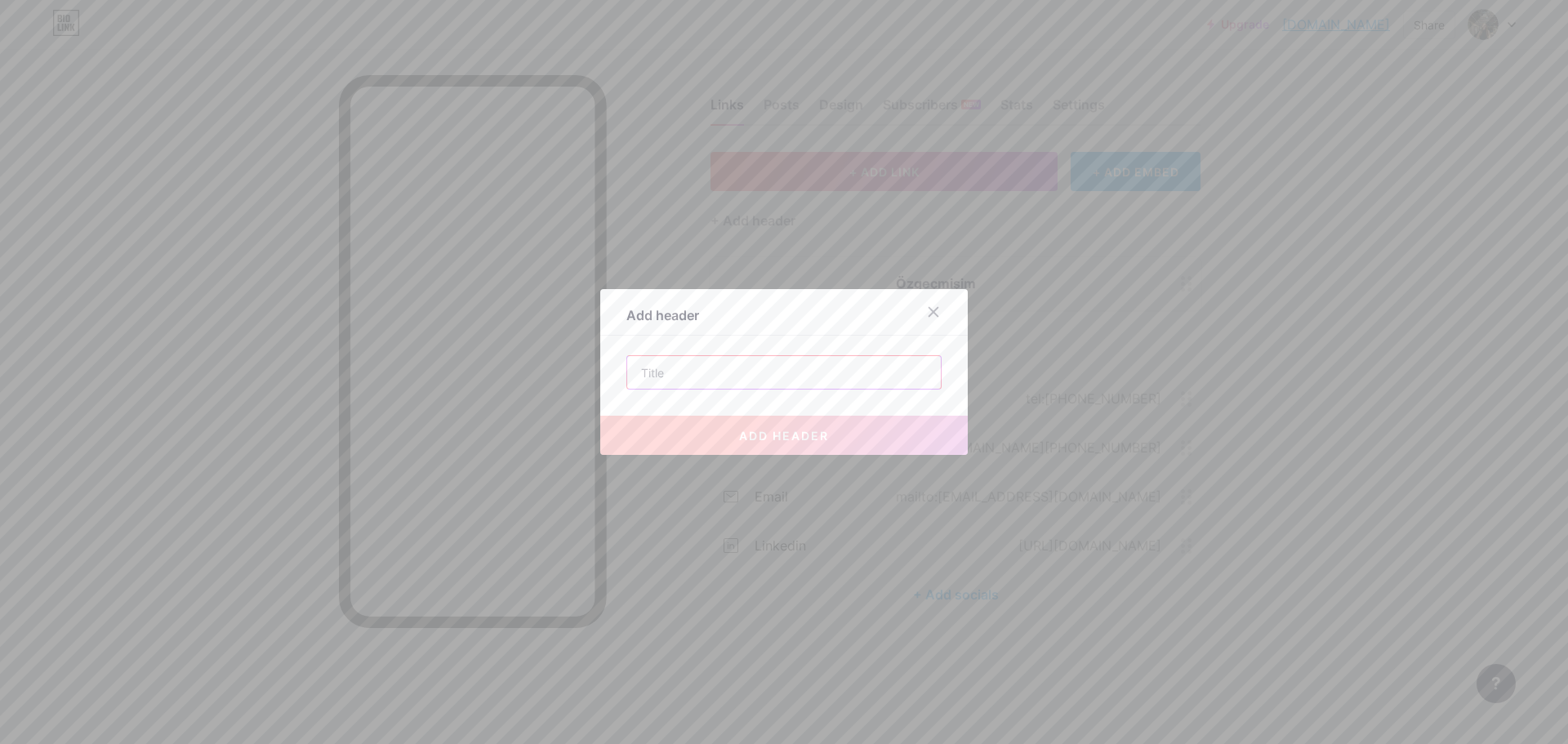
drag, startPoint x: 714, startPoint y: 365, endPoint x: 695, endPoint y: 363, distance: 19.1
click at [711, 365] on input "text" at bounding box center [784, 372] width 314 height 33
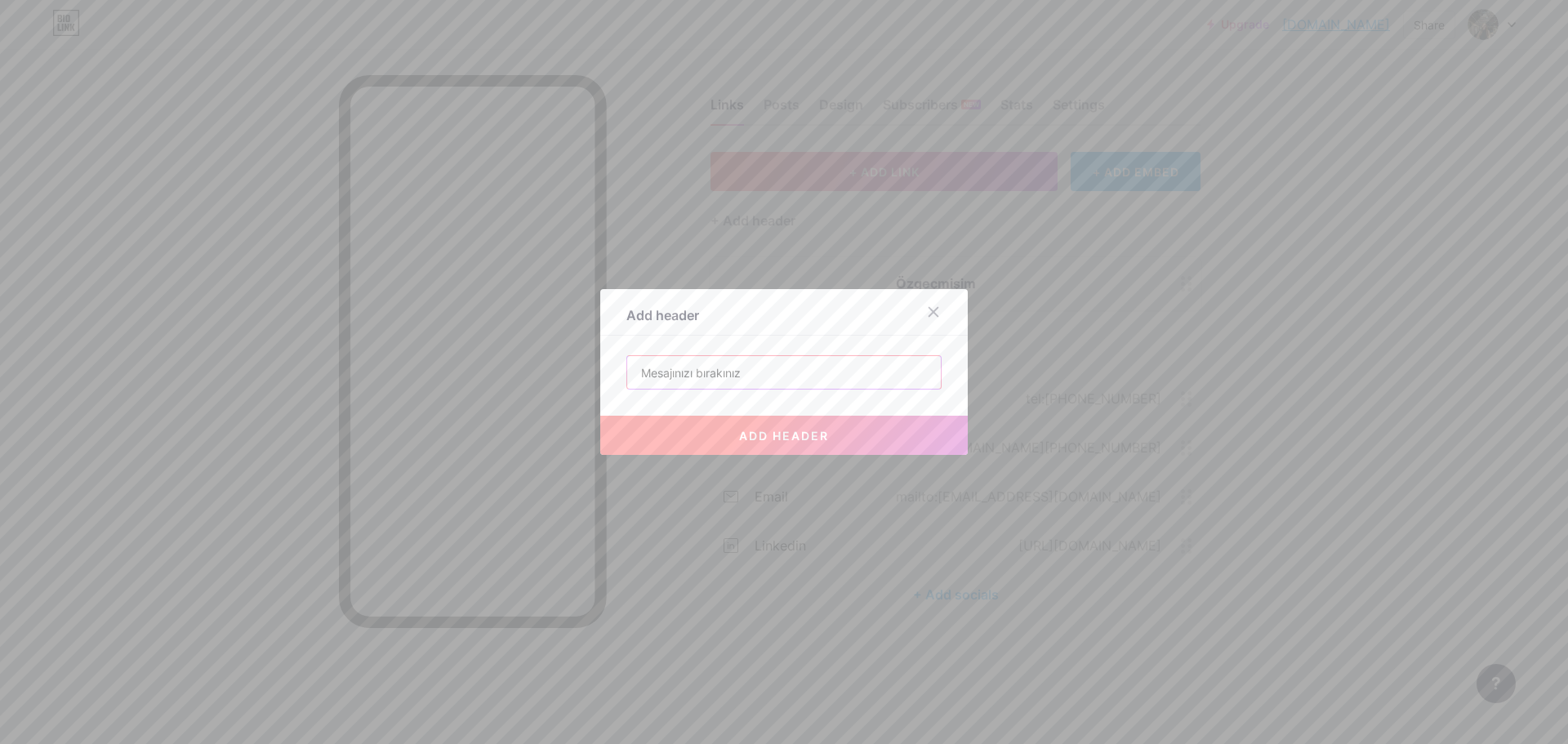
type input "Mesajınızı bırakınız"
click at [727, 433] on button "add header" at bounding box center [784, 434] width 368 height 39
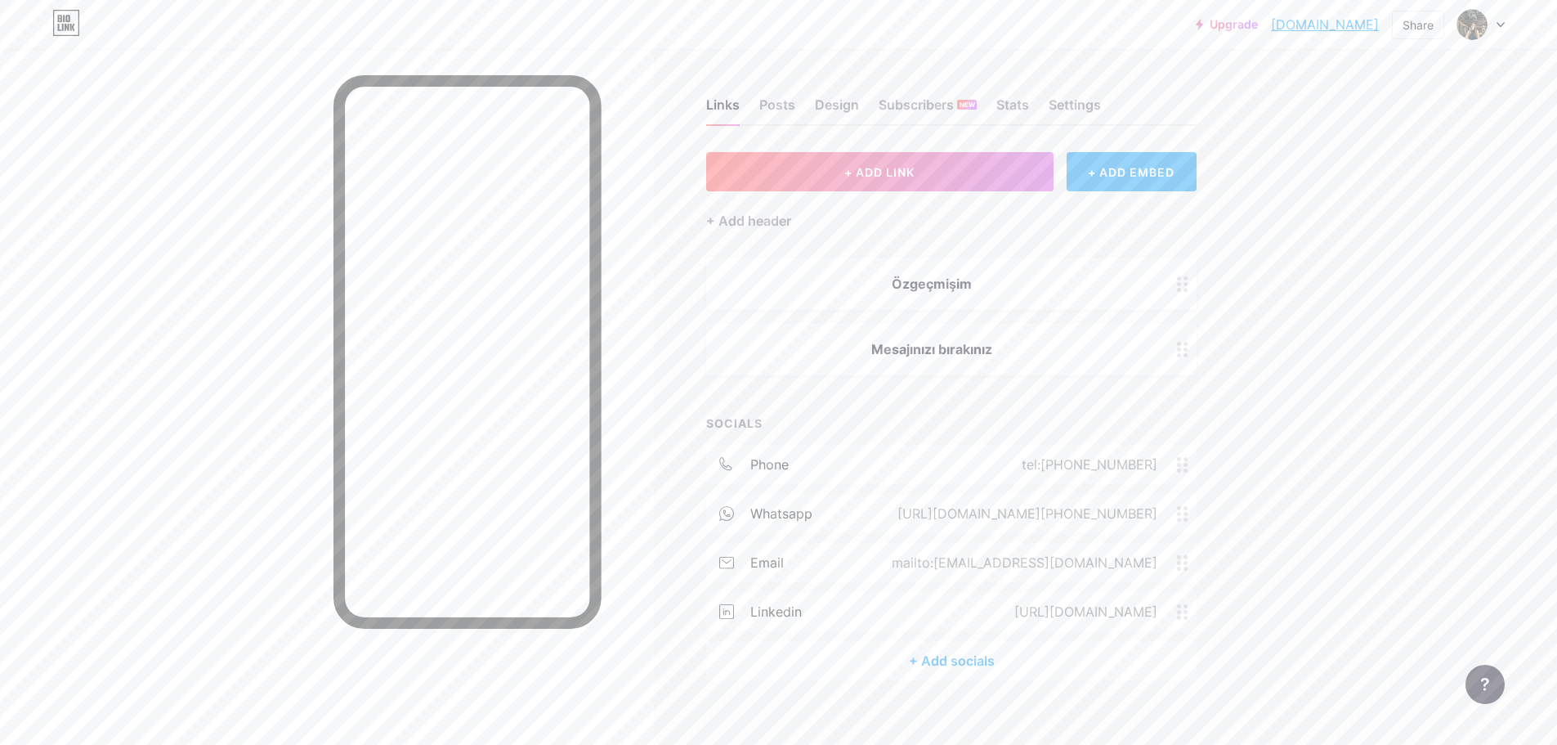
click at [1148, 266] on div "Özgeçmişim" at bounding box center [951, 284] width 491 height 52
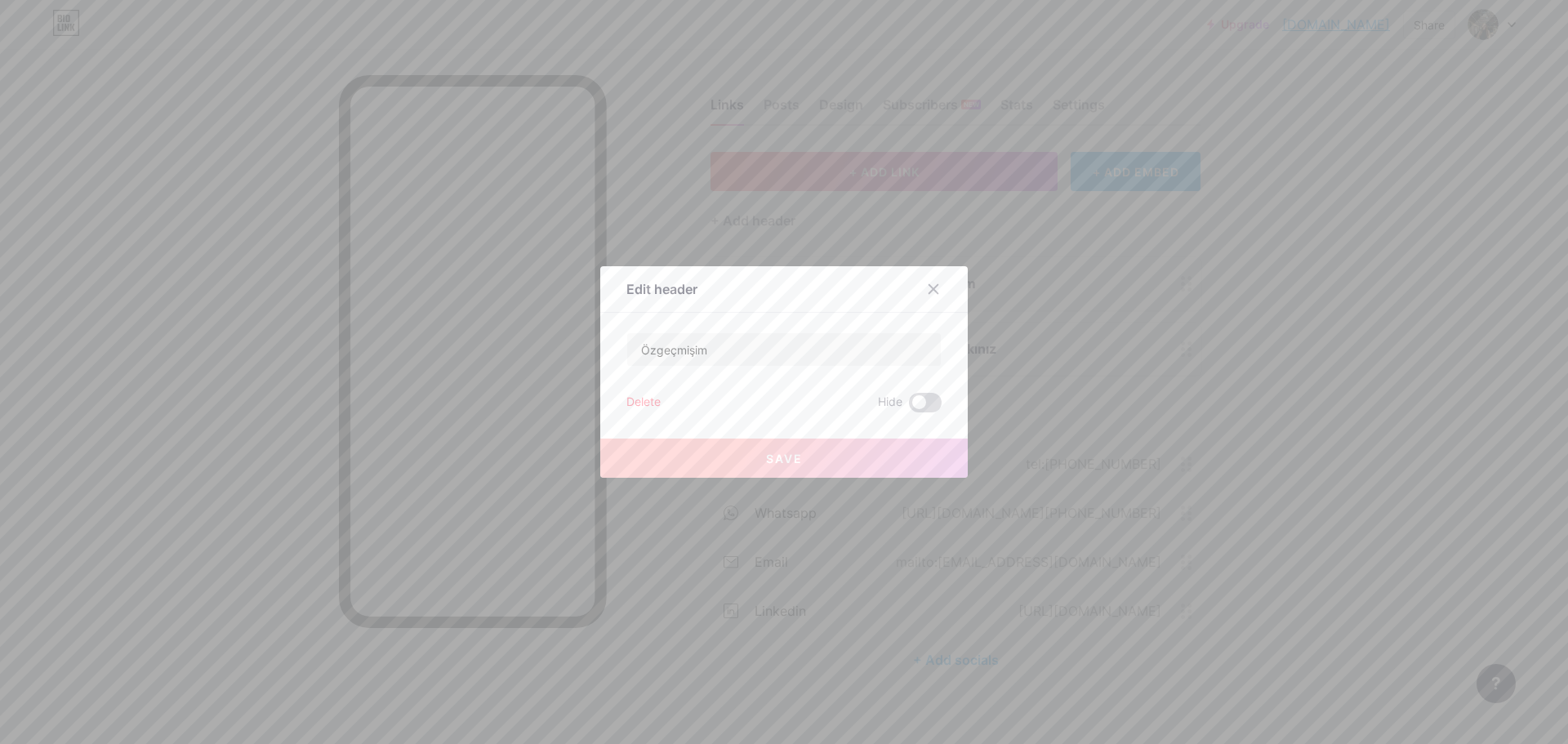
click at [915, 404] on span at bounding box center [925, 402] width 33 height 20
click at [909, 406] on input "checkbox" at bounding box center [909, 406] width 0 height 0
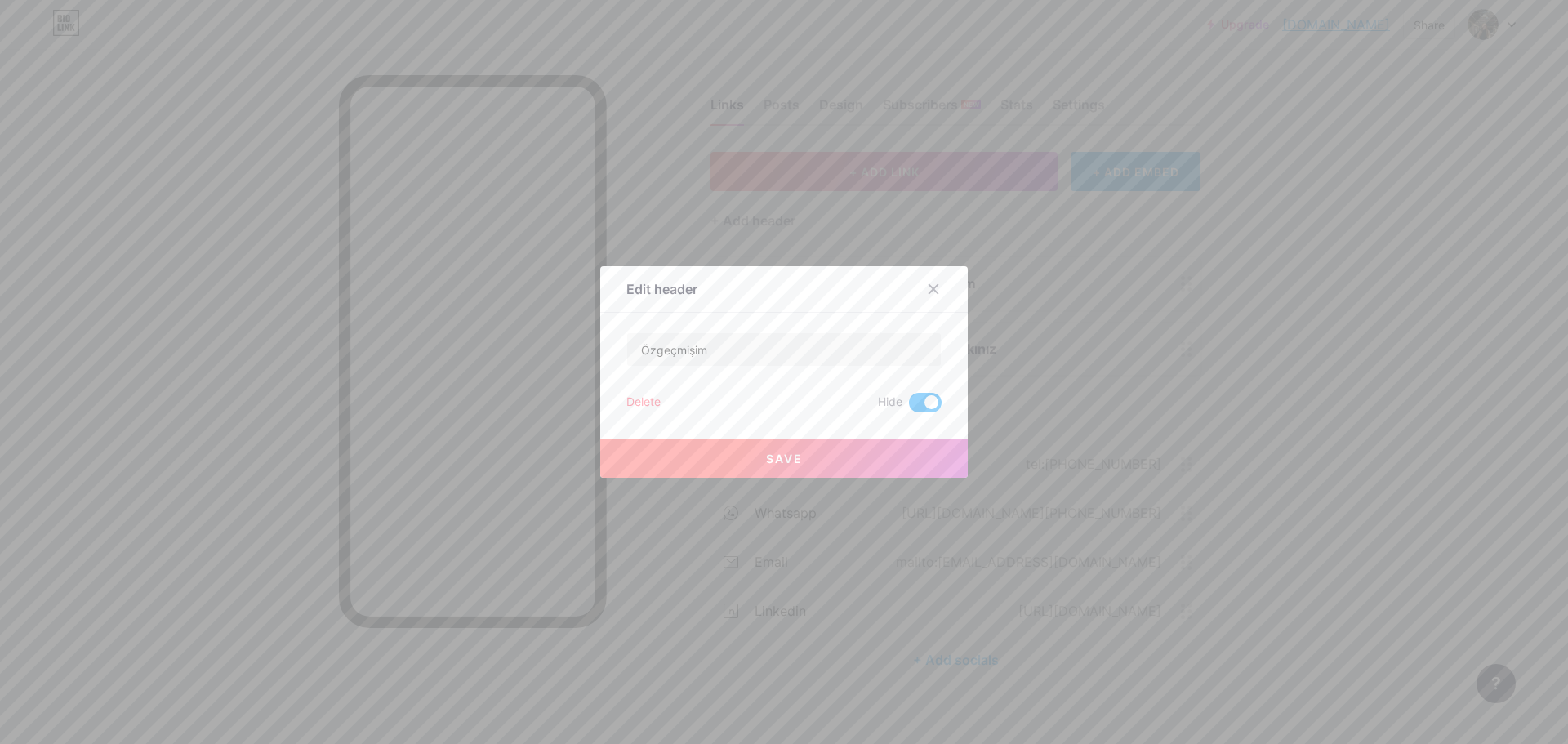
click at [915, 404] on span at bounding box center [925, 402] width 33 height 20
click at [909, 406] on input "checkbox" at bounding box center [909, 406] width 0 height 0
click at [938, 289] on div at bounding box center [933, 289] width 29 height 29
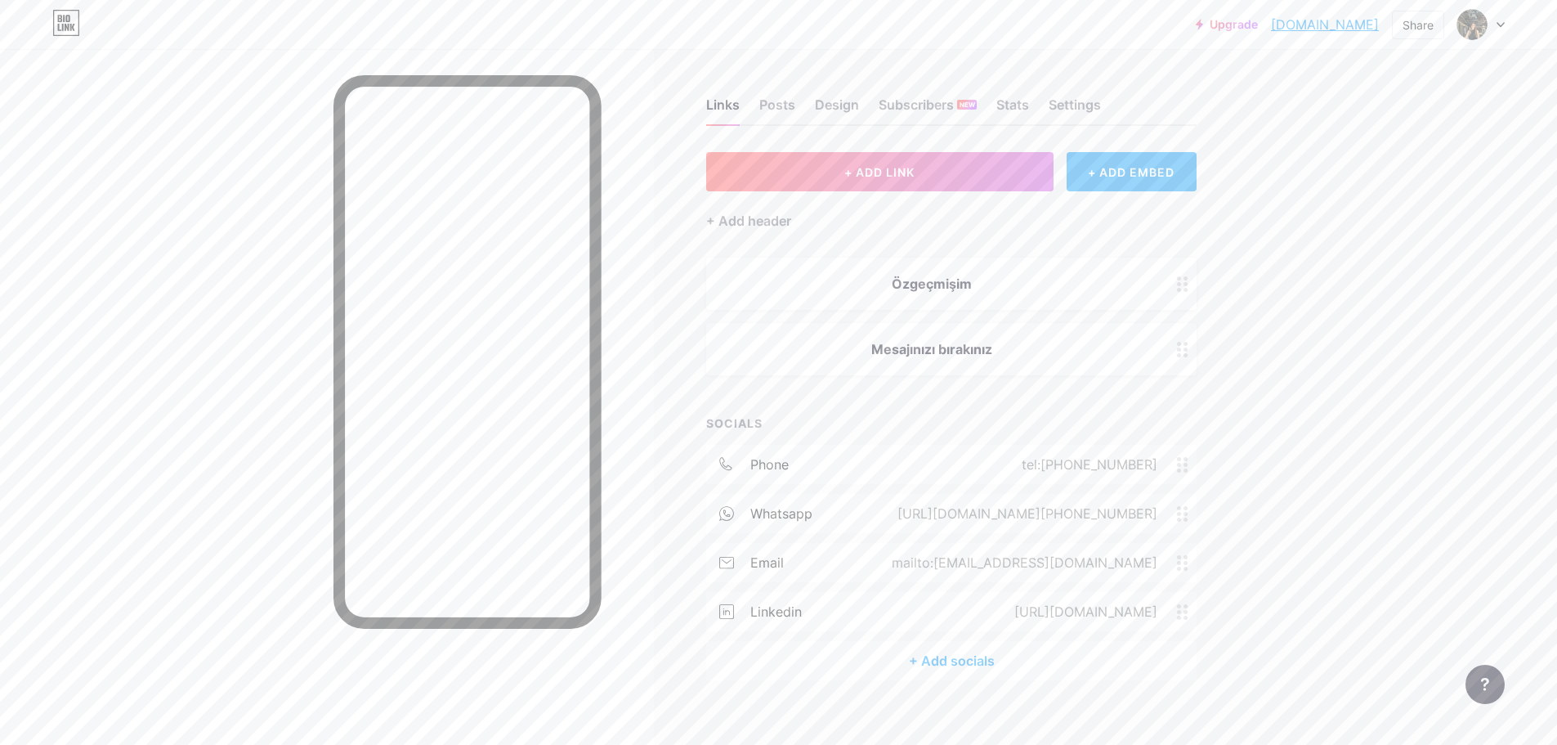
click at [1145, 336] on div "Mesajınızı bırakınız" at bounding box center [951, 349] width 491 height 52
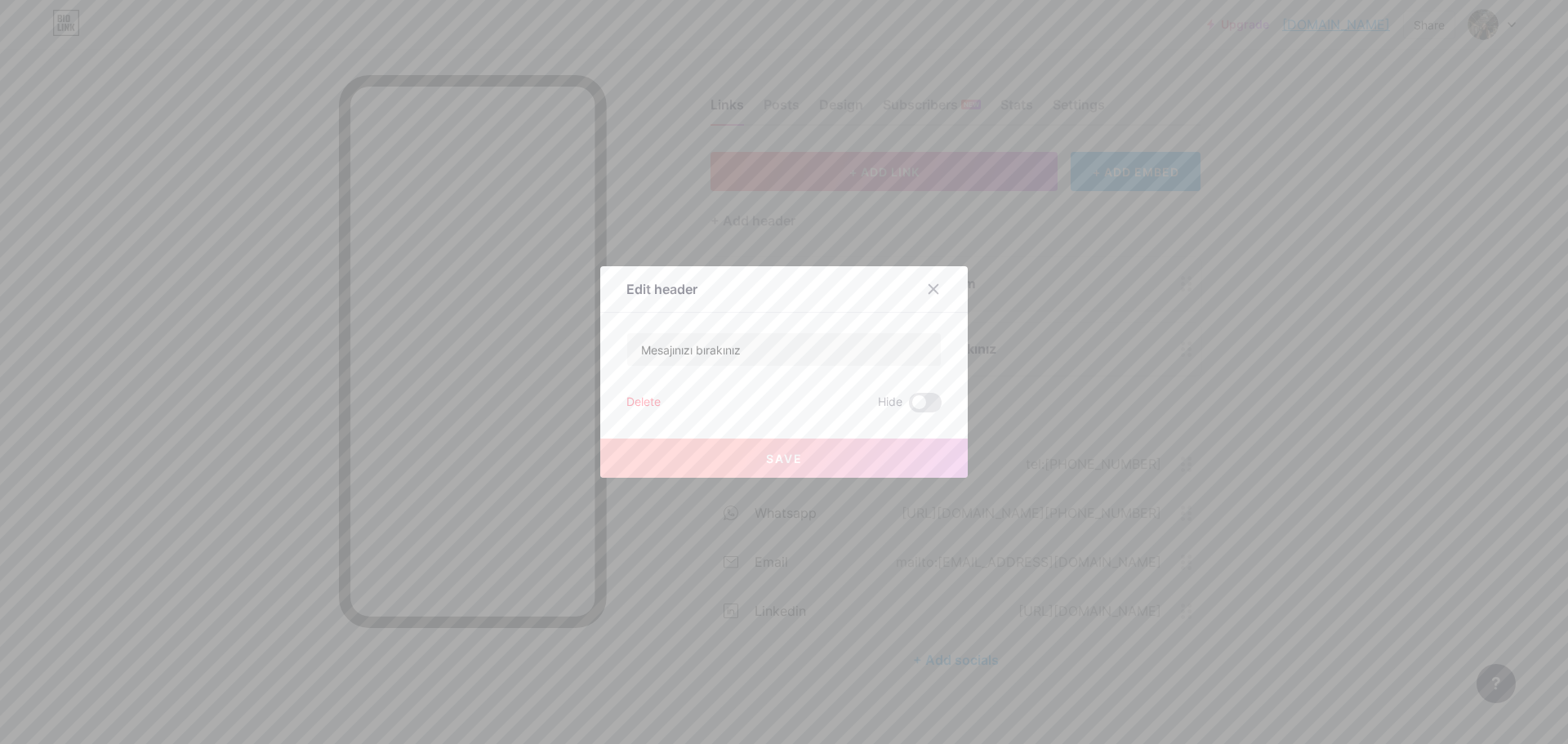
click at [708, 458] on button "Save" at bounding box center [784, 457] width 368 height 39
click at [651, 401] on div "Delete" at bounding box center [643, 402] width 34 height 20
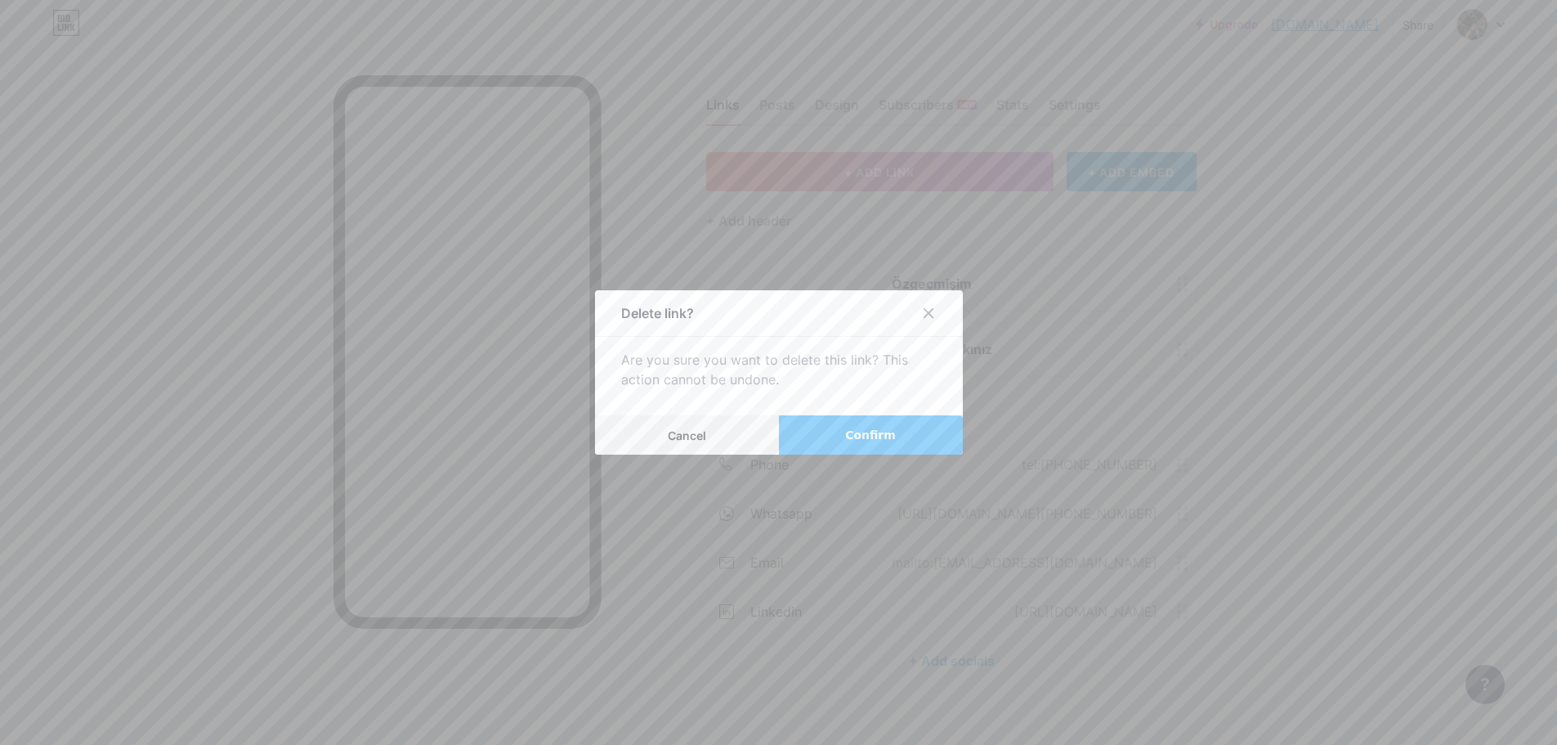
click at [862, 432] on span "Confirm" at bounding box center [870, 435] width 51 height 17
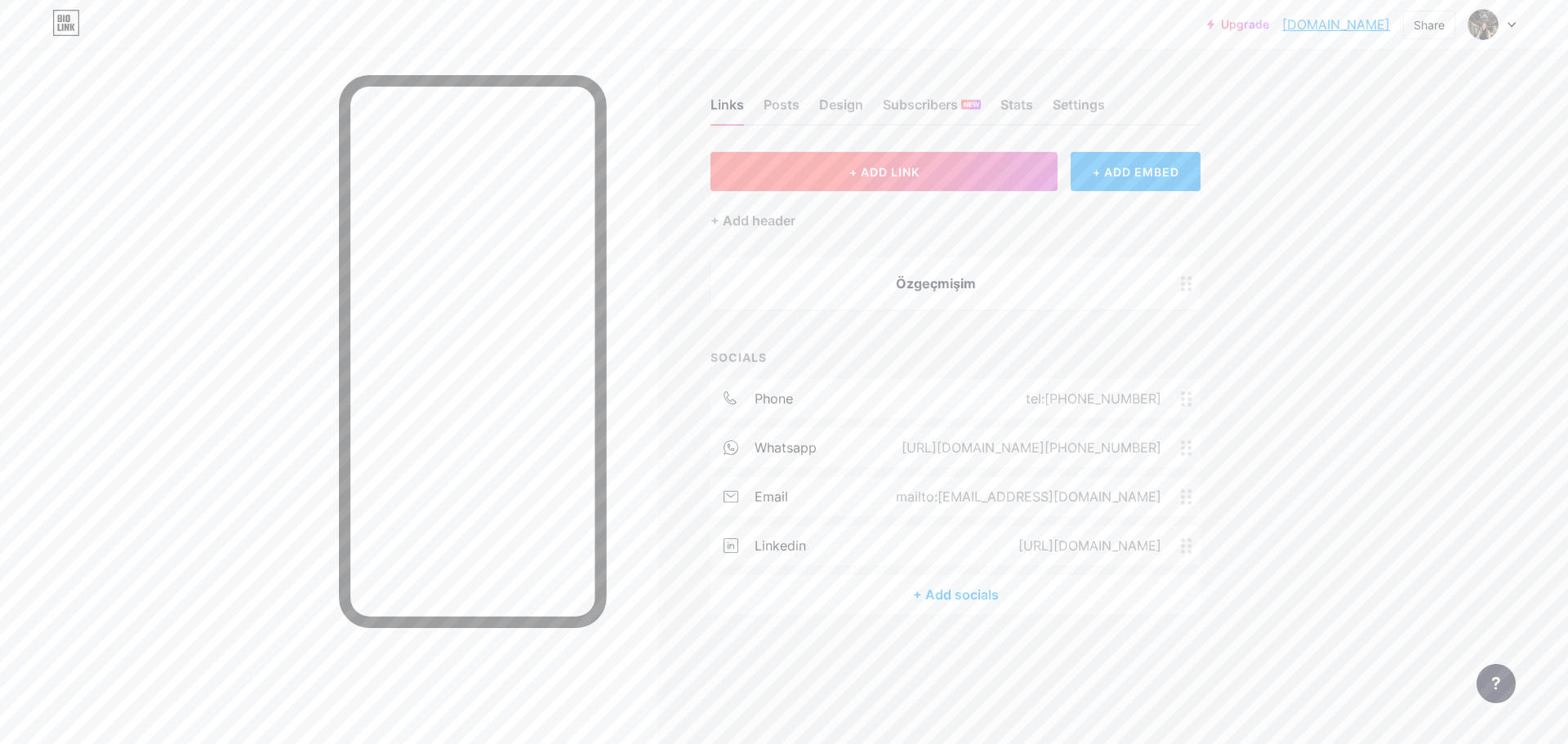
click at [957, 180] on button "+ ADD LINK" at bounding box center [883, 171] width 347 height 39
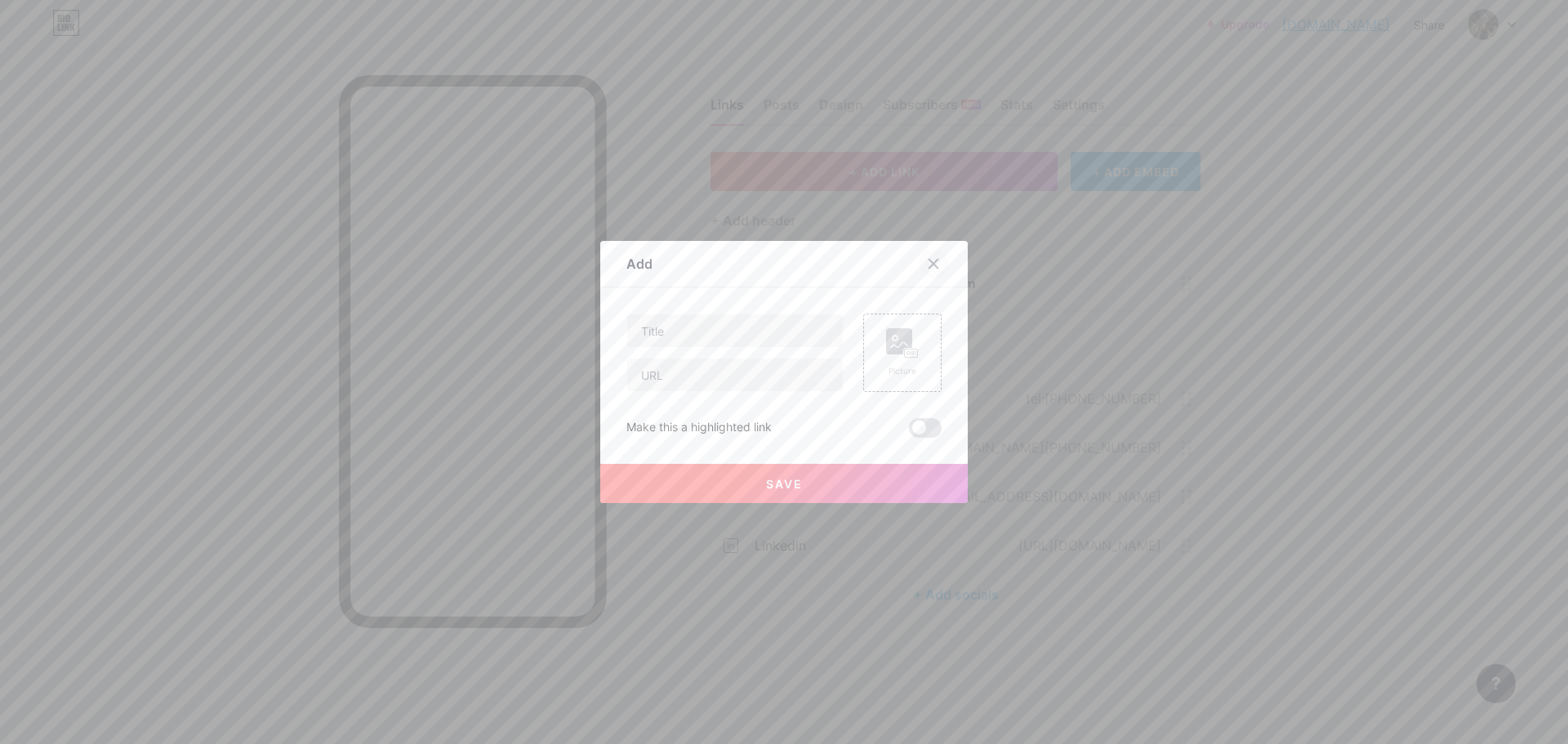
click at [929, 262] on icon at bounding box center [933, 264] width 9 height 9
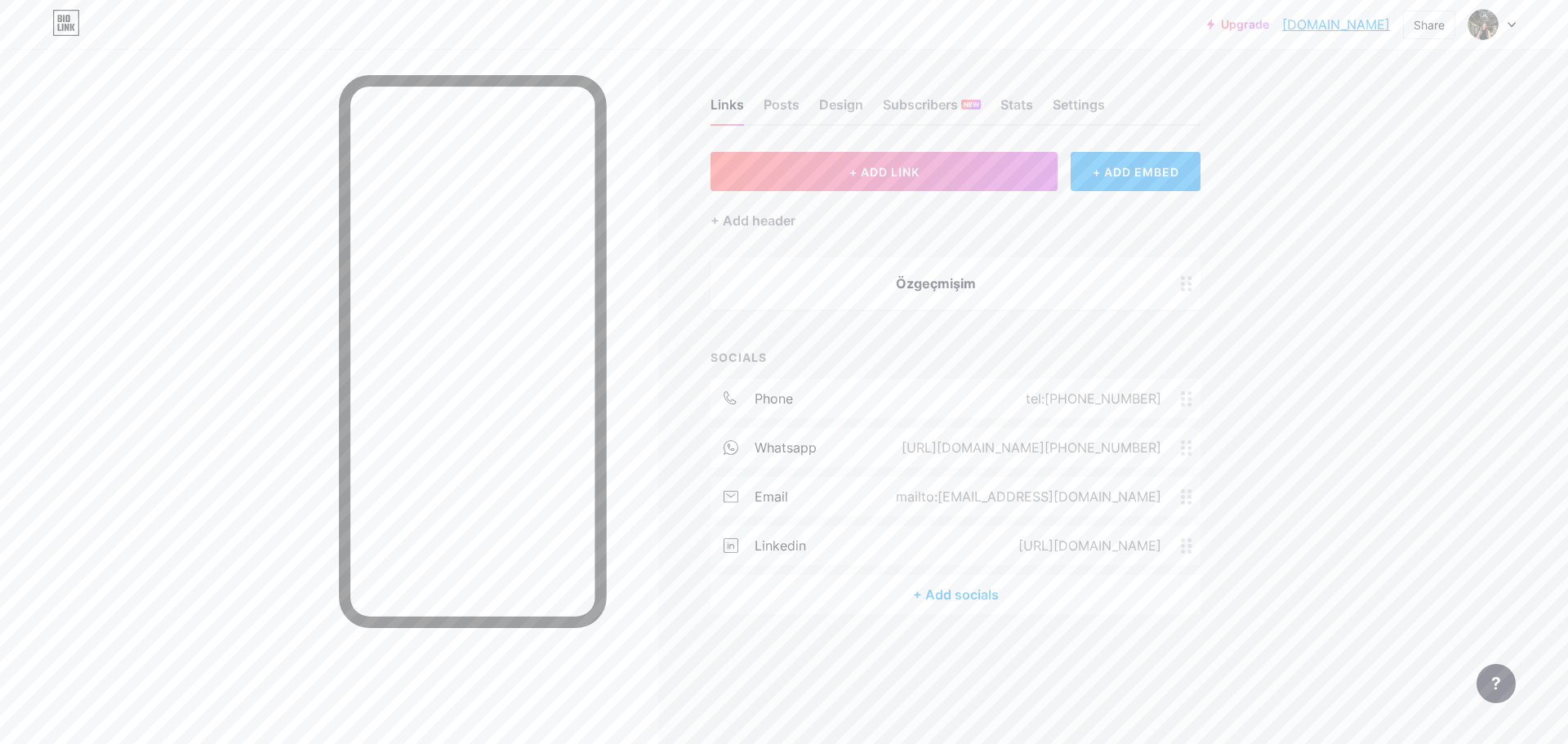
click at [932, 286] on div "Özgeçmişim" at bounding box center [936, 284] width 411 height 20
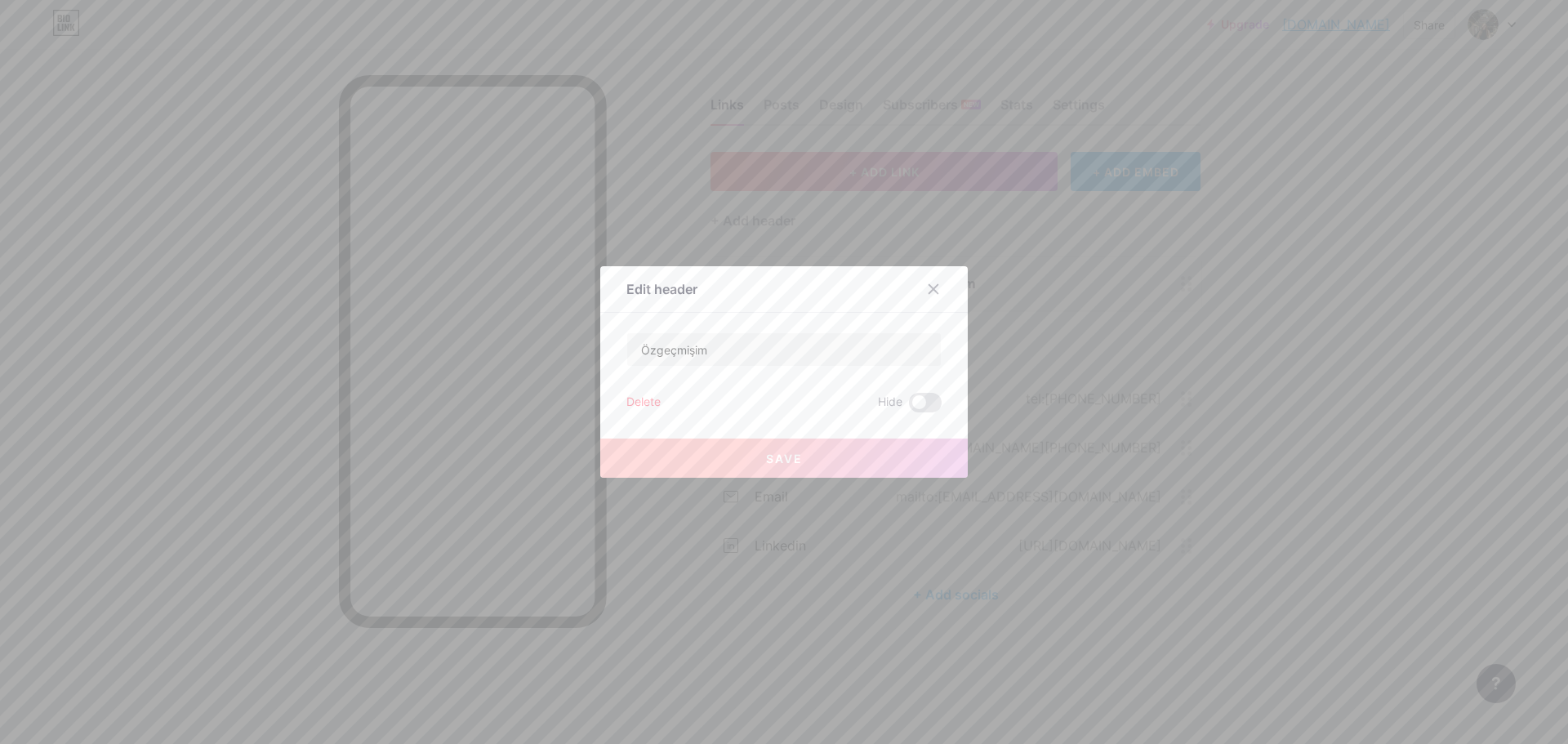
click at [651, 395] on div "Delete" at bounding box center [643, 402] width 34 height 20
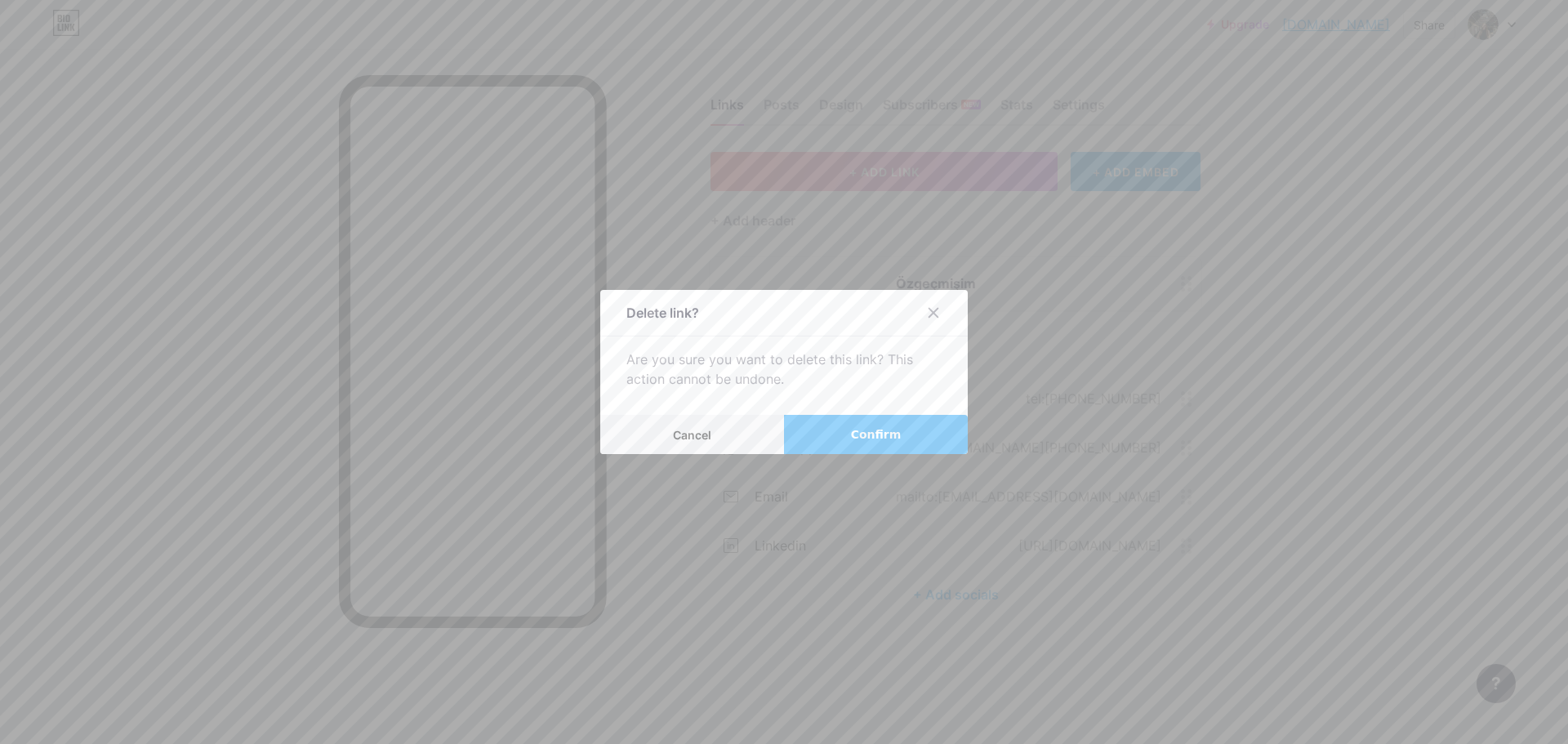
drag, startPoint x: 826, startPoint y: 427, endPoint x: 830, endPoint y: 418, distance: 9.8
click at [826, 427] on button "Confirm" at bounding box center [876, 433] width 184 height 39
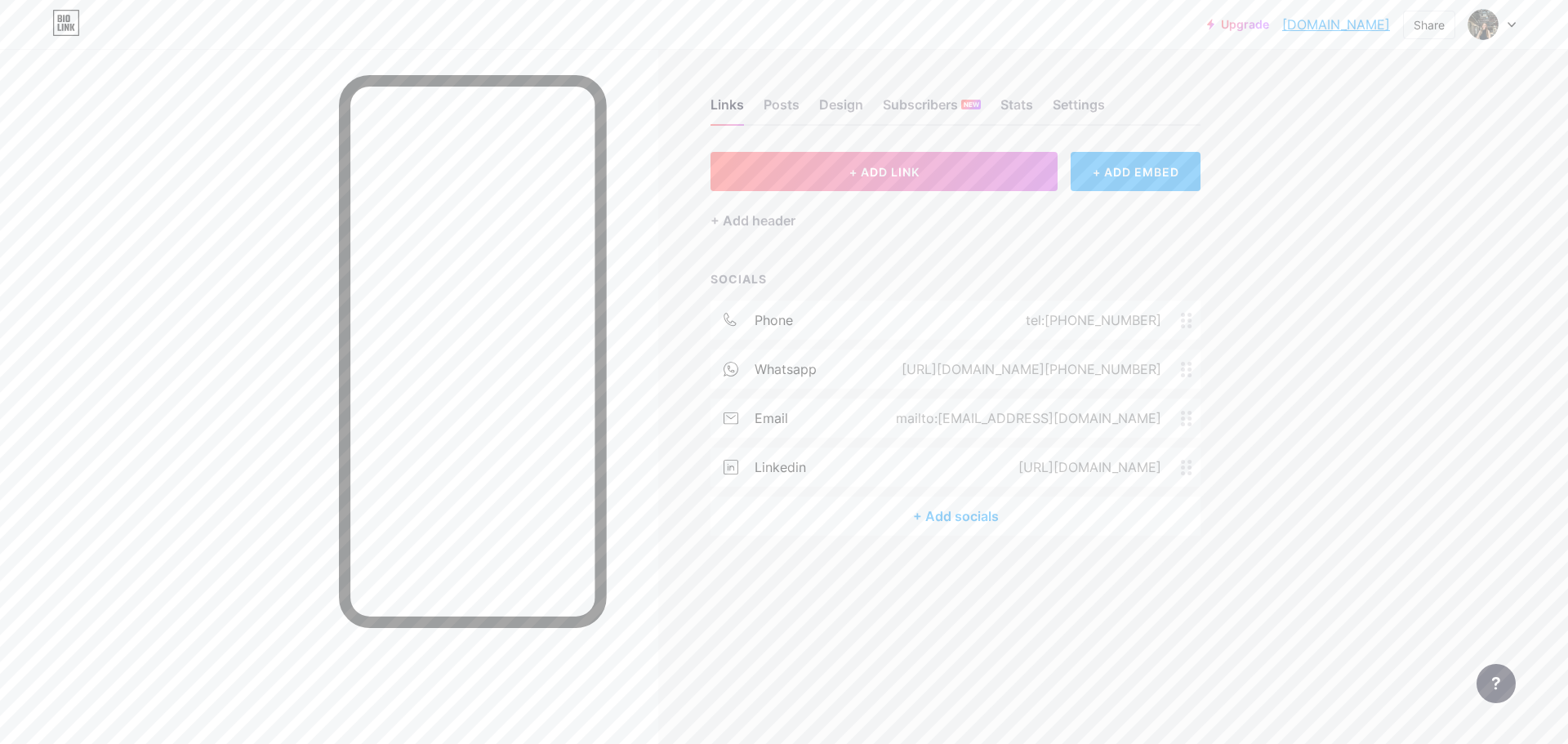
click at [1197, 167] on div "+ ADD EMBED" at bounding box center [1136, 171] width 130 height 39
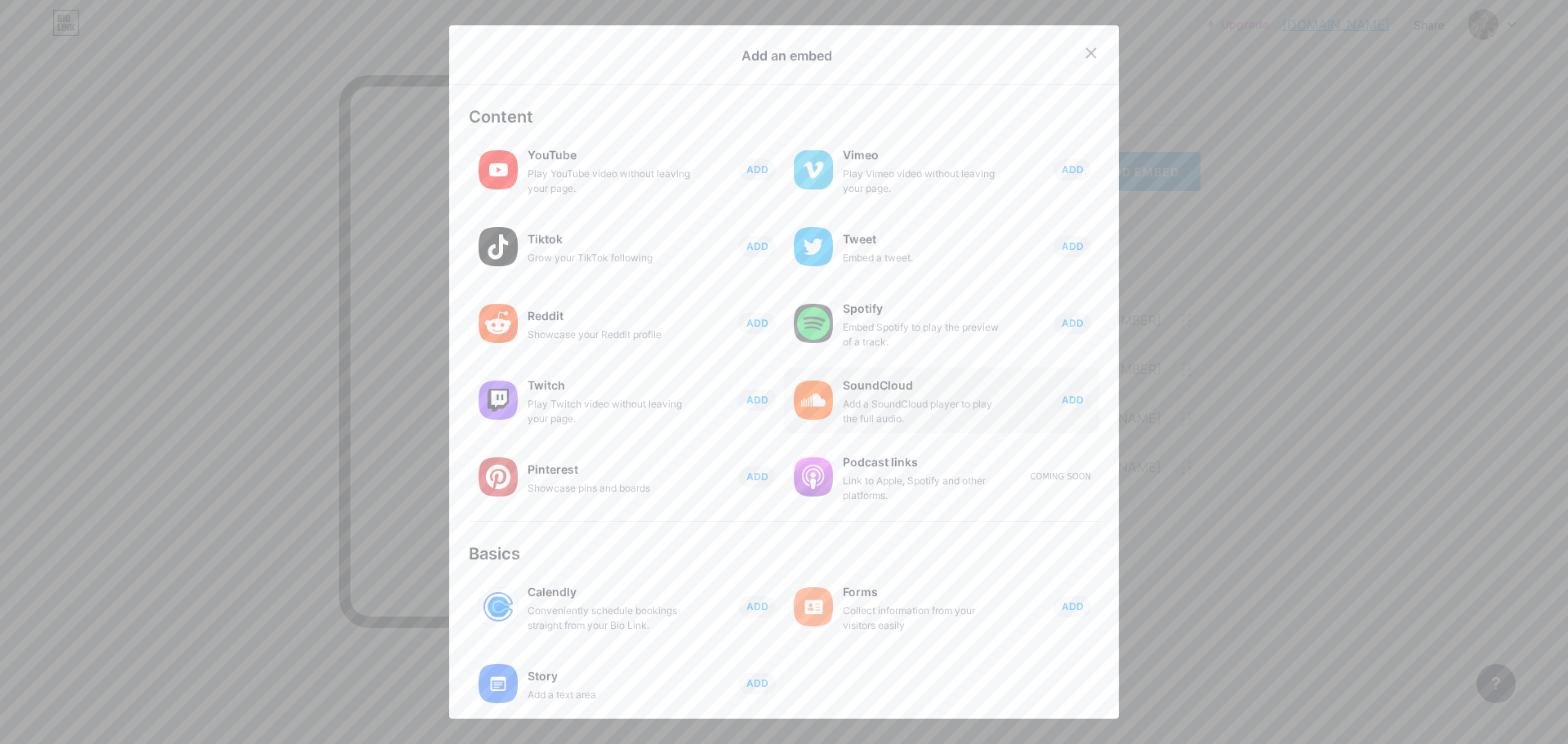
scroll to position [138, 0]
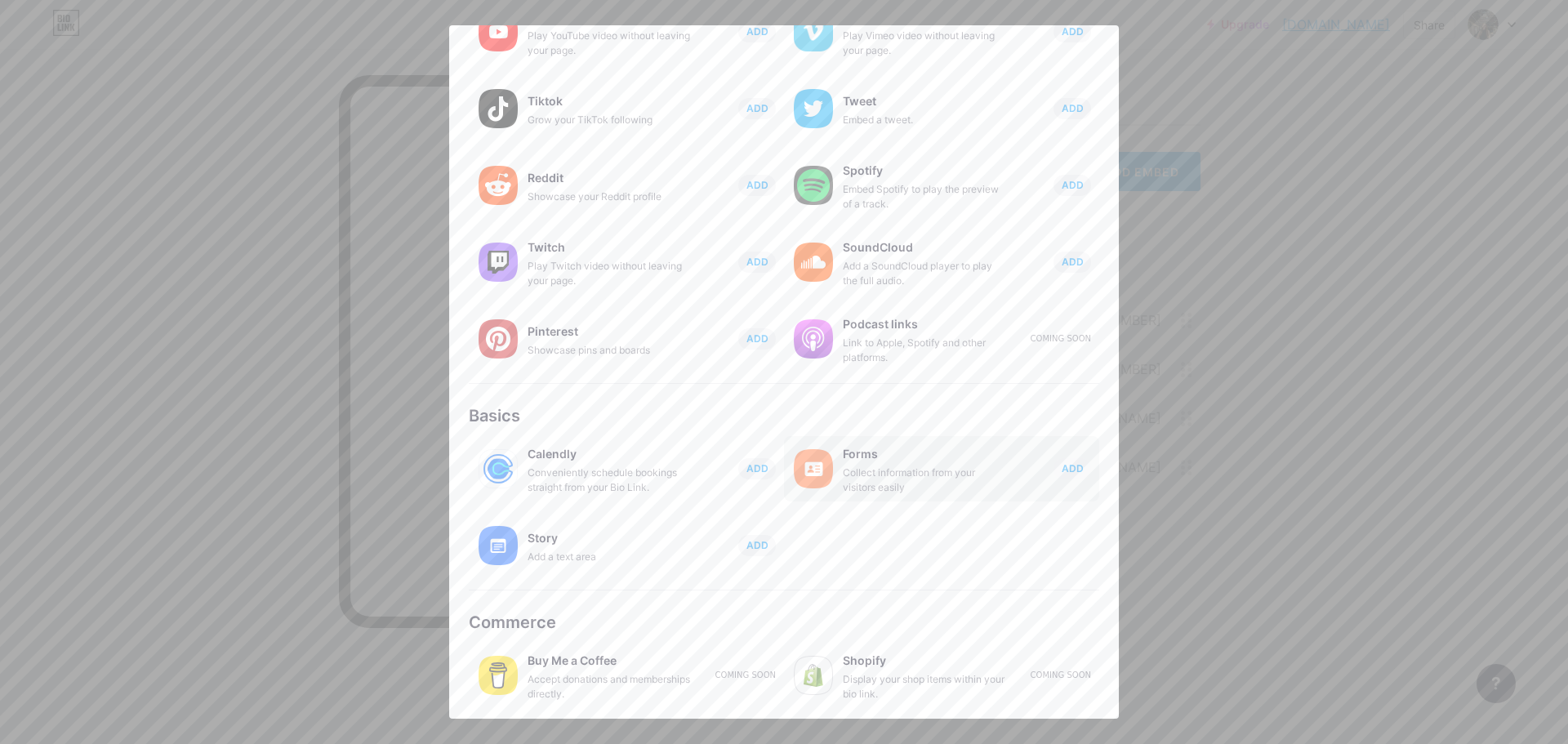
click at [866, 481] on div "Collect information from your visitors easily" at bounding box center [925, 479] width 164 height 29
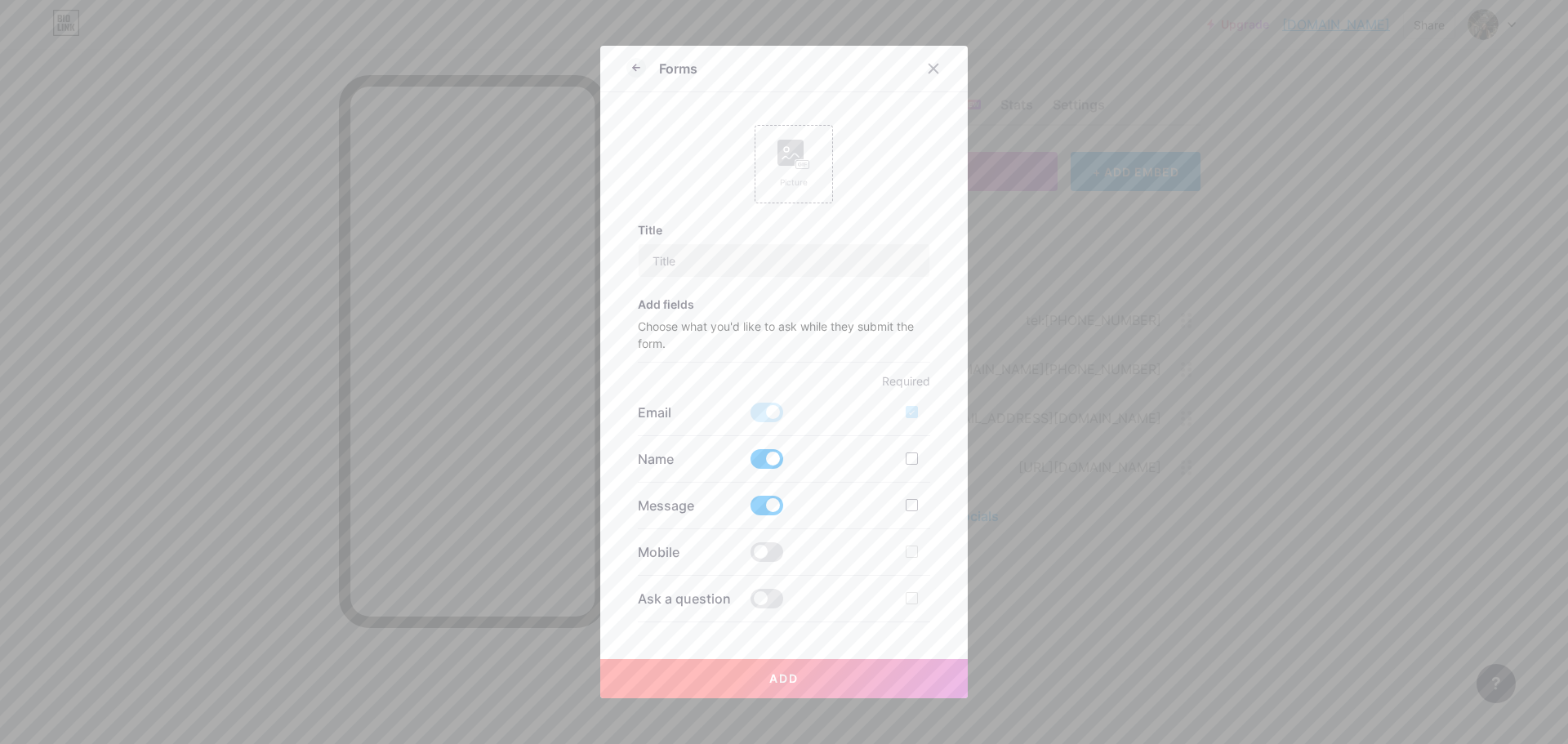
scroll to position [0, 0]
click at [755, 546] on span at bounding box center [766, 552] width 33 height 20
click at [750, 556] on input "checkbox" at bounding box center [750, 556] width 0 height 0
click at [715, 248] on input "text" at bounding box center [784, 260] width 292 height 33
type input "Mesajınızı bırakın"
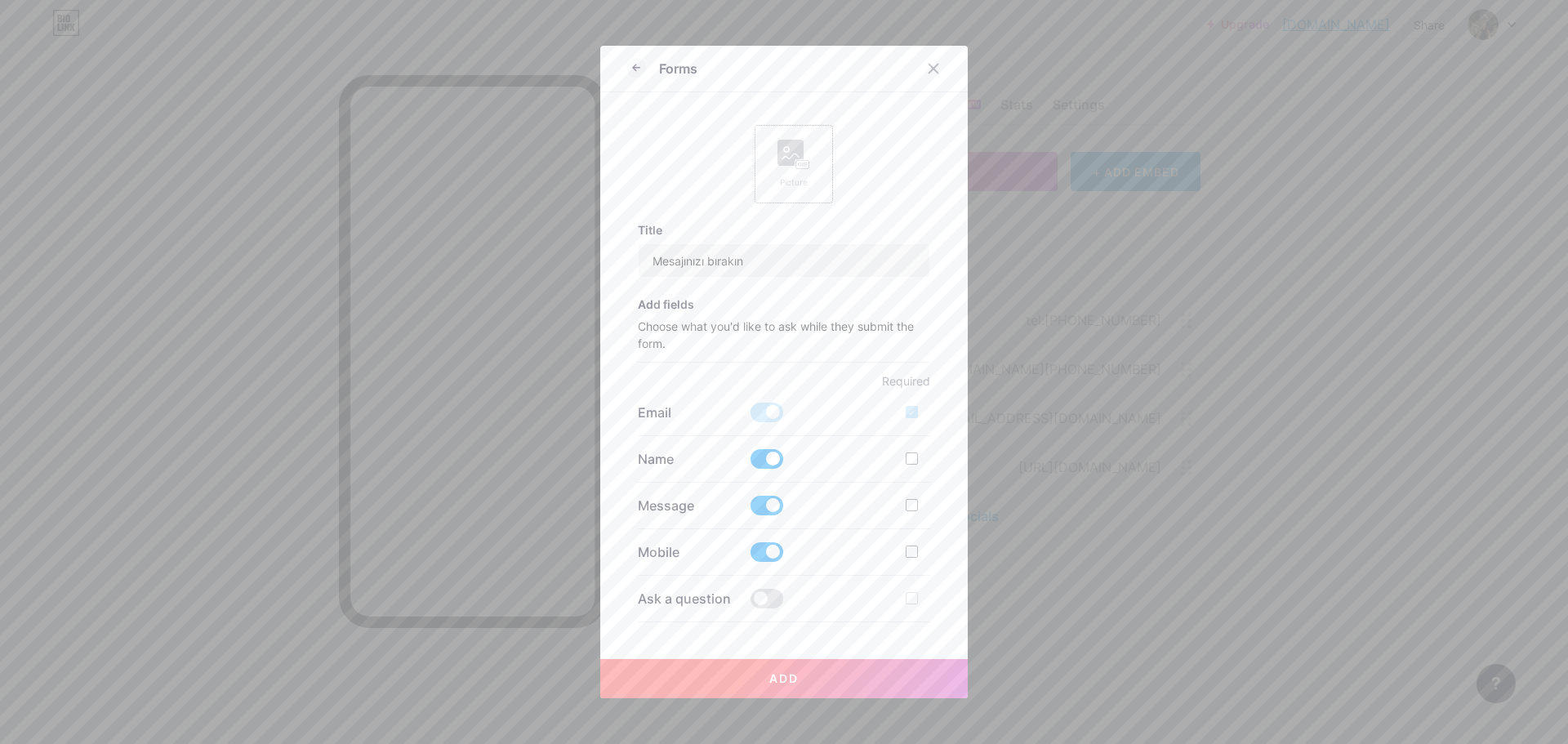
click at [754, 141] on div "Picture" at bounding box center [793, 164] width 78 height 78
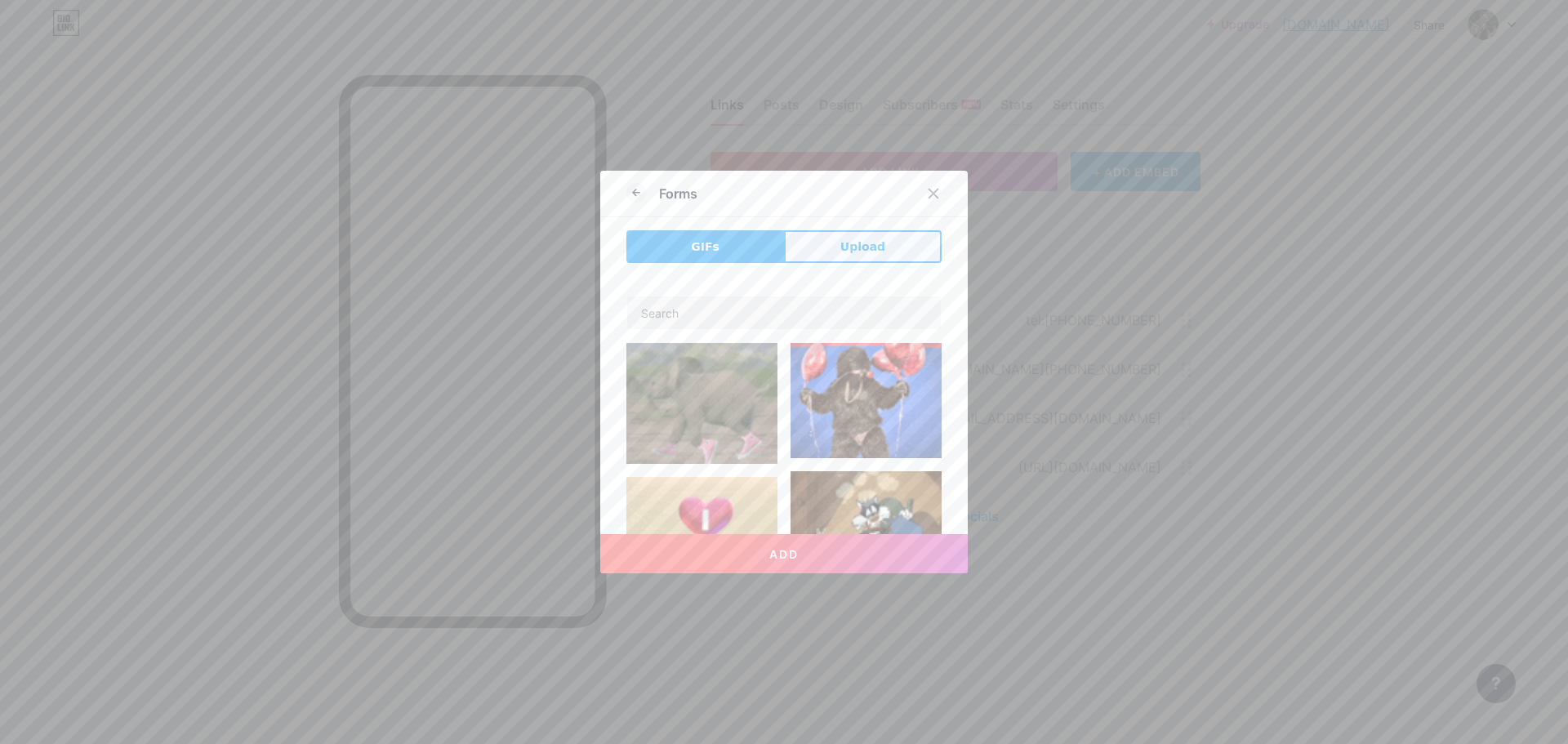
click at [820, 244] on button "Upload" at bounding box center [863, 247] width 158 height 33
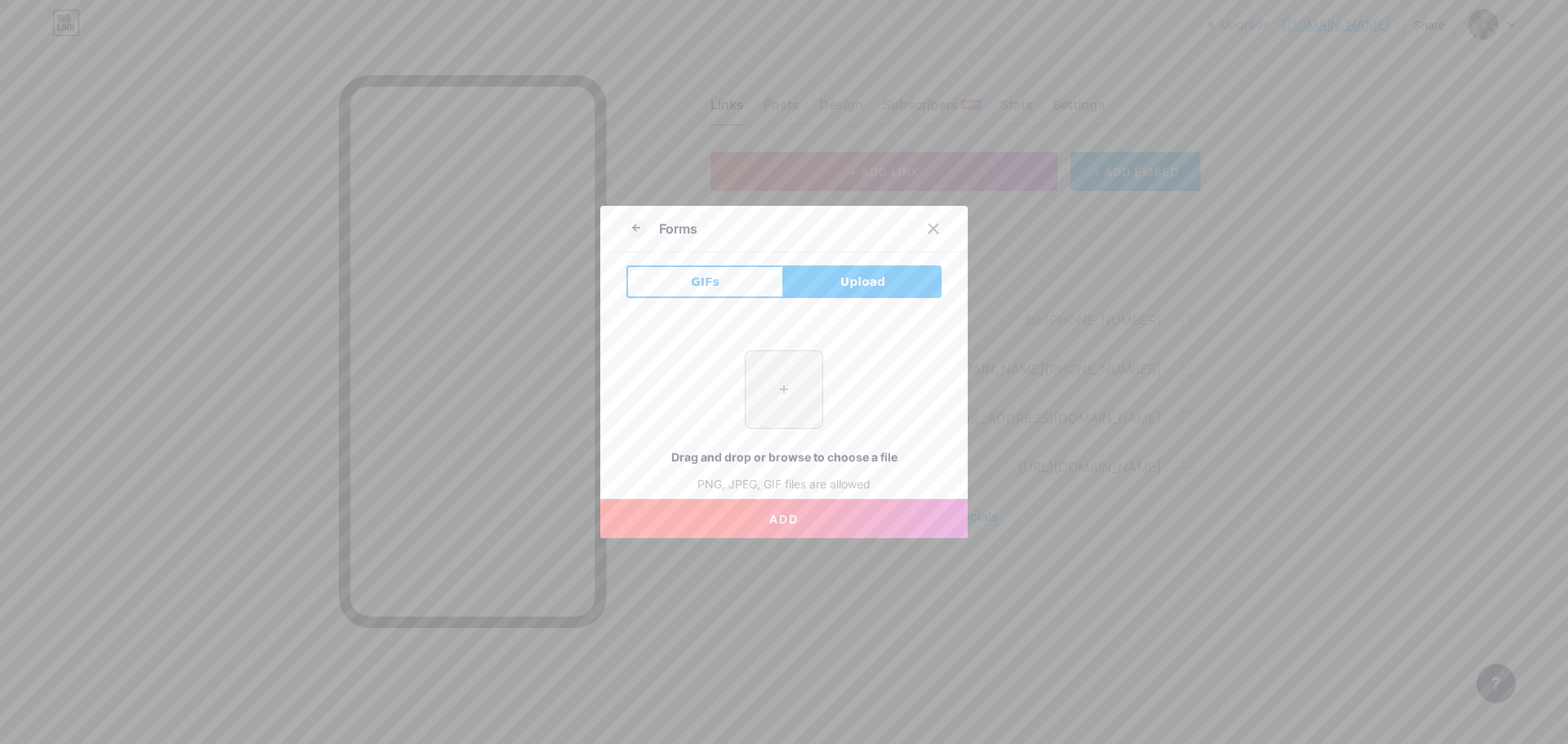
click at [745, 384] on input "file" at bounding box center [783, 389] width 77 height 77
type input "C:\fakepath\aaaaaa1.png"
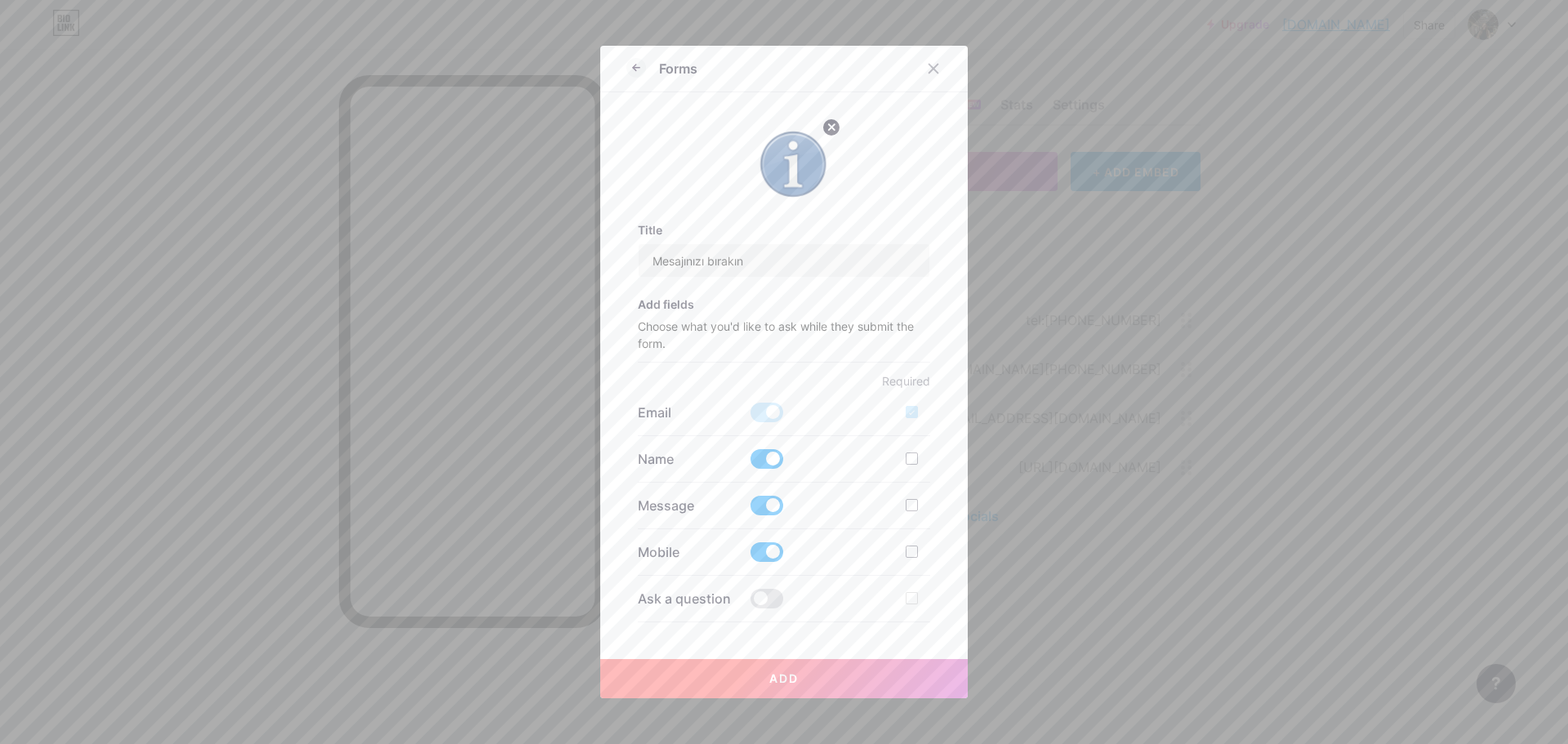
drag, startPoint x: 757, startPoint y: 664, endPoint x: 764, endPoint y: 655, distance: 11.4
click at [757, 607] on button "Add" at bounding box center [784, 678] width 368 height 39
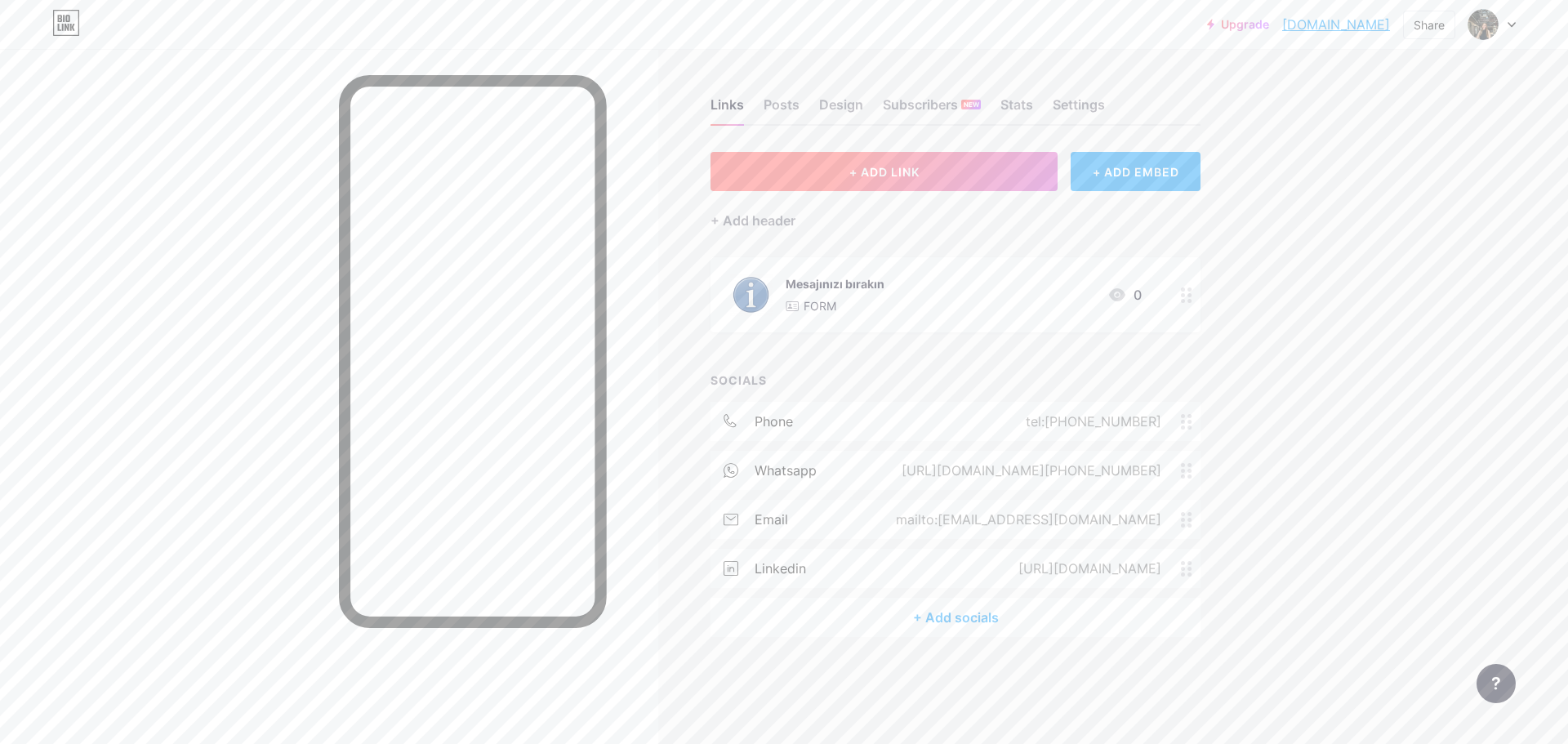
click at [919, 171] on span "+ ADD LINK" at bounding box center [884, 172] width 70 height 14
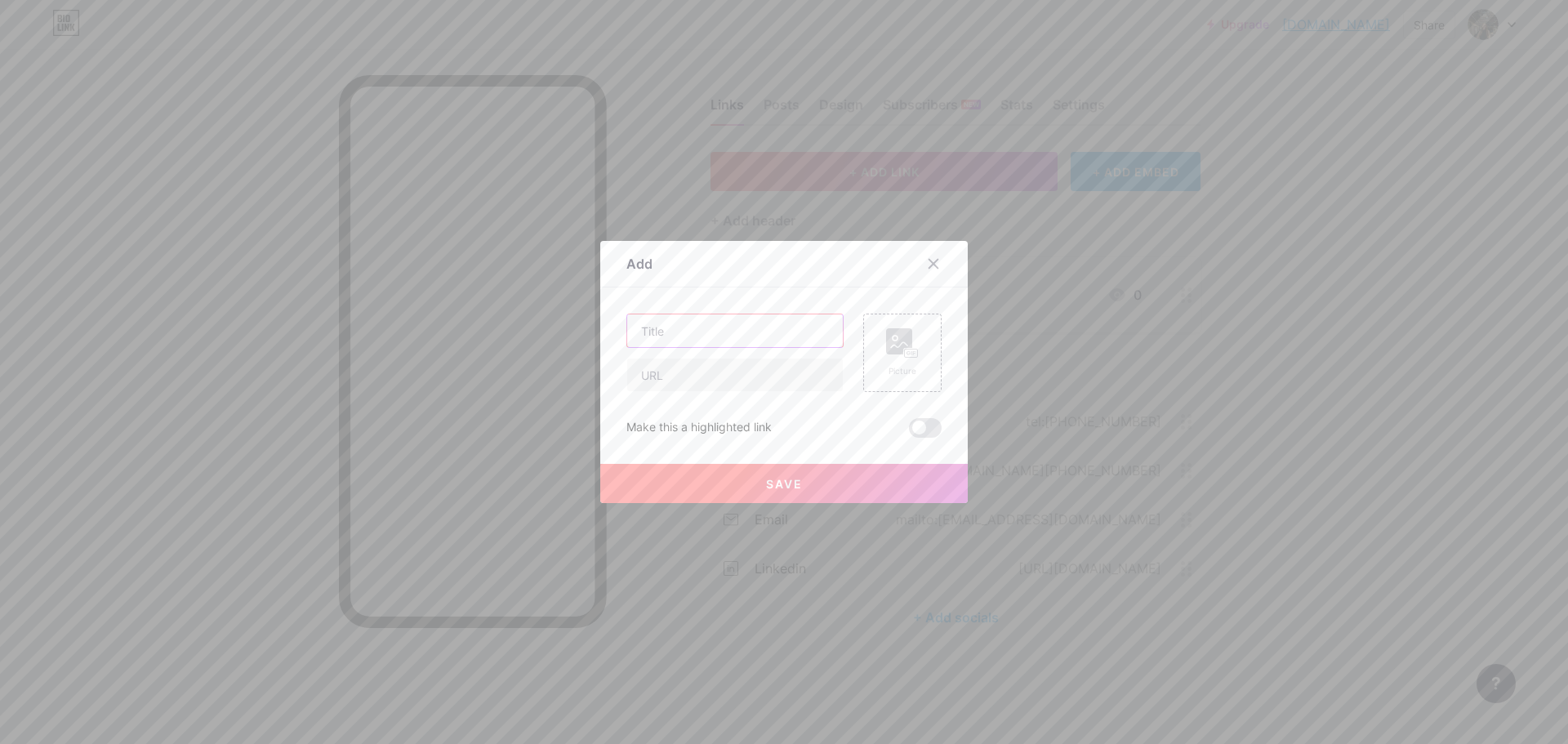
click at [702, 325] on input "text" at bounding box center [735, 331] width 216 height 33
click at [643, 370] on input "text" at bounding box center [735, 374] width 216 height 33
type input "[DOMAIN_NAME]"
click at [678, 346] on input "text" at bounding box center [735, 331] width 216 height 33
type input "Özgeçmişim"
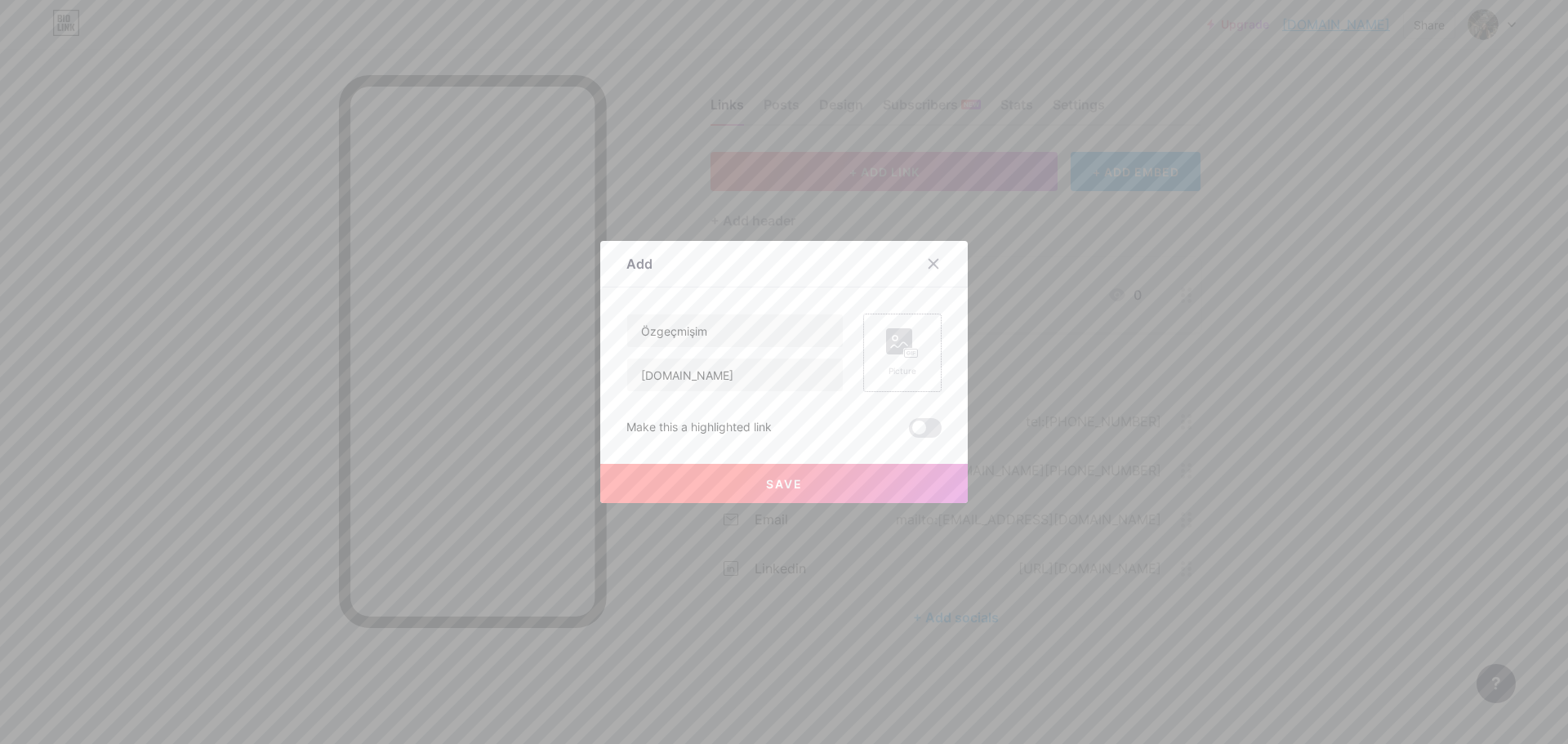
click at [892, 346] on rect at bounding box center [899, 342] width 26 height 26
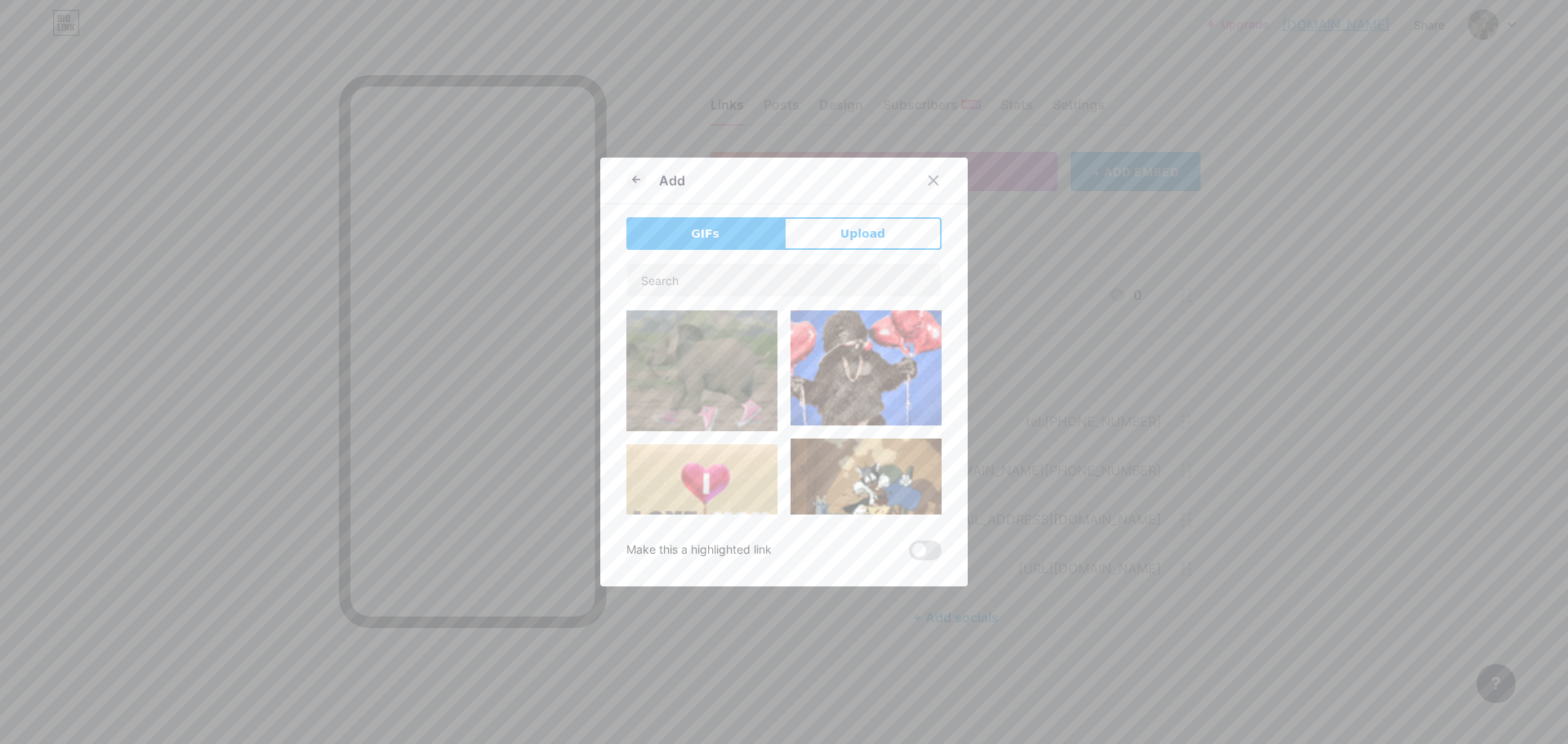
click at [868, 215] on div "Add GIFs Upload Content YouTube Play YouTube video without leaving your page. A…" at bounding box center [784, 372] width 368 height 428
drag, startPoint x: 857, startPoint y: 231, endPoint x: 675, endPoint y: 296, distance: 193.3
click at [858, 231] on span "Upload" at bounding box center [862, 234] width 45 height 17
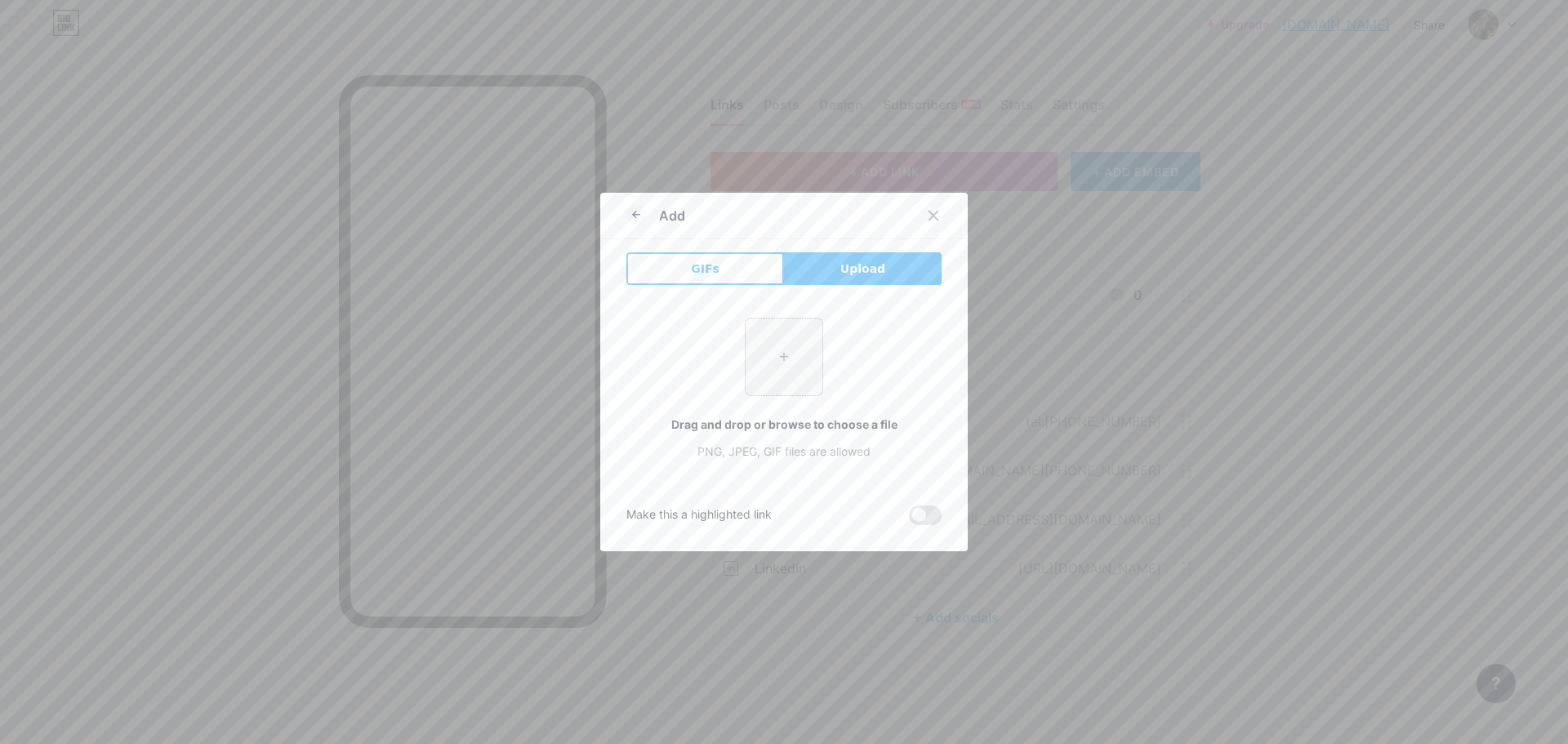
click at [754, 346] on input "file" at bounding box center [783, 357] width 77 height 77
type input "C:\fakepath\bbbbbbbb2.png"
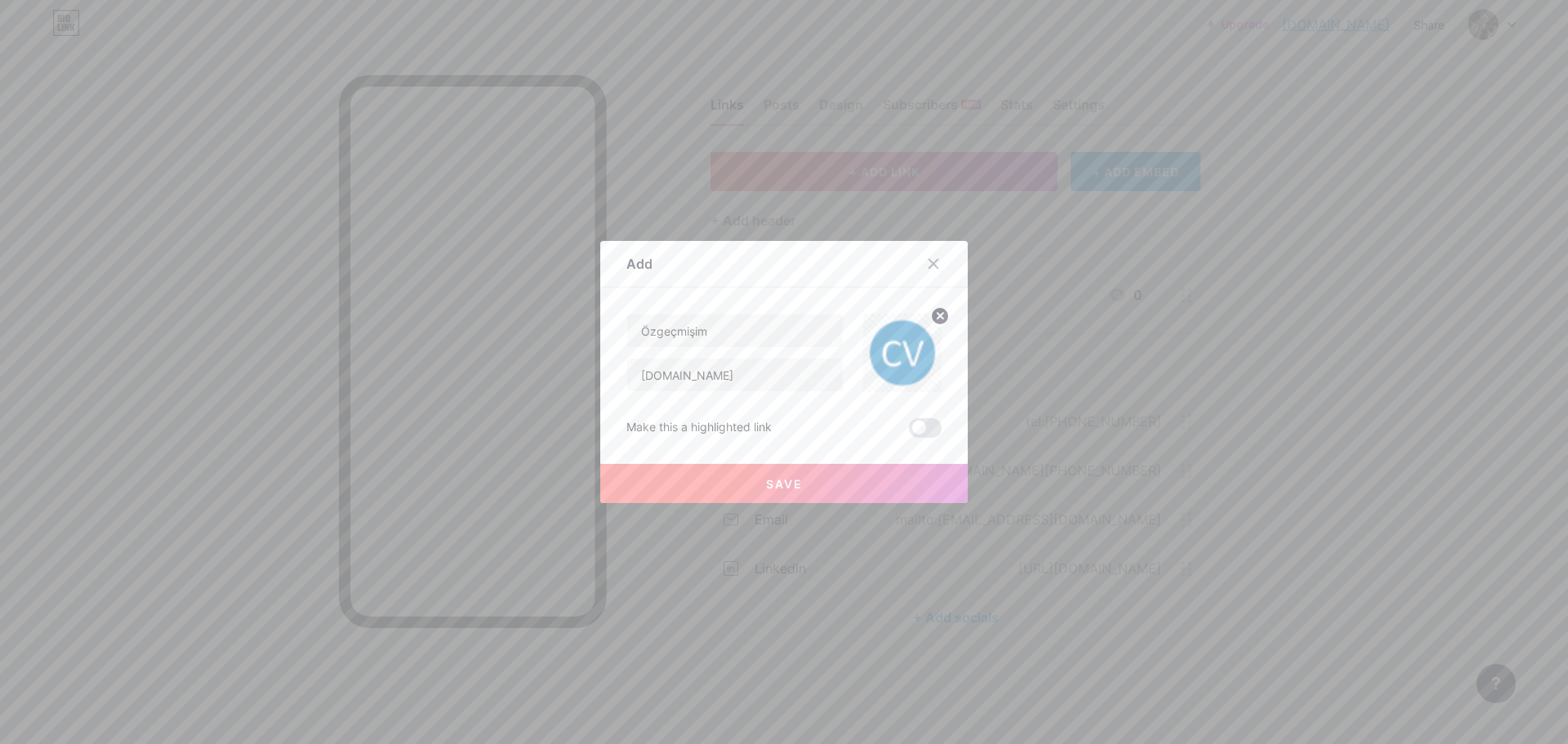
click at [762, 477] on button "Save" at bounding box center [784, 482] width 368 height 39
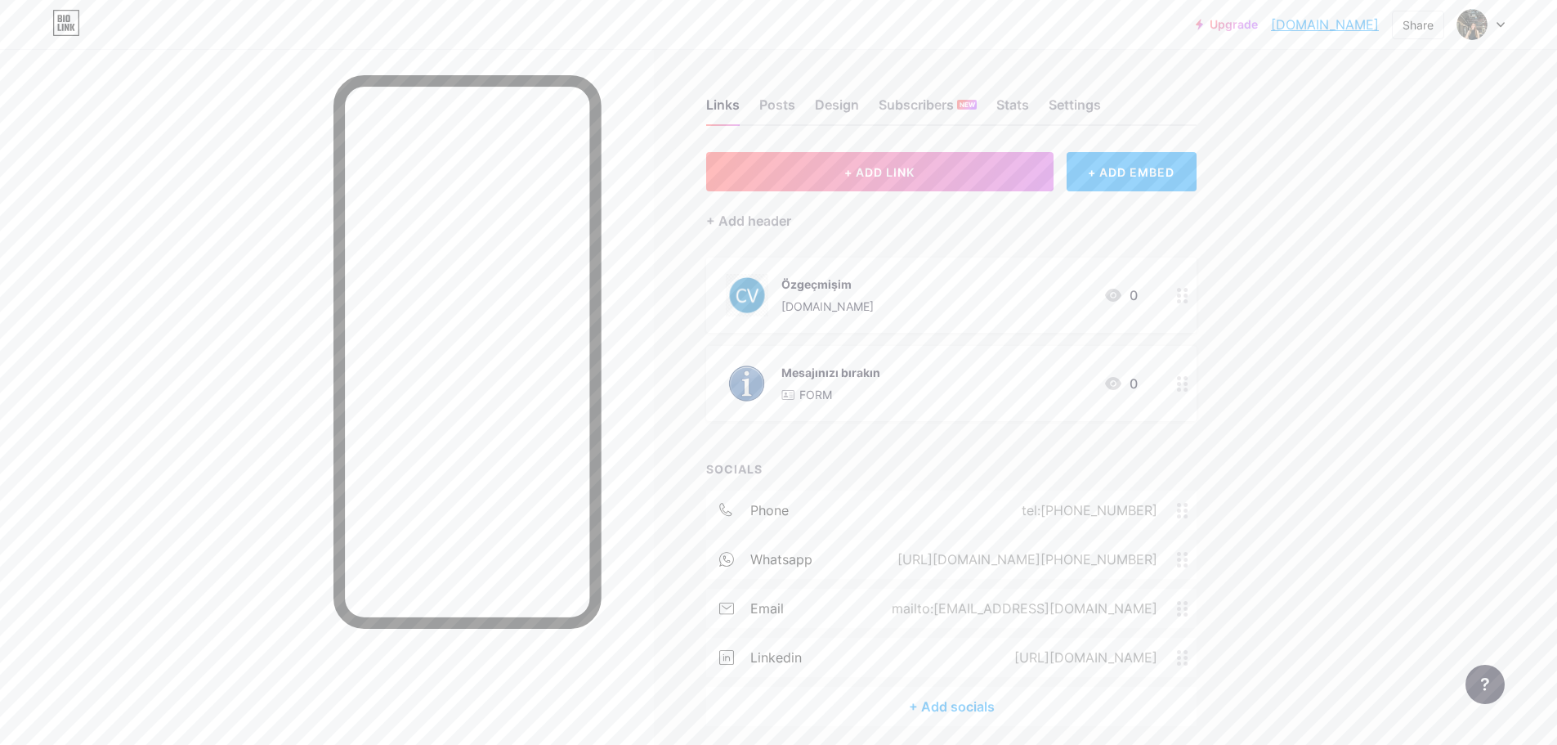
click at [822, 296] on div "Özgeçmişim [DOMAIN_NAME]" at bounding box center [828, 295] width 92 height 43
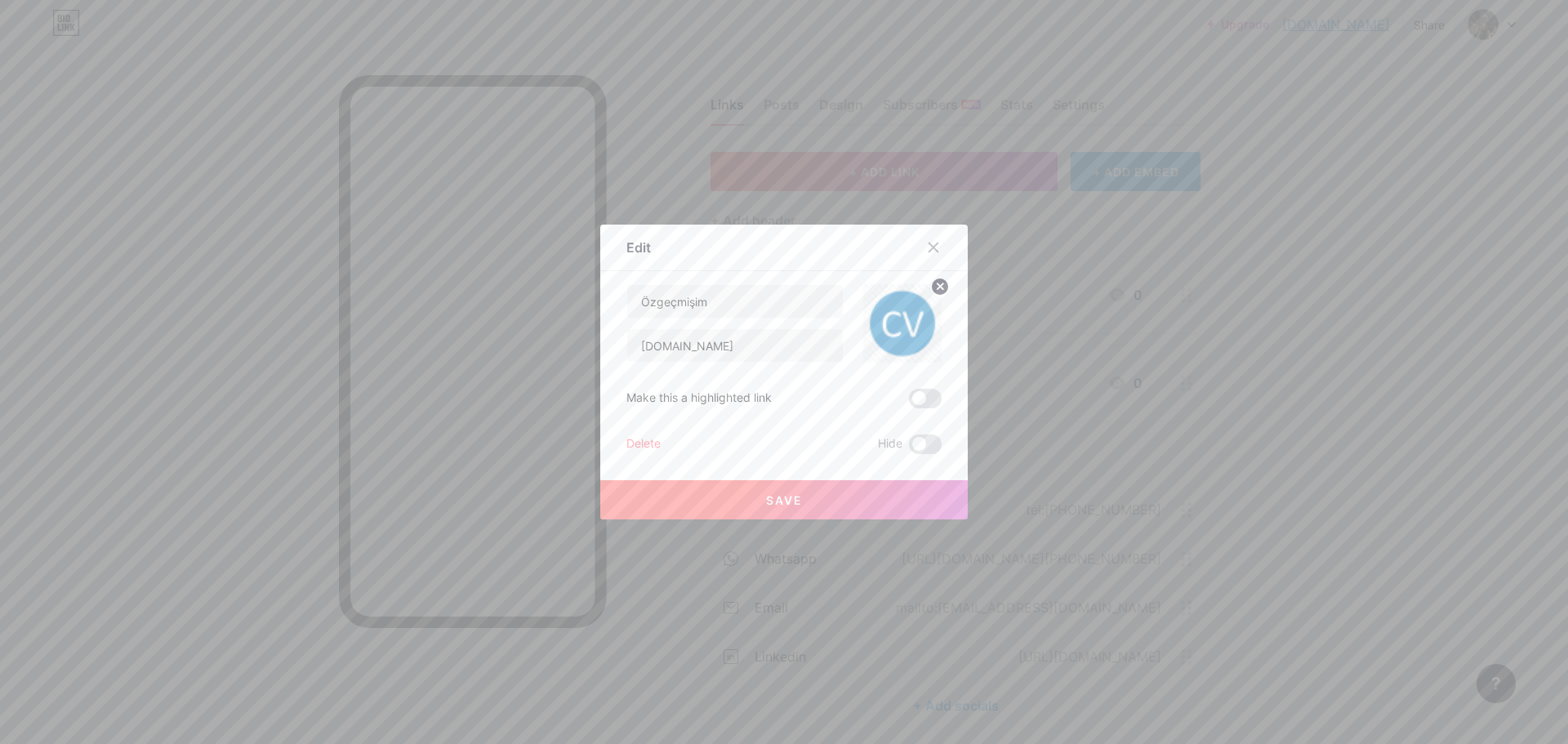
click at [1191, 440] on div at bounding box center [784, 372] width 1568 height 744
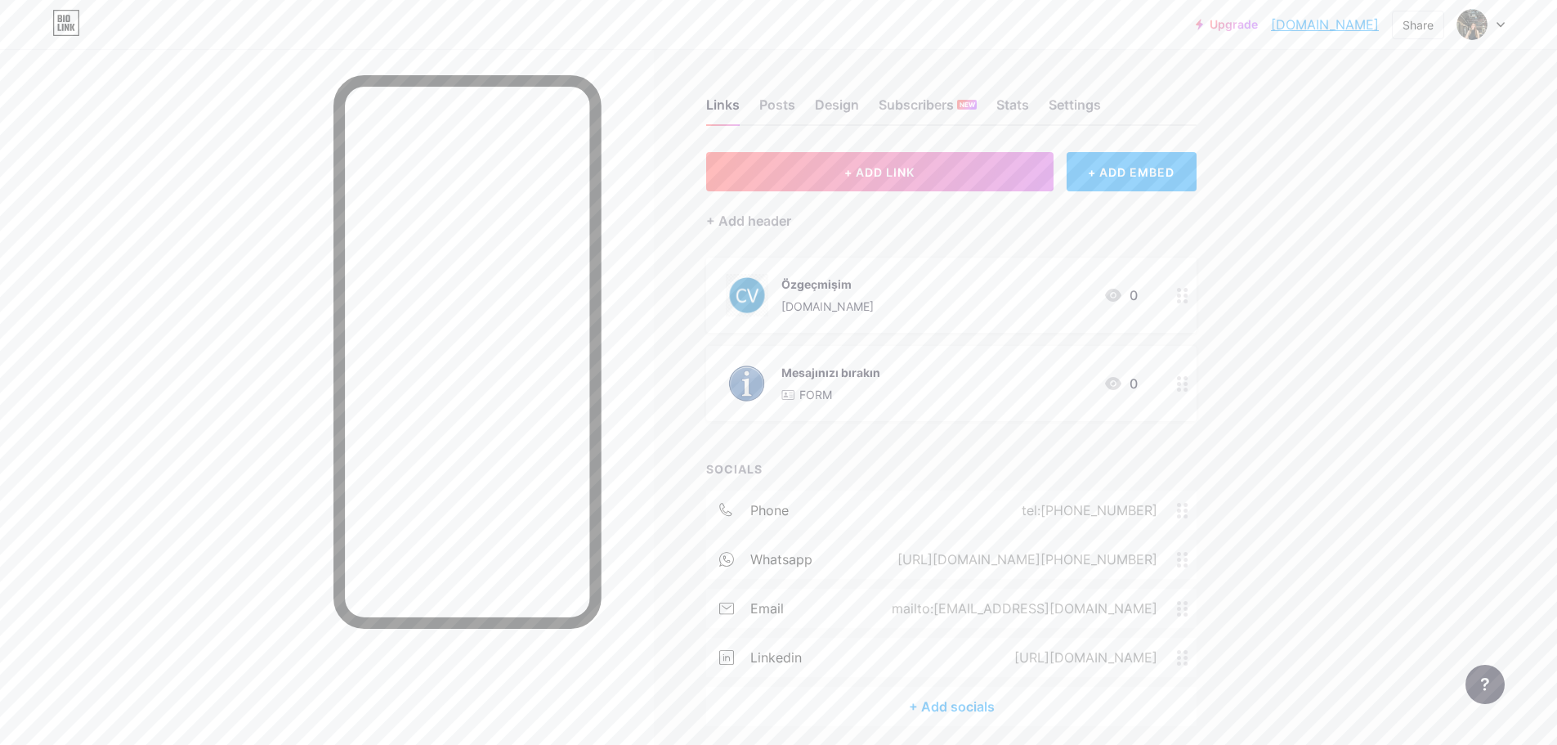
click at [868, 366] on div "Mesajınızı bırakın" at bounding box center [831, 372] width 99 height 17
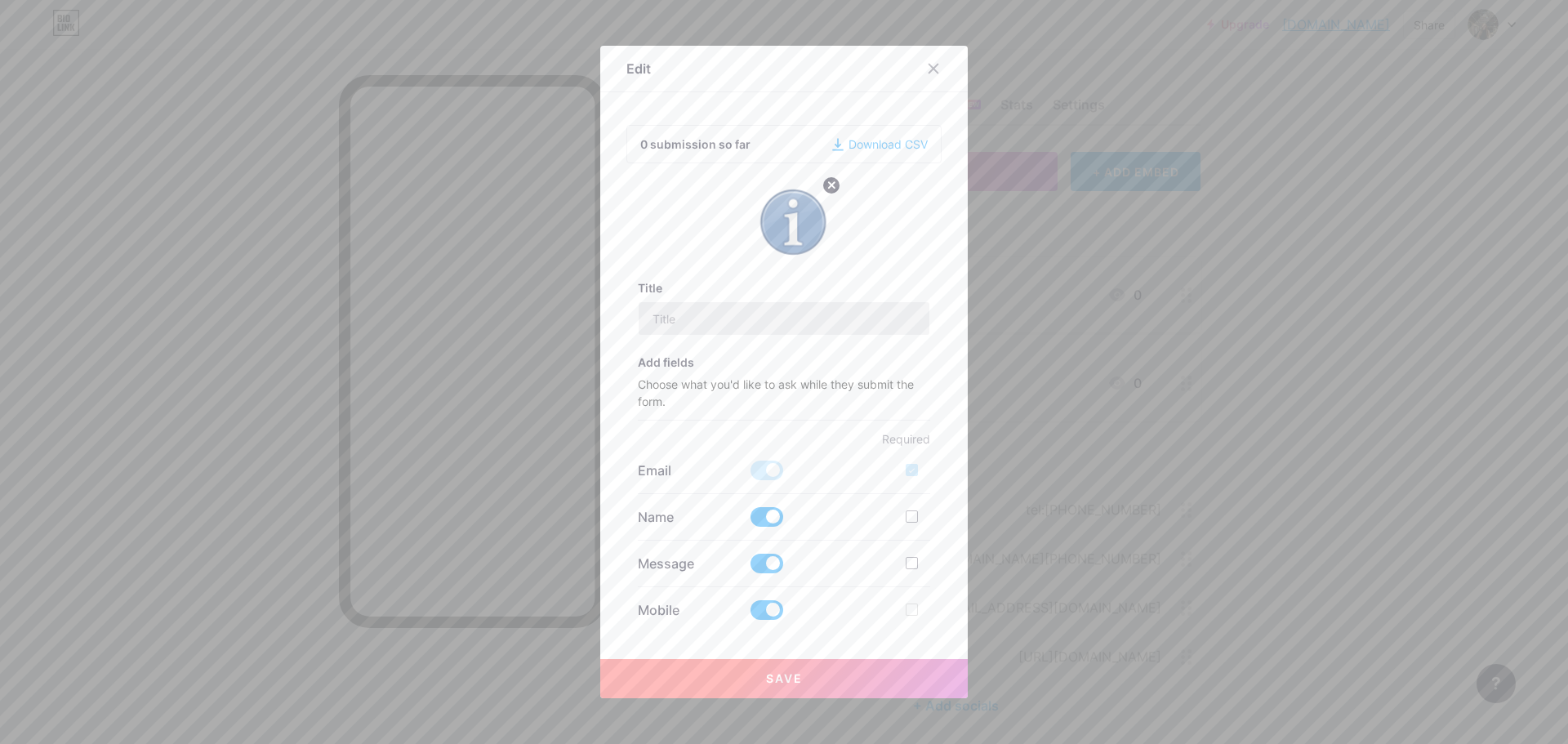
type input "Mesajınızı bırakın"
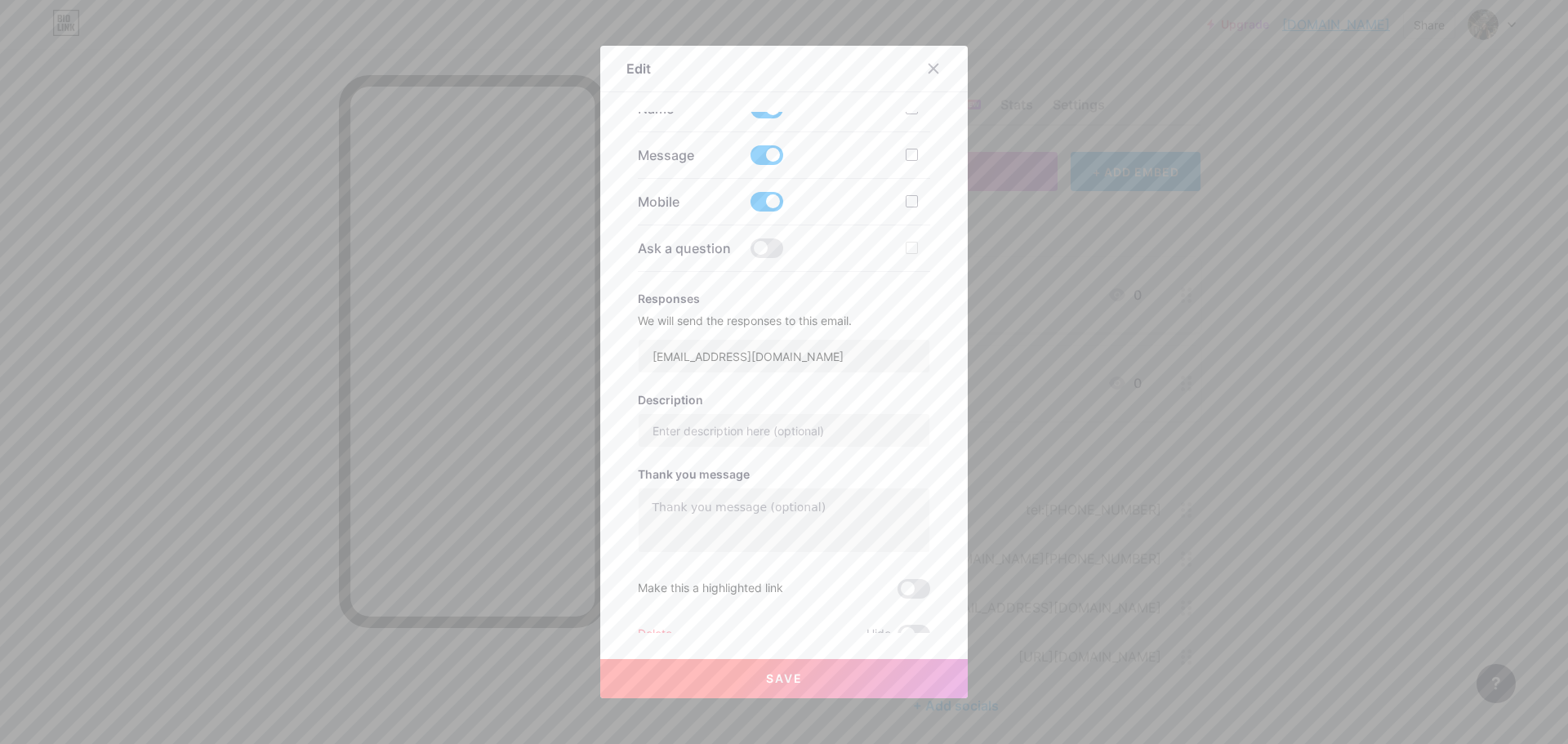
scroll to position [419, 0]
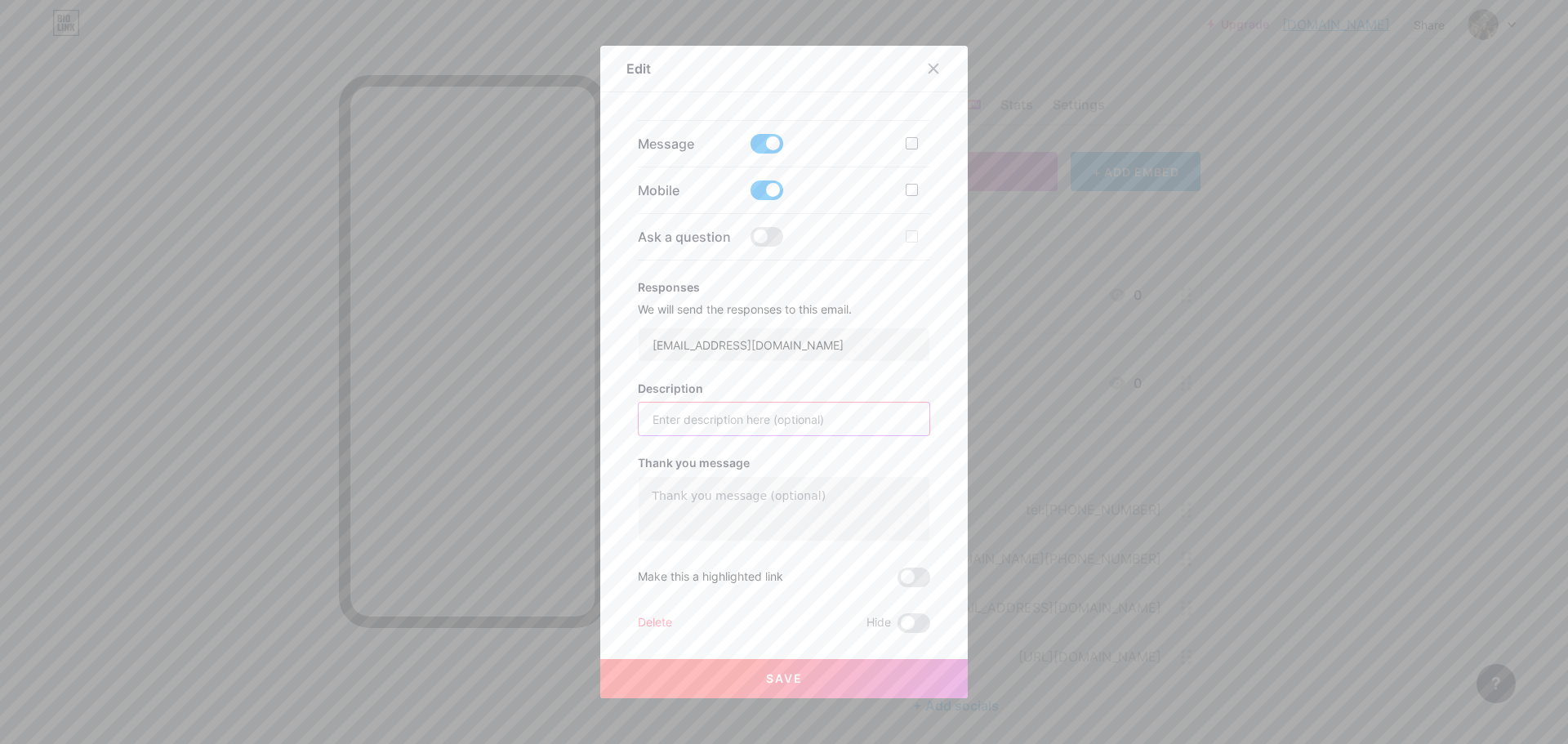
click at [713, 418] on input "text" at bounding box center [784, 418] width 292 height 33
click at [770, 240] on span at bounding box center [766, 237] width 33 height 20
click at [750, 241] on input "checkbox" at bounding box center [750, 241] width 0 height 0
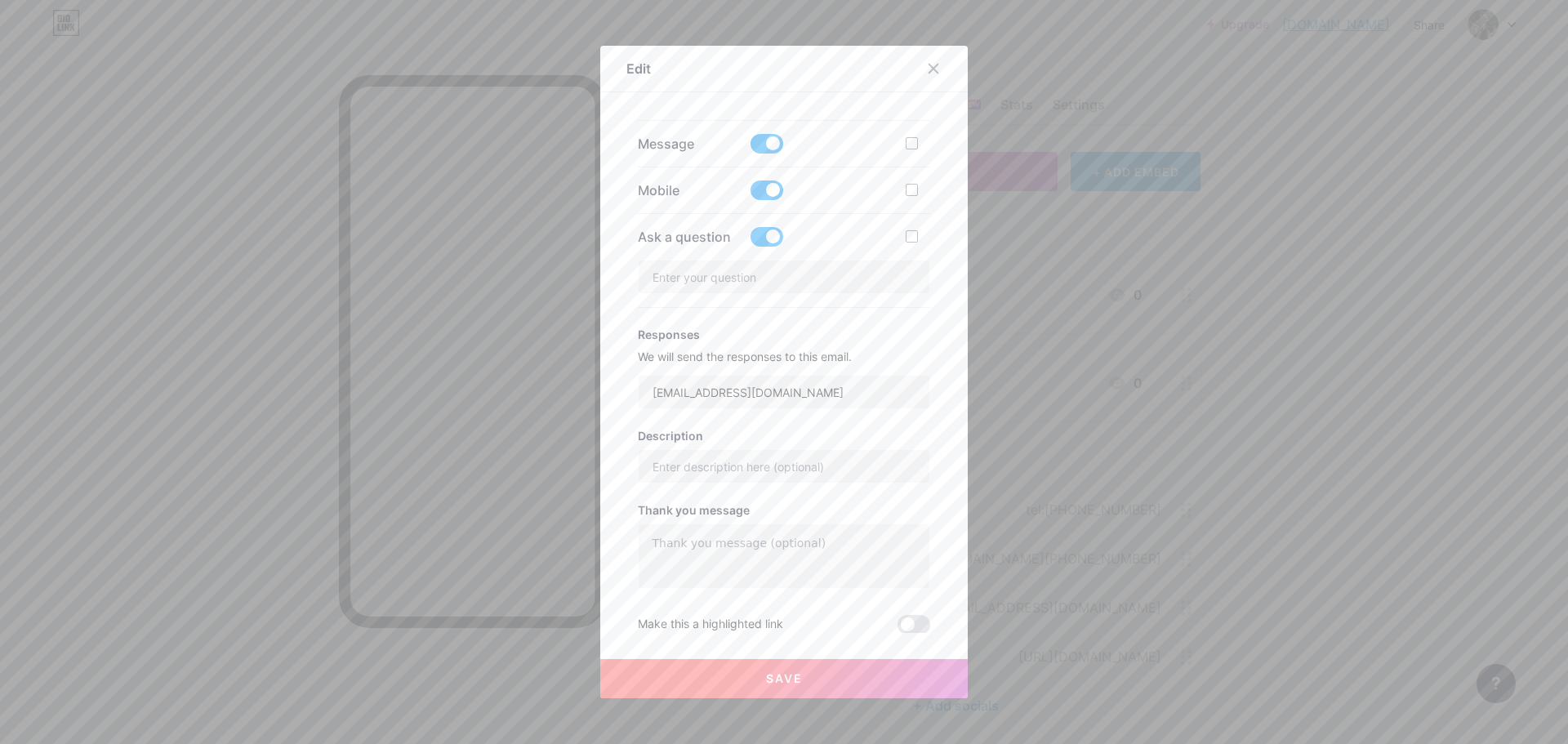
click at [766, 235] on span at bounding box center [766, 237] width 33 height 20
click at [750, 241] on input "checkbox" at bounding box center [750, 241] width 0 height 0
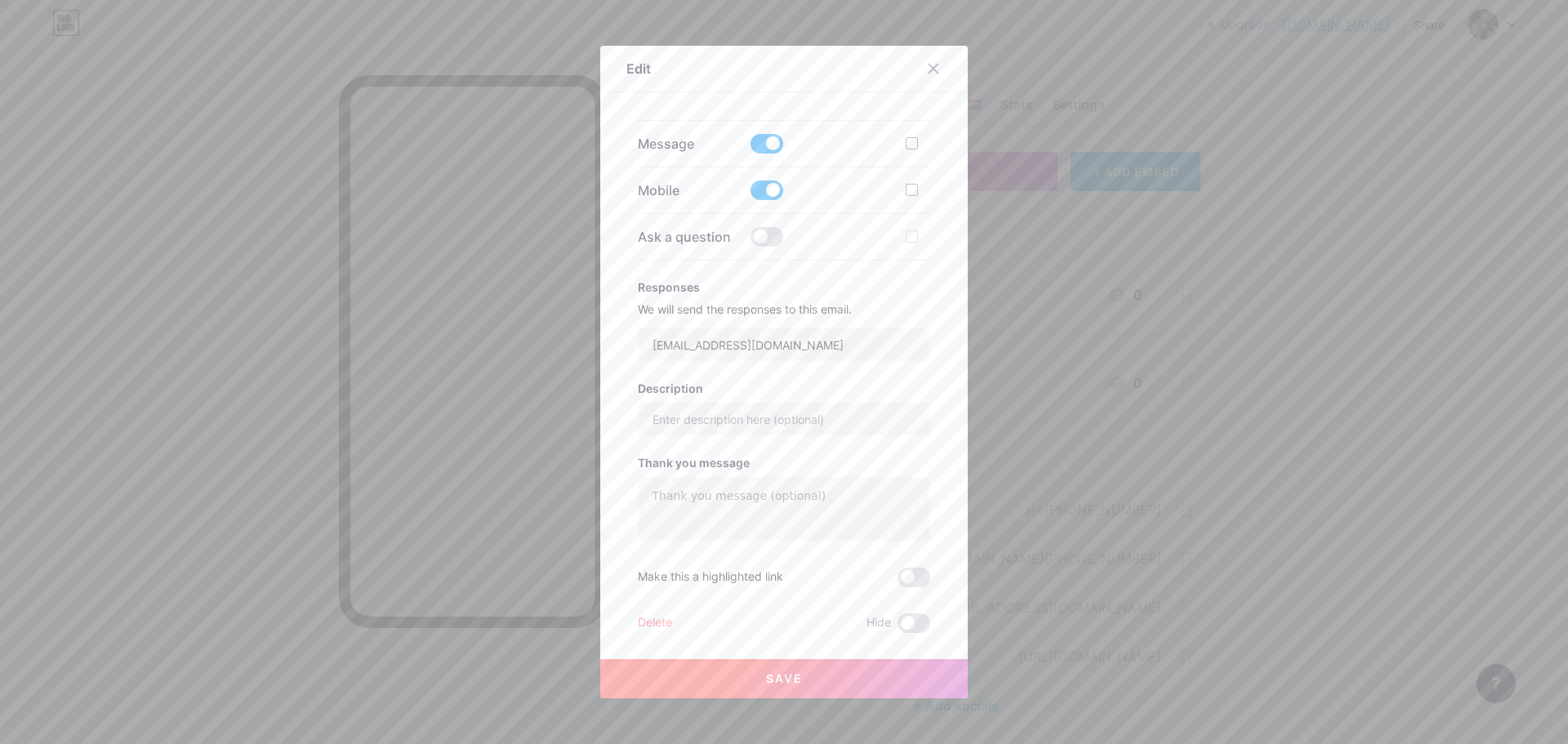
scroll to position [338, 0]
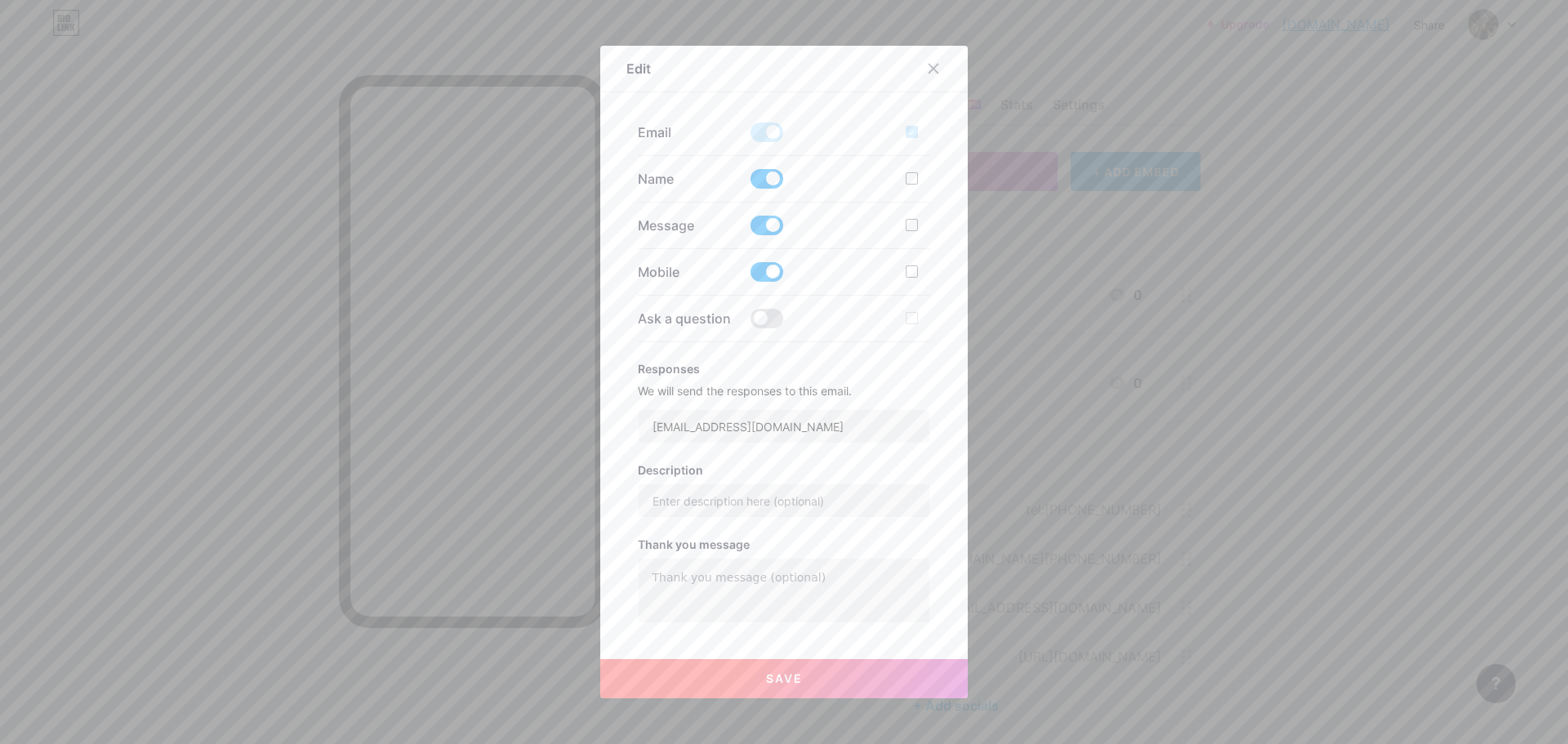
click at [763, 271] on span at bounding box center [766, 272] width 33 height 20
click at [750, 276] on input "checkbox" at bounding box center [750, 276] width 0 height 0
click at [763, 268] on span at bounding box center [766, 272] width 33 height 20
click at [750, 276] on input "checkbox" at bounding box center [750, 276] width 0 height 0
click at [910, 265] on label at bounding box center [918, 272] width 25 height 16
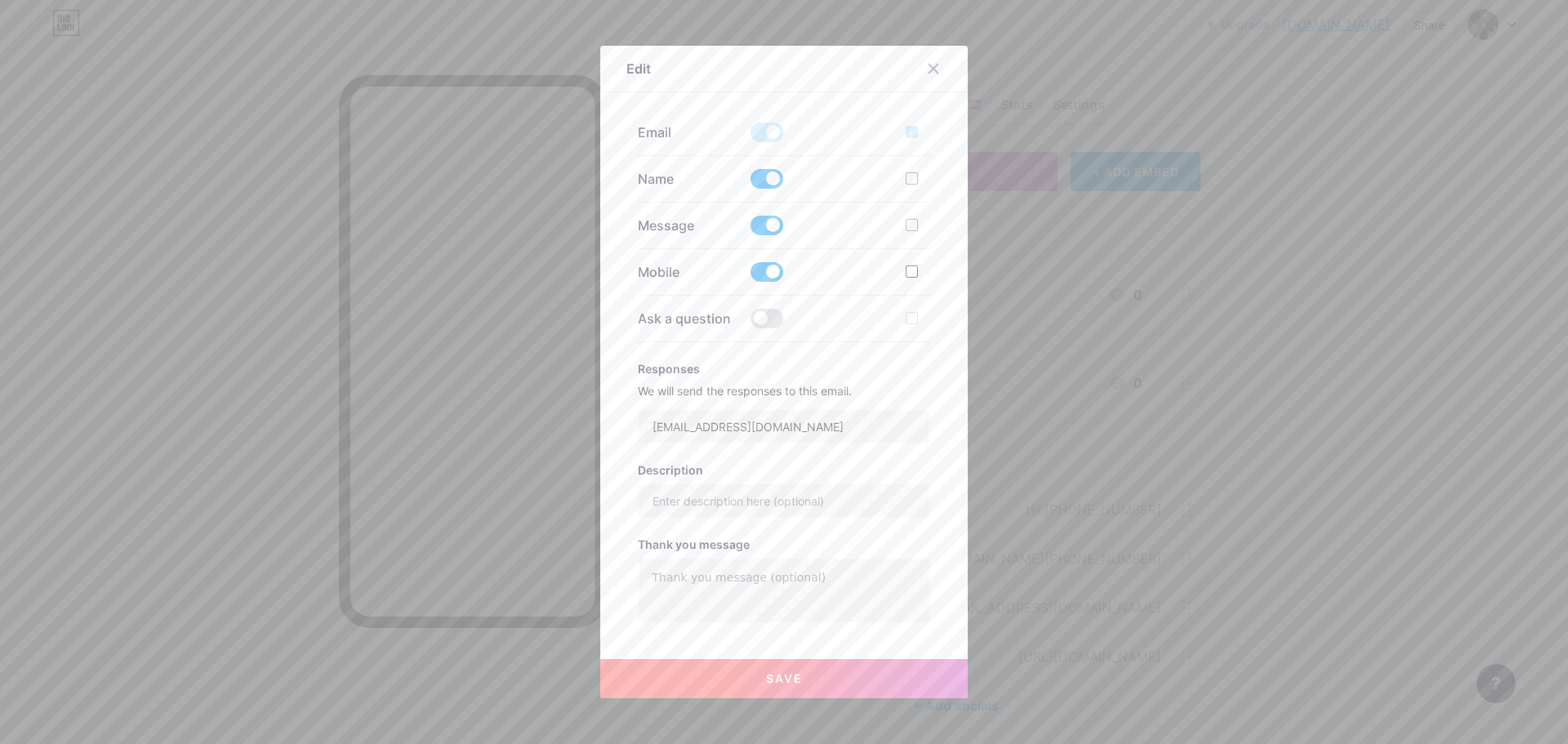
click at [930, 280] on input "checkbox" at bounding box center [935, 285] width 11 height 11
checkbox input "true"
click at [907, 234] on label at bounding box center [918, 225] width 25 height 16
click at [930, 234] on input "checkbox" at bounding box center [935, 239] width 11 height 11
checkbox input "true"
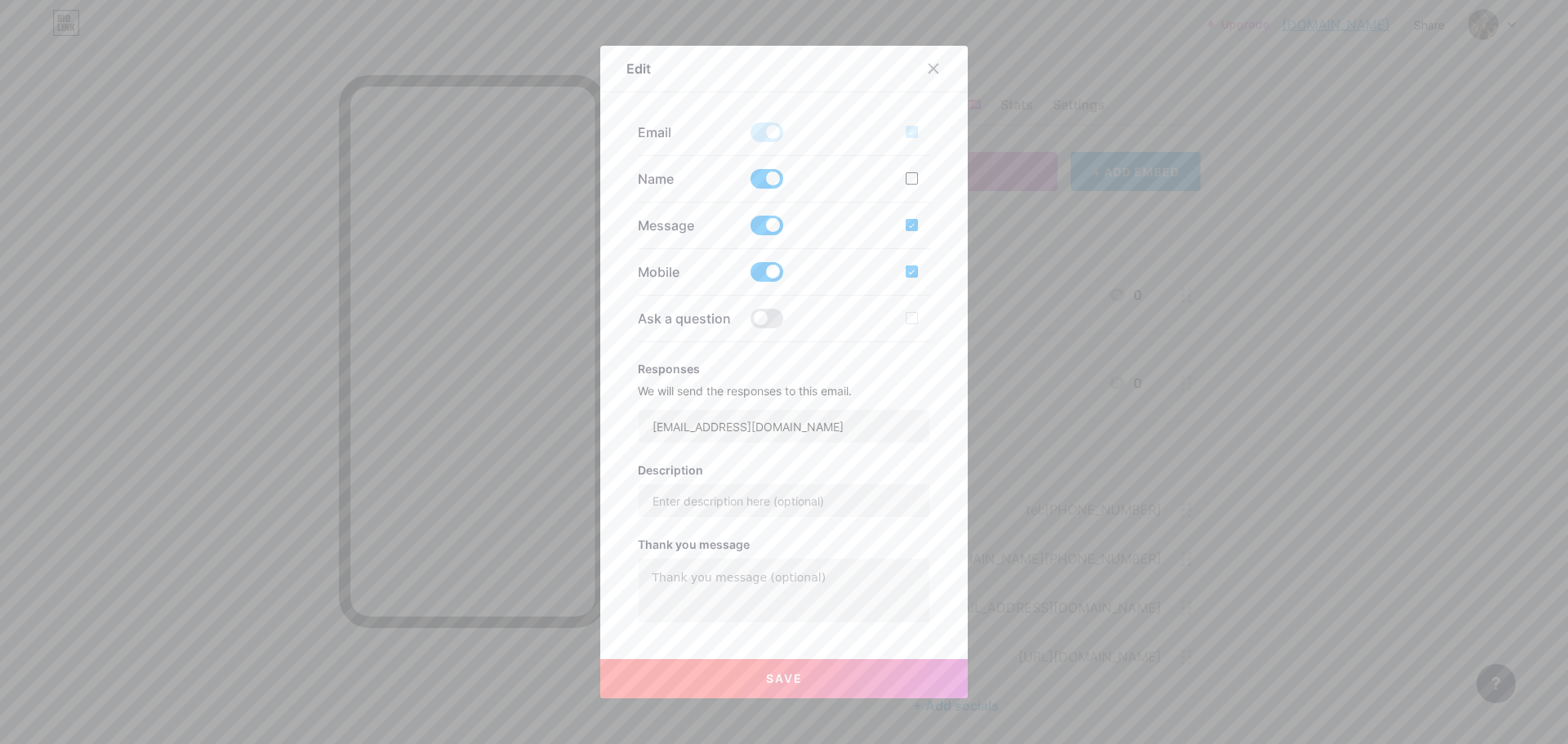
click at [909, 174] on div at bounding box center [912, 179] width 12 height 12
click at [930, 187] on input "checkbox" at bounding box center [935, 192] width 11 height 11
checkbox input "true"
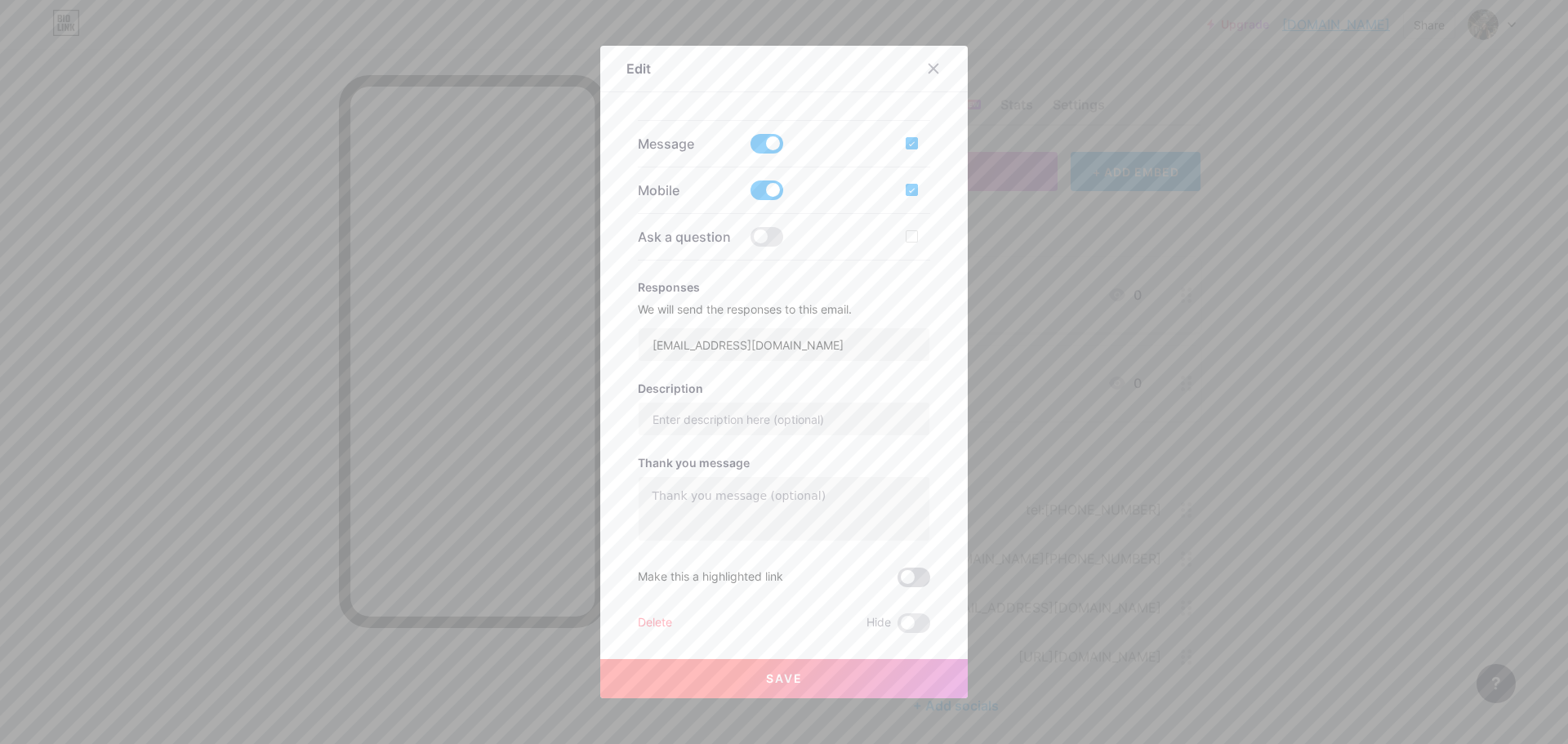
click at [906, 577] on span at bounding box center [913, 577] width 33 height 20
click at [897, 581] on input "checkbox" at bounding box center [897, 581] width 0 height 0
click at [906, 577] on span at bounding box center [913, 577] width 33 height 20
click at [897, 581] on input "checkbox" at bounding box center [897, 581] width 0 height 0
click at [795, 607] on span "Save" at bounding box center [784, 678] width 37 height 14
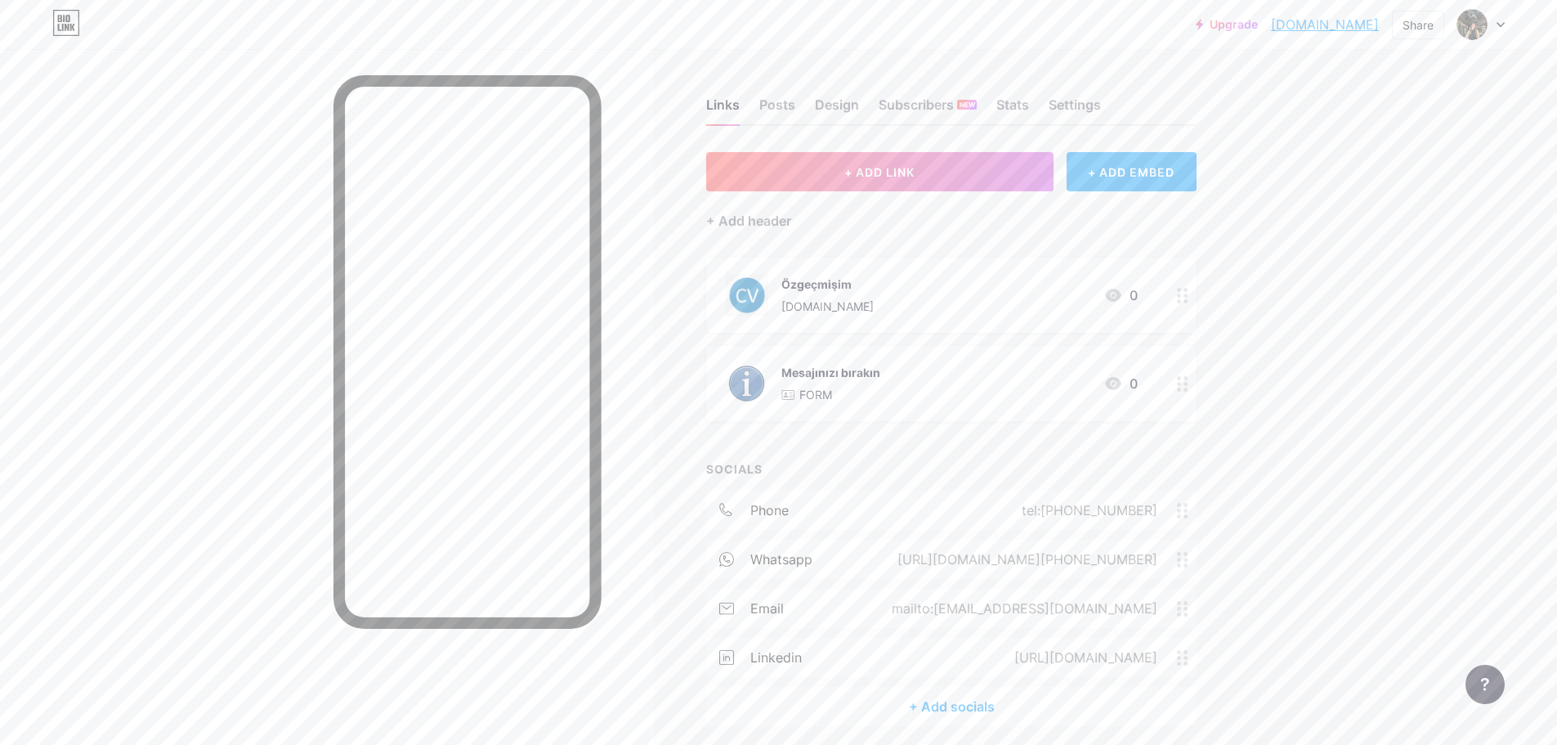
click at [959, 302] on div "Özgeçmişim [DOMAIN_NAME] 0" at bounding box center [932, 295] width 412 height 43
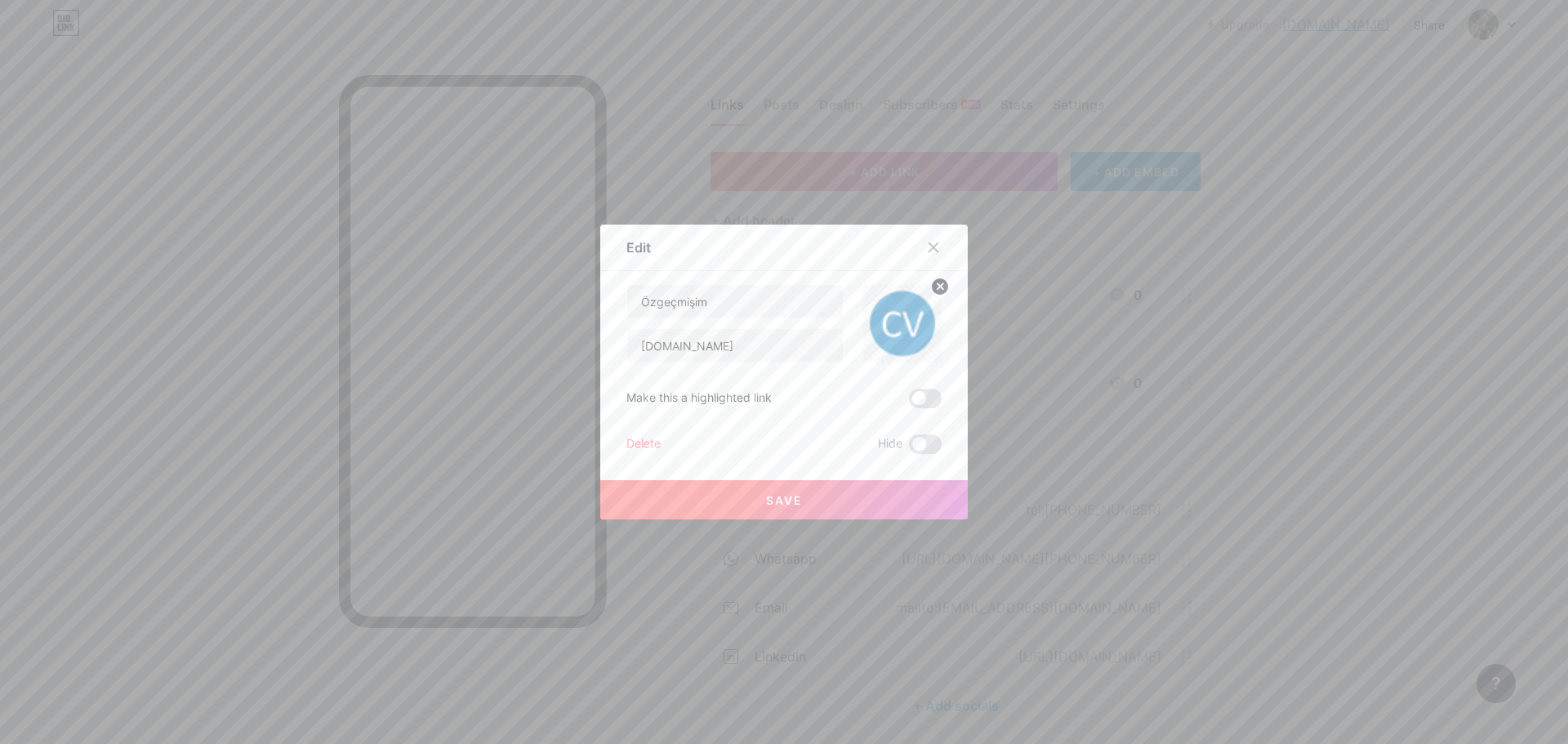
click at [1206, 420] on div at bounding box center [784, 372] width 1568 height 744
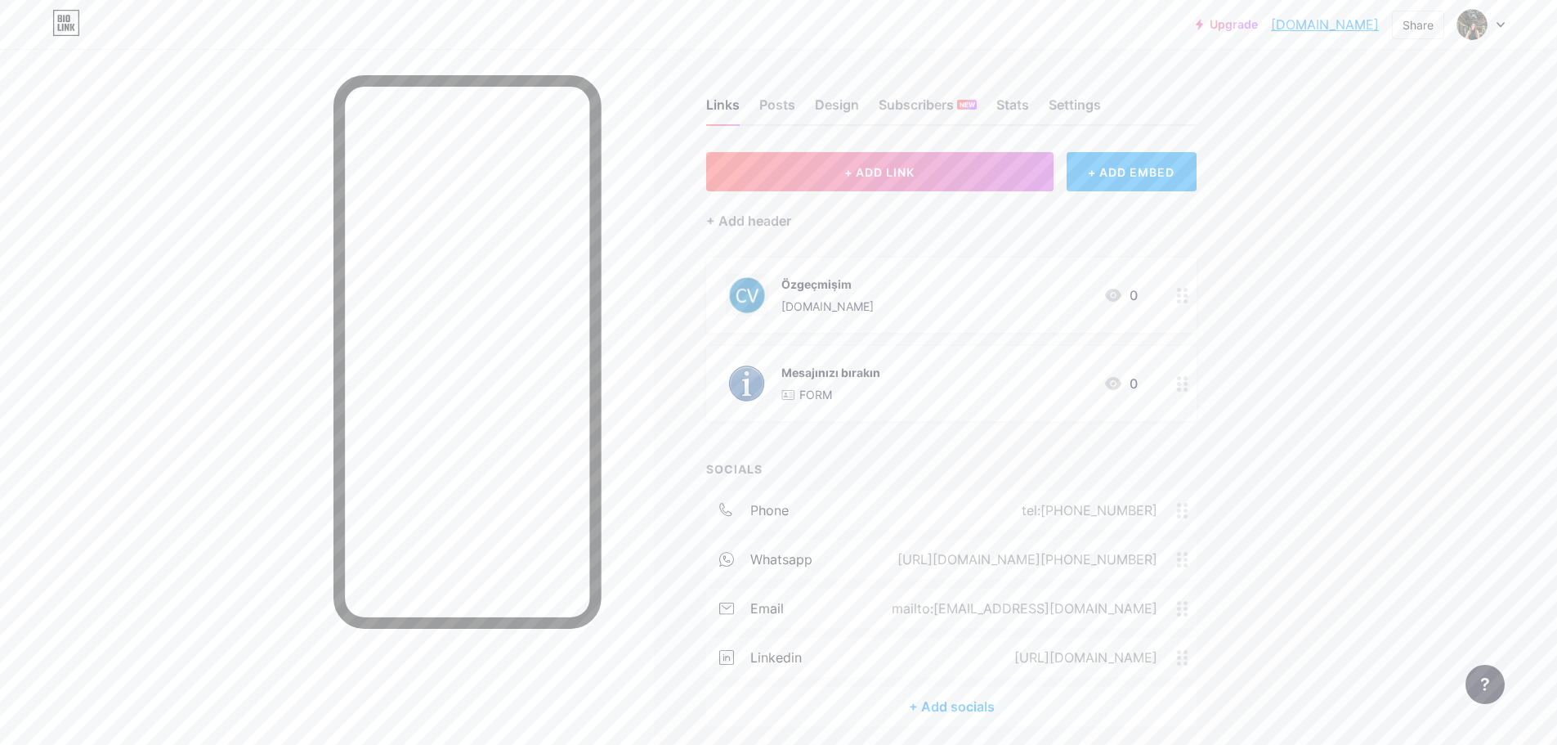
click at [981, 406] on div "Mesajınızı bırakın FORM 0" at bounding box center [951, 383] width 491 height 75
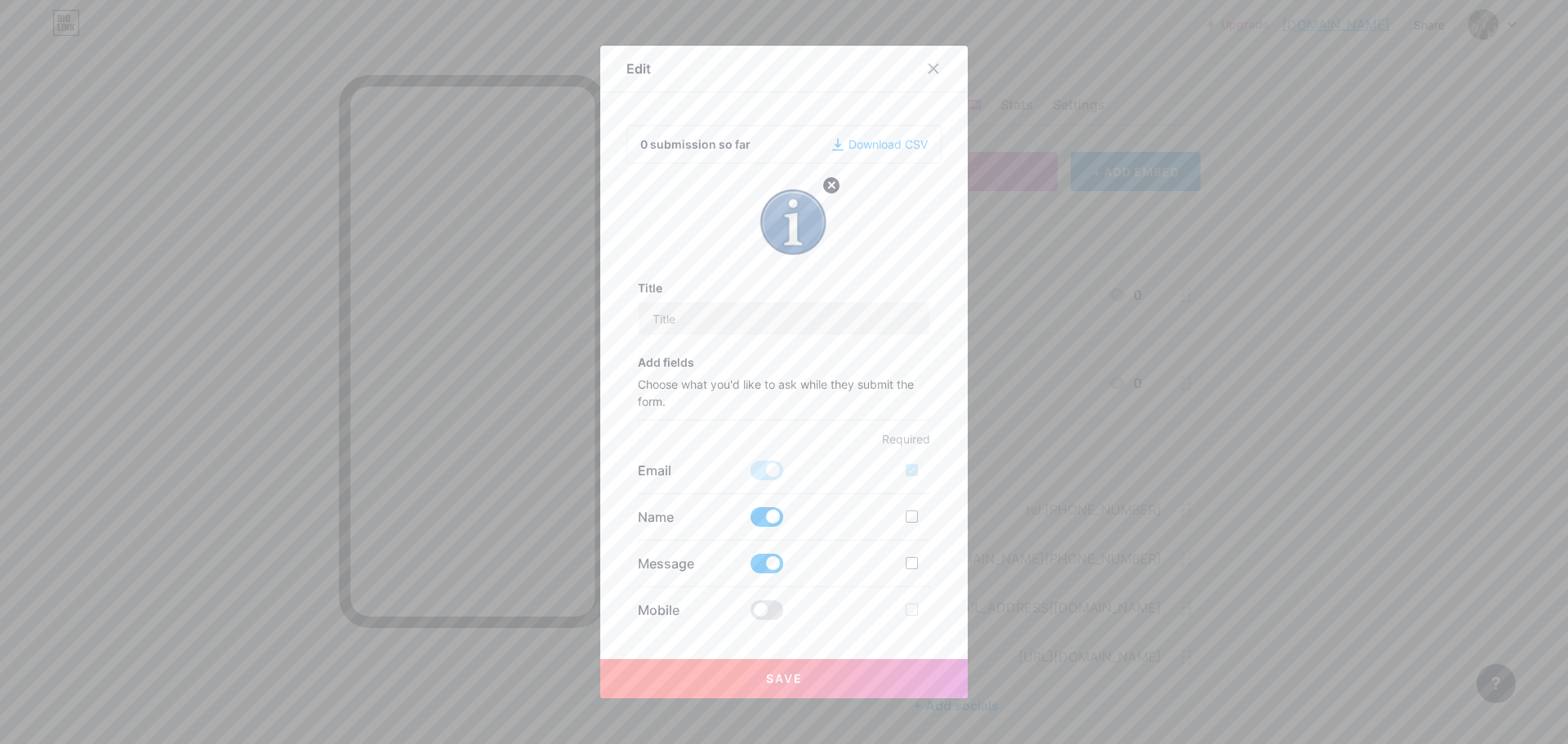
type input "Mesajınızı bırakın"
checkbox input "true"
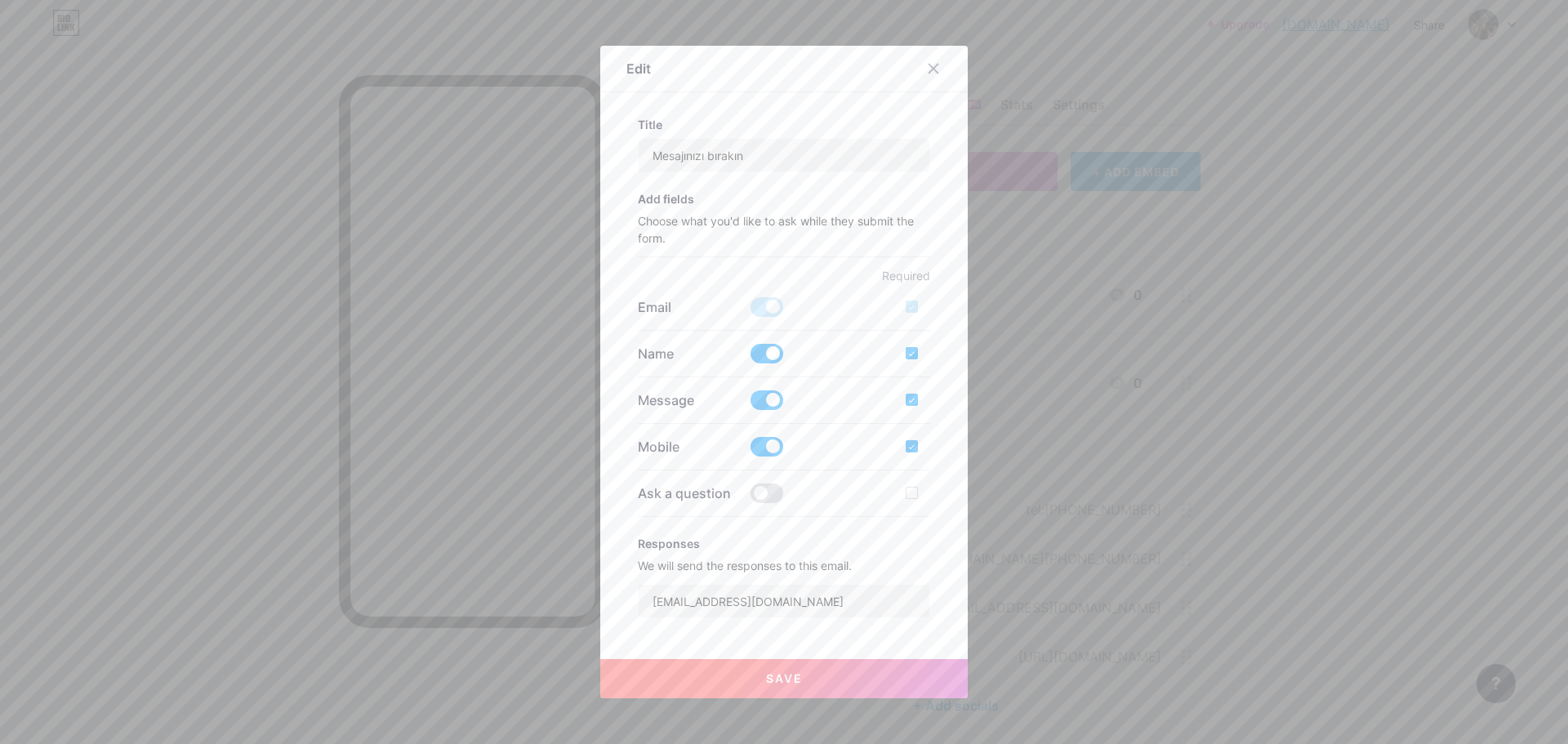
click at [776, 607] on button "Save" at bounding box center [784, 678] width 368 height 39
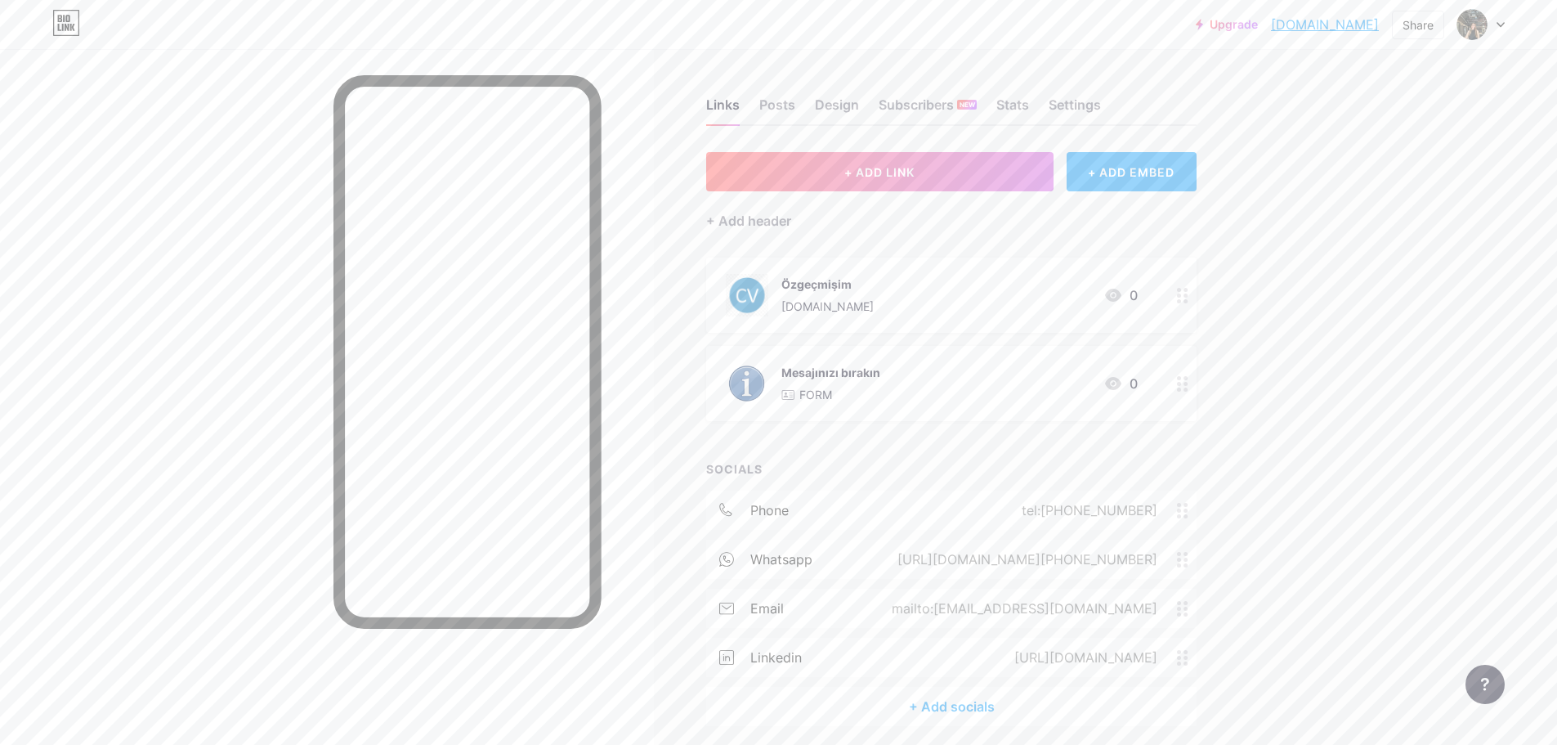
click at [804, 306] on div "[DOMAIN_NAME]" at bounding box center [828, 306] width 92 height 17
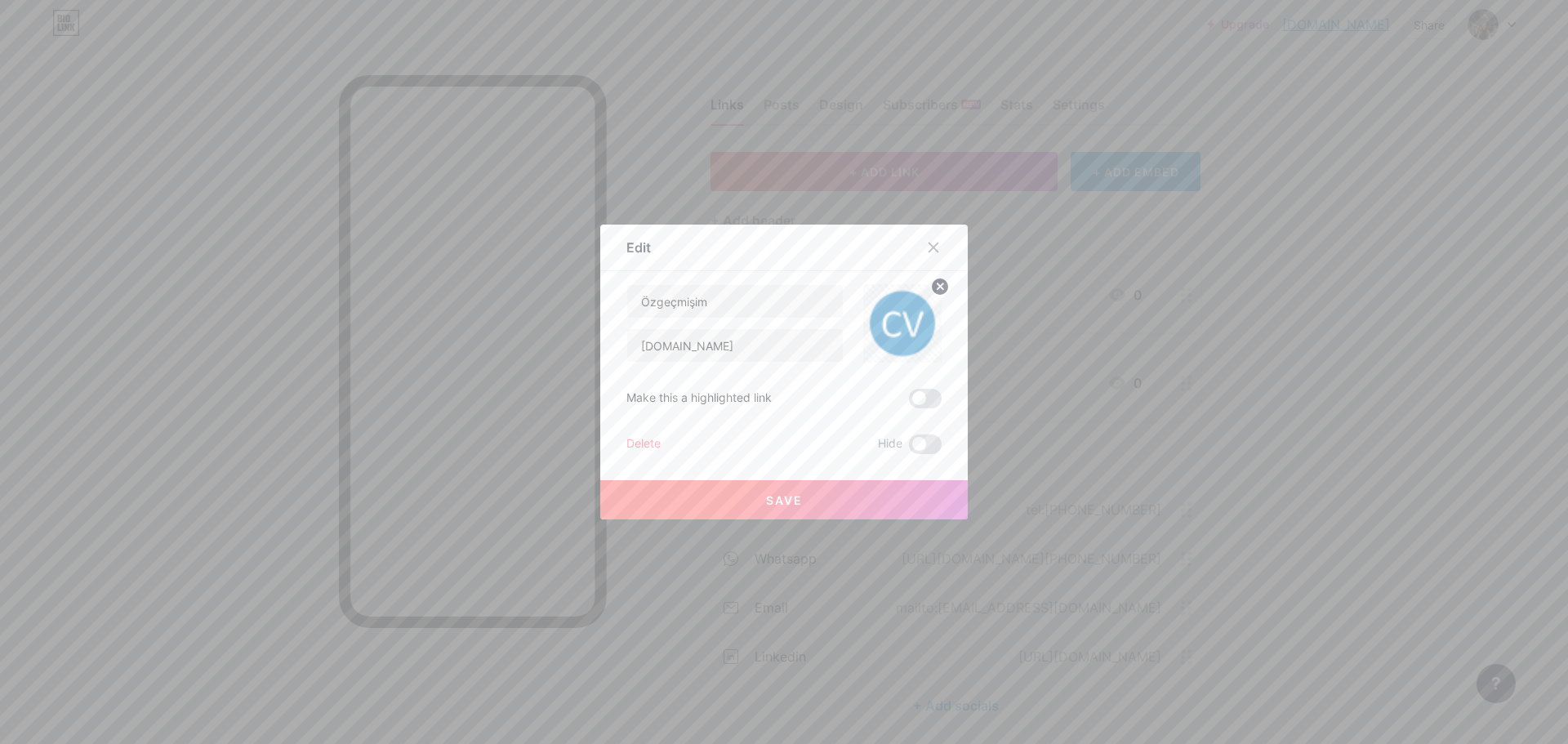
click at [1121, 242] on div at bounding box center [784, 372] width 1568 height 744
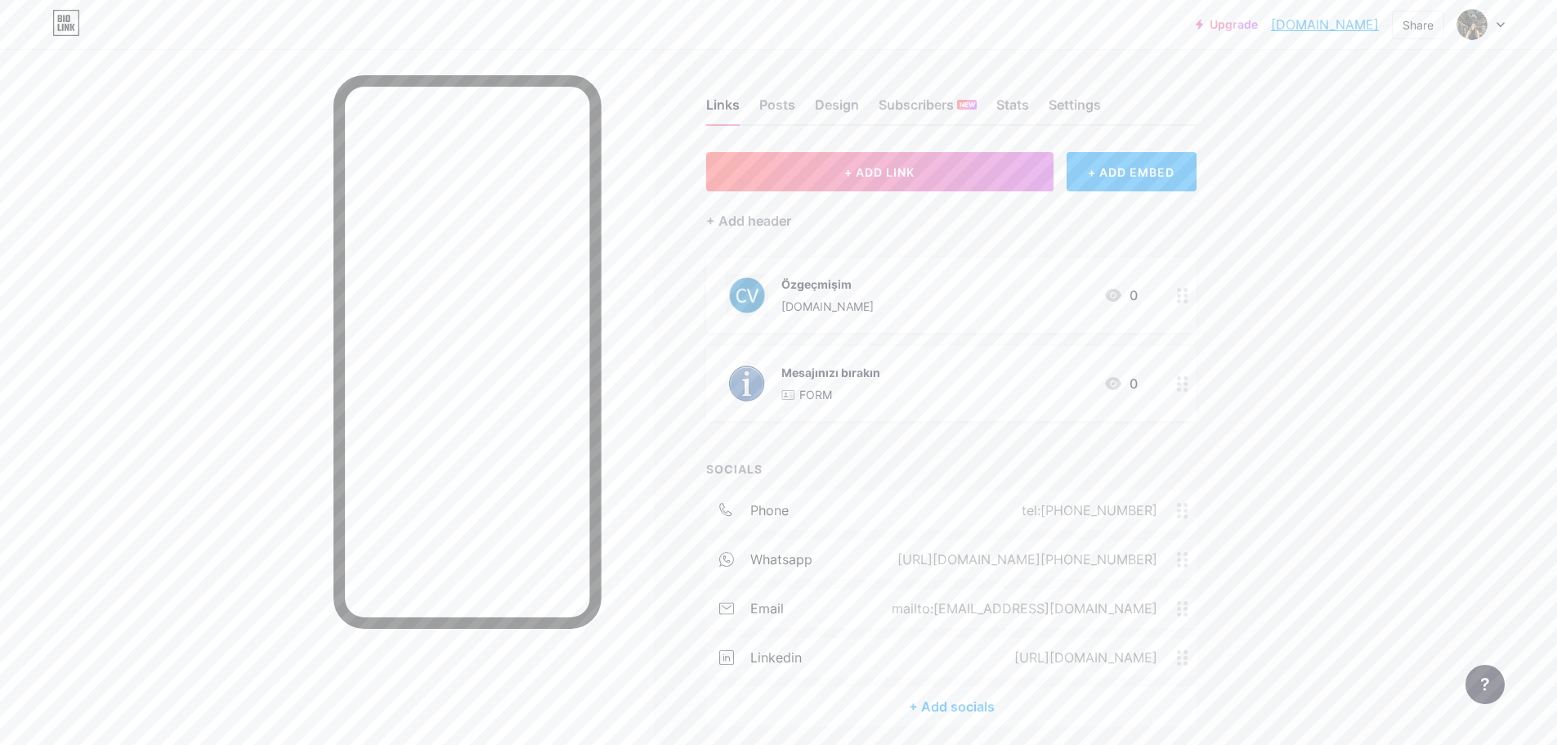
click at [967, 385] on div "Mesajınızı bırakın FORM 0" at bounding box center [932, 383] width 412 height 43
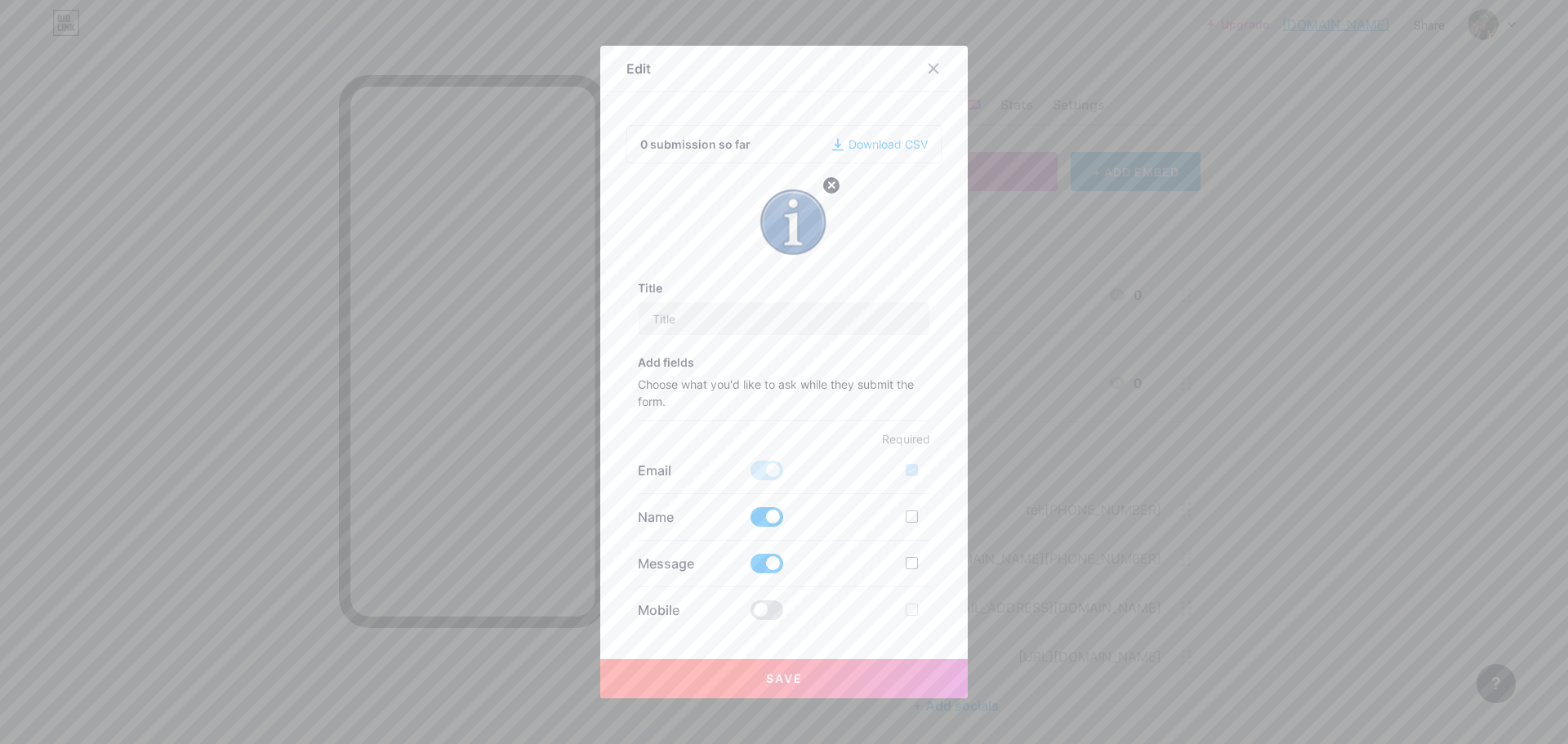
scroll to position [82, 0]
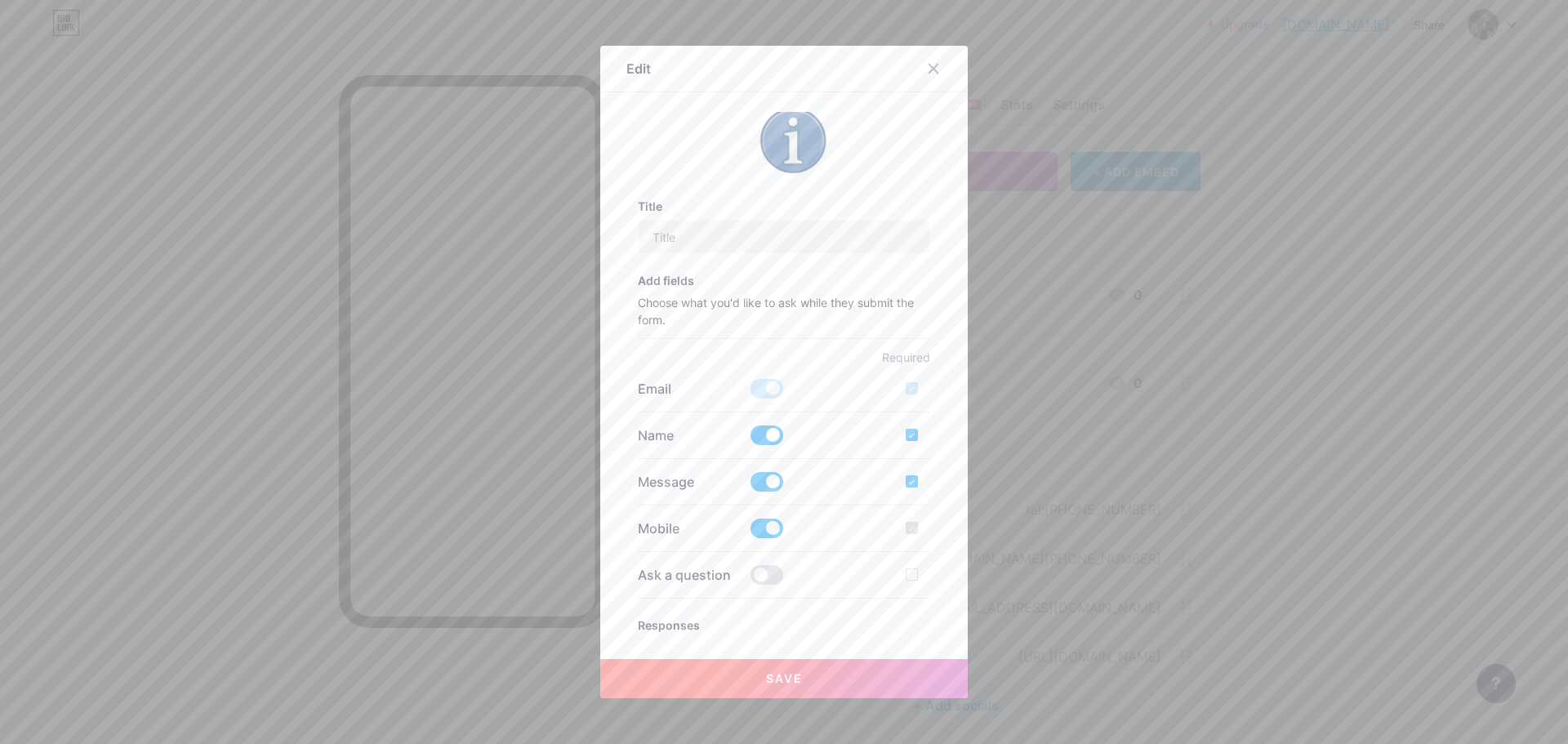
type input "Mesajınızı bırakın"
checkbox input "true"
click at [759, 529] on span at bounding box center [766, 528] width 33 height 20
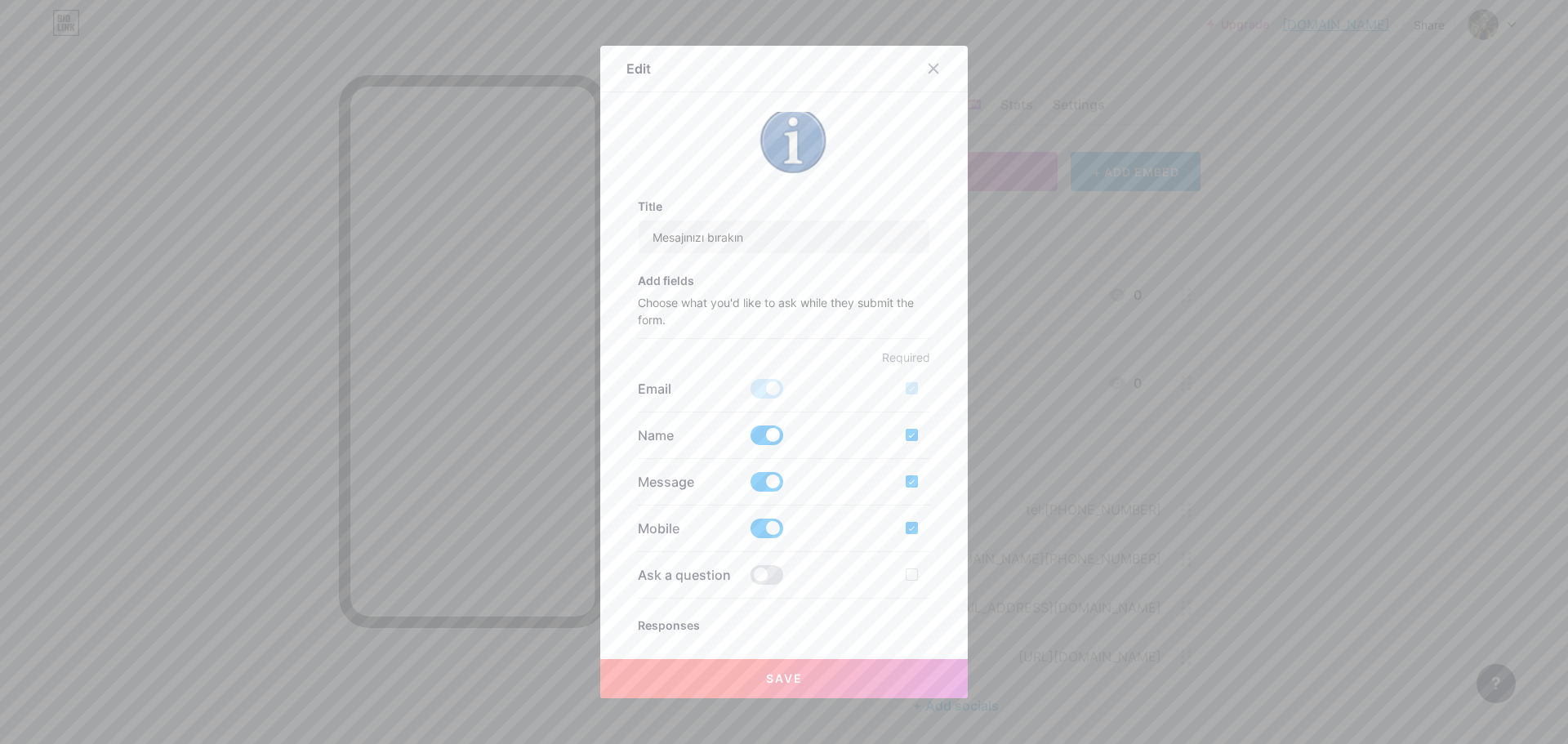
click at [750, 532] on input "checkbox" at bounding box center [750, 532] width 0 height 0
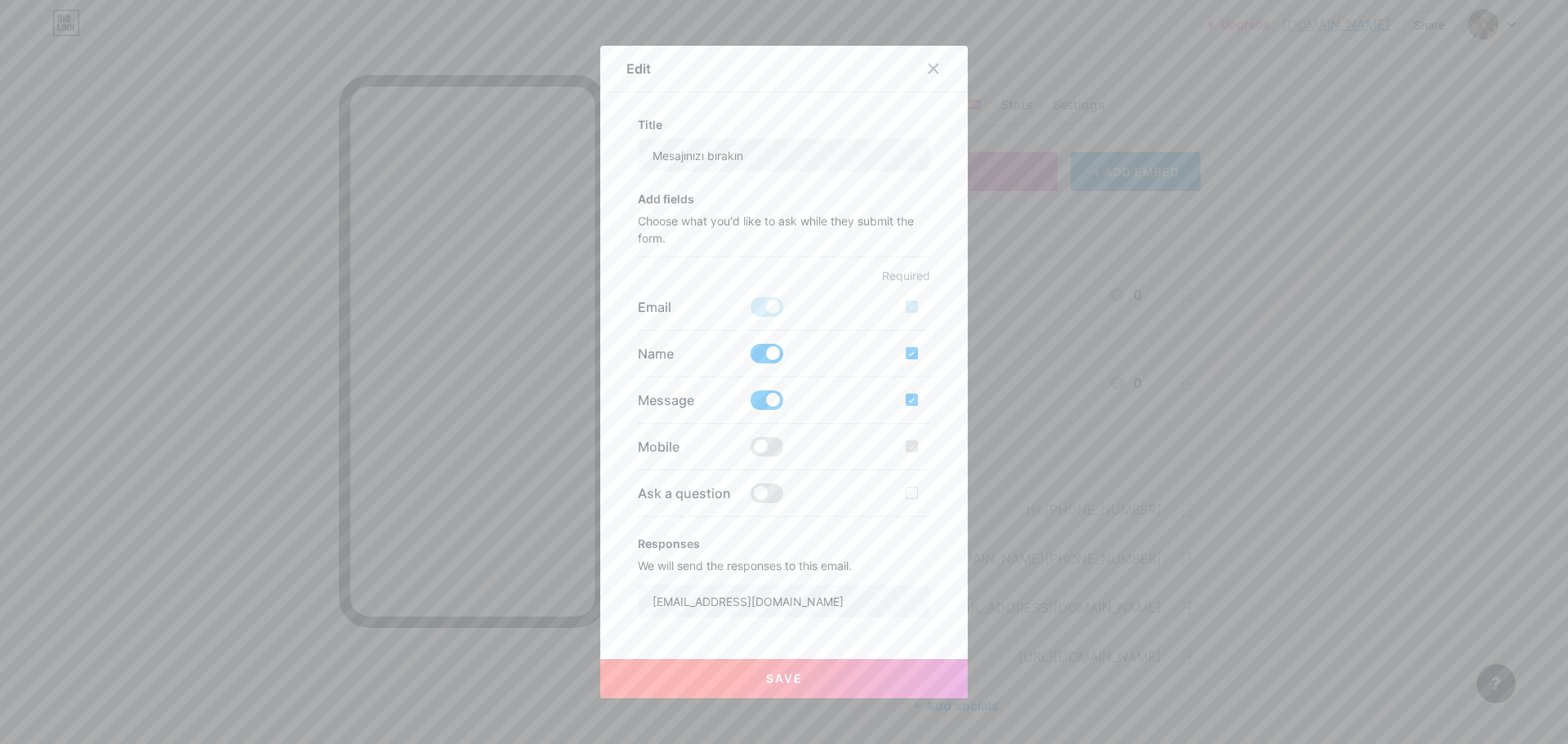
scroll to position [327, 0]
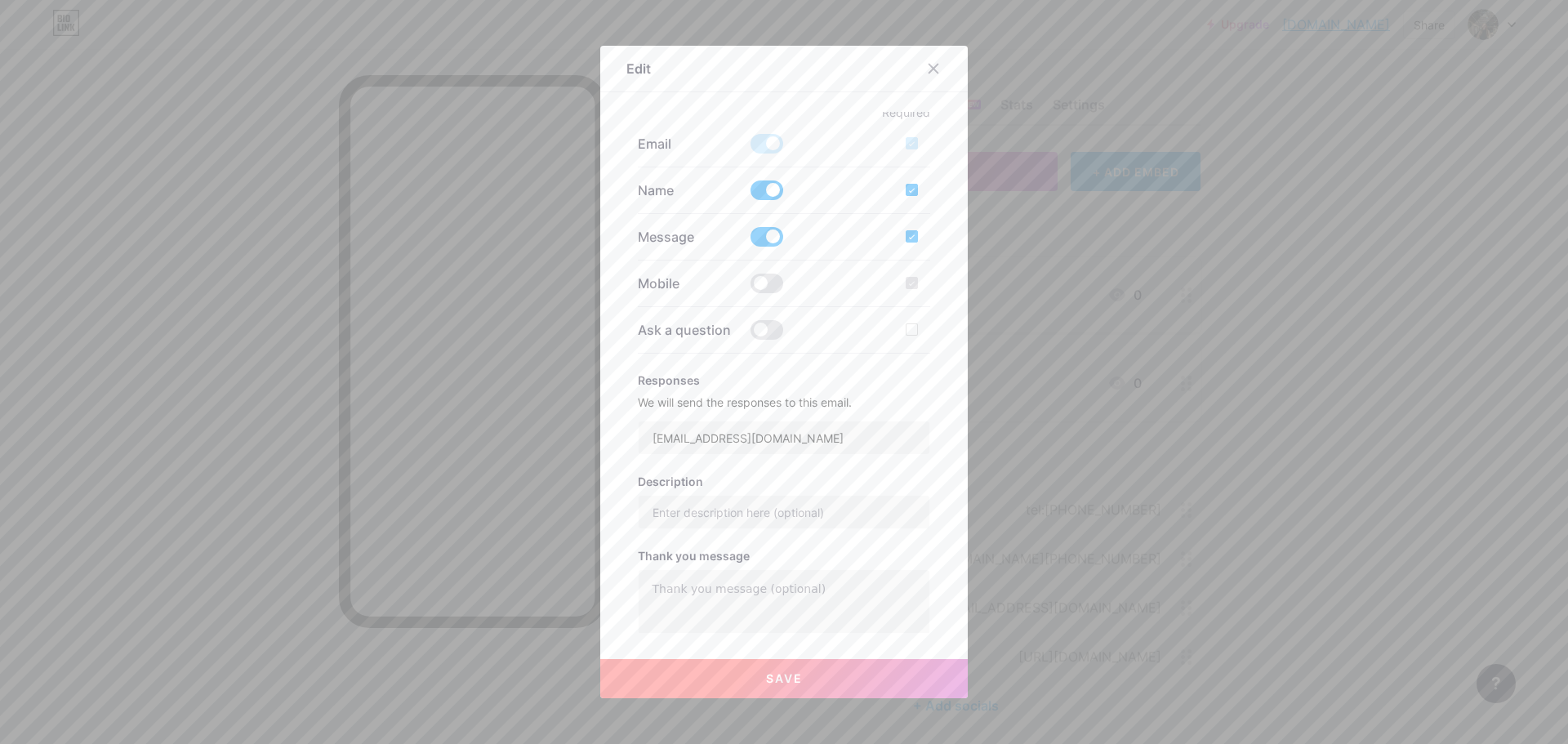
click at [730, 529] on div at bounding box center [785, 511] width 294 height 34
click at [728, 518] on input "text" at bounding box center [784, 511] width 292 height 33
paste input "İletişime geçmek için lütfen mesajınızı buradan bırakın."
type input "İletişime geçmek için lütfen mesajınızı buradan bırakın."
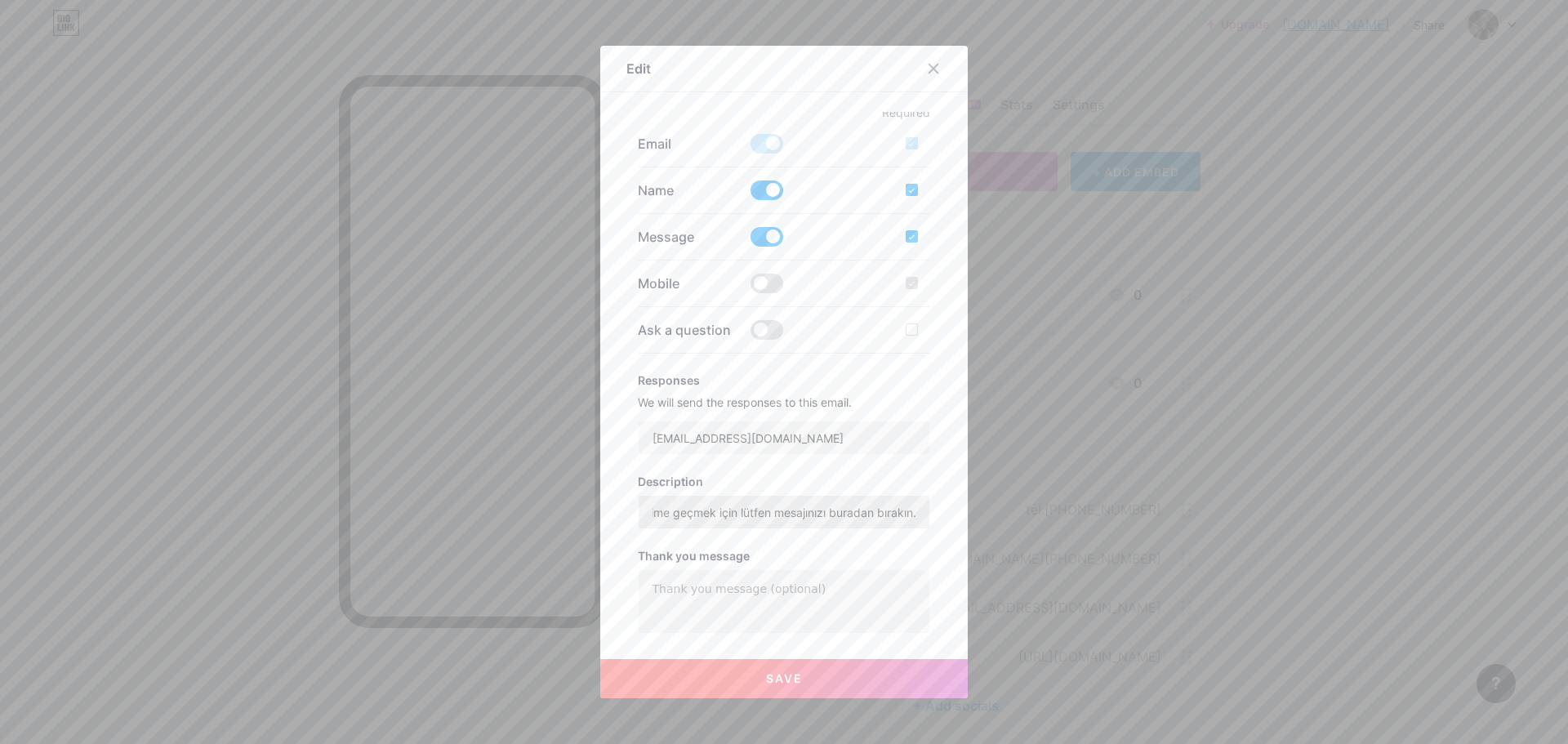
scroll to position [0, 0]
click at [664, 596] on textarea at bounding box center [784, 602] width 292 height 65
paste textarea "Mesajınızı aldım. En kısa sürede sizinle iletişime geçeceğim."
type textarea "Mesajınızı aldım. En kısa sürede sizinle iletişime geçeceğim."
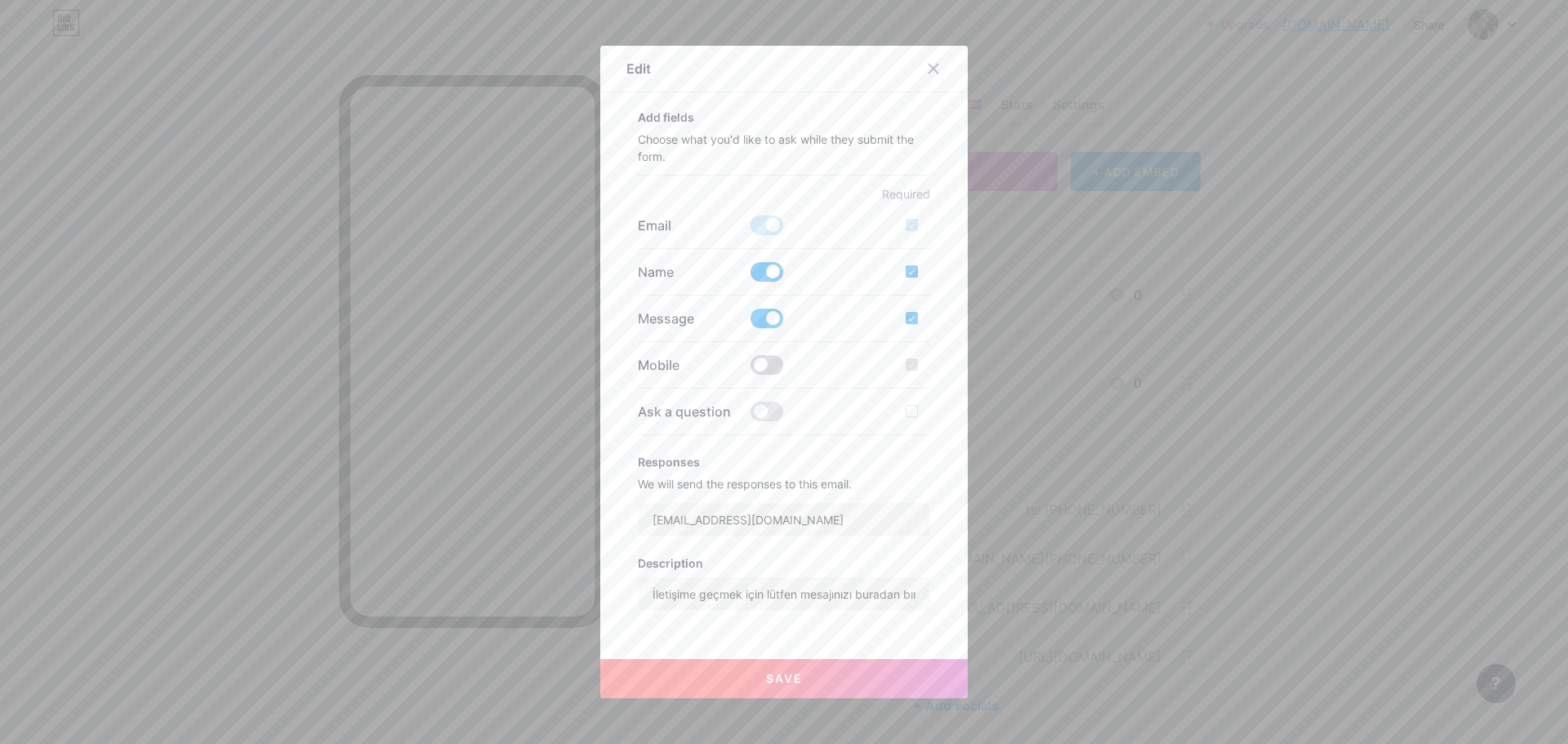
click at [758, 361] on span at bounding box center [766, 366] width 33 height 20
click at [750, 370] on input "checkbox" at bounding box center [750, 370] width 0 height 0
click at [898, 362] on div "Mobile" at bounding box center [785, 366] width 294 height 20
click at [910, 365] on div at bounding box center [912, 365] width 12 height 12
click at [930, 373] on input "checkbox" at bounding box center [935, 378] width 11 height 11
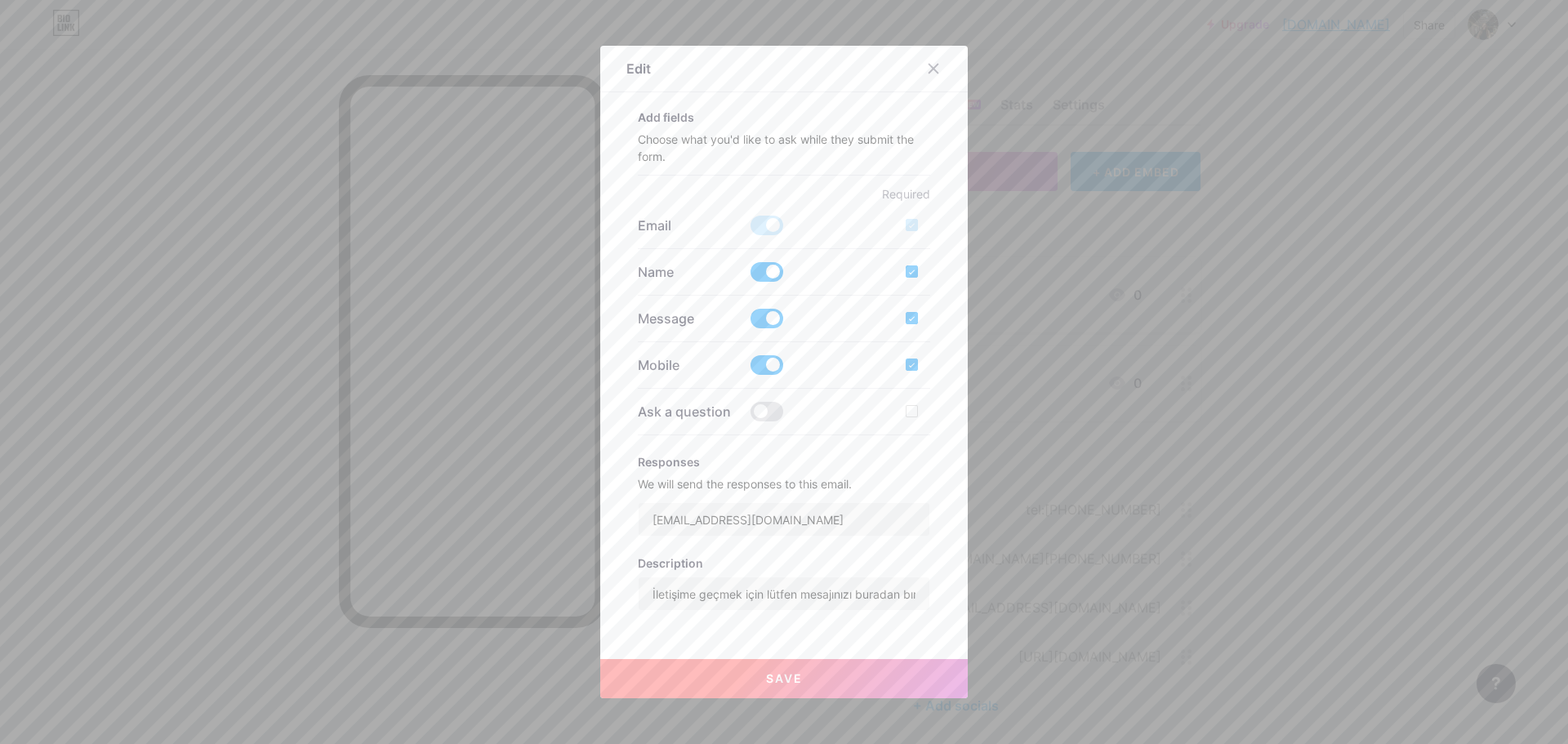
checkbox input "false"
click at [768, 371] on span at bounding box center [766, 366] width 33 height 20
click at [750, 370] on input "checkbox" at bounding box center [750, 370] width 0 height 0
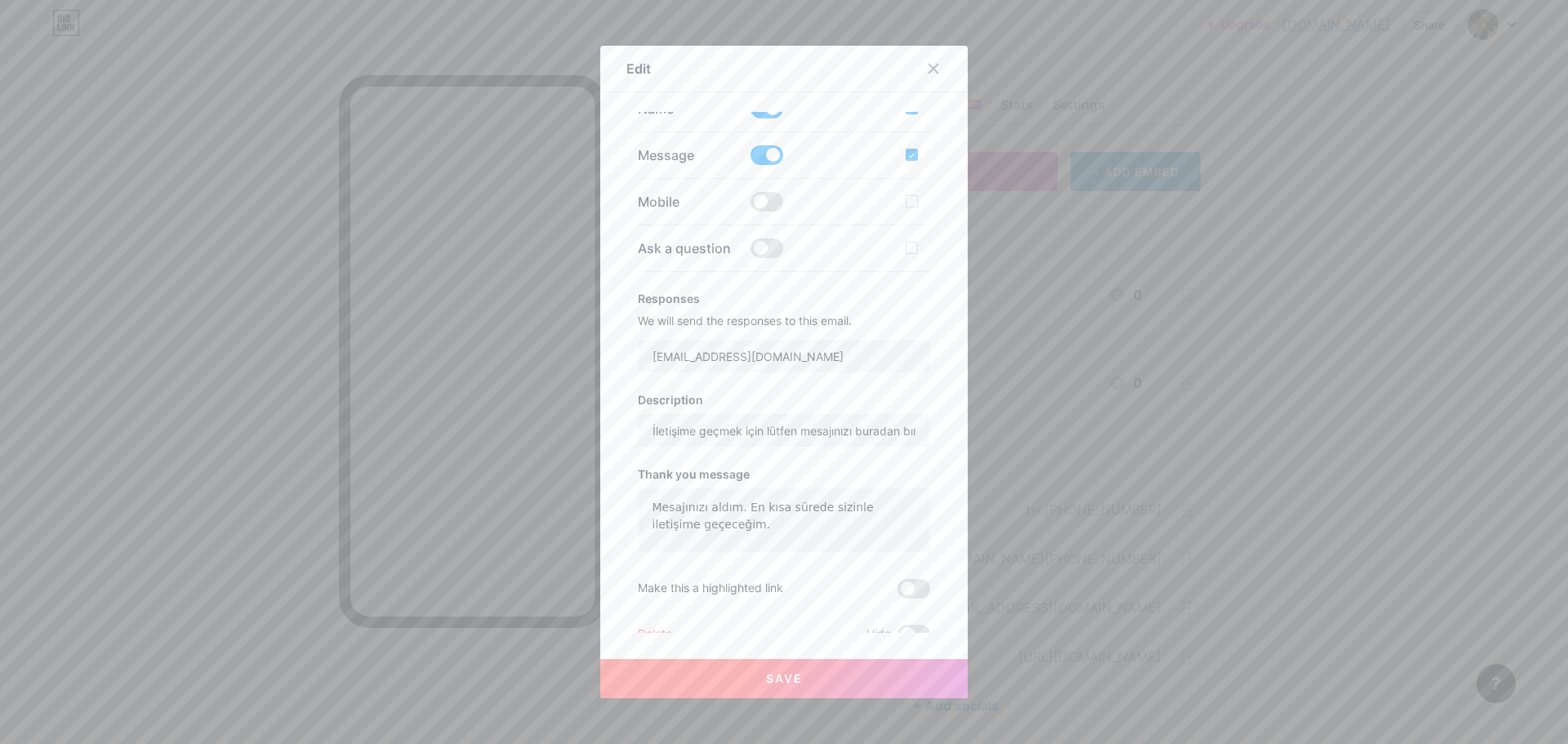
click at [750, 607] on button "Save" at bounding box center [784, 678] width 368 height 39
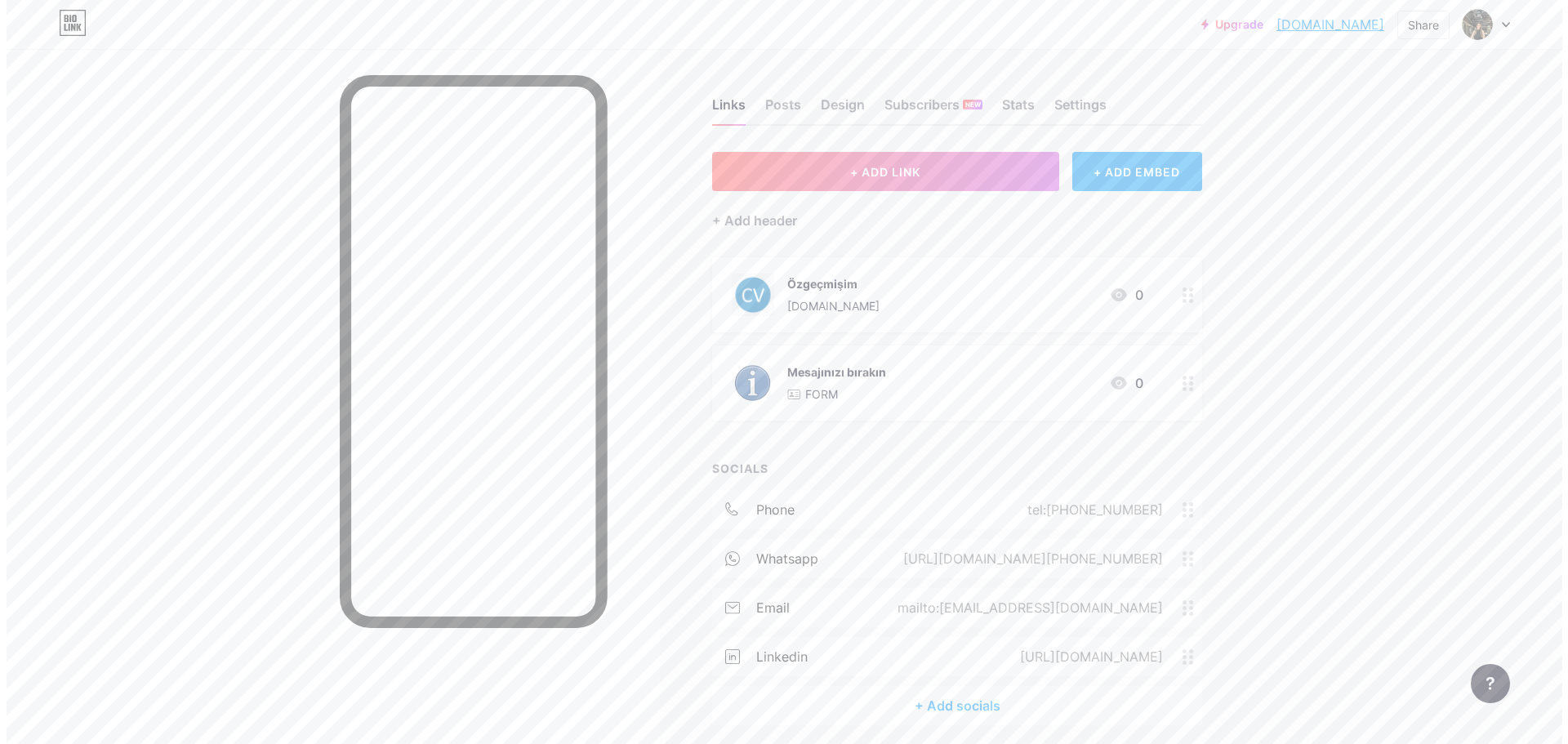
scroll to position [62, 0]
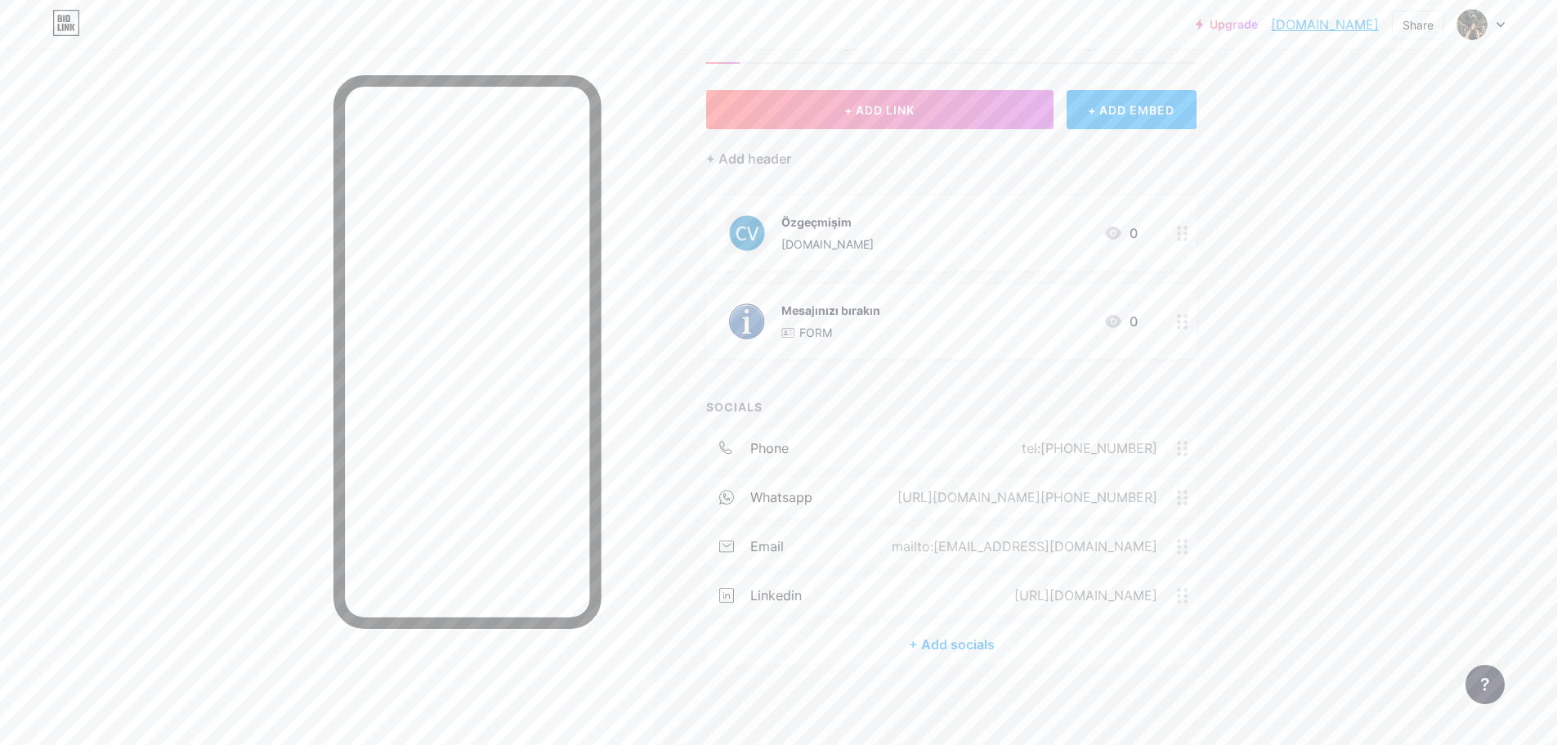
click at [857, 236] on div "[DOMAIN_NAME]" at bounding box center [828, 243] width 92 height 17
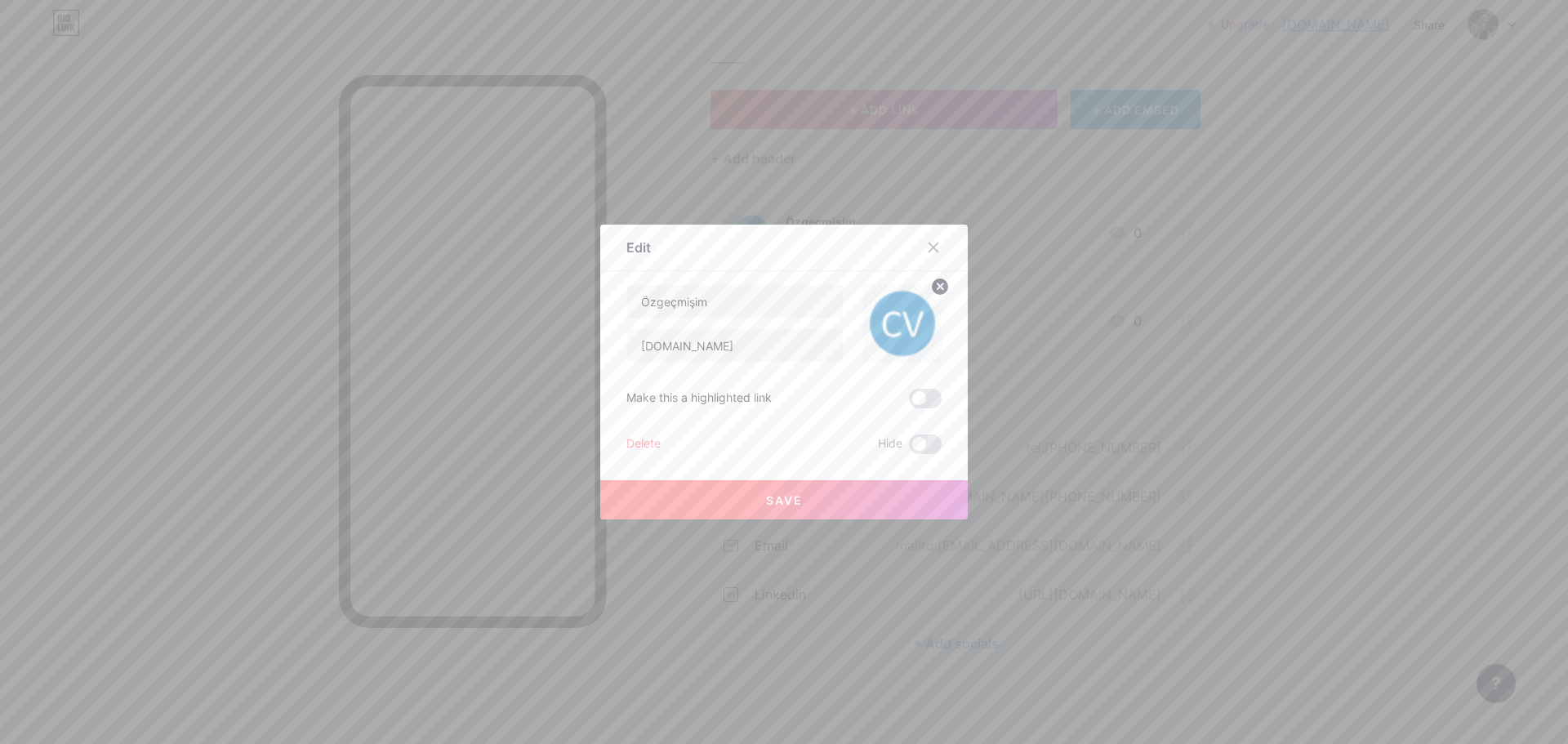
click at [1206, 261] on div at bounding box center [784, 372] width 1568 height 744
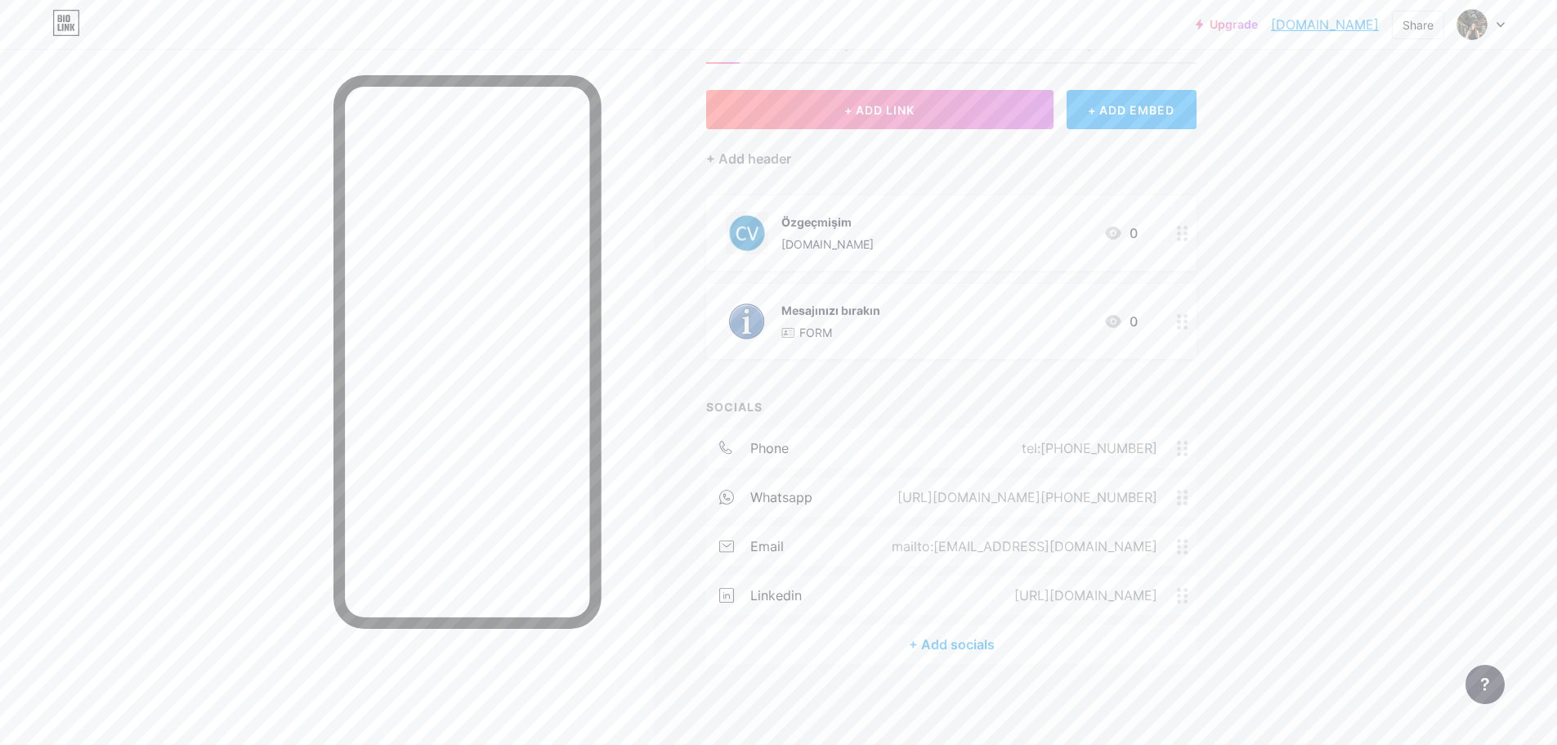
click at [954, 333] on div "Mesajınızı bırakın FORM 0" at bounding box center [932, 321] width 412 height 43
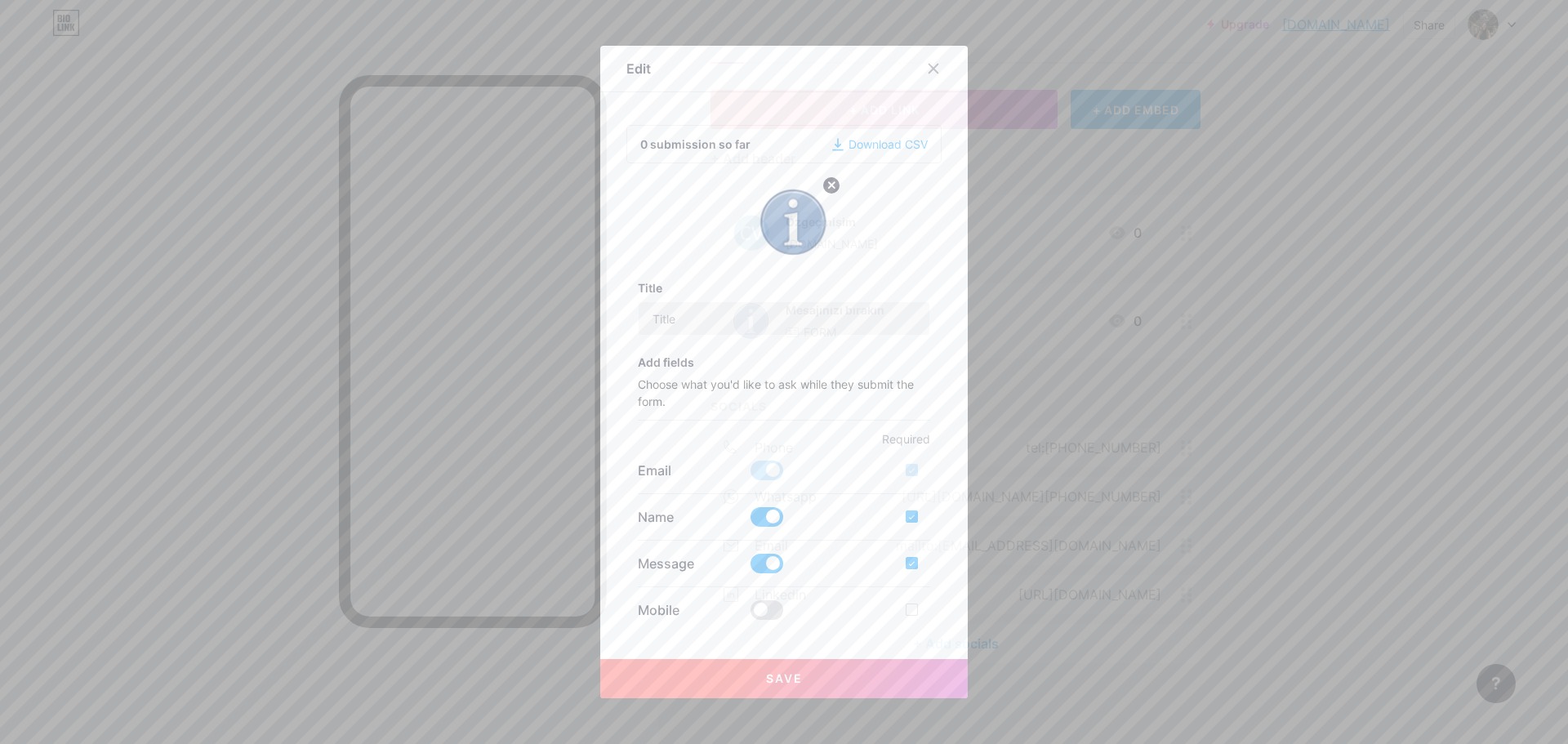
type input "Mesajınızı bırakın"
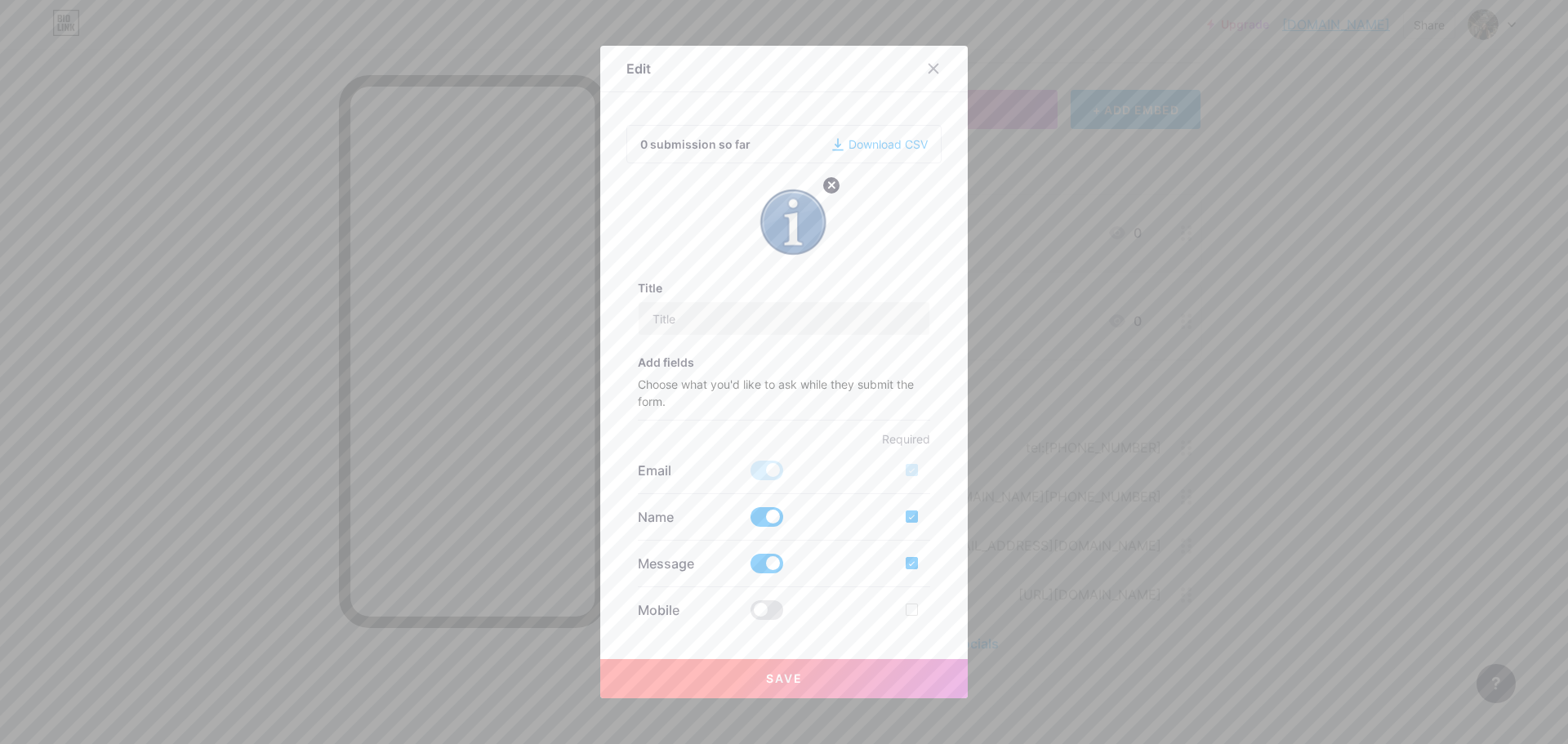
checkbox input "true"
type input "İletişime geçmek için lütfen mesajınızı buradan bırakın."
type textarea "Mesajınızı aldım. En kısa sürede sizinle iletişime geçeceğim."
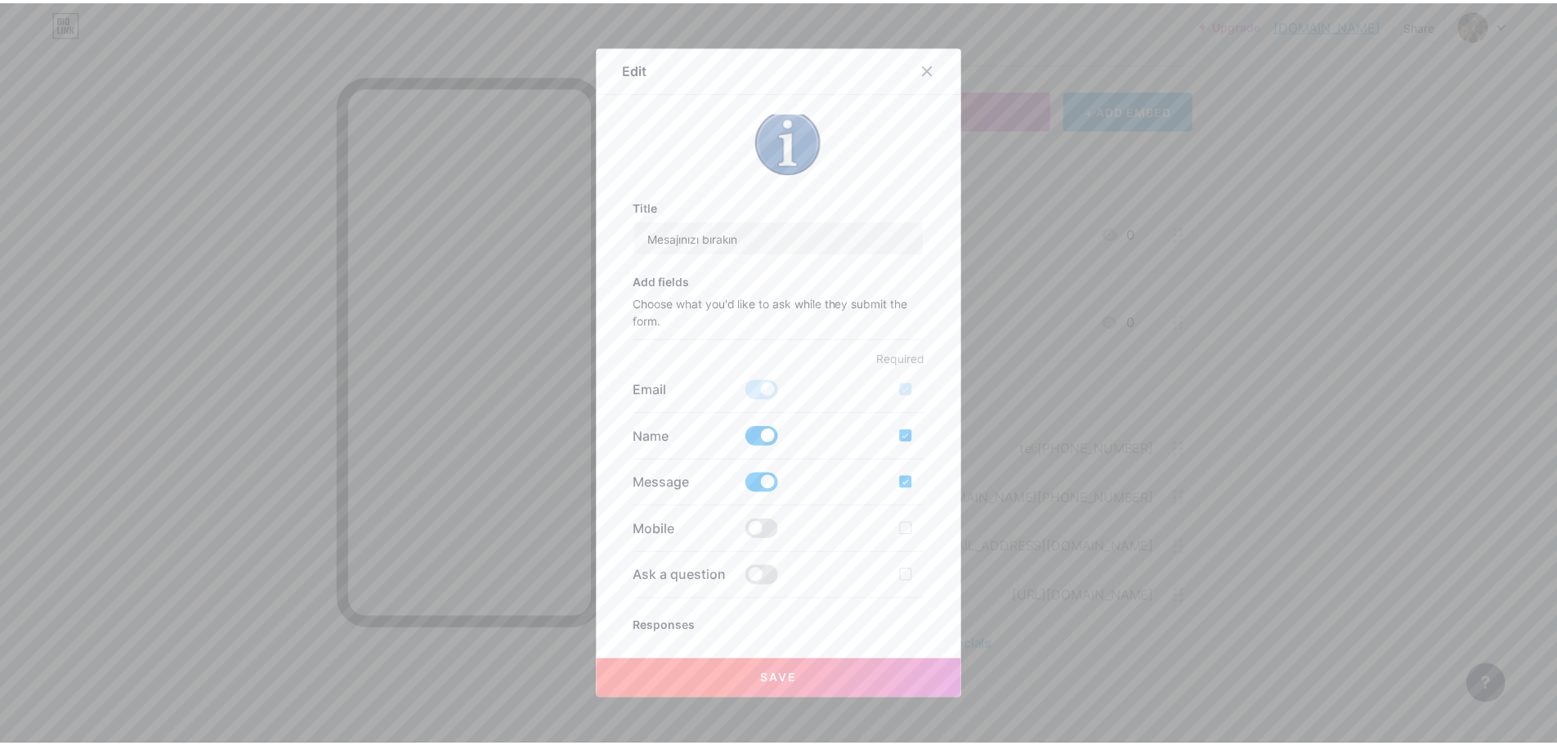
scroll to position [420, 0]
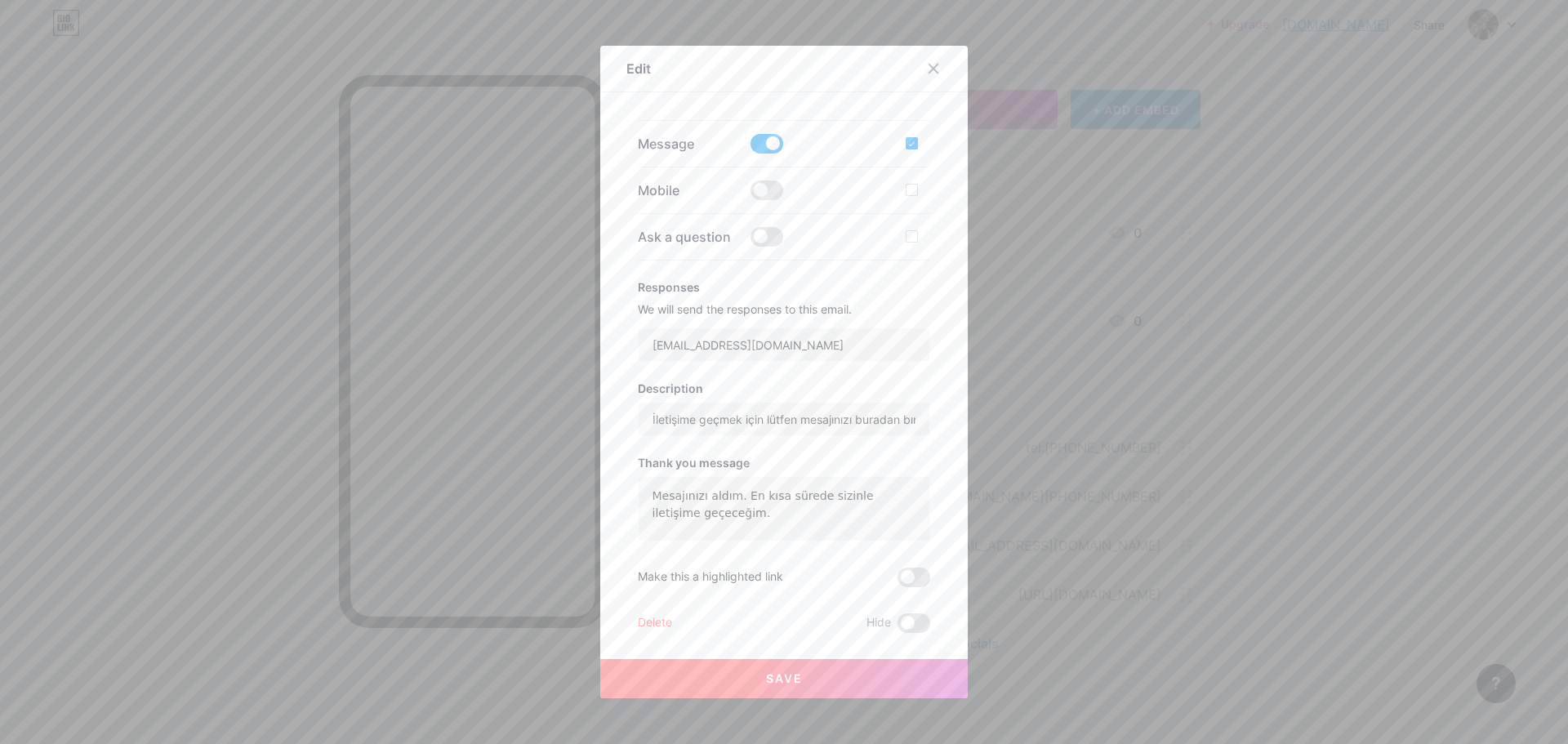
click at [1194, 457] on div at bounding box center [784, 372] width 1568 height 744
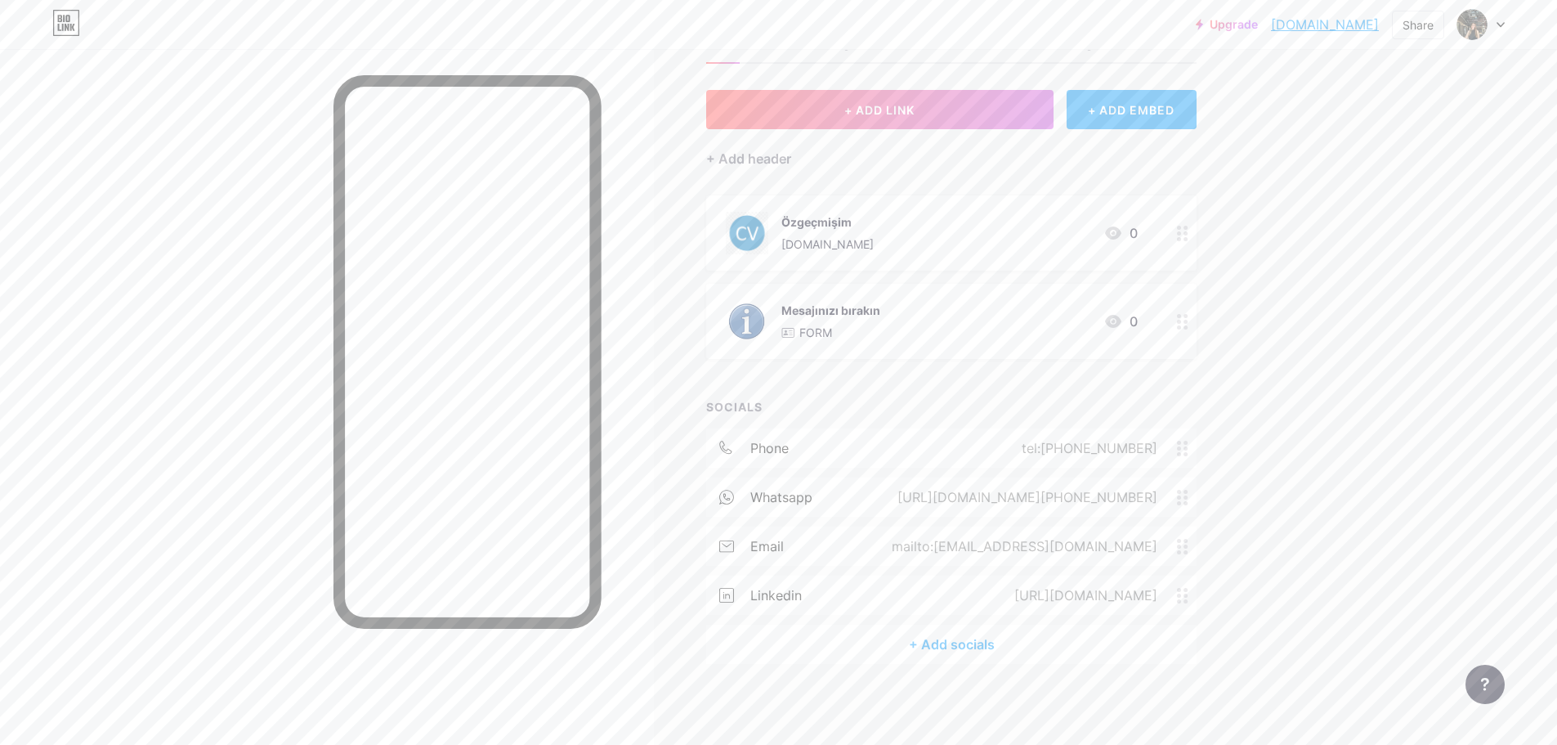
scroll to position [0, 0]
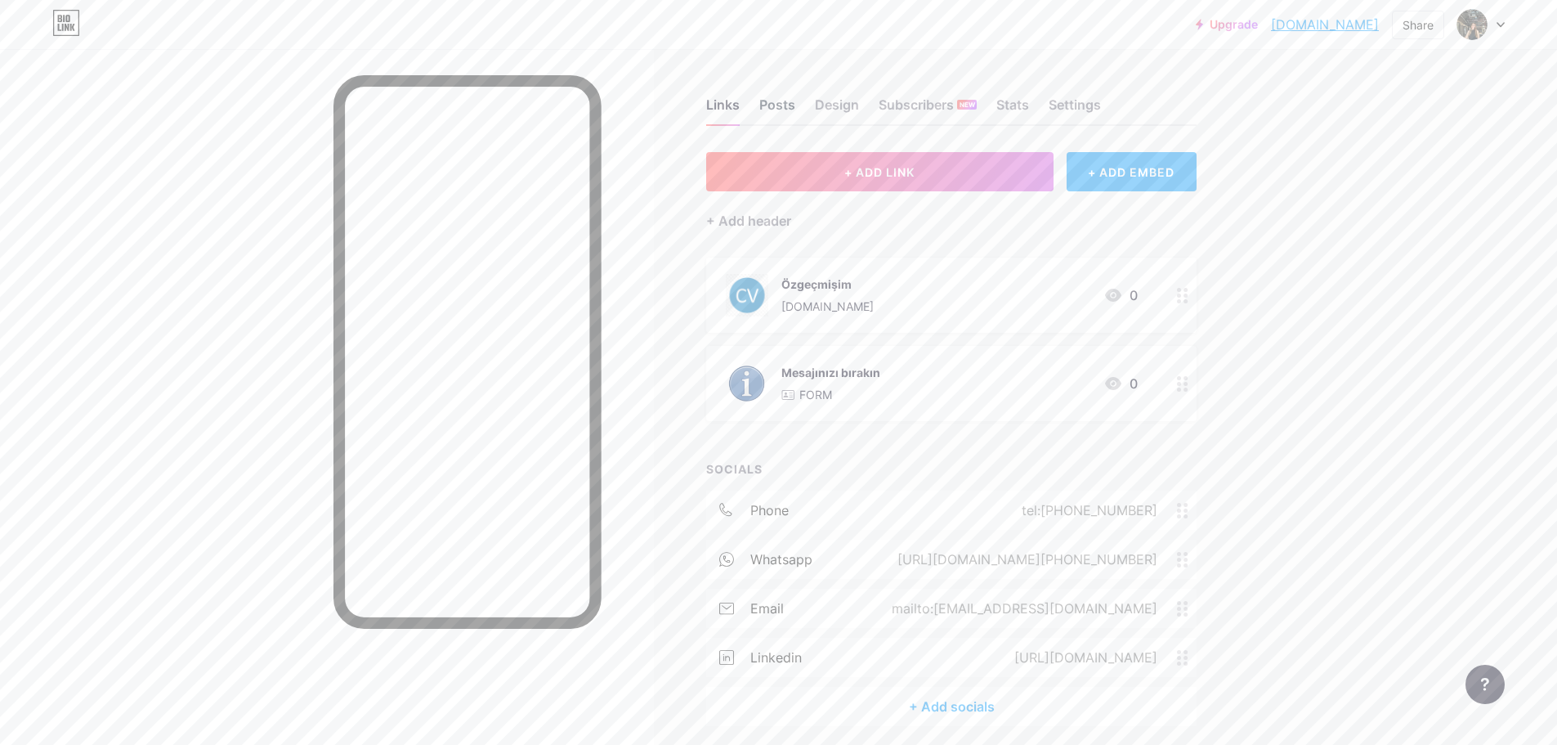
click at [785, 104] on div "Posts" at bounding box center [778, 109] width 36 height 29
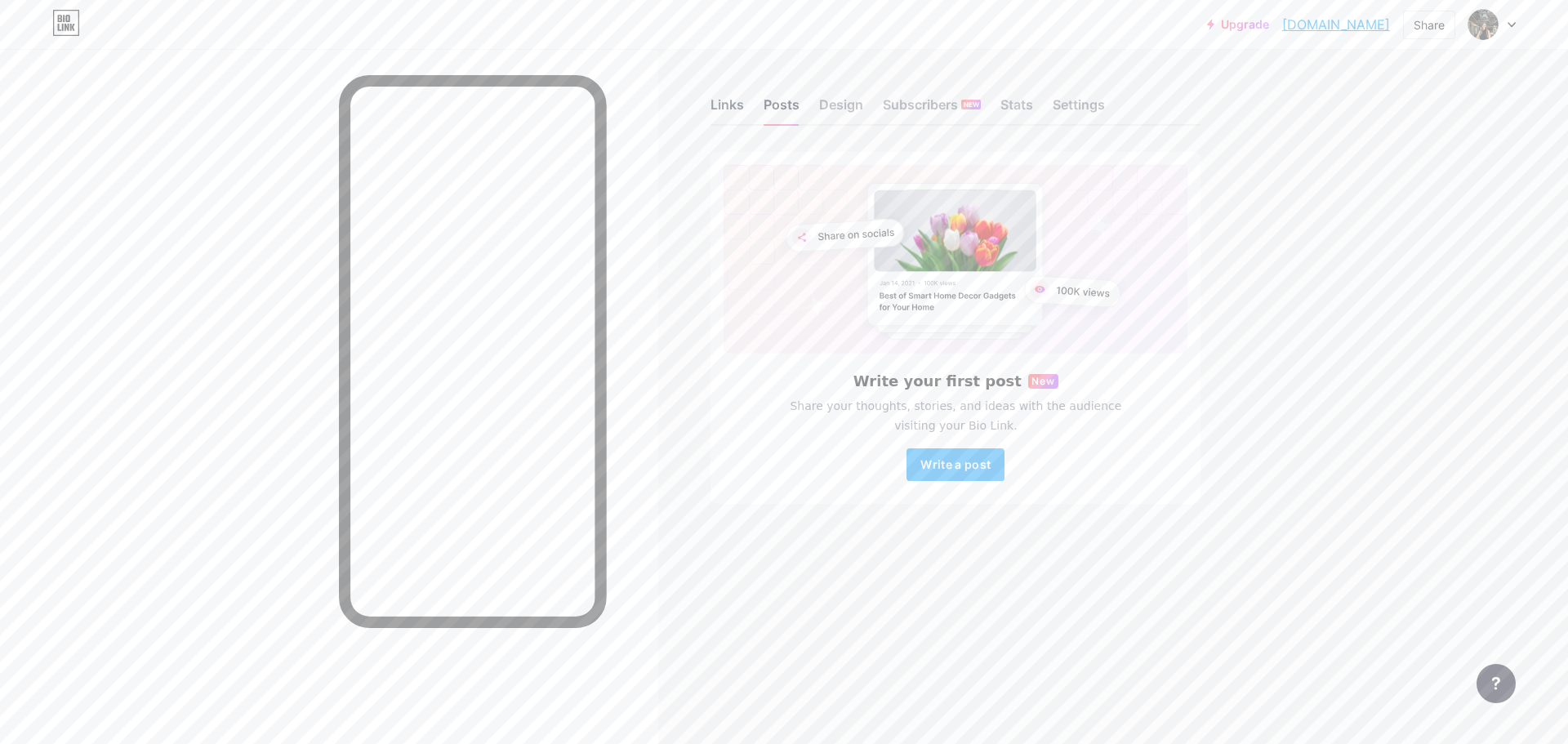
click at [730, 105] on div "Links" at bounding box center [727, 109] width 34 height 29
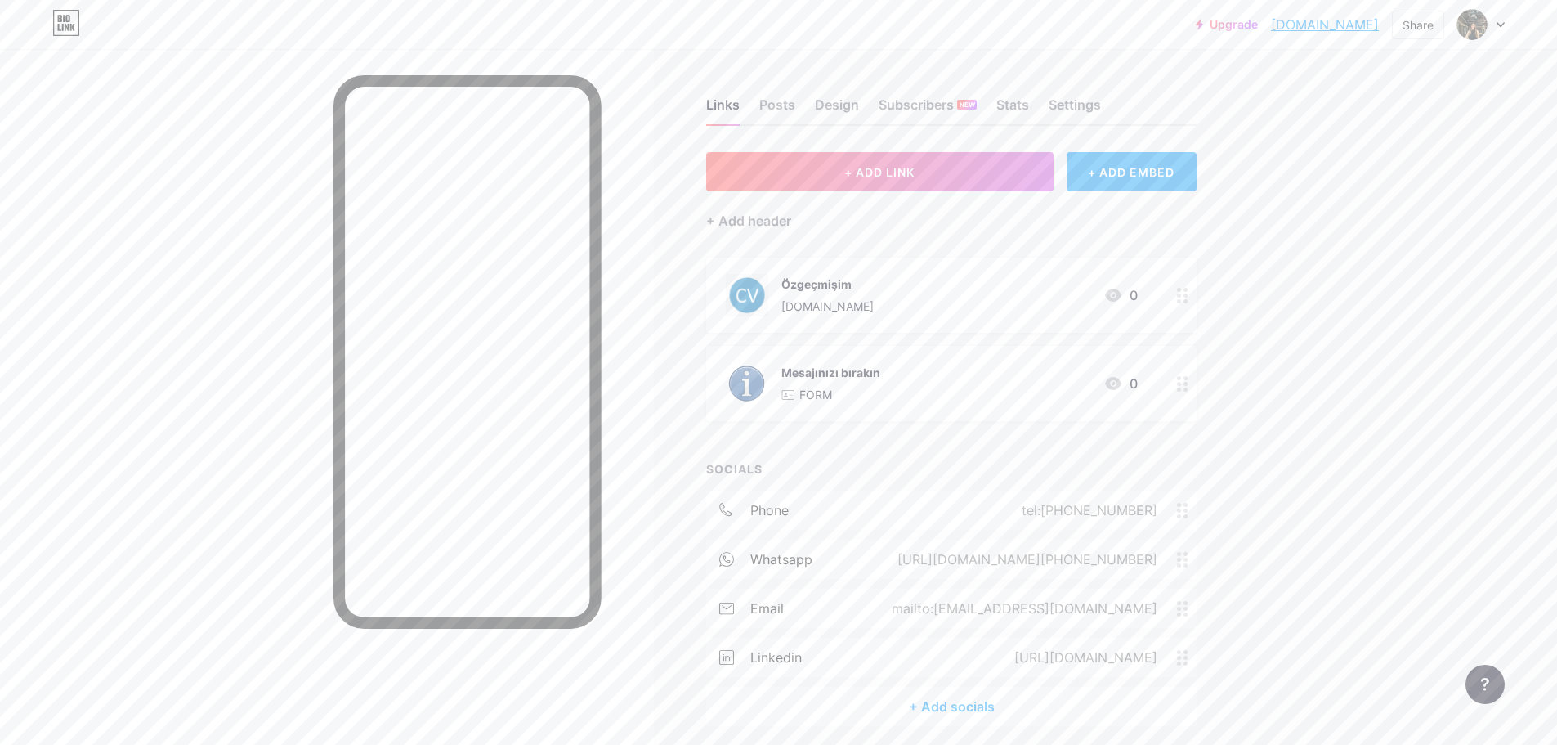
click at [824, 94] on div "Links Posts Design Subscribers NEW Stats Settings" at bounding box center [951, 97] width 491 height 57
click at [839, 104] on div "Design" at bounding box center [837, 109] width 44 height 29
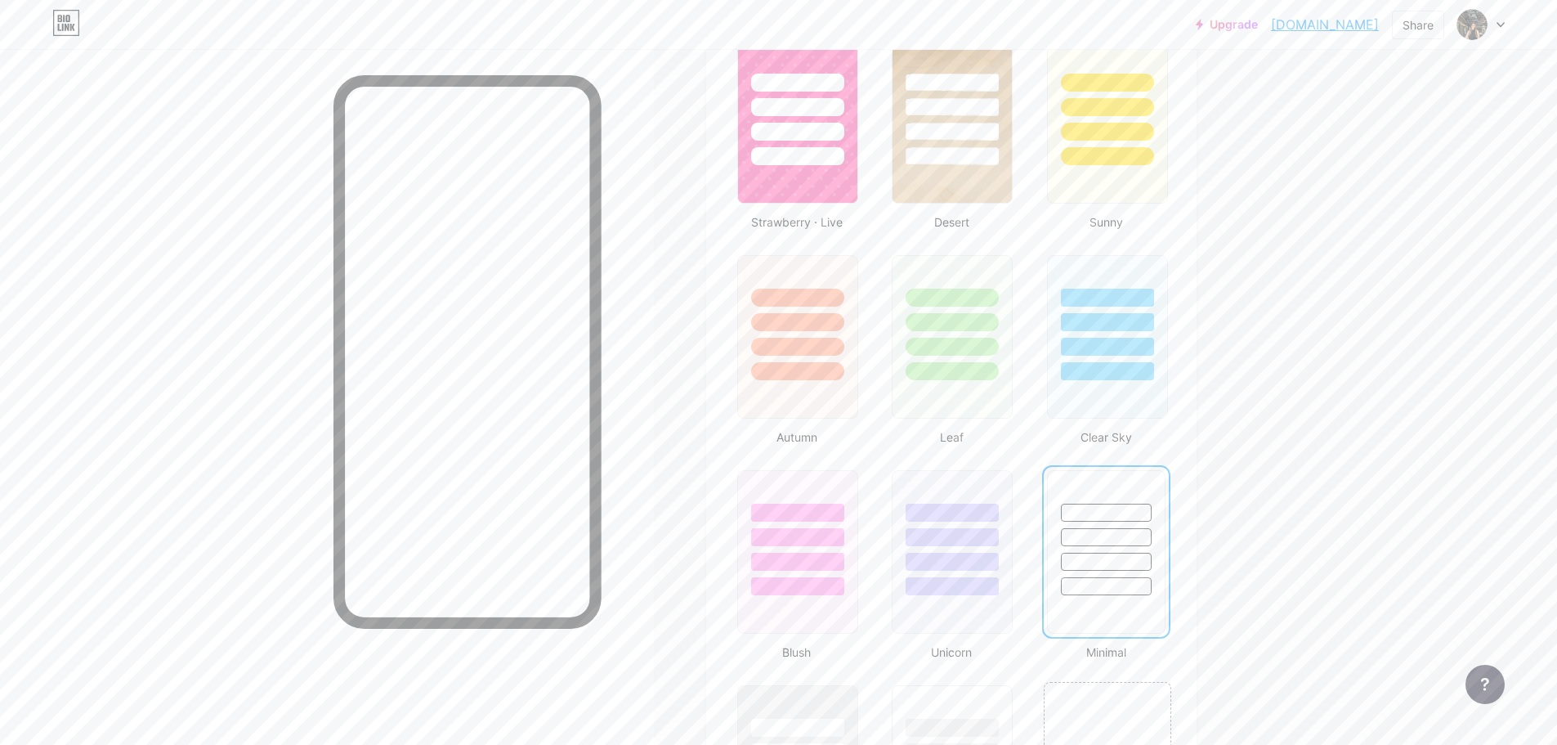
scroll to position [1063, 0]
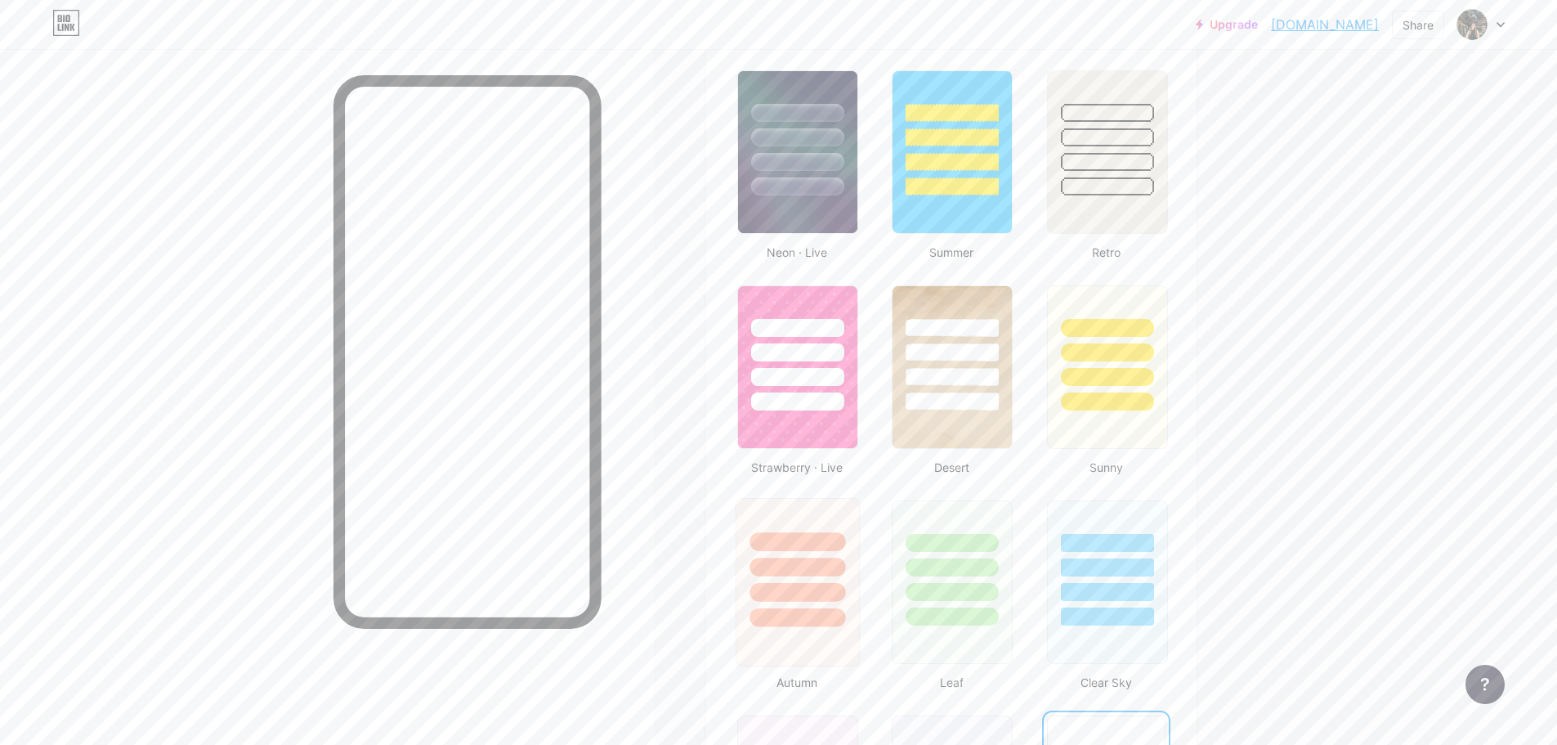
click at [763, 596] on div at bounding box center [798, 592] width 96 height 19
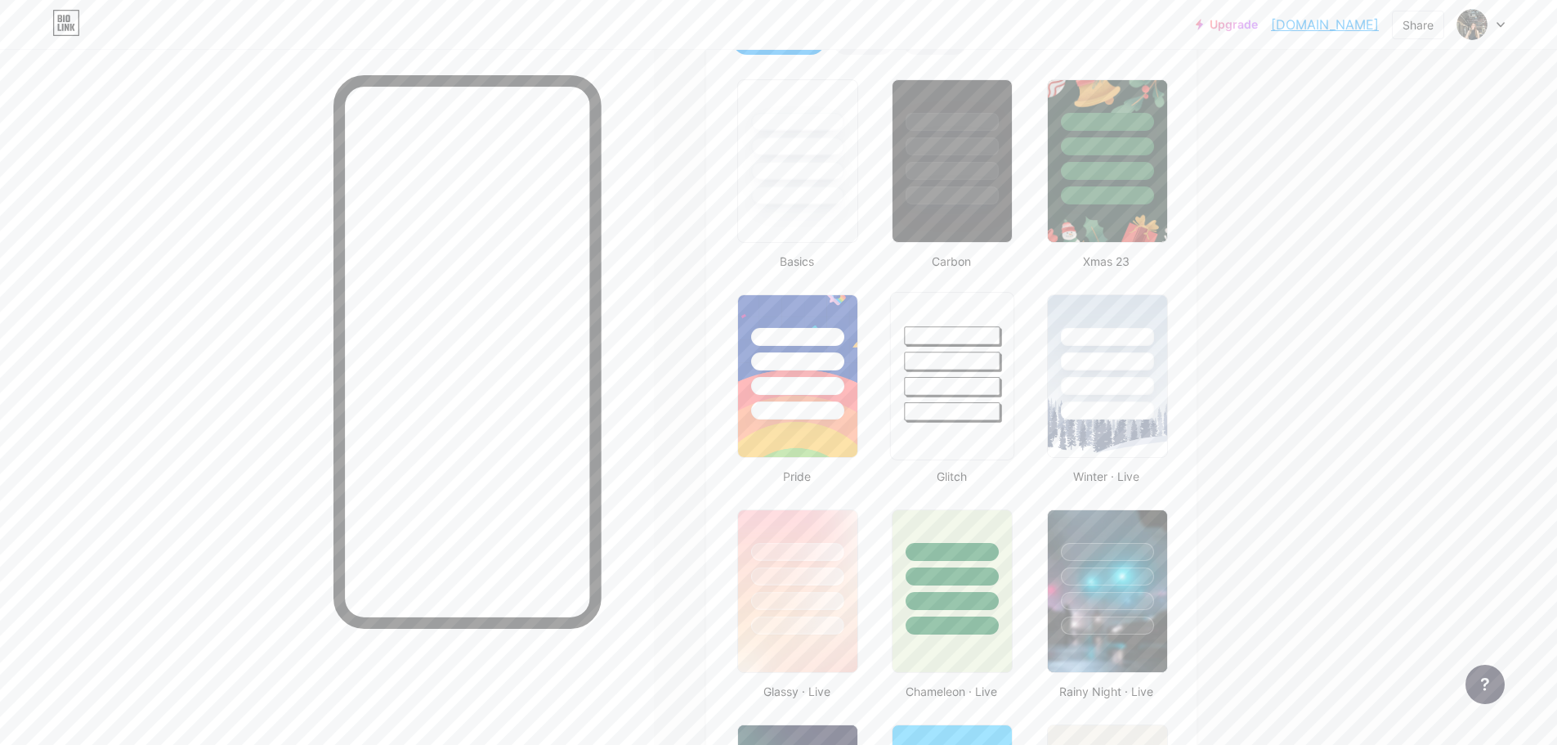
scroll to position [245, 0]
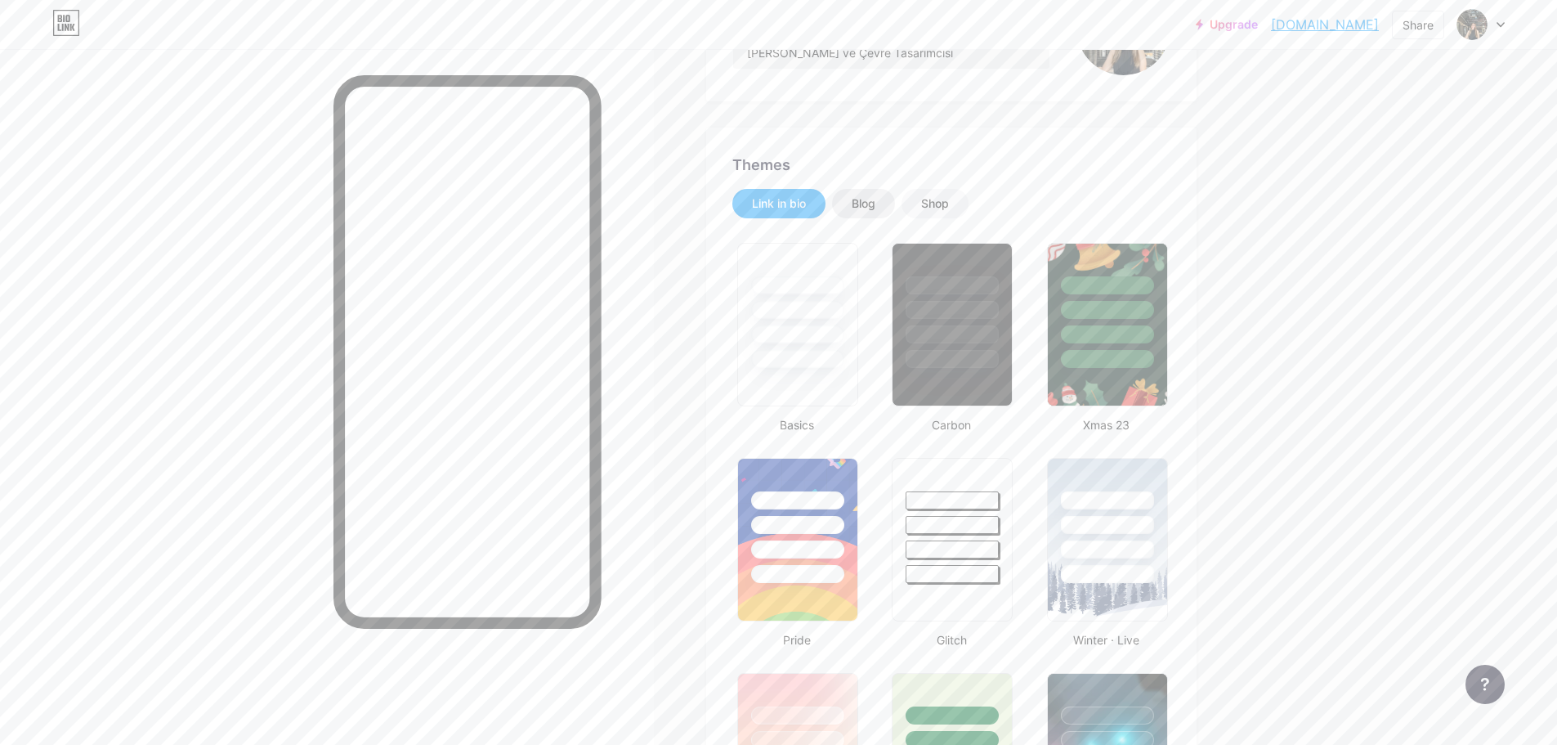
click at [863, 200] on div "Blog" at bounding box center [864, 203] width 24 height 16
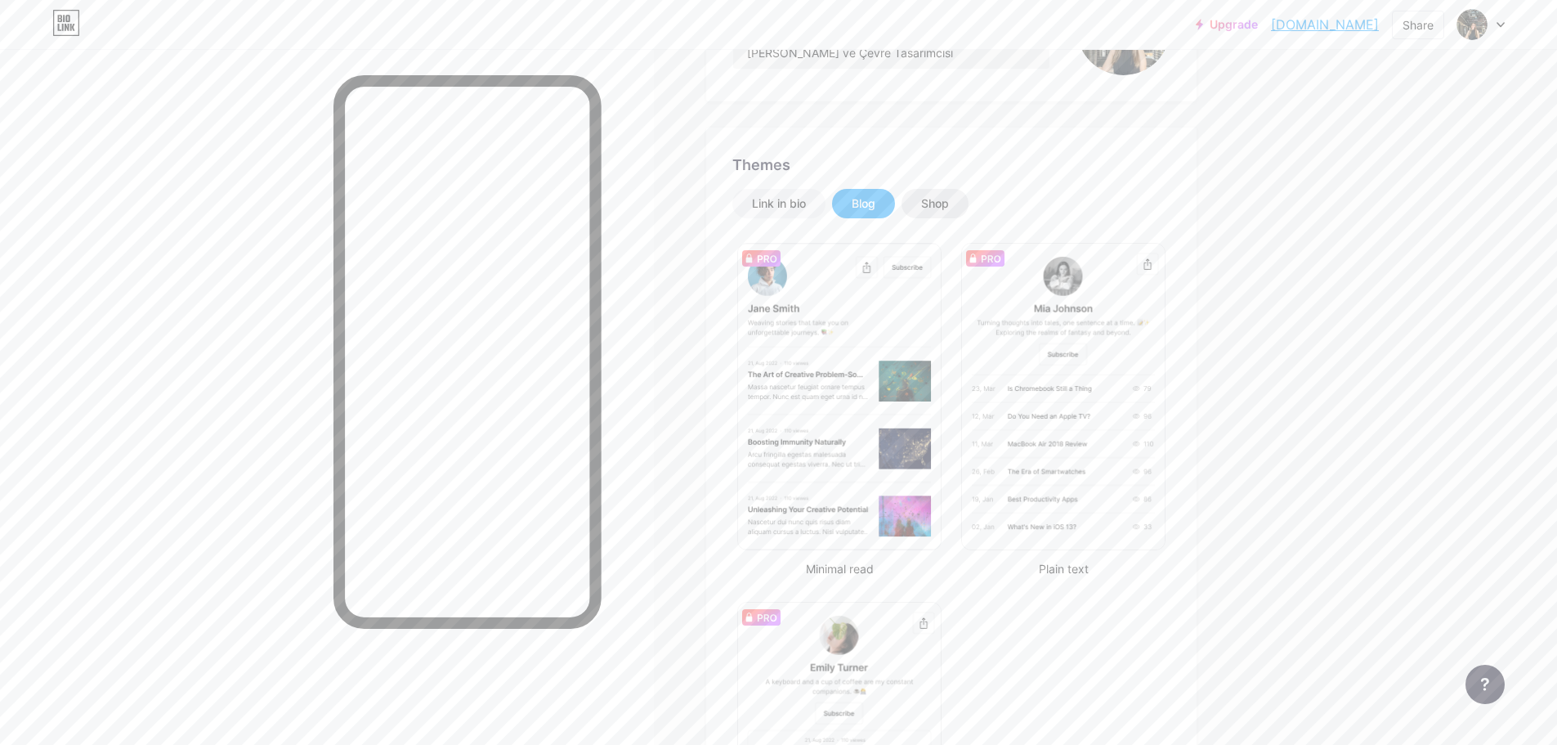
click at [948, 201] on div "Shop" at bounding box center [935, 203] width 28 height 16
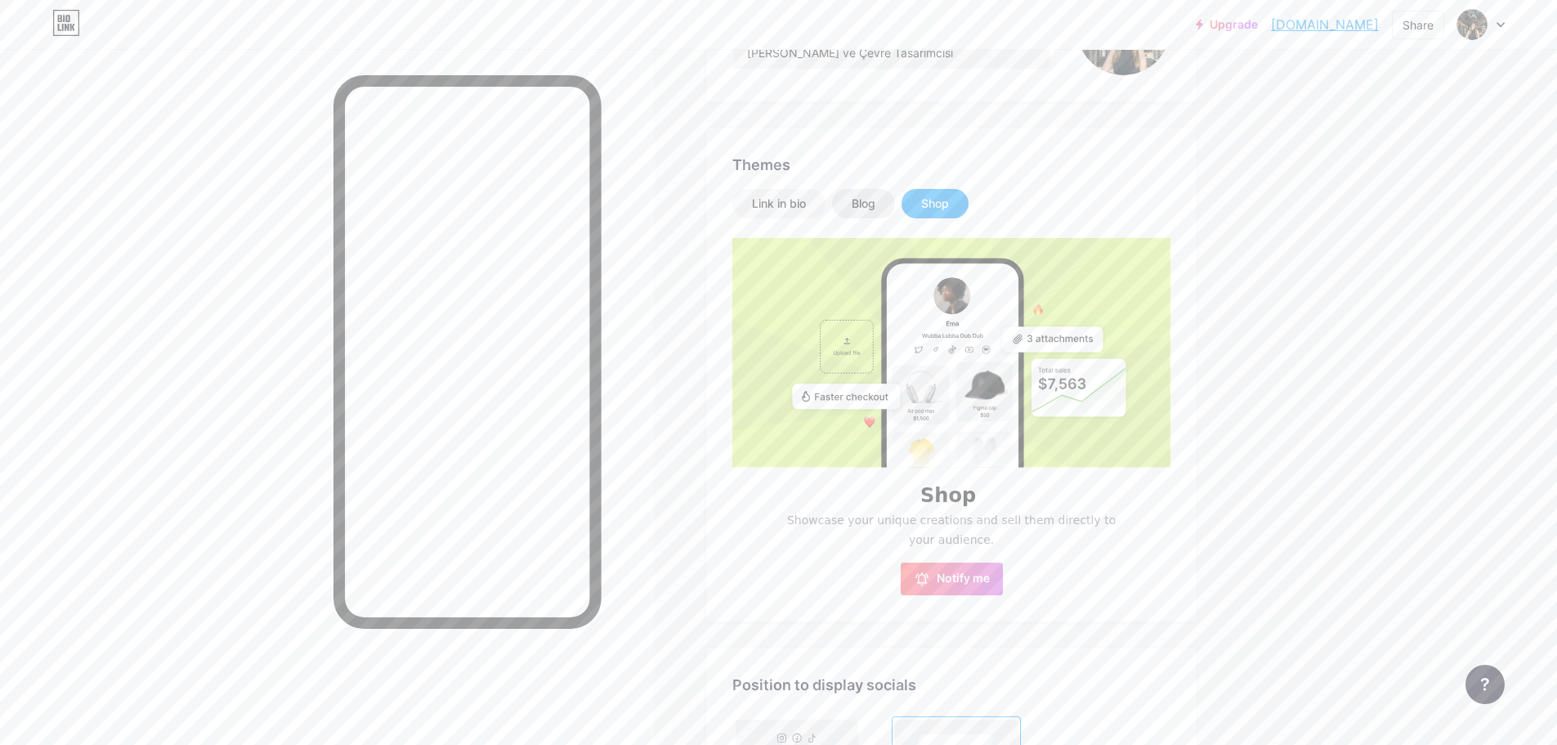
click at [863, 205] on div "Blog" at bounding box center [864, 203] width 24 height 16
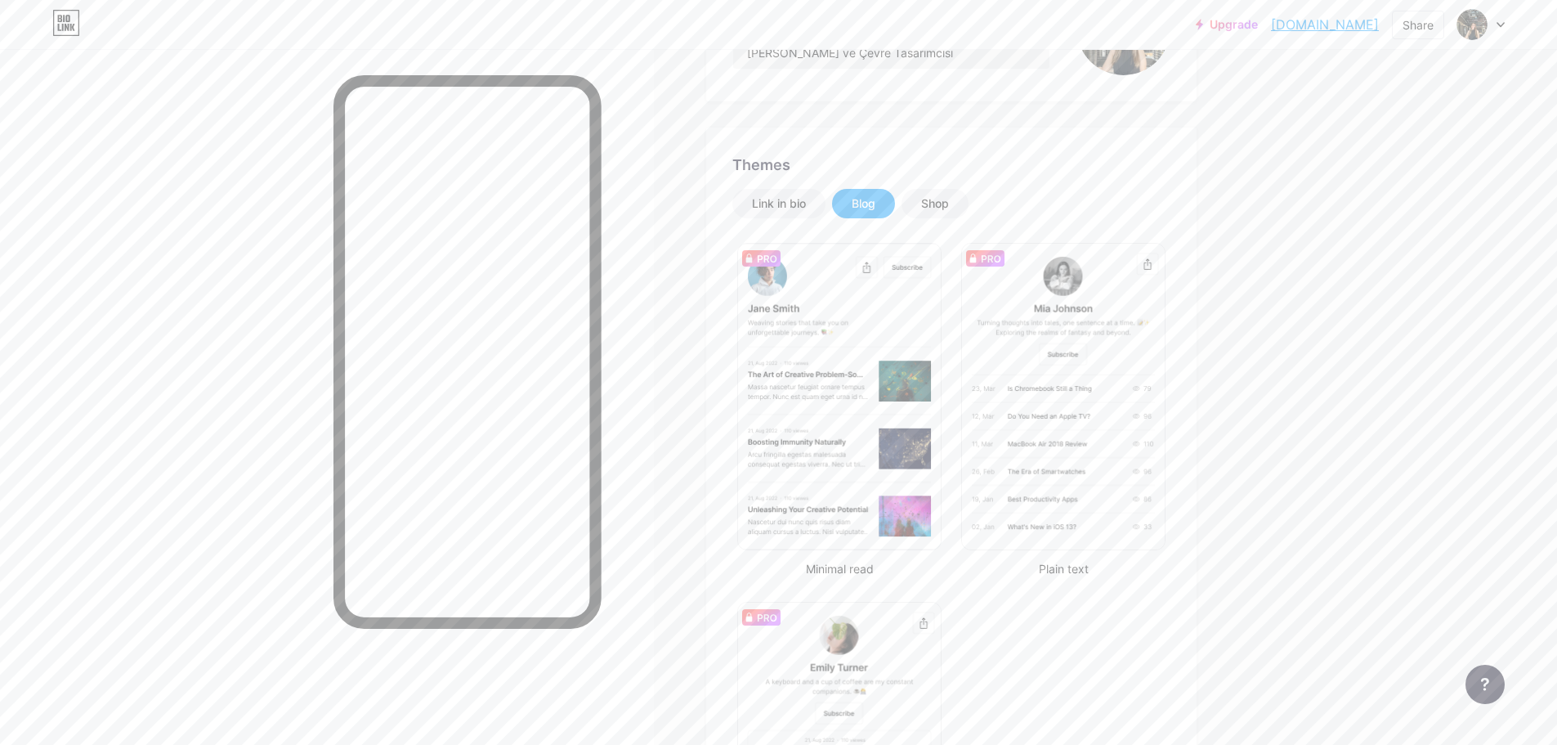
click at [943, 220] on div "Link in bio Blog Shop Minimal read Plain text Newsletter Changes saved" at bounding box center [952, 562] width 438 height 747
click at [943, 212] on div "Shop" at bounding box center [935, 203] width 67 height 29
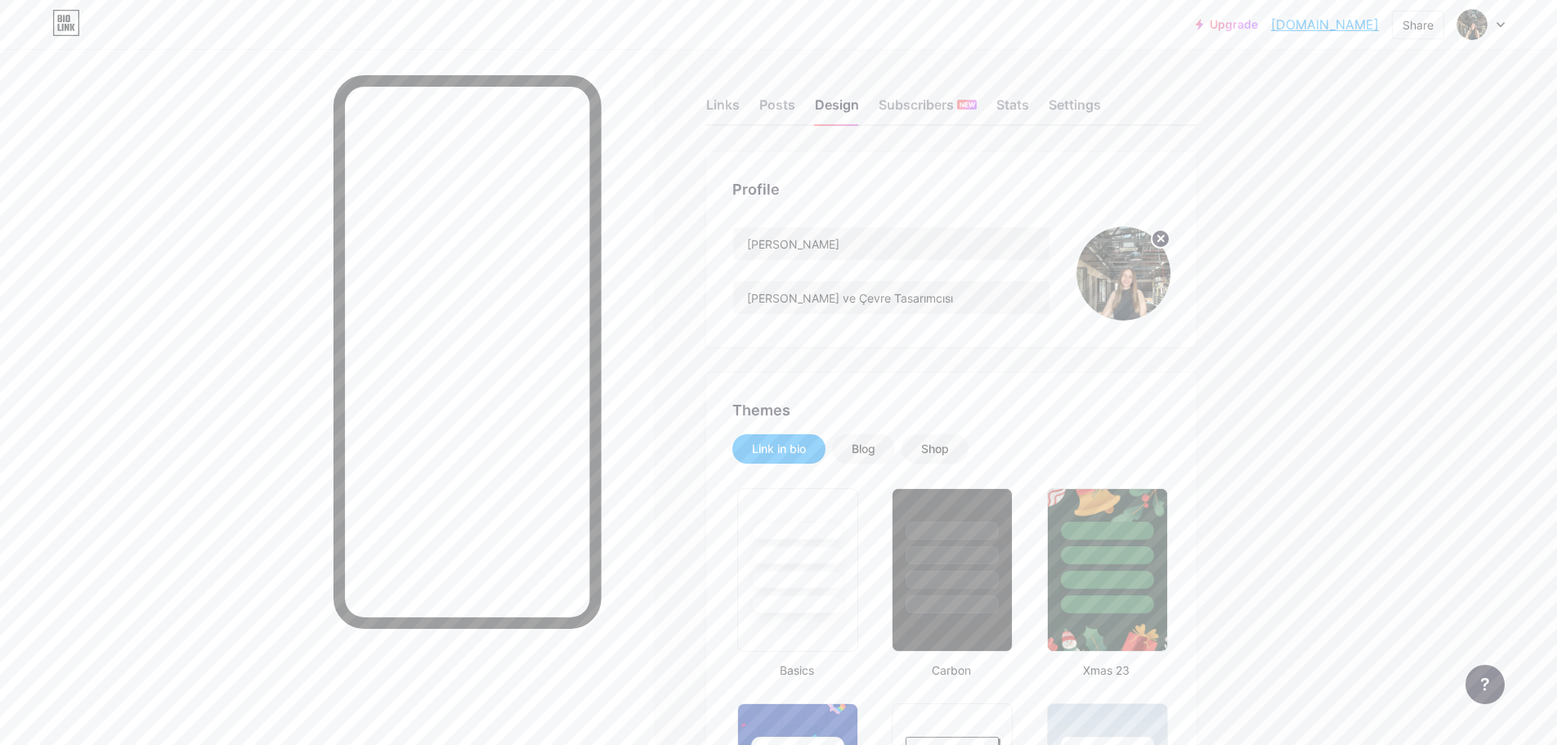
scroll to position [654, 0]
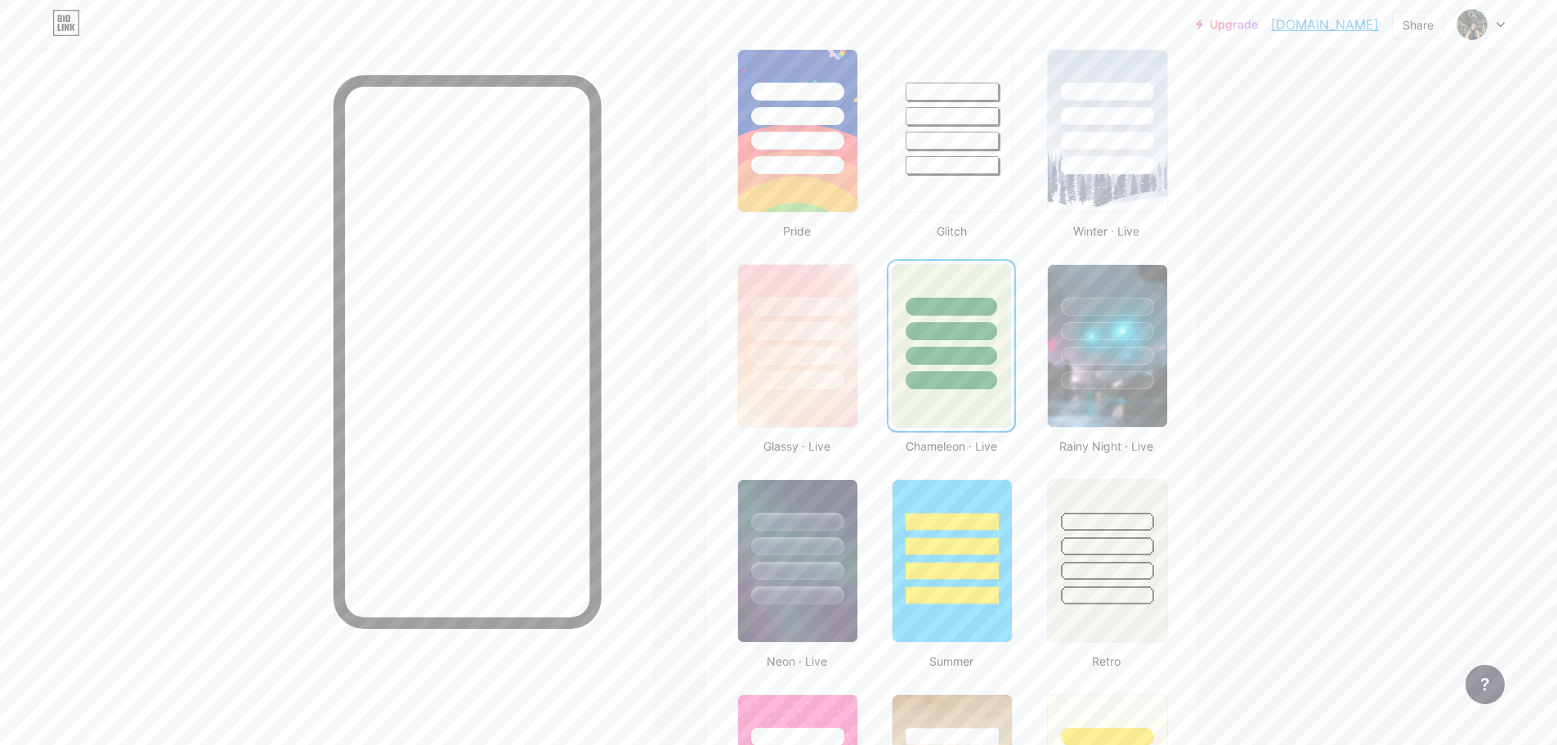
click at [1309, 414] on div "Upgrade silaalsac.bio.l... silaalsac.bio.link Share Switch accounts Sıla Alsaç …" at bounding box center [778, 734] width 1557 height 2777
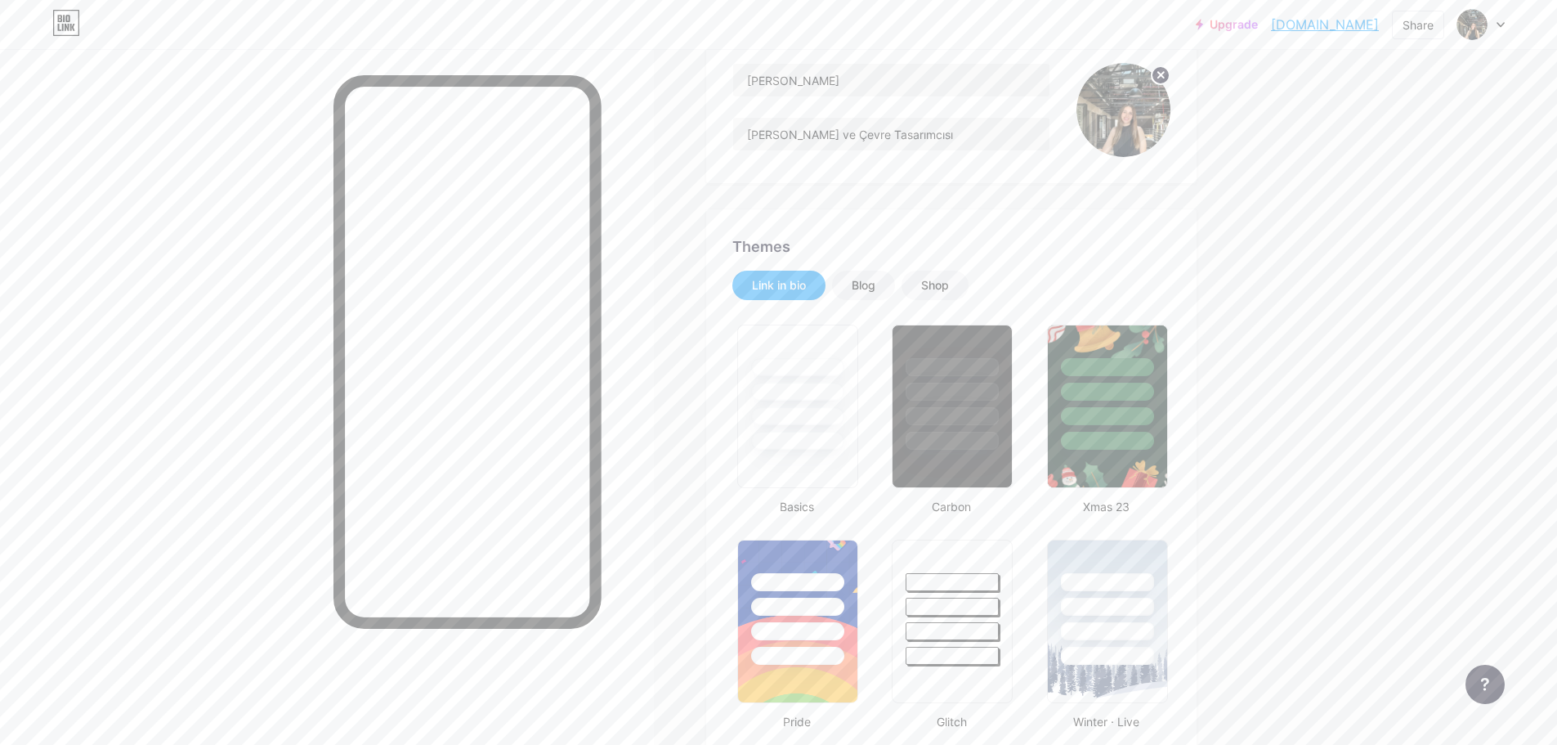
scroll to position [82, 0]
